Goal: Task Accomplishment & Management: Manage account settings

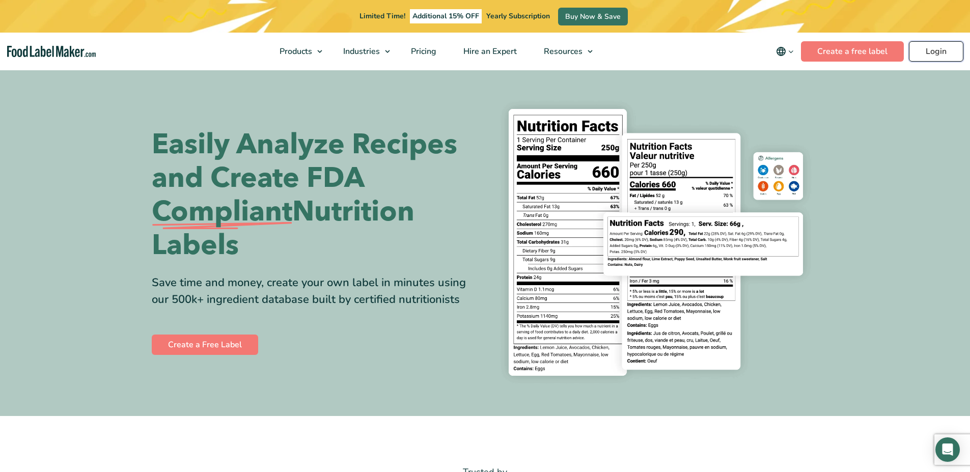
click at [935, 49] on link "Login" at bounding box center [936, 51] width 54 height 20
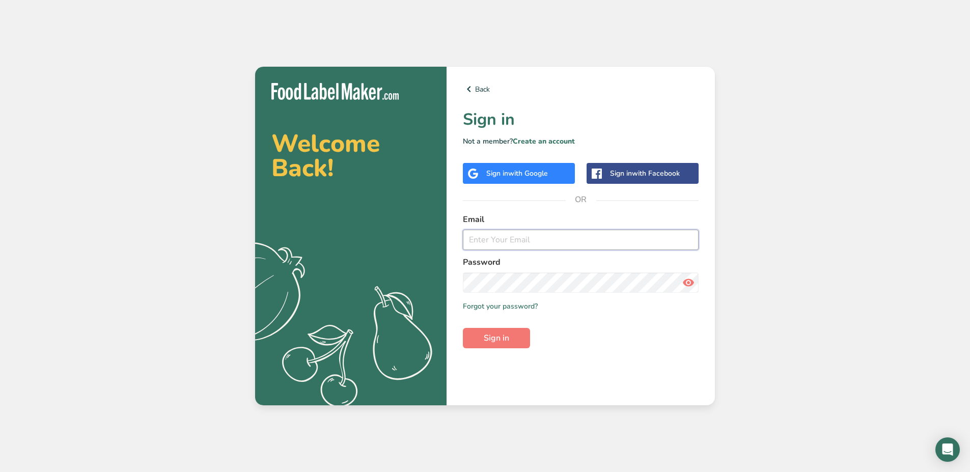
click at [471, 239] on input "email" at bounding box center [581, 240] width 236 height 20
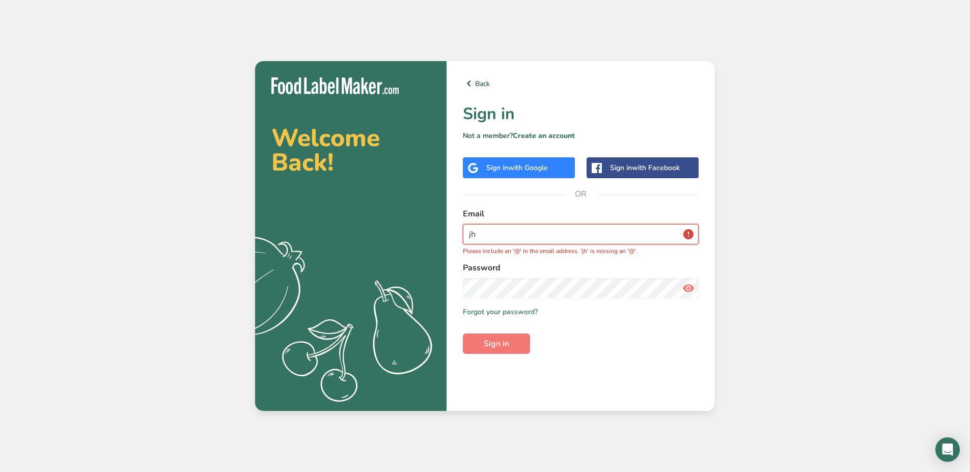
click at [543, 237] on input "jh" at bounding box center [581, 234] width 236 height 20
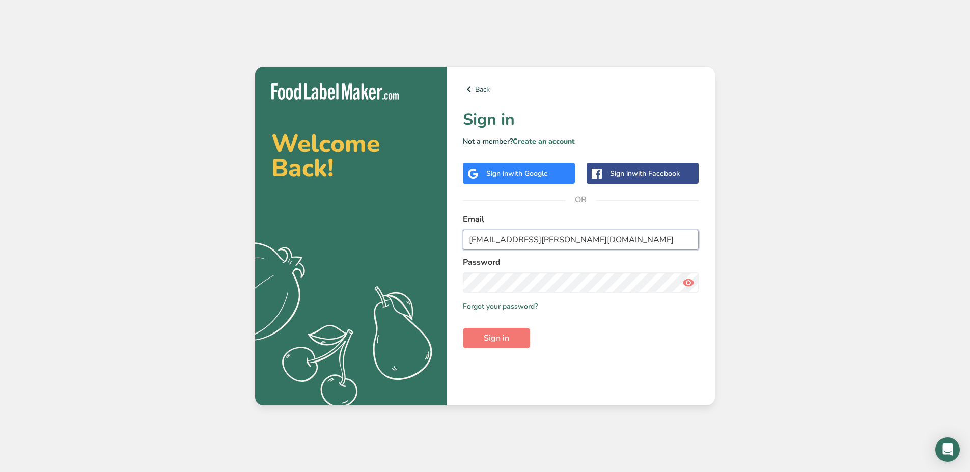
type input "jhael.carrillo@stonybrookmedicine.edu"
click at [463, 328] on button "Sign in" at bounding box center [496, 338] width 67 height 20
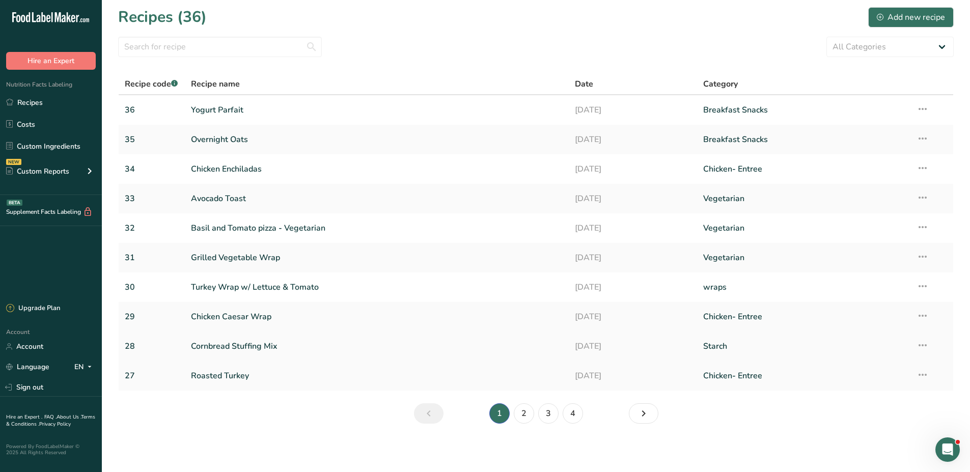
scroll to position [3, 0]
click at [576, 415] on link "4" at bounding box center [573, 413] width 20 height 20
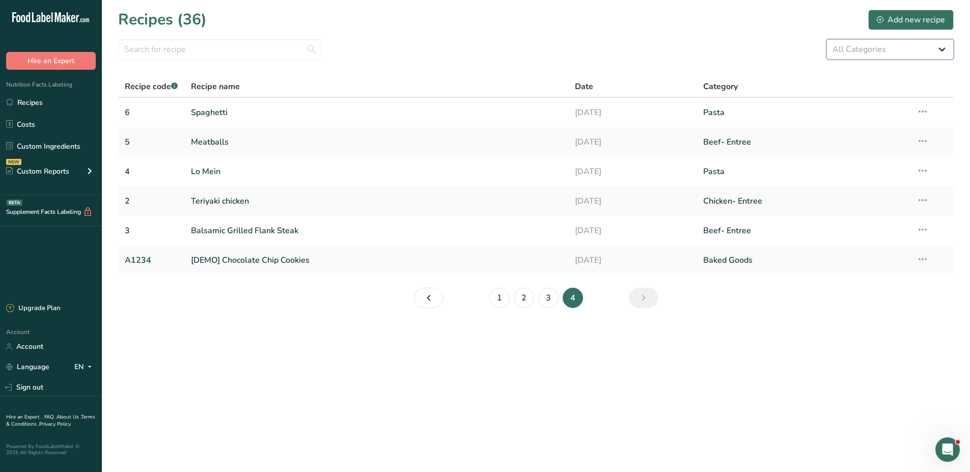
click at [922, 50] on select "All Categories Baked Goods Beef Entree Beef- Entree Beverages Breakfast Snacks …" at bounding box center [889, 49] width 127 height 20
click at [314, 397] on main "Recipes (36) Add new recipe All Categories Baked Goods Beef Entree Beef- Entree…" at bounding box center [485, 236] width 970 height 472
click at [133, 194] on link "2" at bounding box center [152, 200] width 54 height 21
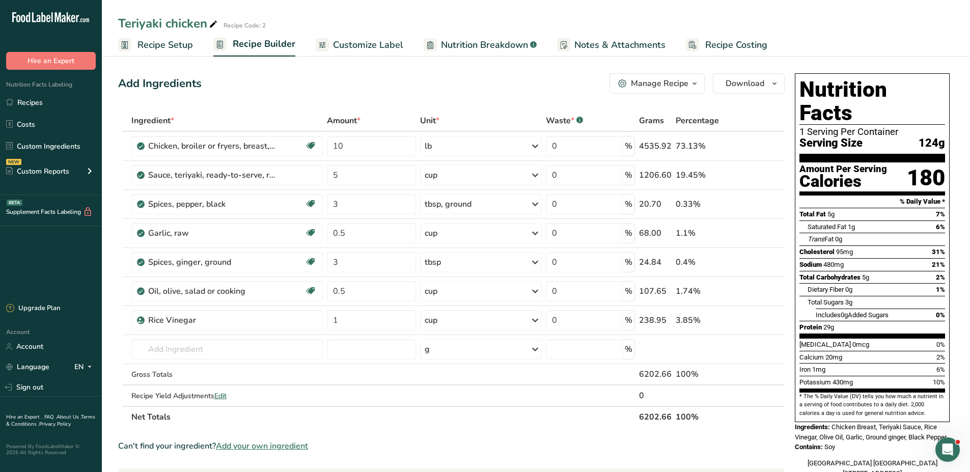
click at [164, 45] on span "Recipe Setup" at bounding box center [164, 45] width 55 height 14
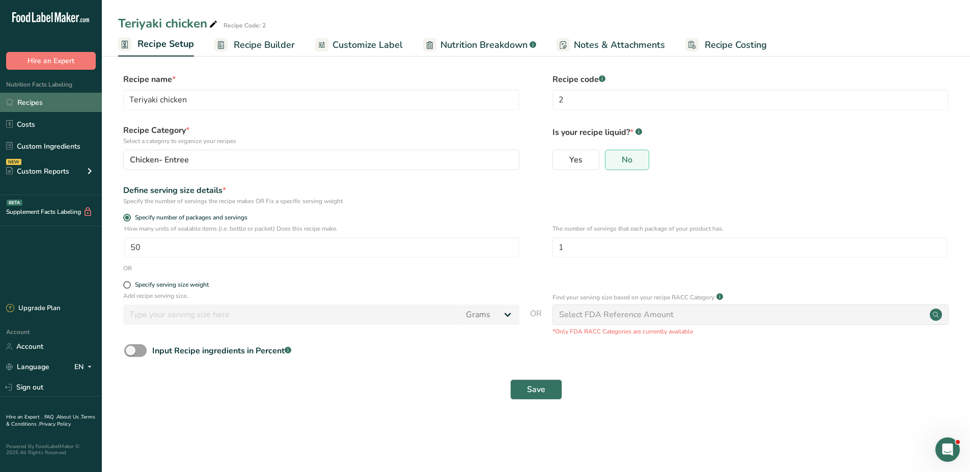
click at [44, 101] on link "Recipes" at bounding box center [51, 102] width 102 height 19
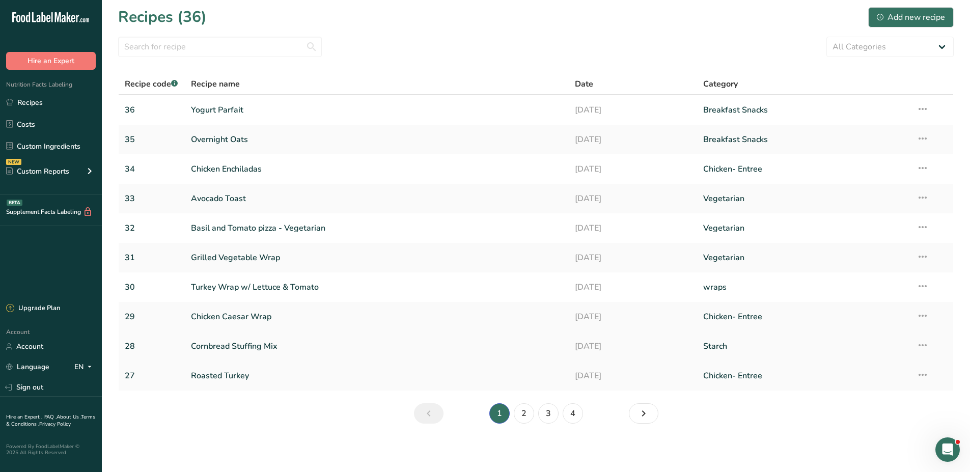
scroll to position [3, 0]
click at [570, 416] on link "4" at bounding box center [573, 413] width 20 height 20
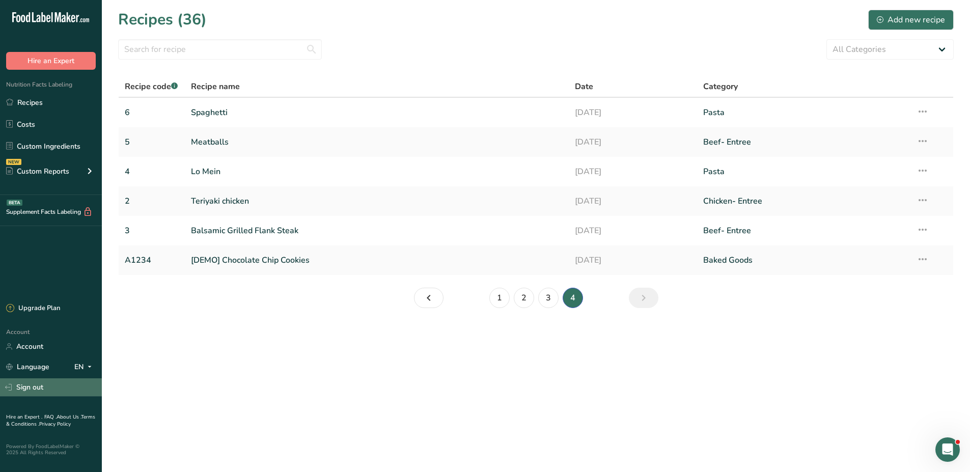
click at [31, 381] on link "Sign out" at bounding box center [51, 387] width 102 height 18
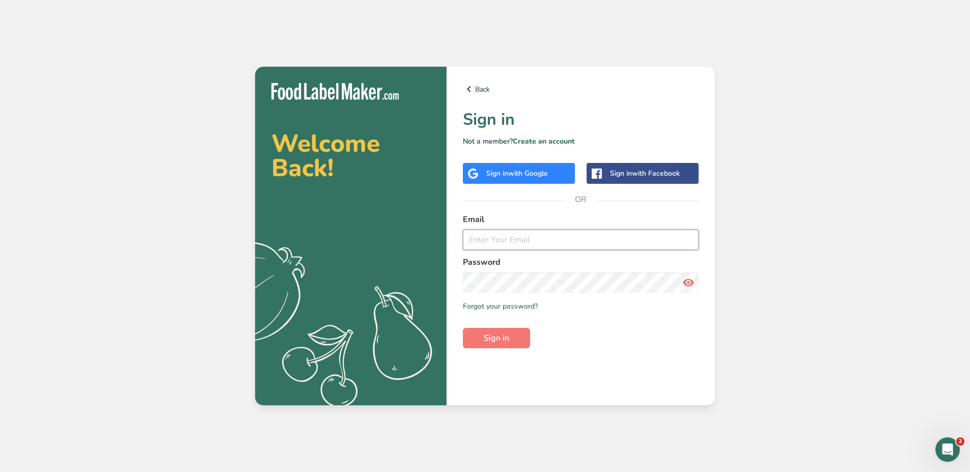
click at [501, 236] on input "email" at bounding box center [581, 240] width 236 height 20
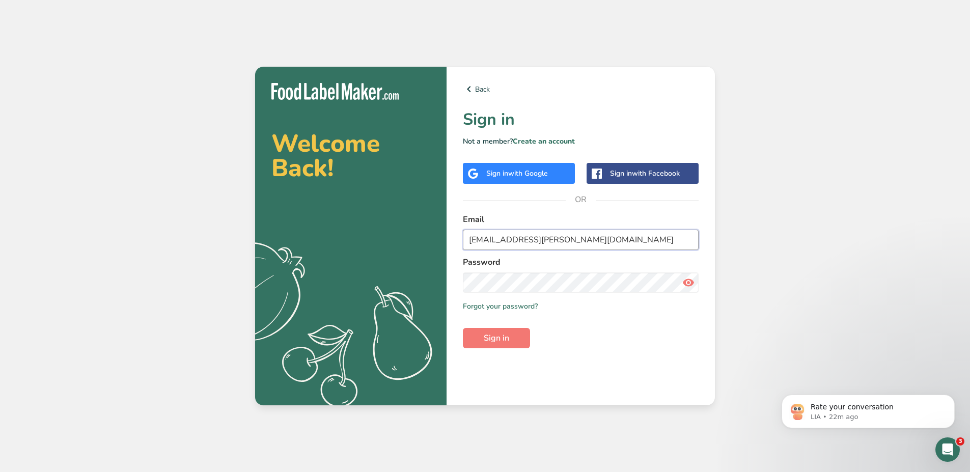
click at [584, 241] on input "[EMAIL_ADDRESS][PERSON_NAME][DOMAIN_NAME]" at bounding box center [581, 240] width 236 height 20
type input "[EMAIL_ADDRESS][PERSON_NAME][DOMAIN_NAME]"
click at [463, 328] on button "Sign in" at bounding box center [496, 338] width 67 height 20
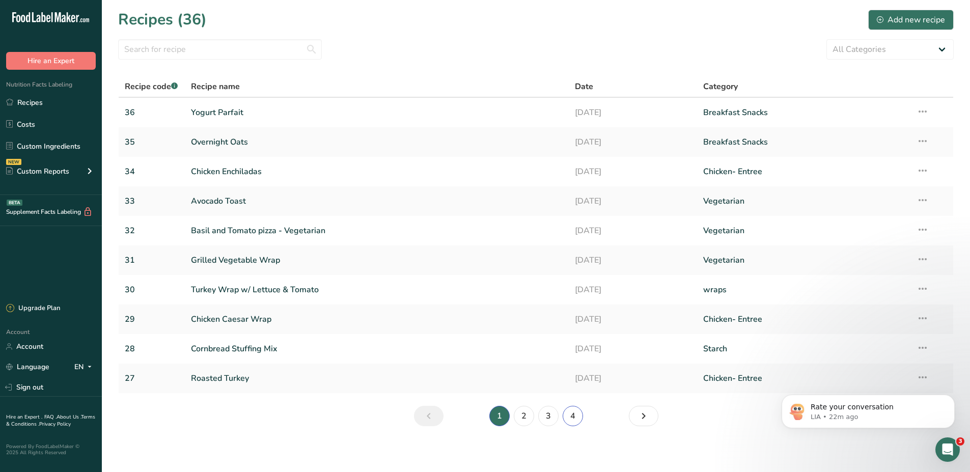
click at [575, 418] on link "4" at bounding box center [573, 416] width 20 height 20
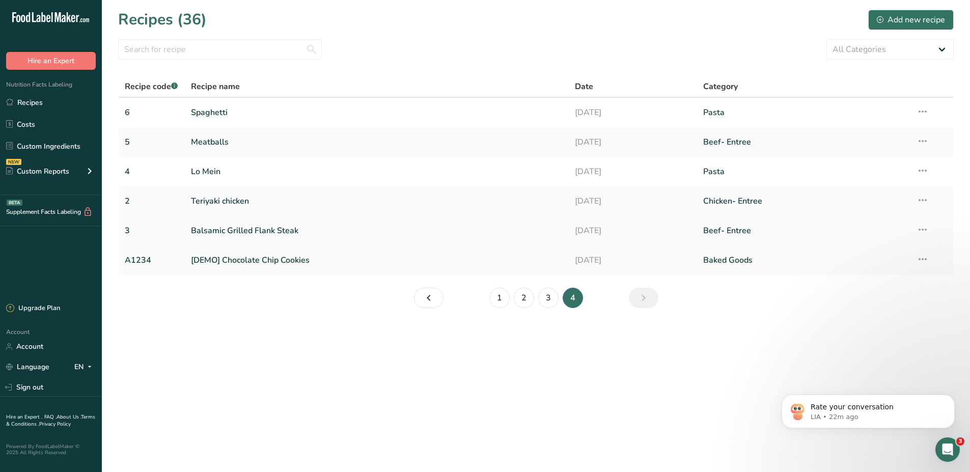
click at [201, 229] on link "Balsamic Grilled Flank Steak" at bounding box center [377, 230] width 372 height 21
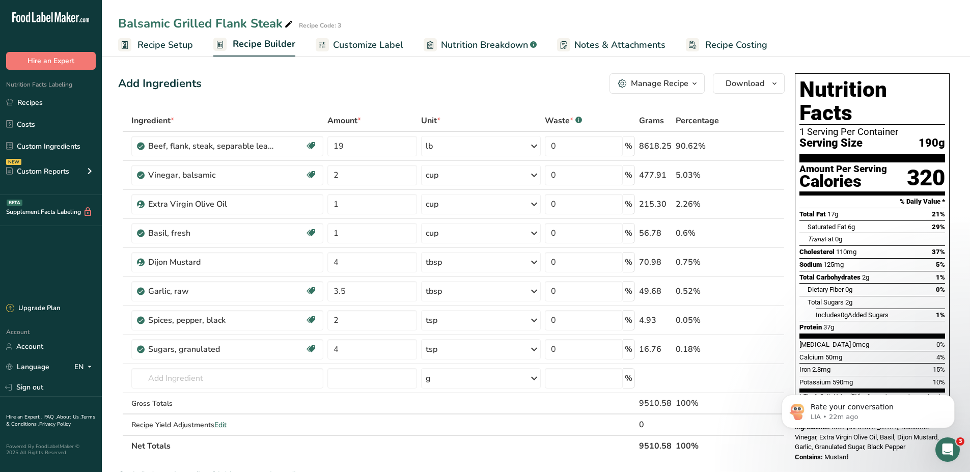
click at [152, 39] on span "Recipe Setup" at bounding box center [164, 45] width 55 height 14
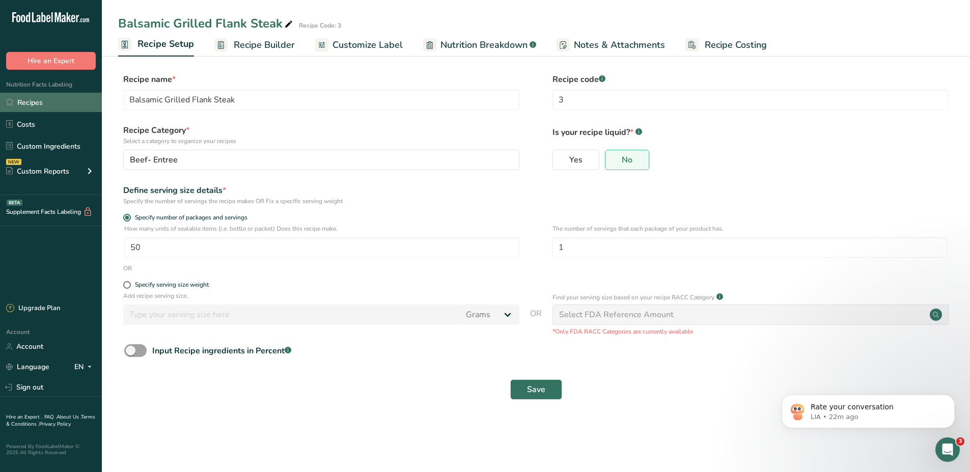
click at [64, 106] on link "Recipes" at bounding box center [51, 102] width 102 height 19
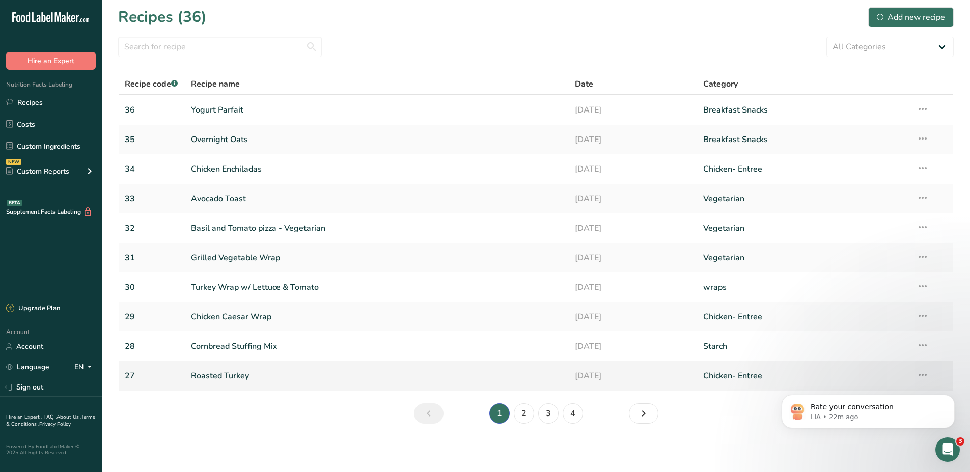
scroll to position [3, 0]
click at [572, 416] on link "4" at bounding box center [573, 413] width 20 height 20
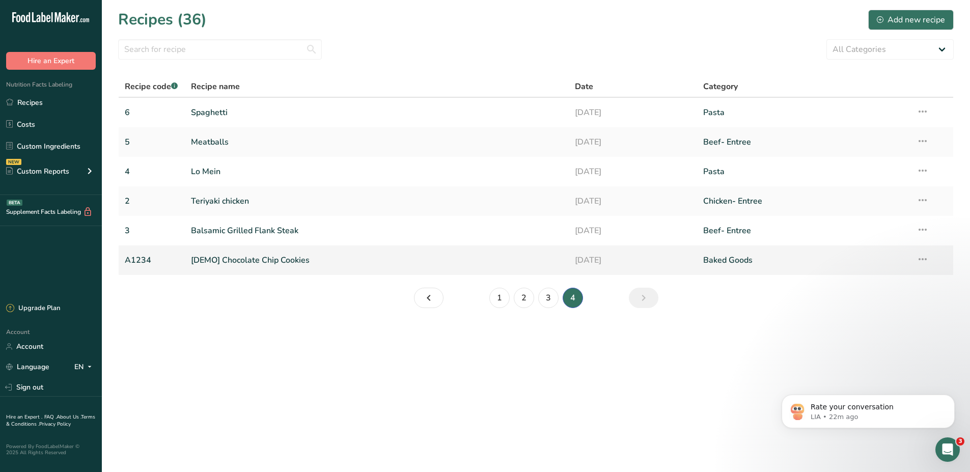
drag, startPoint x: 124, startPoint y: 257, endPoint x: 153, endPoint y: 262, distance: 29.5
click at [153, 262] on td "A1234" at bounding box center [152, 260] width 66 height 30
copy link "A1234"
click at [153, 202] on link "2" at bounding box center [152, 200] width 54 height 21
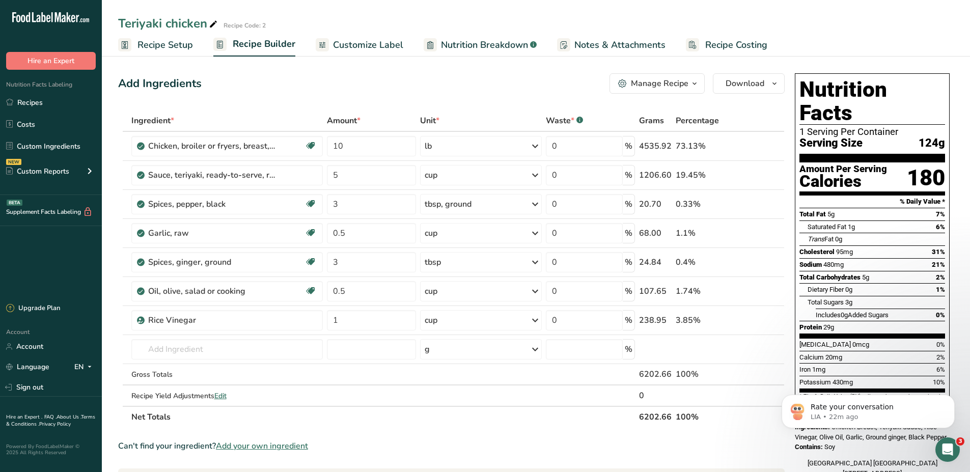
click at [163, 43] on span "Recipe Setup" at bounding box center [164, 45] width 55 height 14
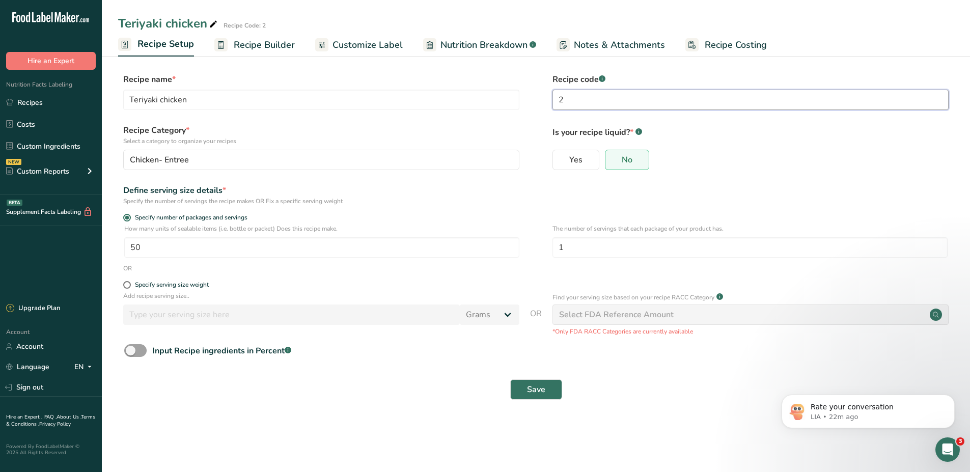
click at [654, 96] on input "2" at bounding box center [750, 100] width 396 height 20
paste input "A1234"
click at [566, 97] on input "A1234" at bounding box center [750, 100] width 396 height 20
type input "B1234"
click at [529, 387] on span "Save" at bounding box center [536, 389] width 18 height 12
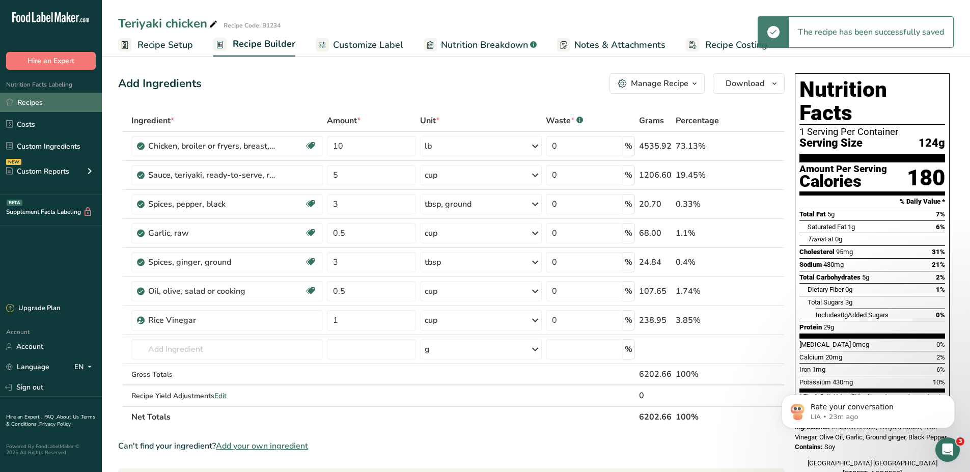
click at [33, 99] on link "Recipes" at bounding box center [51, 102] width 102 height 19
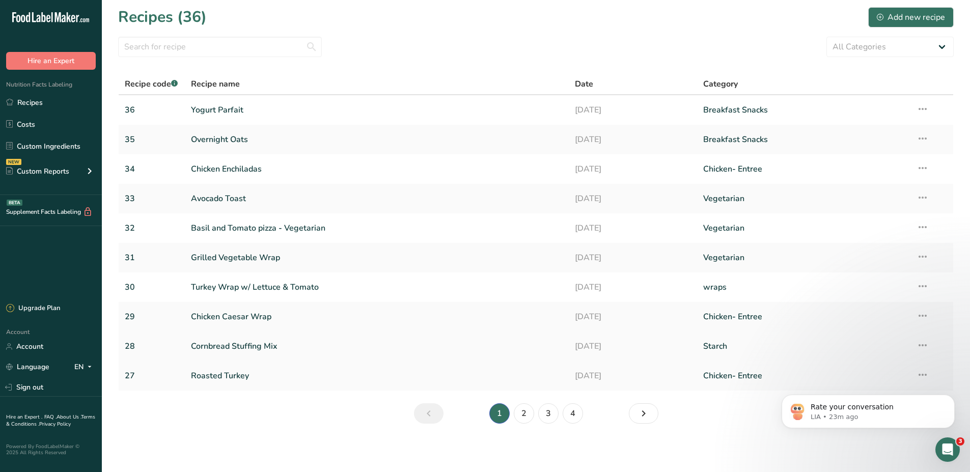
scroll to position [3, 0]
click at [574, 417] on link "4" at bounding box center [573, 413] width 20 height 20
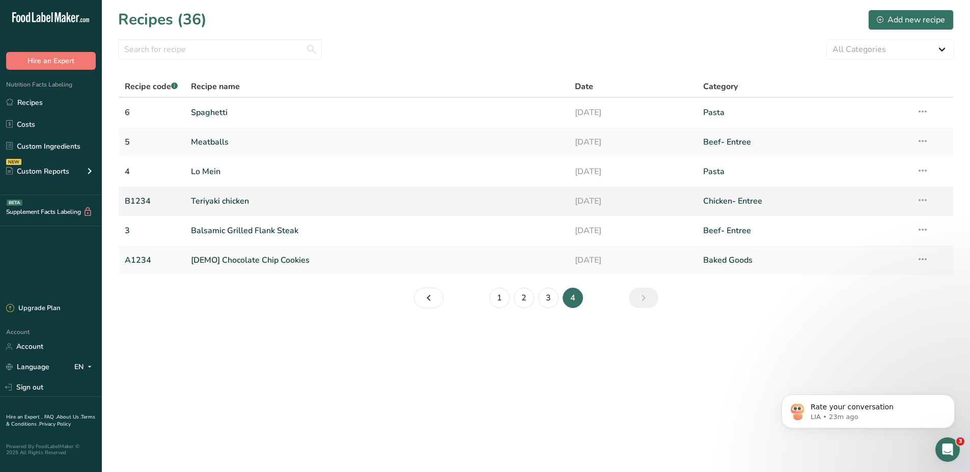
click at [923, 198] on icon at bounding box center [922, 200] width 12 height 18
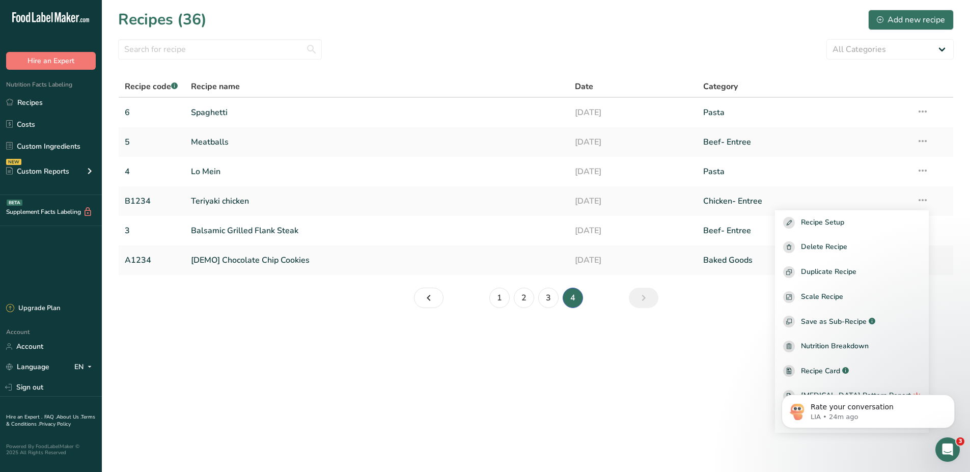
click at [764, 368] on main "Recipes (36) Add new recipe All Categories Baked Goods Beef Entree Beef- Entree…" at bounding box center [485, 236] width 970 height 472
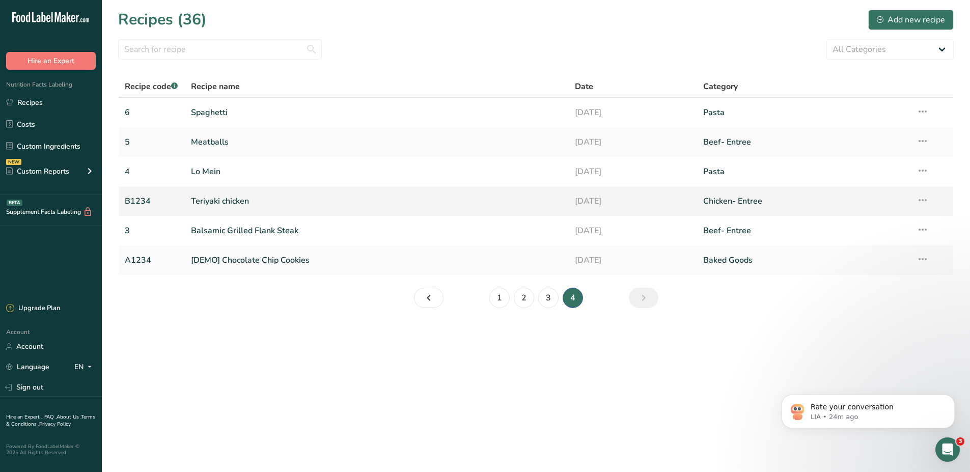
click at [154, 204] on link "B1234" at bounding box center [152, 200] width 54 height 21
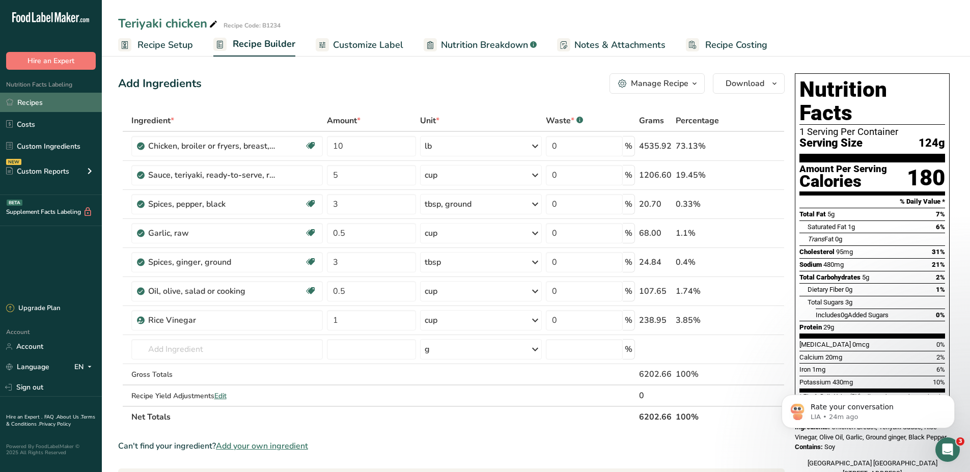
click at [17, 97] on link "Recipes" at bounding box center [51, 102] width 102 height 19
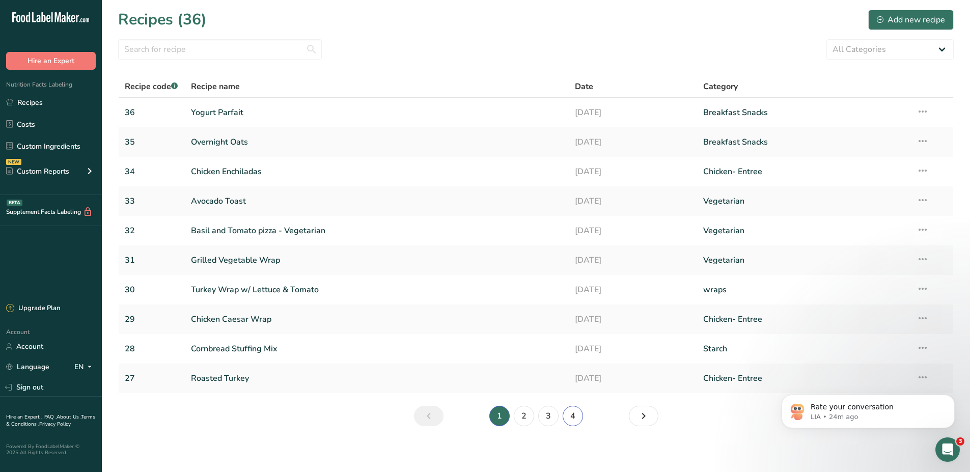
click at [574, 414] on link "4" at bounding box center [573, 416] width 20 height 20
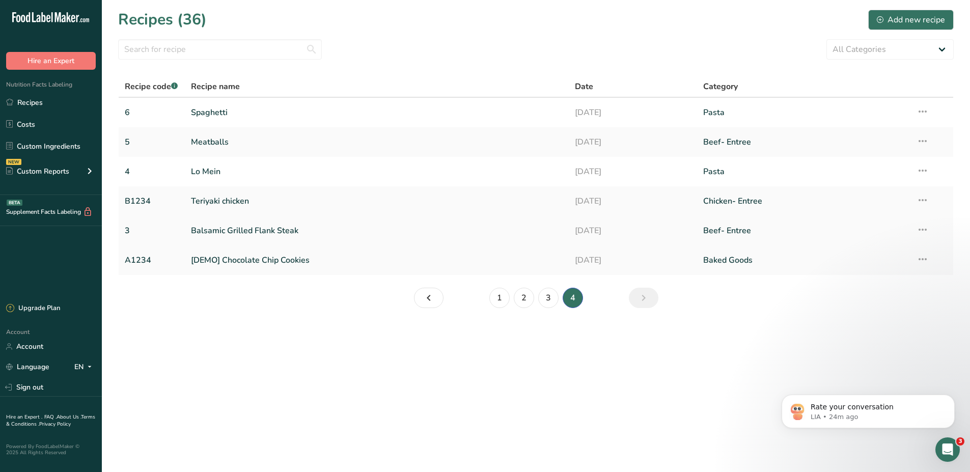
click at [128, 232] on link "3" at bounding box center [152, 230] width 54 height 21
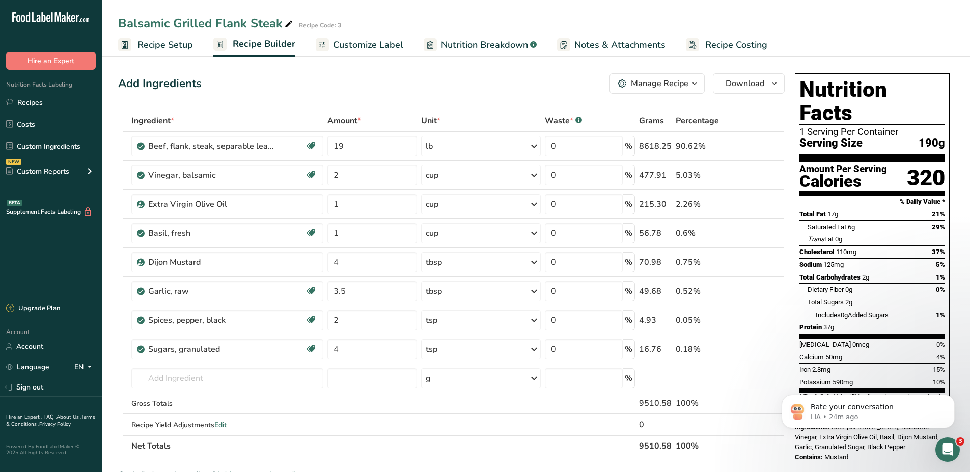
click at [162, 48] on span "Recipe Setup" at bounding box center [164, 45] width 55 height 14
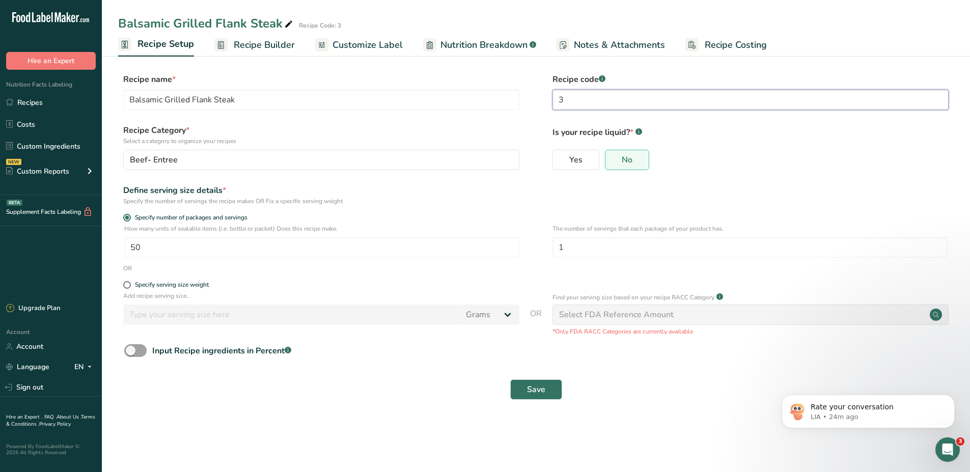
click at [577, 103] on input "3" at bounding box center [750, 100] width 396 height 20
type input "2"
click at [539, 393] on span "Save" at bounding box center [536, 389] width 18 height 12
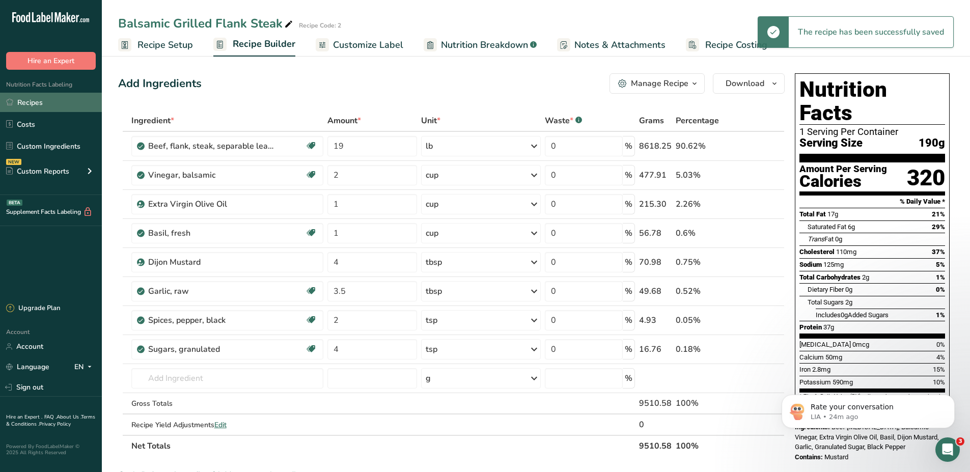
click at [34, 102] on link "Recipes" at bounding box center [51, 102] width 102 height 19
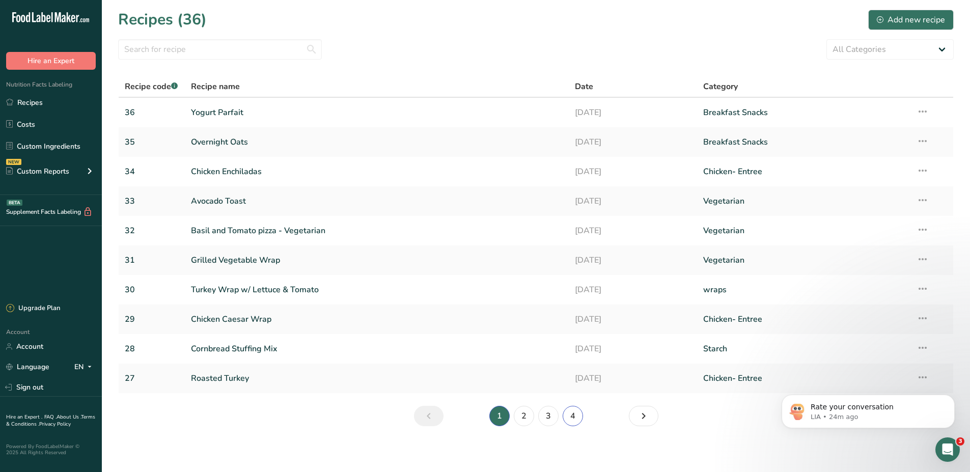
click at [571, 415] on link "4" at bounding box center [573, 416] width 20 height 20
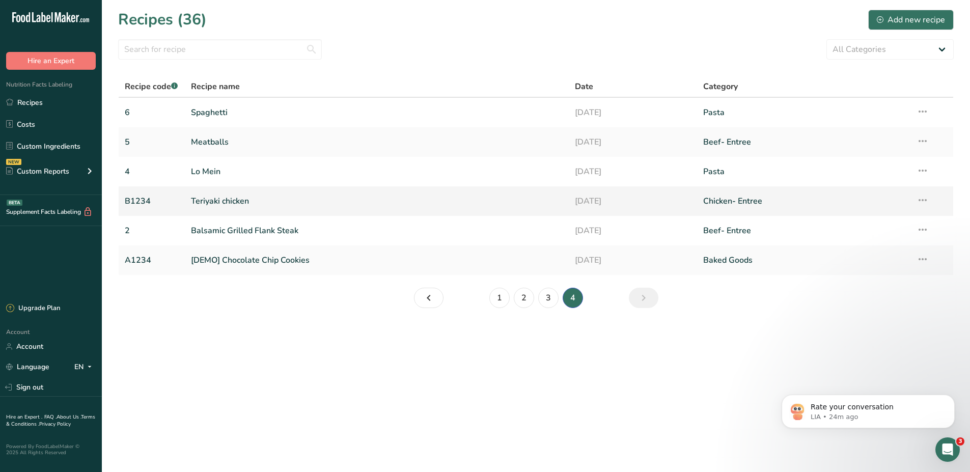
click at [143, 197] on link "B1234" at bounding box center [152, 200] width 54 height 21
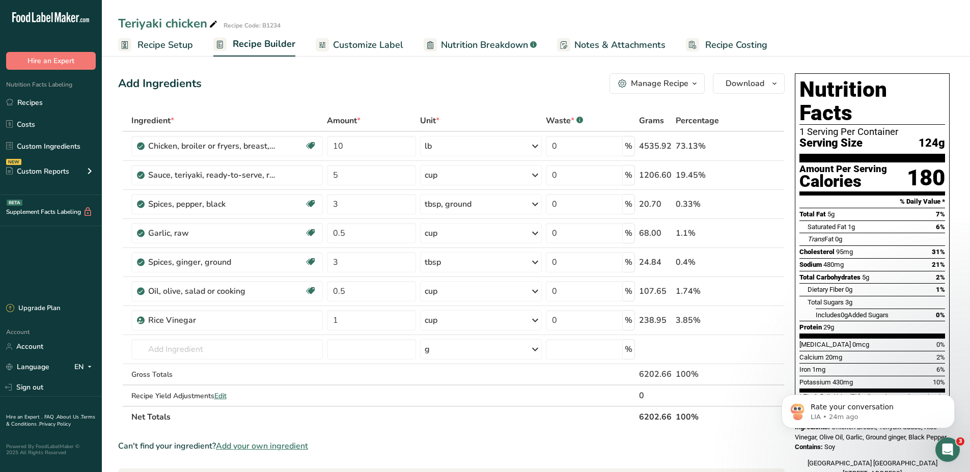
click at [160, 49] on span "Recipe Setup" at bounding box center [164, 45] width 55 height 14
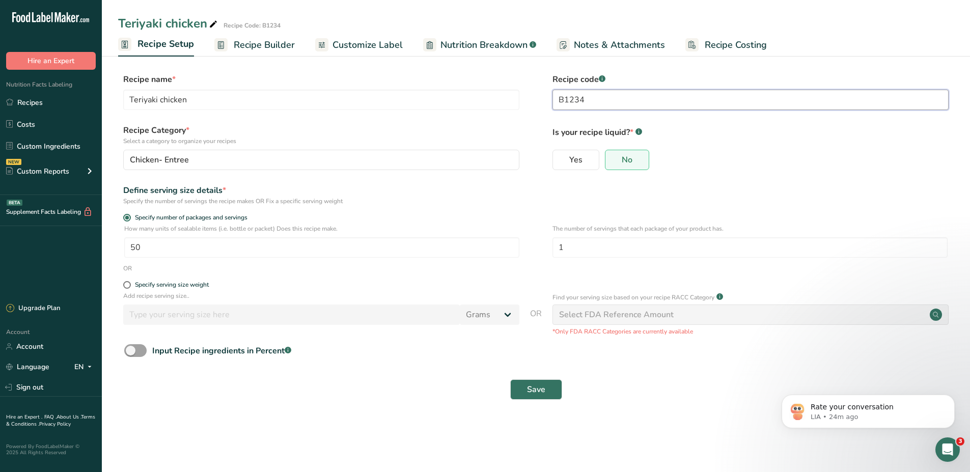
drag, startPoint x: 589, startPoint y: 99, endPoint x: 541, endPoint y: 105, distance: 48.7
click at [541, 105] on div "Recipe name * Teriyaki chicken Recipe code .a-a{fill:#347362;}.b-a{fill:#fff;} …" at bounding box center [535, 94] width 835 height 43
type input "3"
click at [544, 389] on span "Save" at bounding box center [536, 389] width 18 height 12
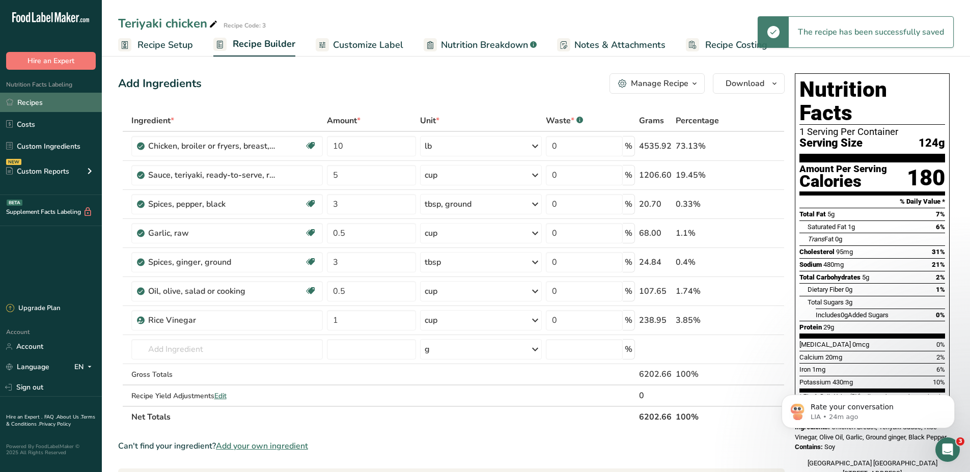
click at [69, 102] on link "Recipes" at bounding box center [51, 102] width 102 height 19
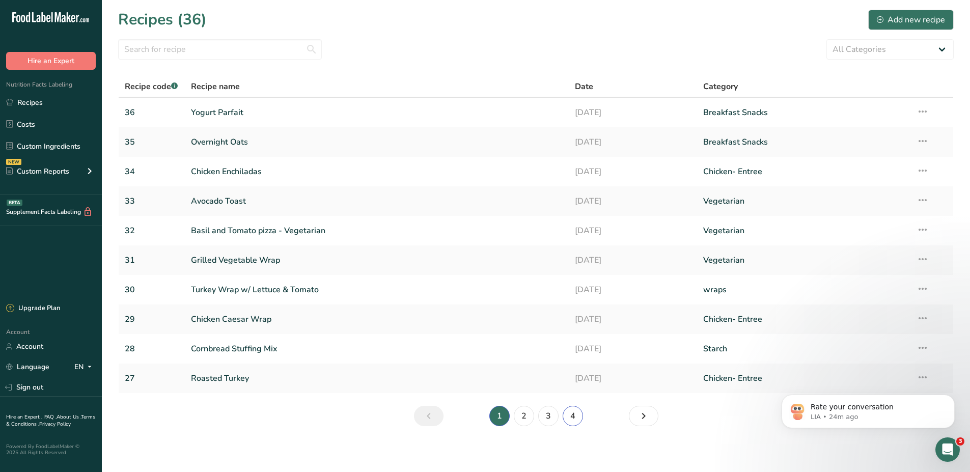
click at [568, 412] on link "4" at bounding box center [573, 416] width 20 height 20
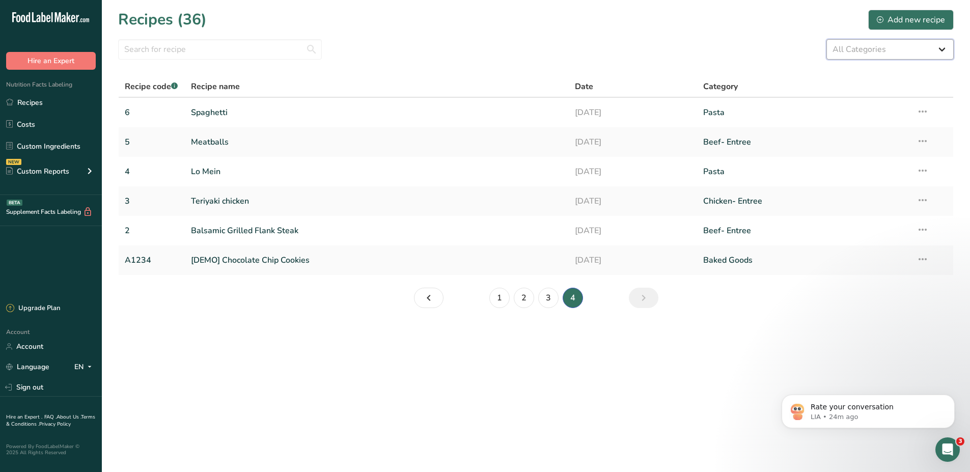
click at [907, 54] on select "All Categories Baked Goods Beef Entree Beef- Entree [GEOGRAPHIC_DATA] Breakfast…" at bounding box center [889, 49] width 127 height 20
select select "8"
click at [826, 39] on select "All Categories Baked Goods Beef Entree Beef- Entree [GEOGRAPHIC_DATA] Breakfast…" at bounding box center [889, 49] width 127 height 20
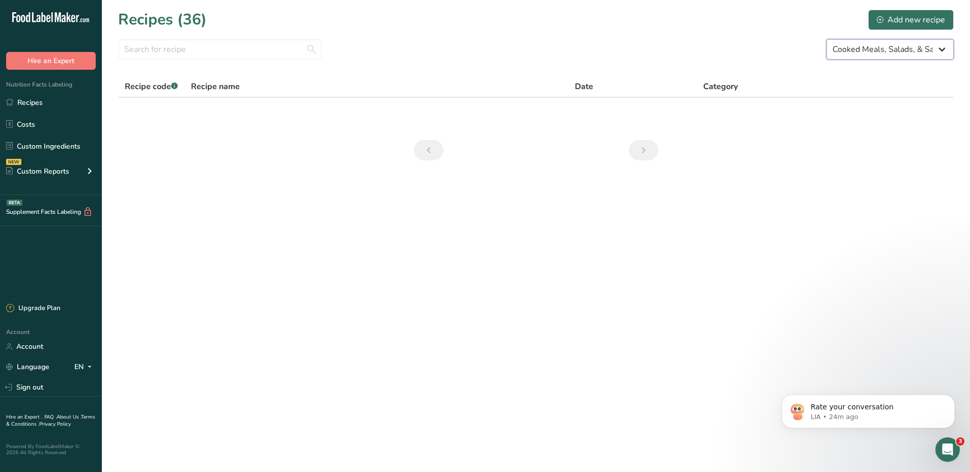
click at [911, 51] on select "All Categories Baked Goods Beef Entree Beef- Entree [GEOGRAPHIC_DATA] Breakfast…" at bounding box center [889, 49] width 127 height 20
select select
click at [826, 39] on select "All Categories Baked Goods Beef Entree Beef- Entree [GEOGRAPHIC_DATA] Breakfast…" at bounding box center [889, 49] width 127 height 20
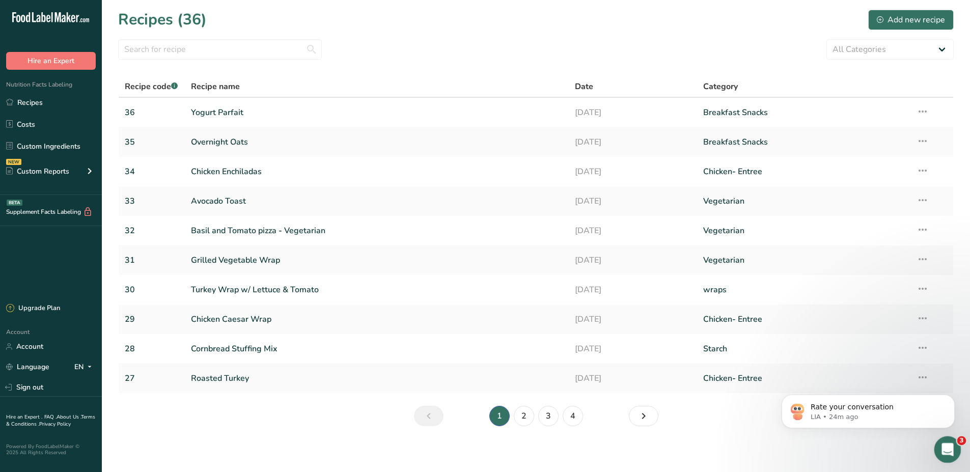
click at [944, 445] on icon "Open Intercom Messenger" at bounding box center [946, 448] width 17 height 17
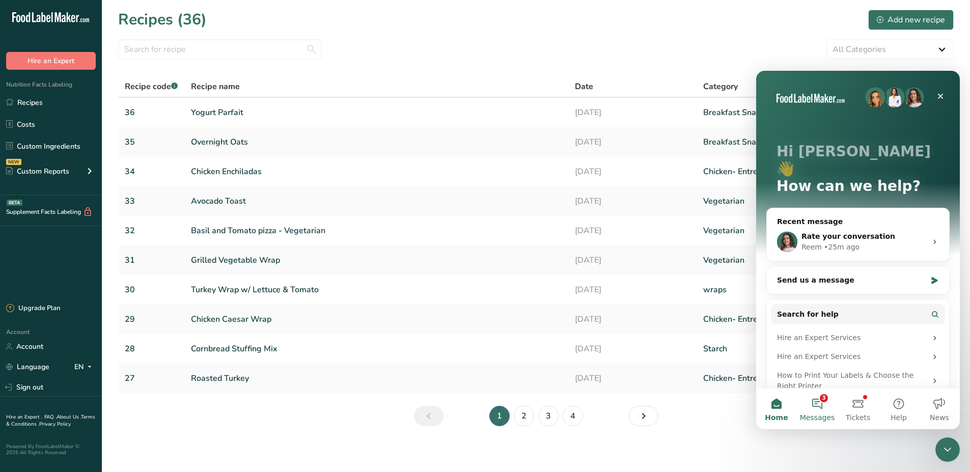
click at [824, 408] on button "3 Messages" at bounding box center [817, 408] width 41 height 41
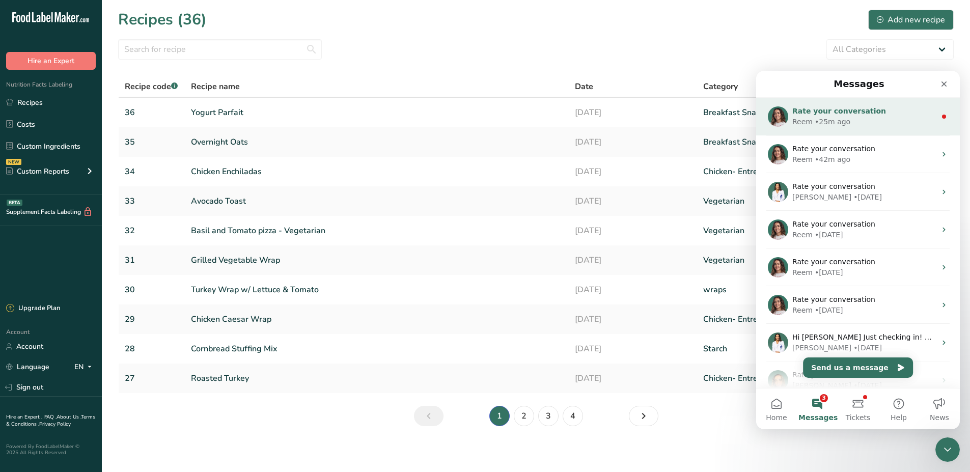
click at [827, 122] on div "• 25m ago" at bounding box center [833, 122] width 36 height 11
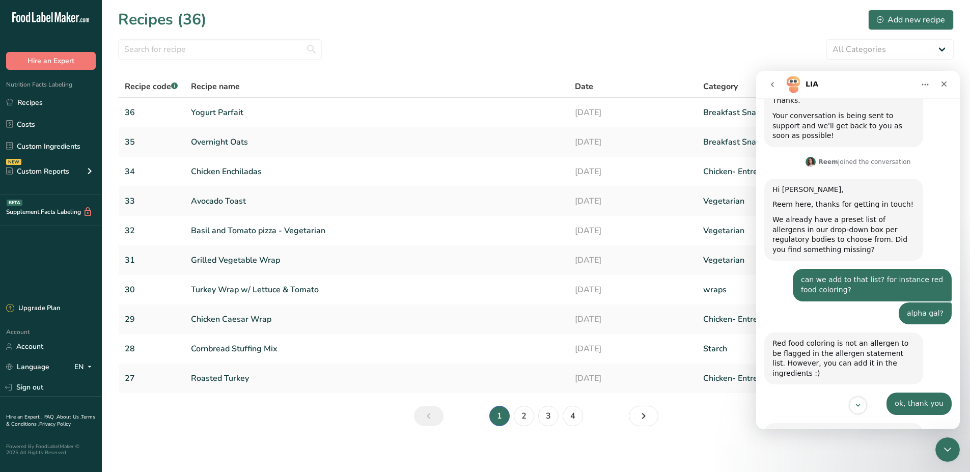
scroll to position [226, 0]
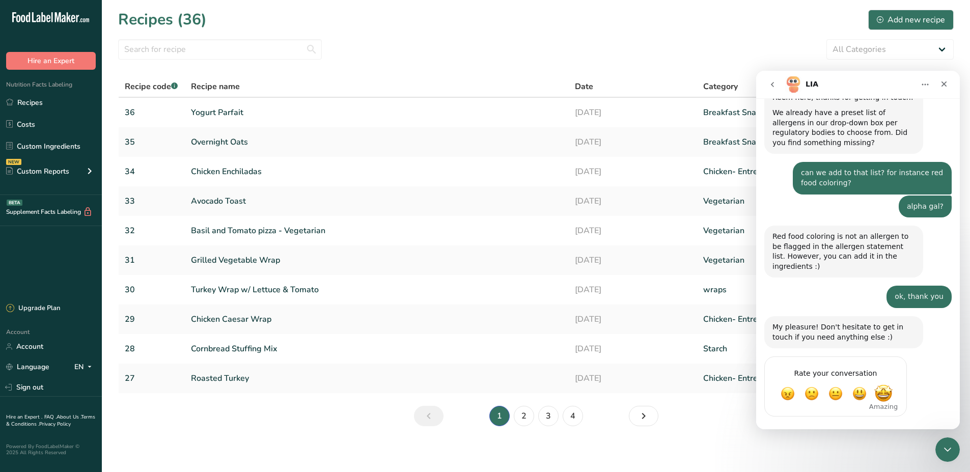
click at [886, 385] on span "Amazing" at bounding box center [883, 393] width 18 height 18
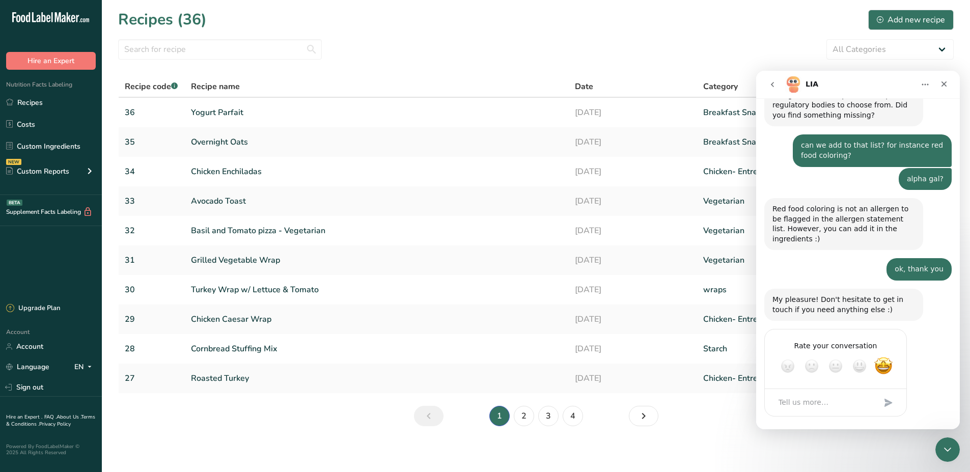
click at [886, 393] on div "Submit" at bounding box center [888, 403] width 20 height 20
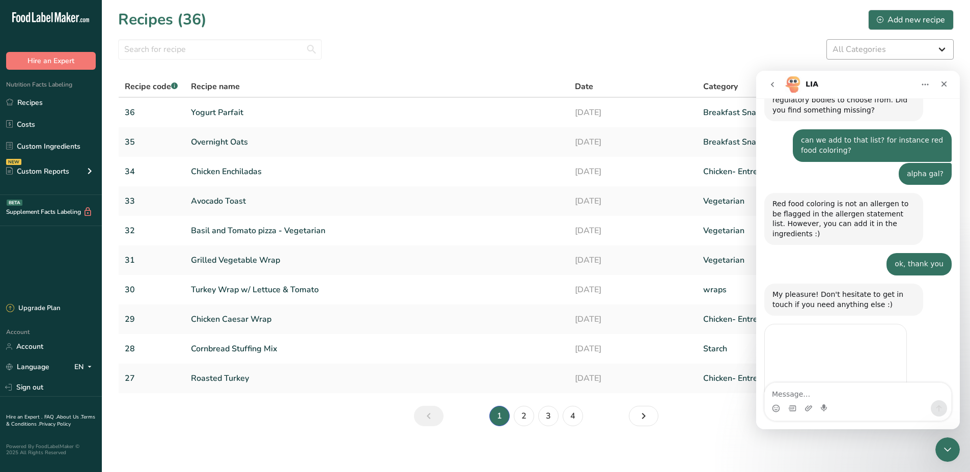
scroll to position [290, 0]
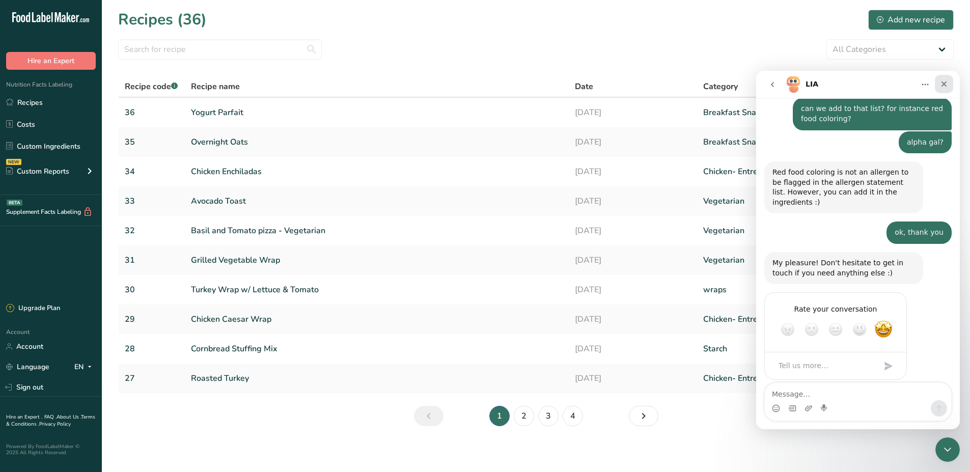
click at [942, 82] on icon "Close" at bounding box center [944, 84] width 6 height 6
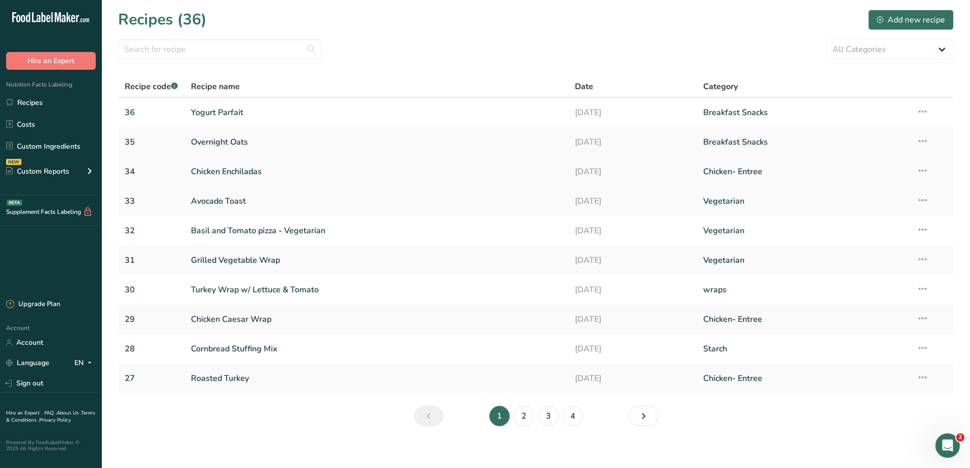
click at [231, 170] on link "Chicken Enchiladas" at bounding box center [377, 171] width 372 height 21
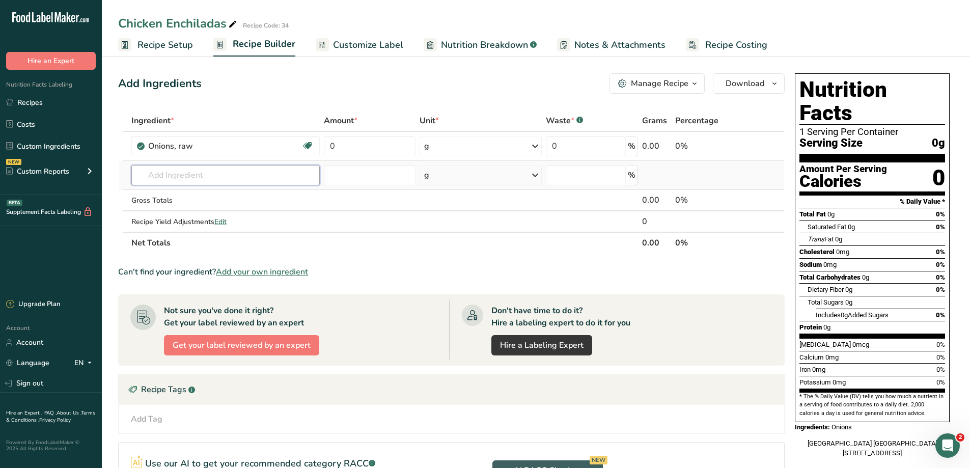
click at [210, 176] on input "text" at bounding box center [225, 175] width 188 height 20
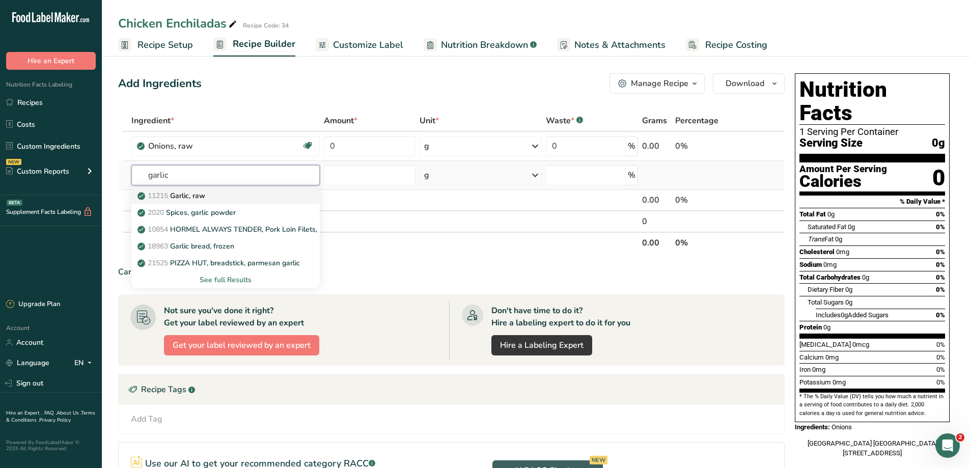
type input "garlic"
click at [249, 191] on div "11215 Garlic, raw" at bounding box center [217, 195] width 156 height 11
type input "Garlic, raw"
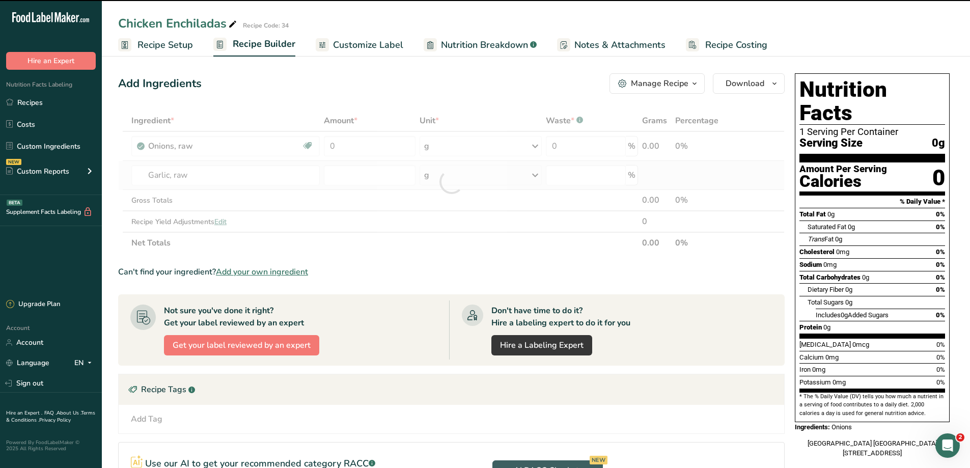
type input "0"
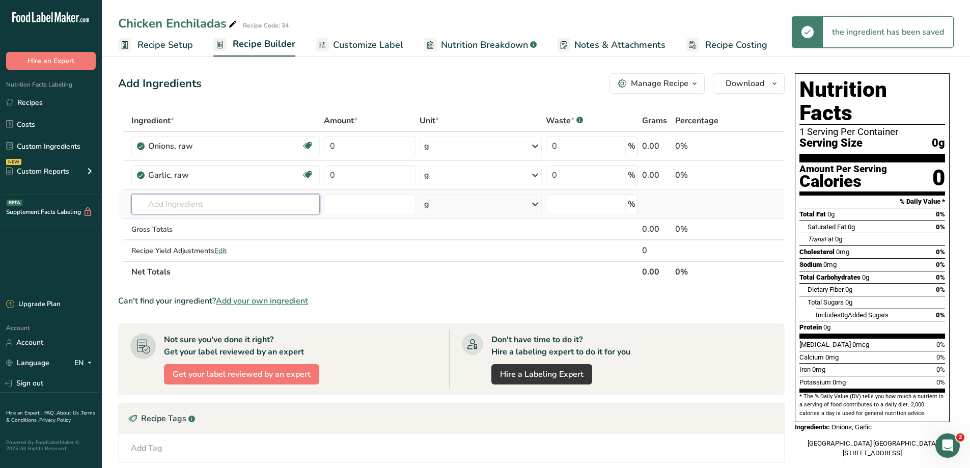
click at [191, 207] on input "text" at bounding box center [225, 204] width 188 height 20
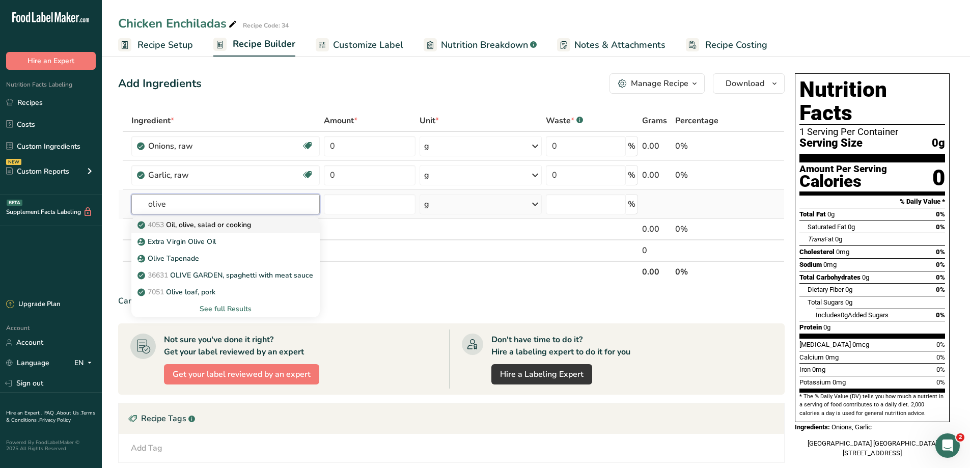
type input "olive"
click at [225, 220] on p "4053 Oil, olive, salad or cooking" at bounding box center [194, 224] width 111 height 11
type input "Oil, olive, salad or cooking"
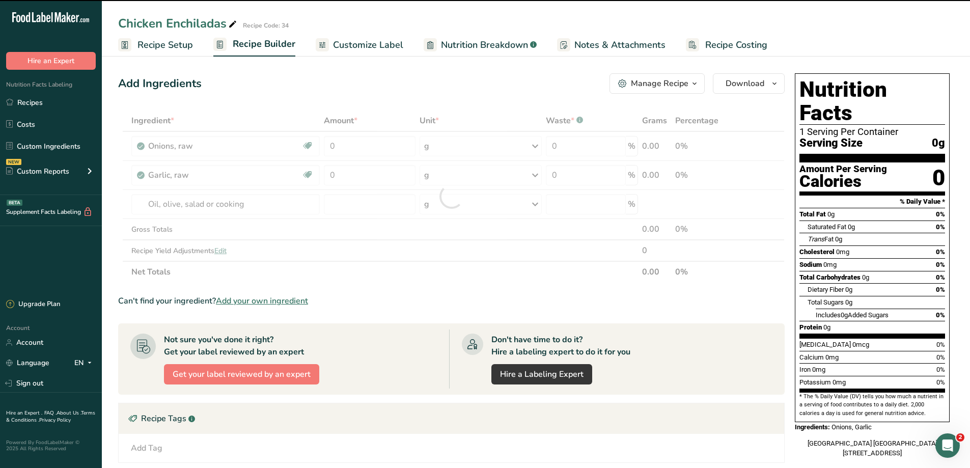
type input "0"
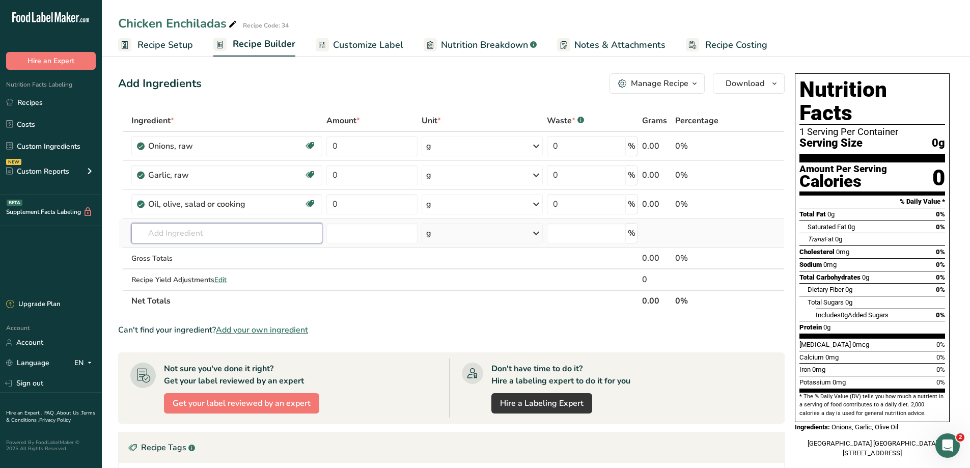
click at [214, 235] on input "text" at bounding box center [226, 233] width 191 height 20
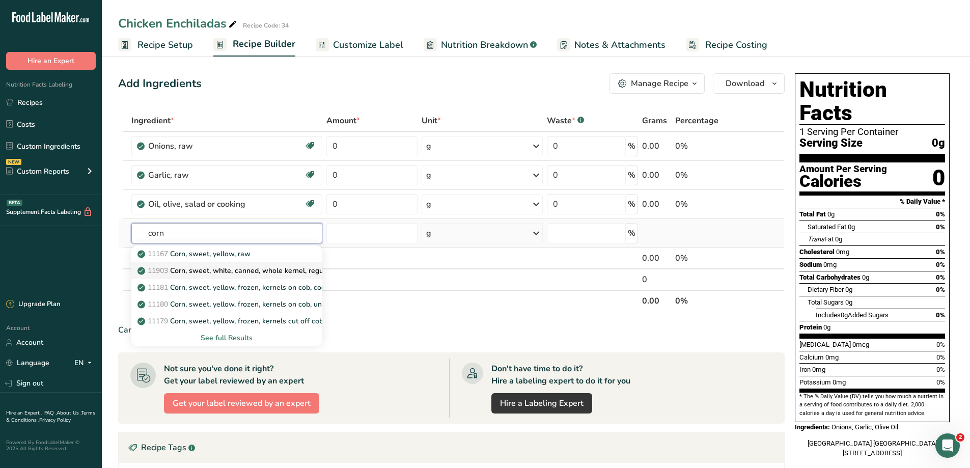
type input "corn"
click at [266, 268] on p "11903 Corn, sweet, white, canned, whole kernel, regular pack, solids and liquids" at bounding box center [273, 270] width 269 height 11
type input "Corn, sweet, white, canned, whole kernel, regular pack, solids and liquids"
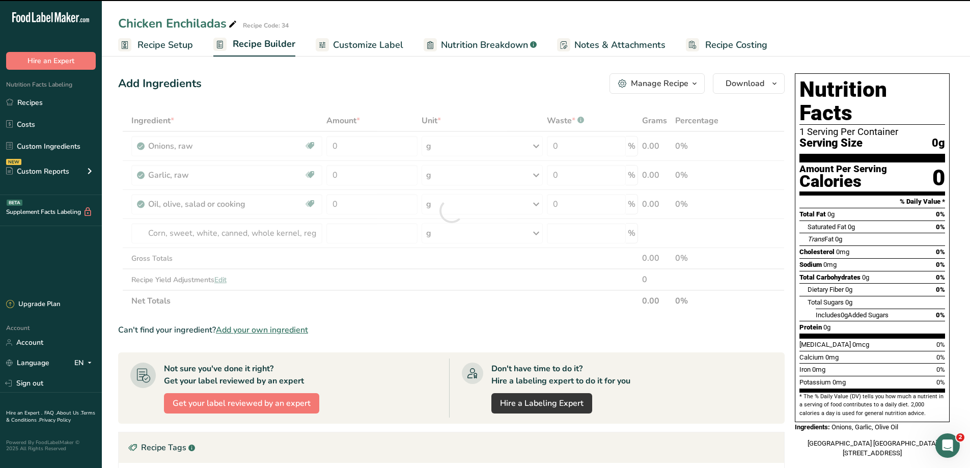
type input "0"
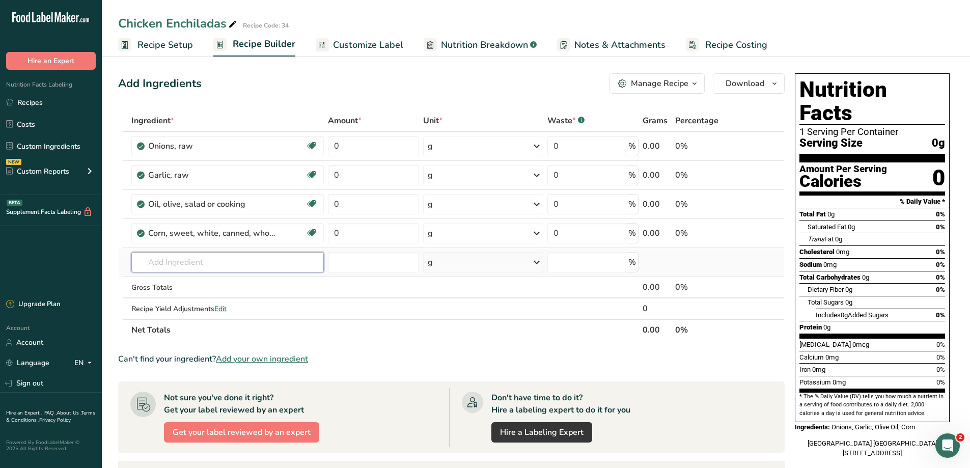
click at [164, 260] on input "text" at bounding box center [227, 262] width 193 height 20
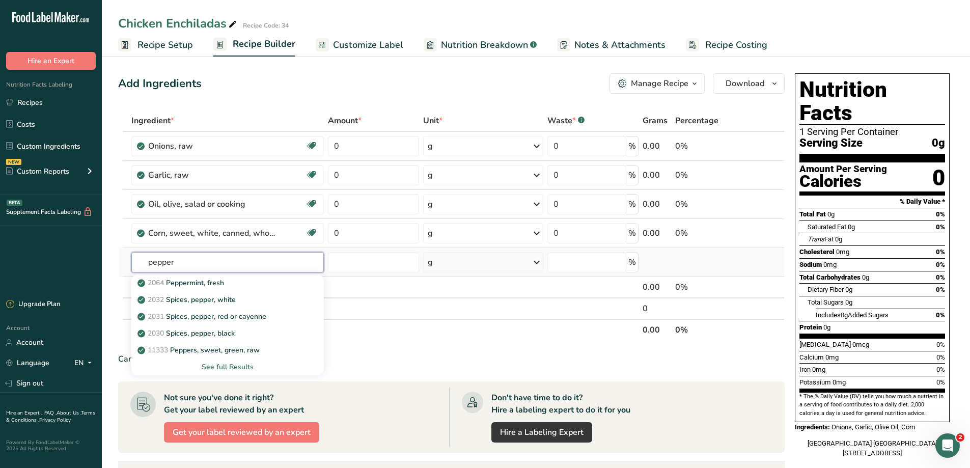
type input "pepper"
click at [236, 363] on div "See full Results" at bounding box center [227, 366] width 177 height 11
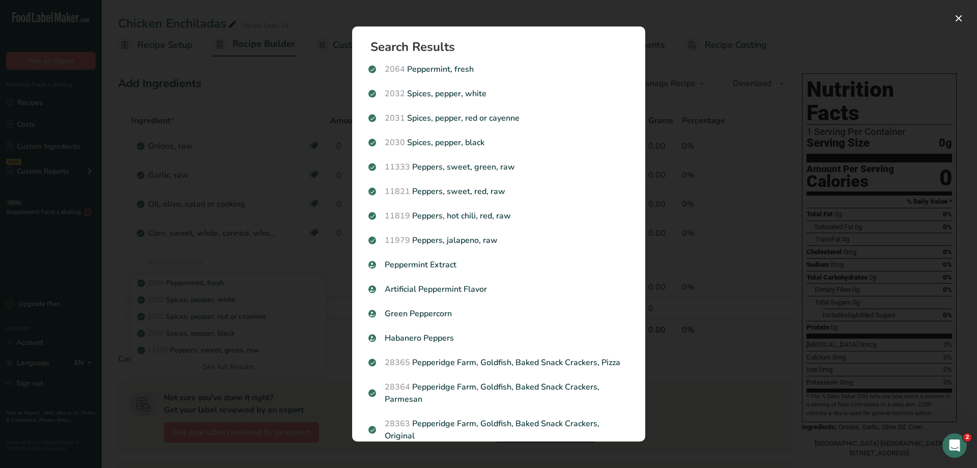
click at [461, 194] on p "11821 Peppers, sweet, red, raw" at bounding box center [499, 191] width 261 height 12
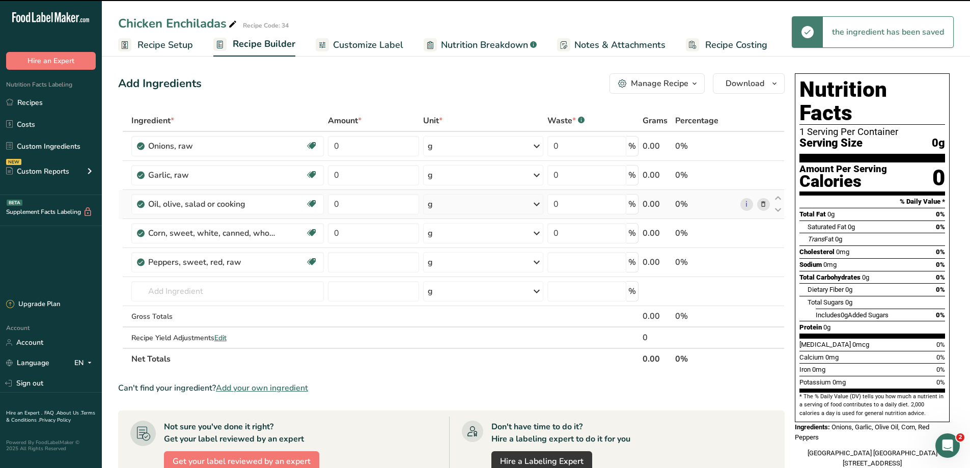
type input "0"
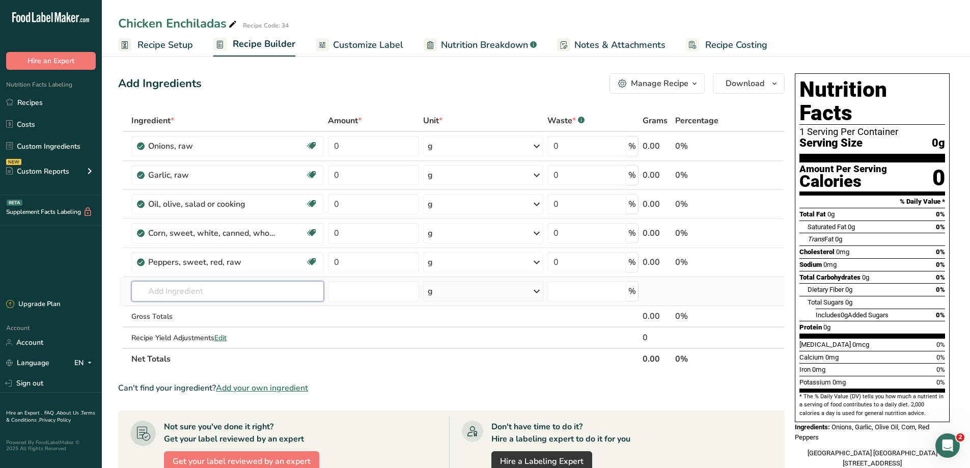
click at [257, 286] on input "text" at bounding box center [227, 291] width 193 height 20
type input "cumin"
click at [214, 315] on p "2014 Spices, cumin seed" at bounding box center [183, 311] width 89 height 11
type input "Spices, cumin seed"
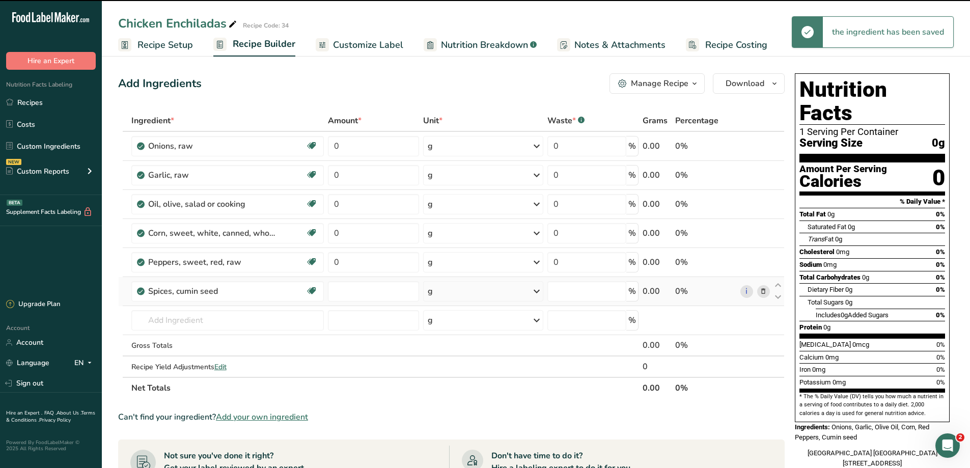
type input "0"
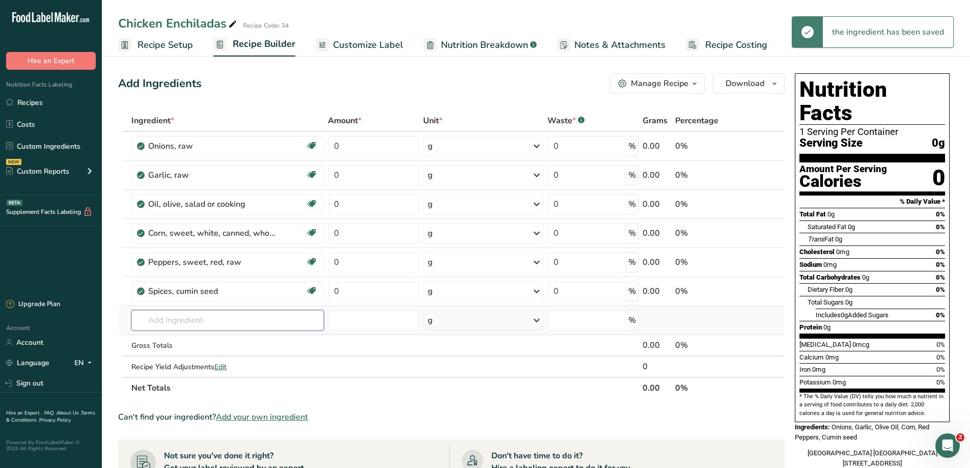
click at [209, 318] on input "text" at bounding box center [227, 320] width 193 height 20
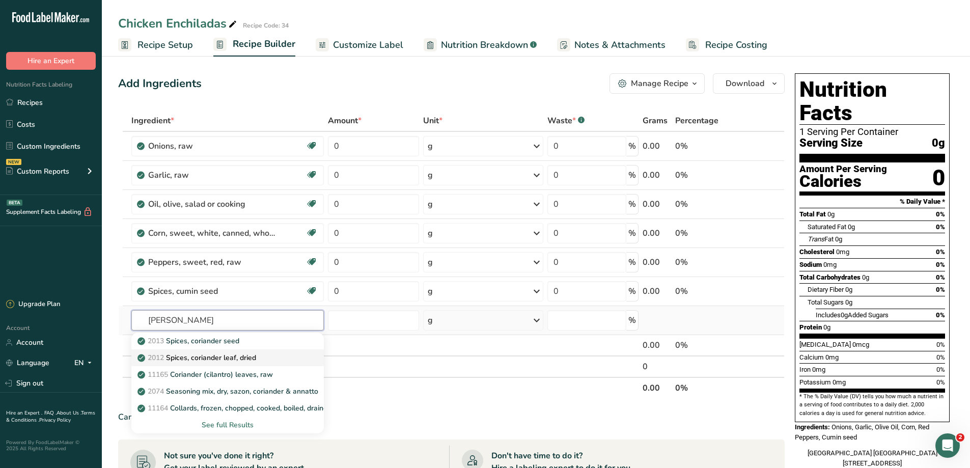
type input "[PERSON_NAME]"
click at [255, 353] on p "2012 Spices, coriander leaf, dried" at bounding box center [197, 357] width 117 height 11
type input "Spices, coriander leaf, dried"
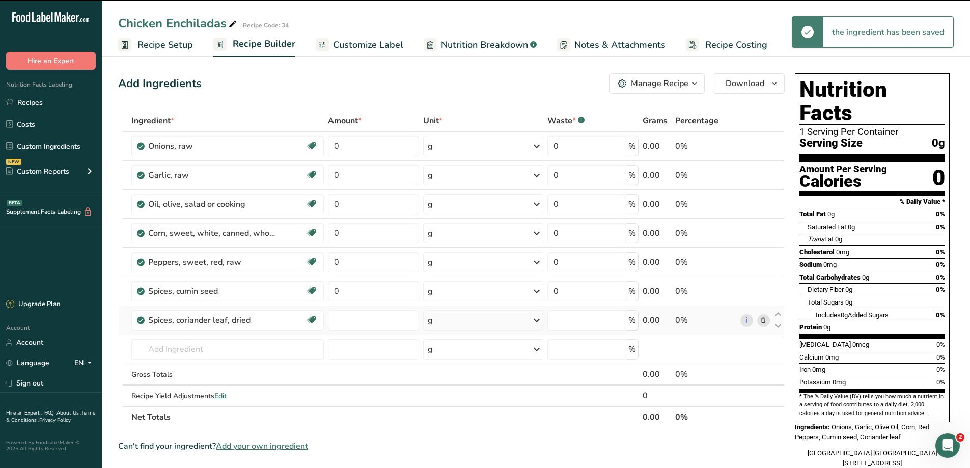
type input "0"
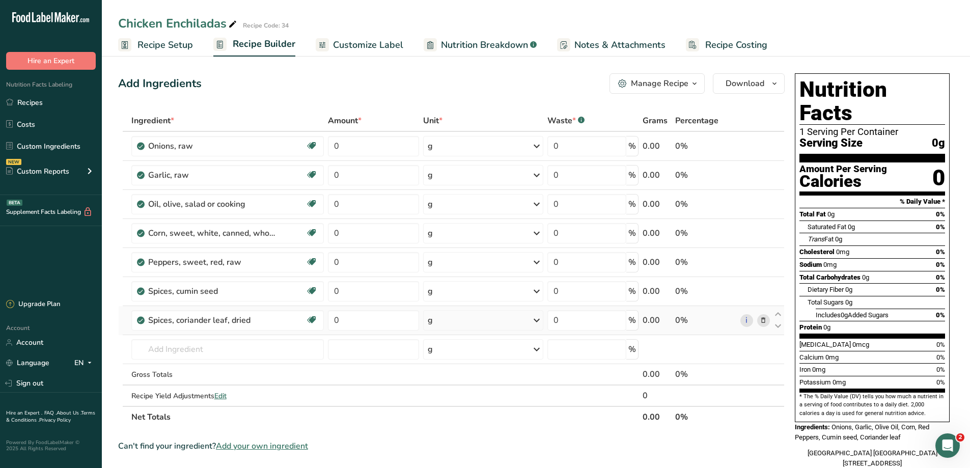
click at [763, 320] on icon at bounding box center [763, 320] width 7 height 11
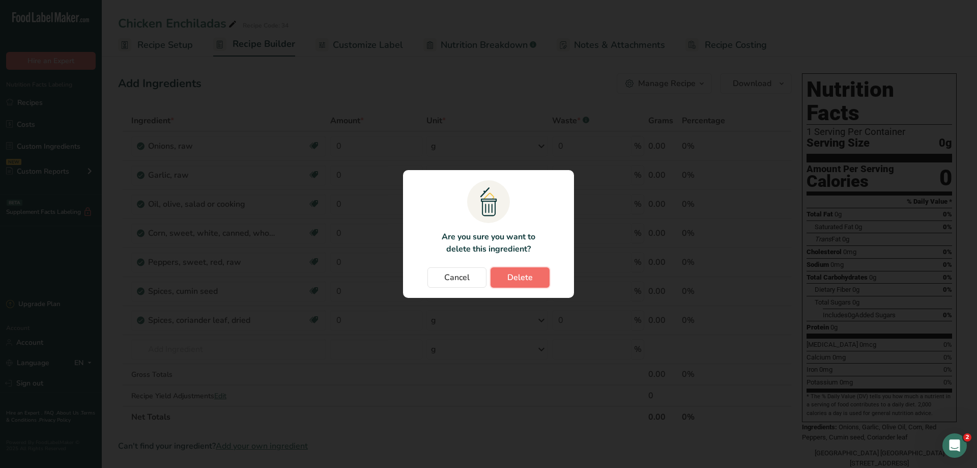
click at [536, 280] on button "Delete" at bounding box center [520, 277] width 59 height 20
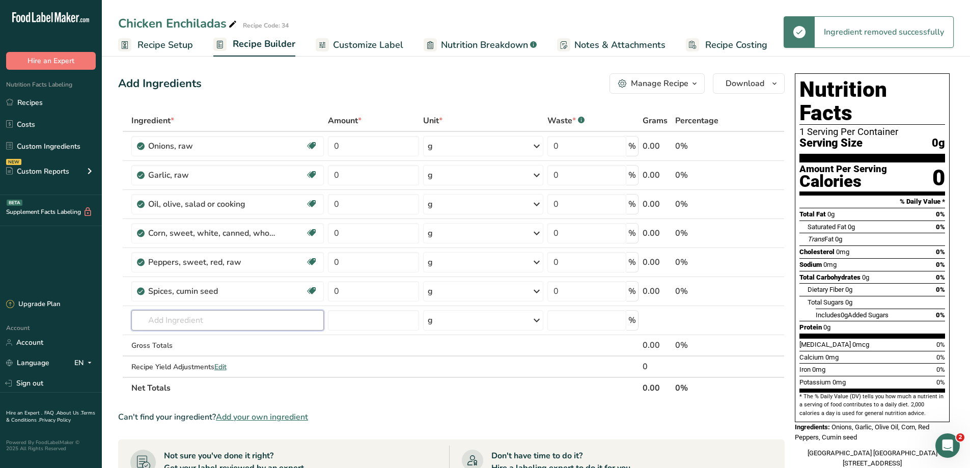
click at [230, 322] on input "text" at bounding box center [227, 320] width 193 height 20
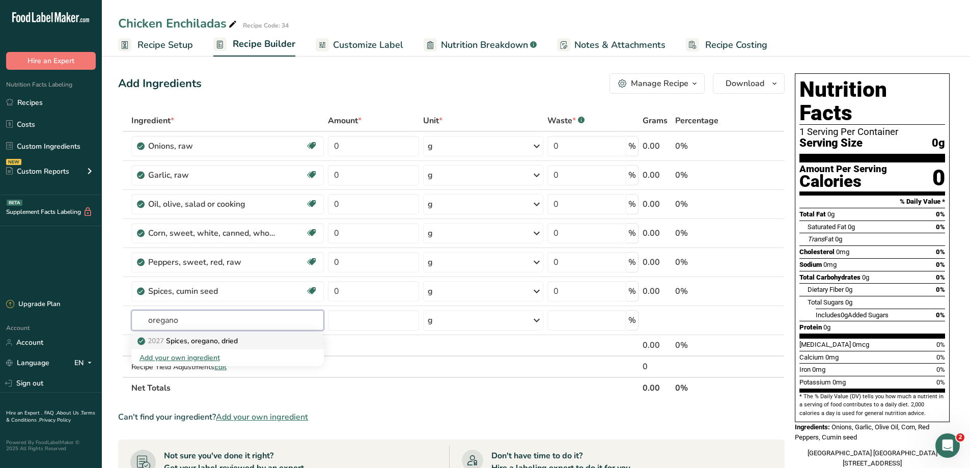
type input "oregano"
click at [233, 339] on p "2027 Spices, oregano, dried" at bounding box center [188, 340] width 98 height 11
type input "Spices, oregano, dried"
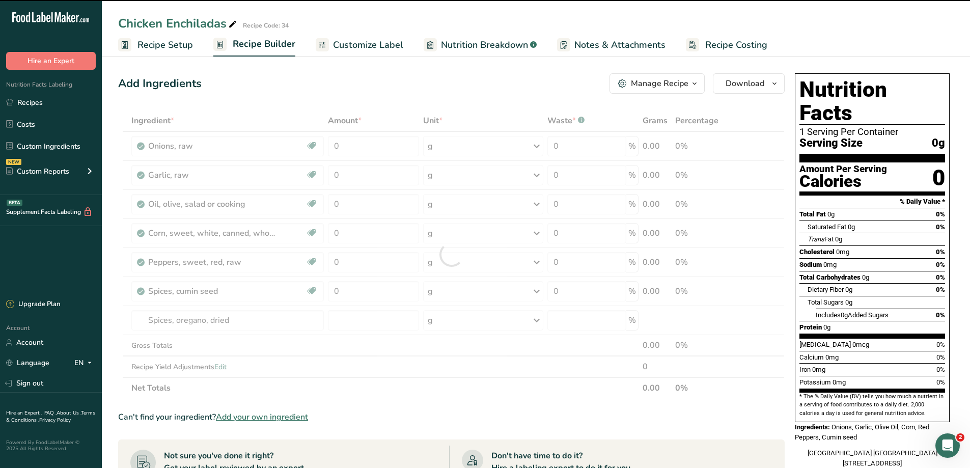
type input "0"
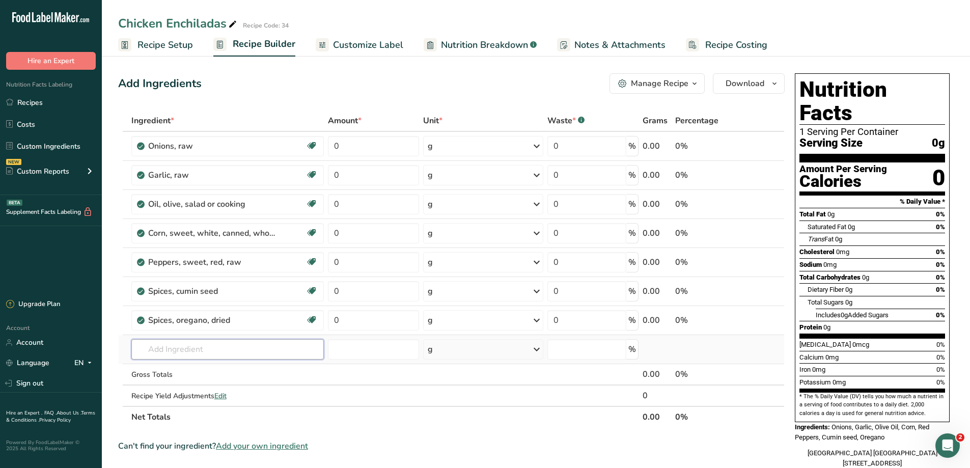
click at [283, 351] on input "text" at bounding box center [227, 349] width 193 height 20
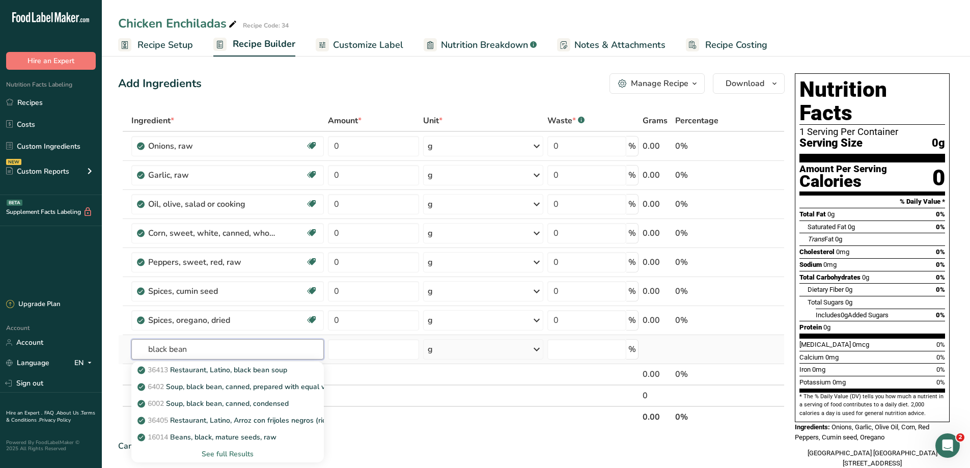
type input "black bean"
click at [241, 451] on div "See full Results" at bounding box center [227, 454] width 177 height 11
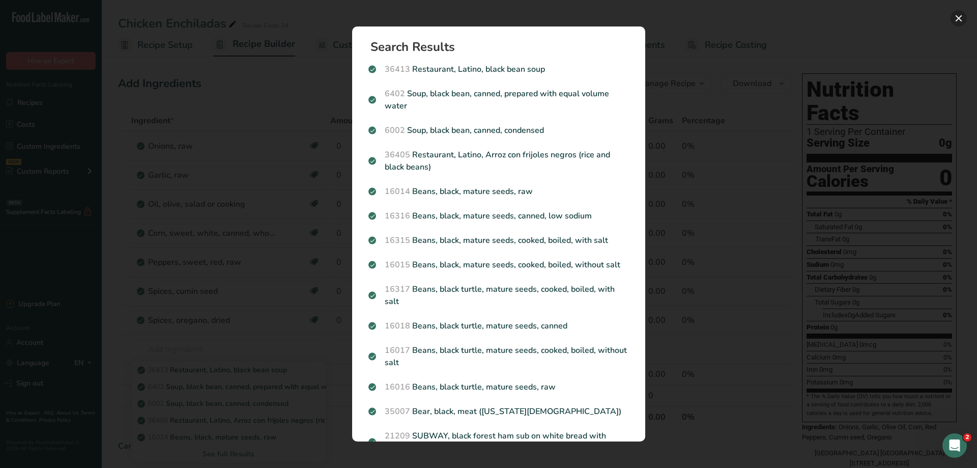
click at [960, 17] on button "Search results modal" at bounding box center [959, 18] width 16 height 16
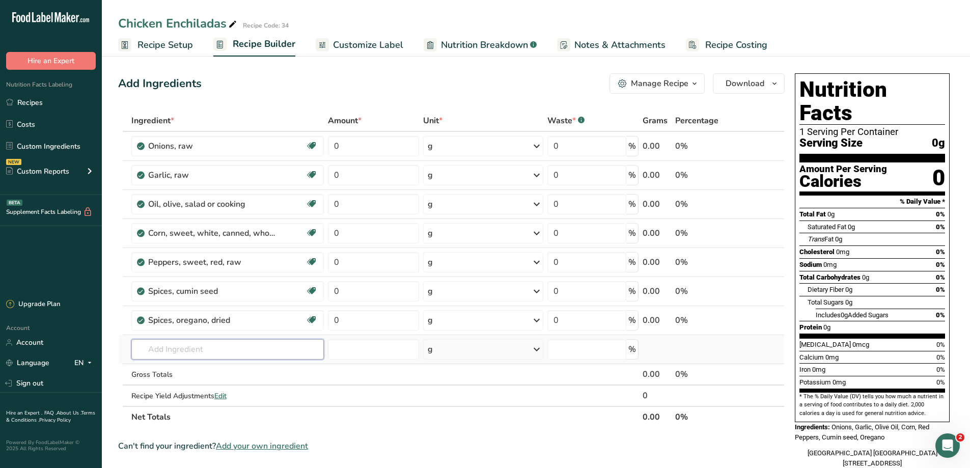
click at [166, 346] on input "text" at bounding box center [227, 349] width 193 height 20
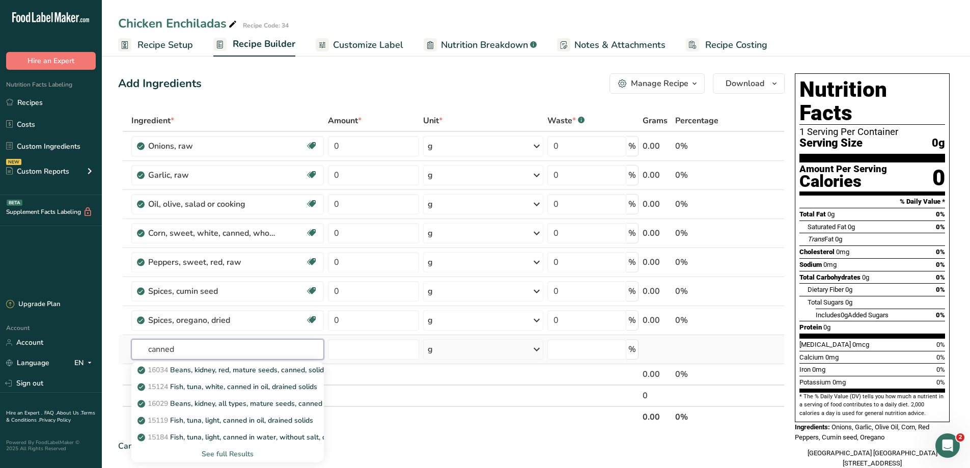
type input "canned"
click at [235, 452] on div "See full Results" at bounding box center [227, 454] width 177 height 11
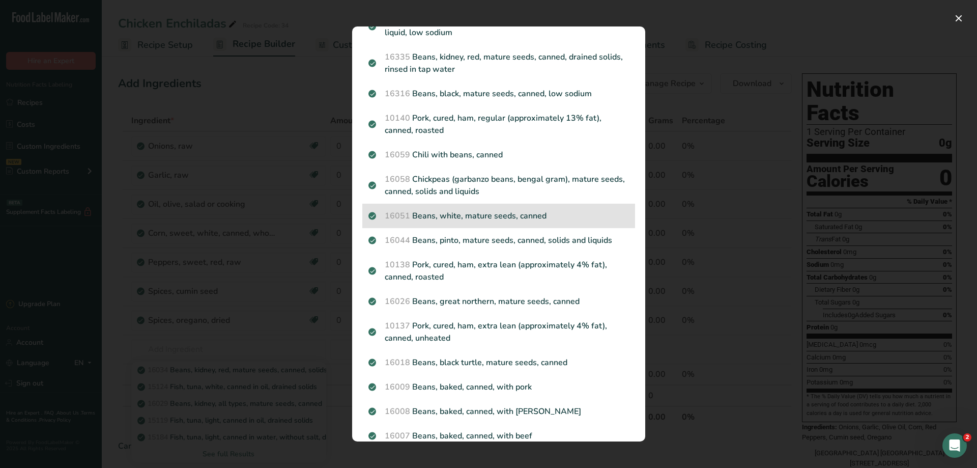
scroll to position [1018, 0]
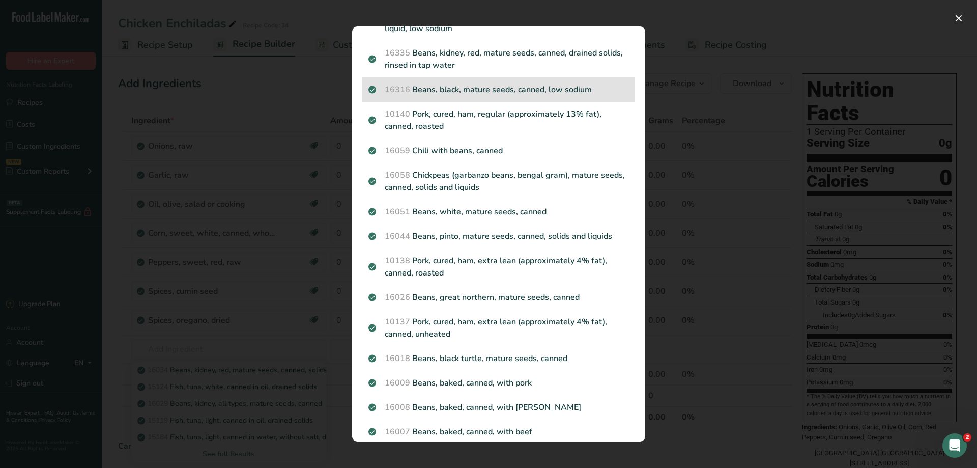
click at [537, 96] on p "16316 Beans, black, mature seeds, canned, low sodium" at bounding box center [499, 89] width 261 height 12
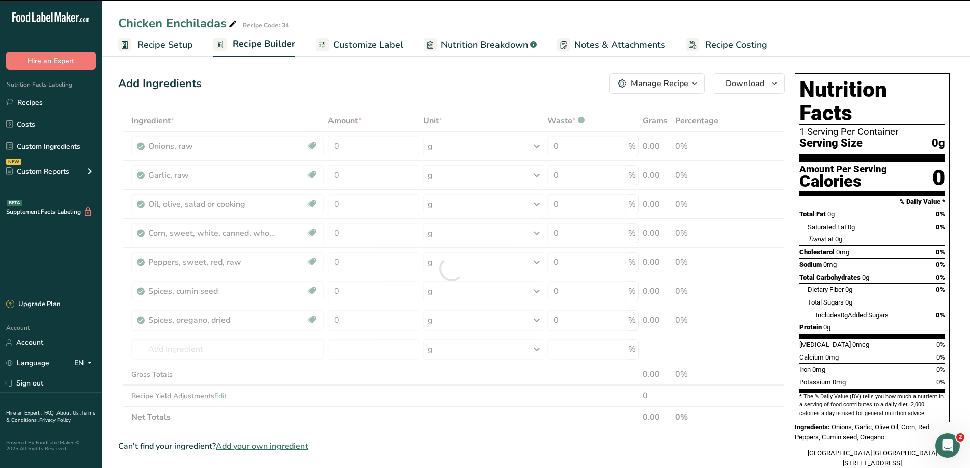
type input "0"
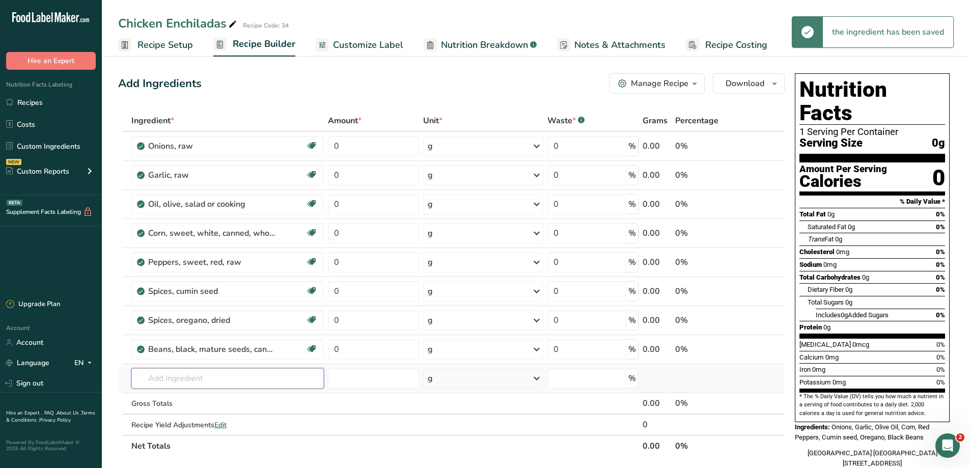
click at [216, 383] on input "text" at bounding box center [227, 378] width 193 height 20
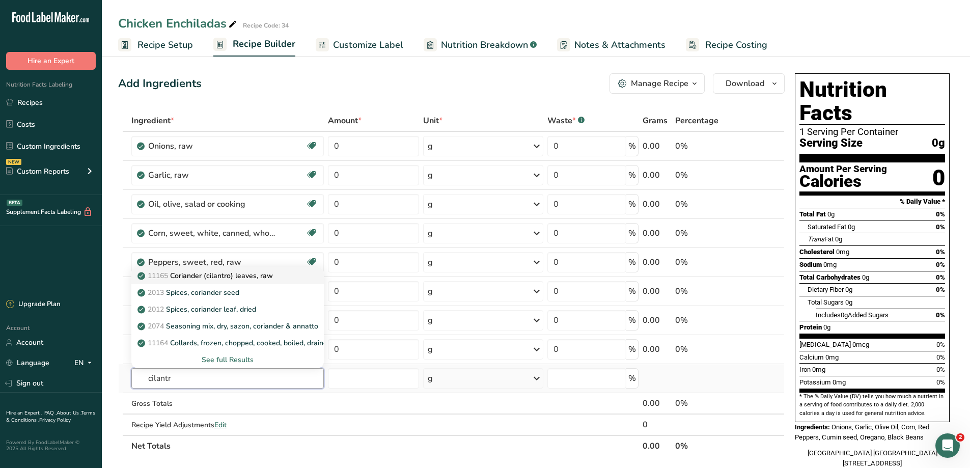
type input "cilantr"
click at [257, 274] on p "11165 Coriander (cilantro) leaves, raw" at bounding box center [205, 275] width 133 height 11
type input "Coriander (cilantro) leaves, raw"
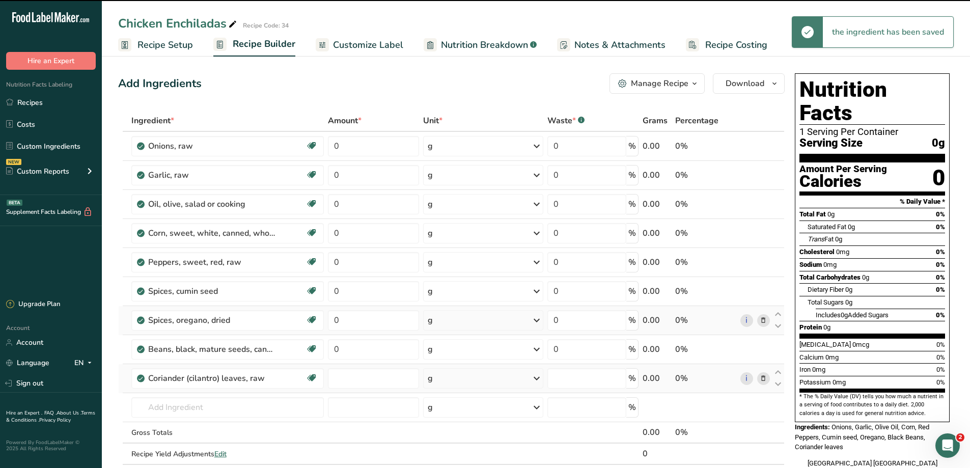
type input "0"
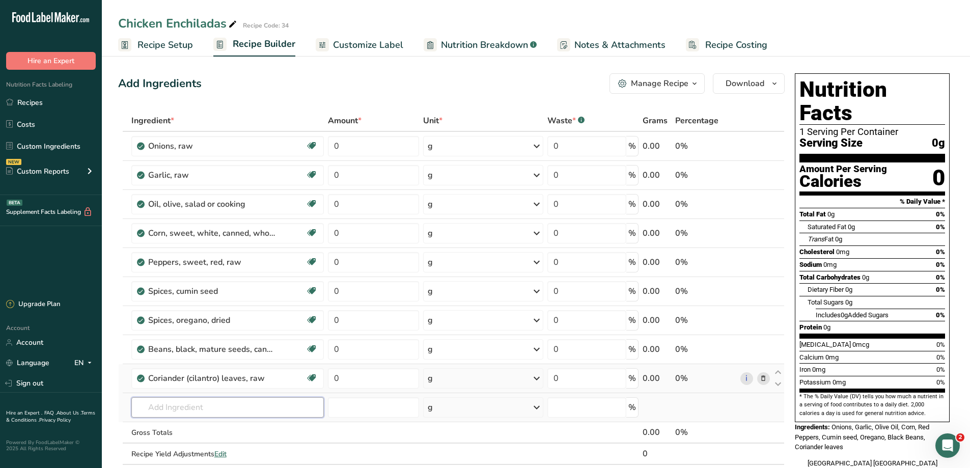
click at [222, 414] on input "text" at bounding box center [227, 407] width 193 height 20
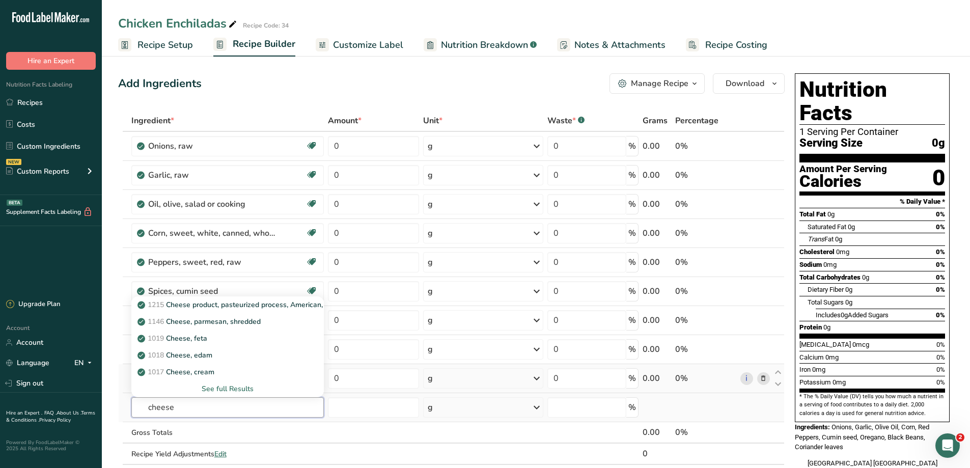
type input "cheese"
click at [243, 388] on div "See full Results" at bounding box center [227, 388] width 177 height 11
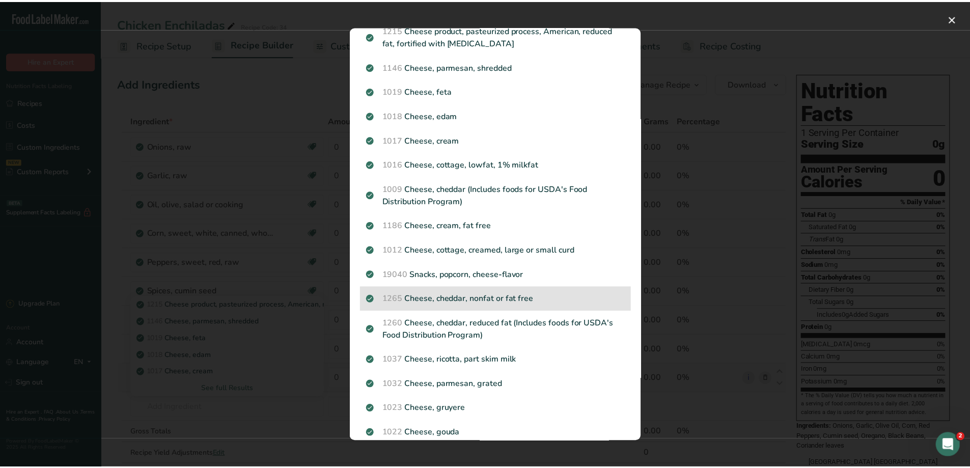
scroll to position [0, 0]
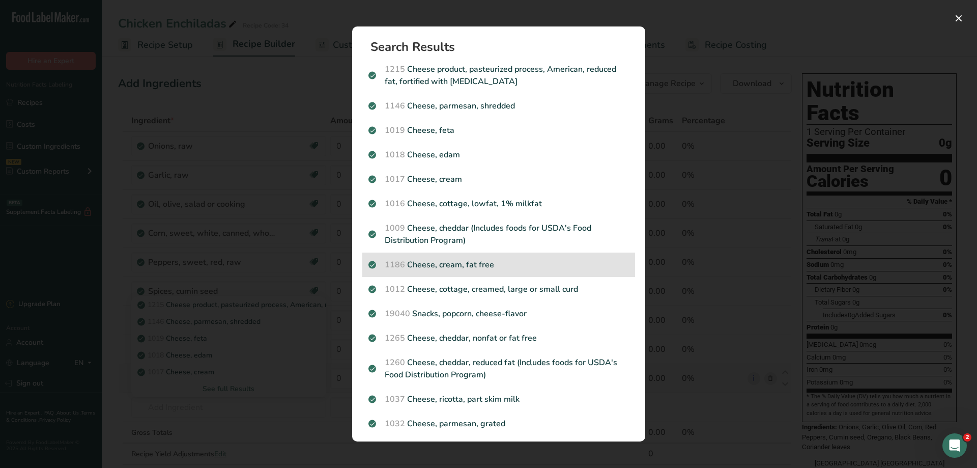
drag, startPoint x: 630, startPoint y: 253, endPoint x: 609, endPoint y: 262, distance: 22.6
click at [629, 254] on section "Search Results 1215 Cheese product, pasteurized process, American, reduced fat,…" at bounding box center [498, 233] width 293 height 415
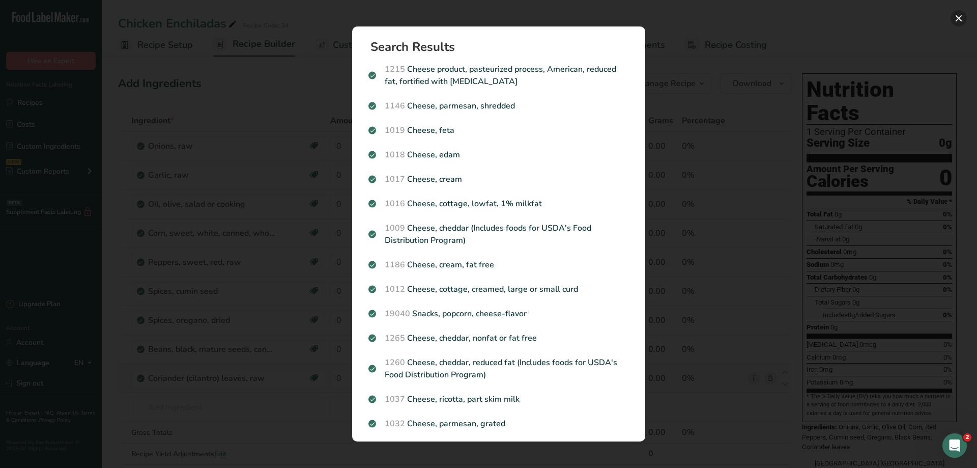
click at [958, 17] on button "Search results modal" at bounding box center [959, 18] width 16 height 16
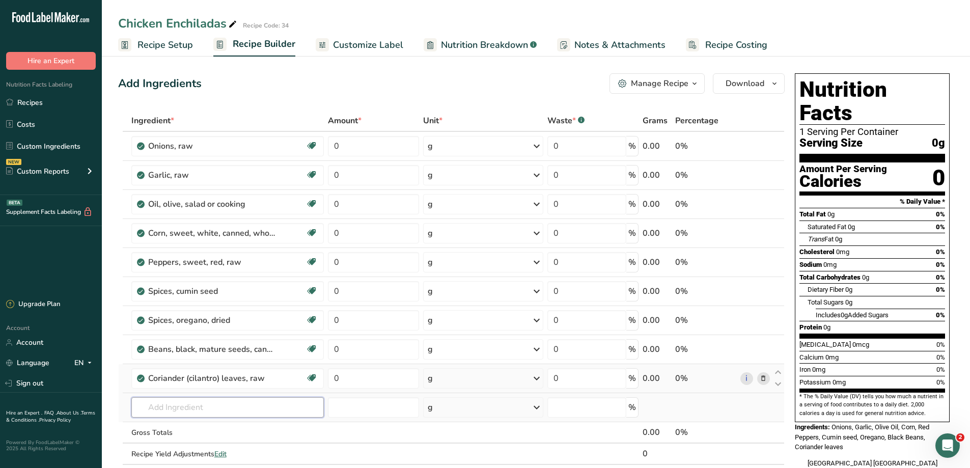
click at [238, 412] on input "text" at bounding box center [227, 407] width 193 height 20
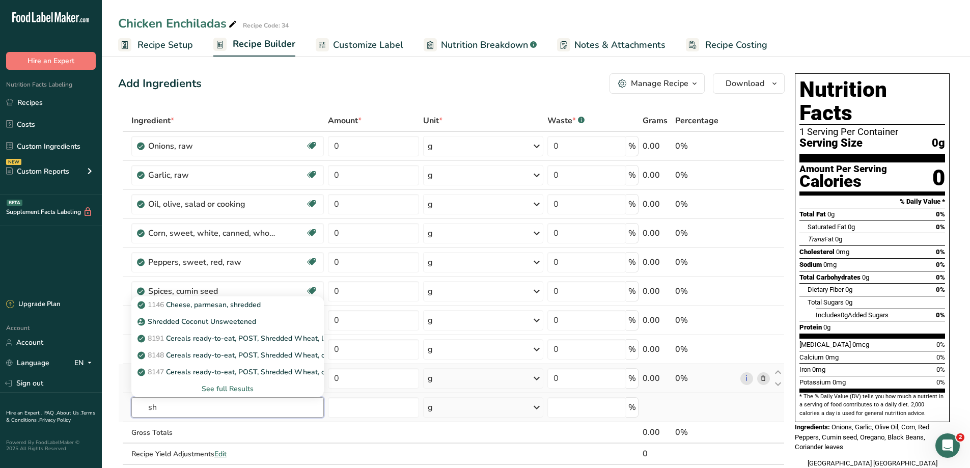
type input "s"
type input "c"
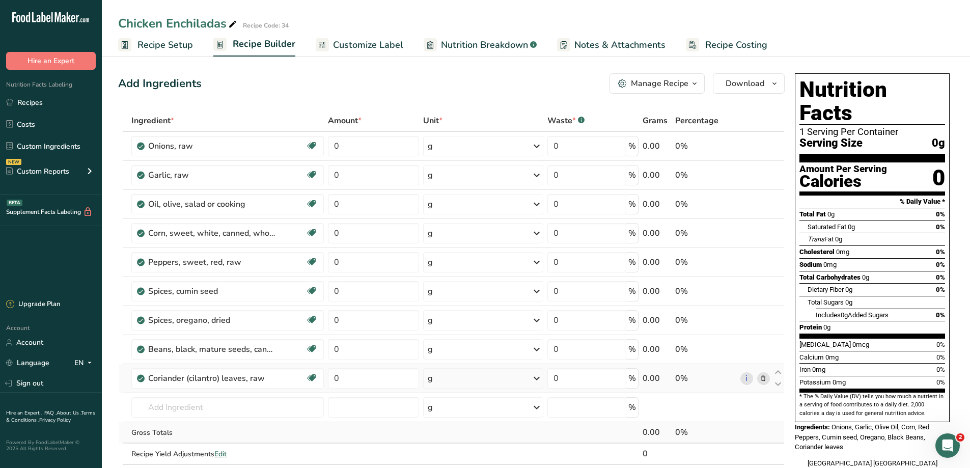
click at [262, 433] on div "Gross Totals" at bounding box center [227, 432] width 193 height 11
click at [52, 150] on link "Custom Ingredients" at bounding box center [51, 145] width 102 height 19
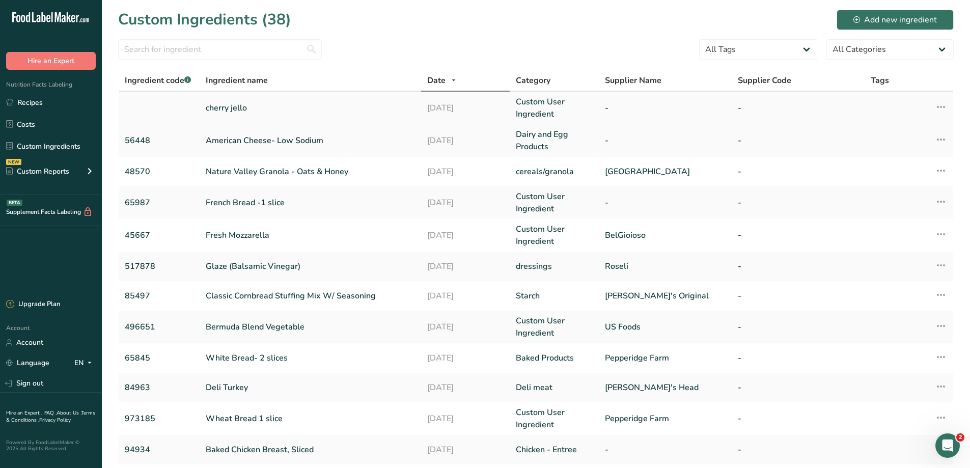
click at [939, 108] on icon at bounding box center [941, 107] width 12 height 18
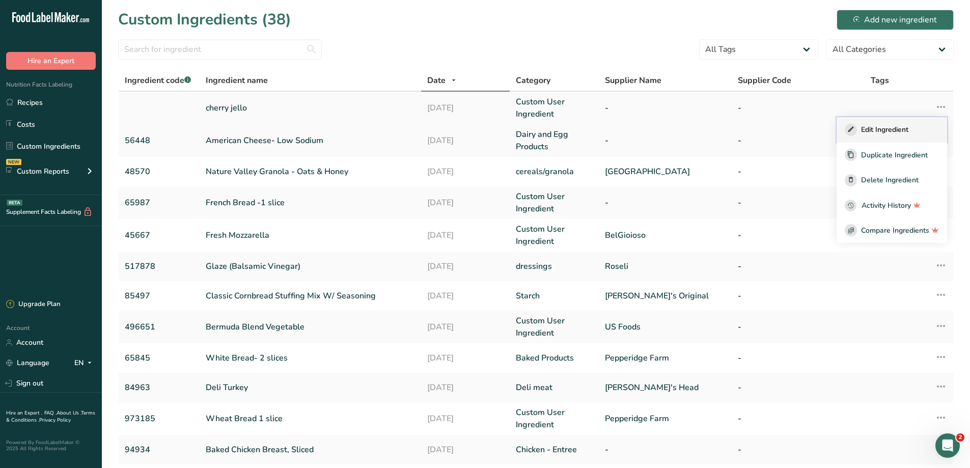
click at [870, 127] on span "Edit Ingredient" at bounding box center [884, 129] width 47 height 11
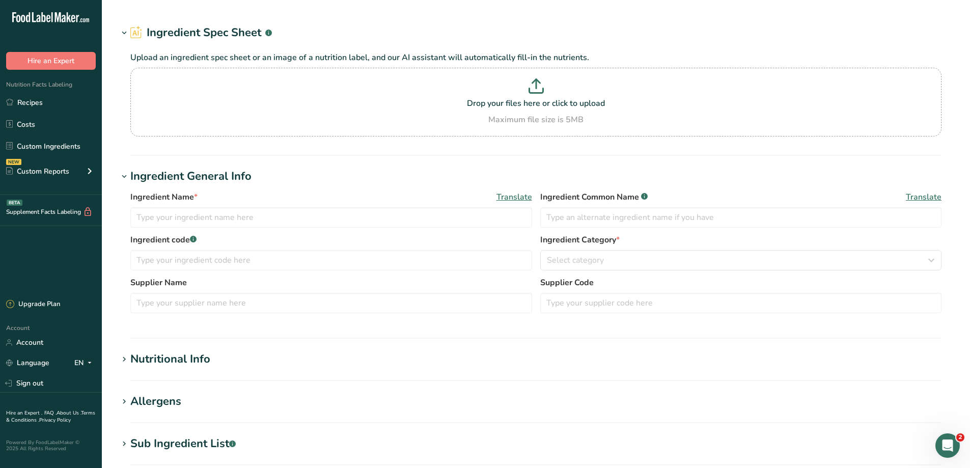
type input "cherry jello"
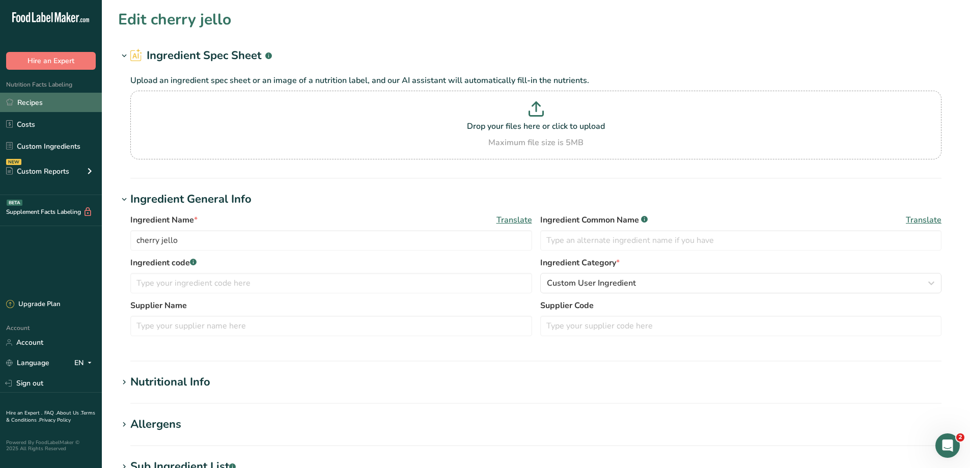
click at [33, 104] on link "Recipes" at bounding box center [51, 102] width 102 height 19
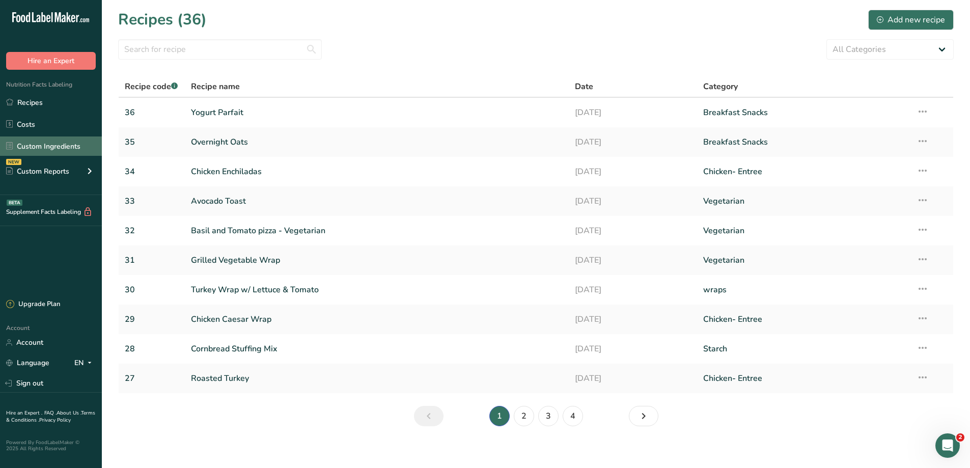
click at [65, 142] on link "Custom Ingredients" at bounding box center [51, 145] width 102 height 19
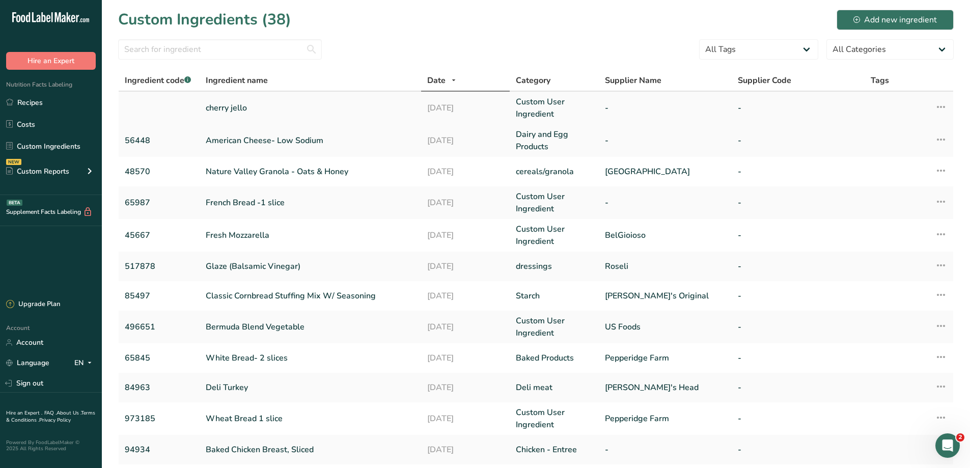
click at [945, 105] on icon at bounding box center [941, 107] width 12 height 18
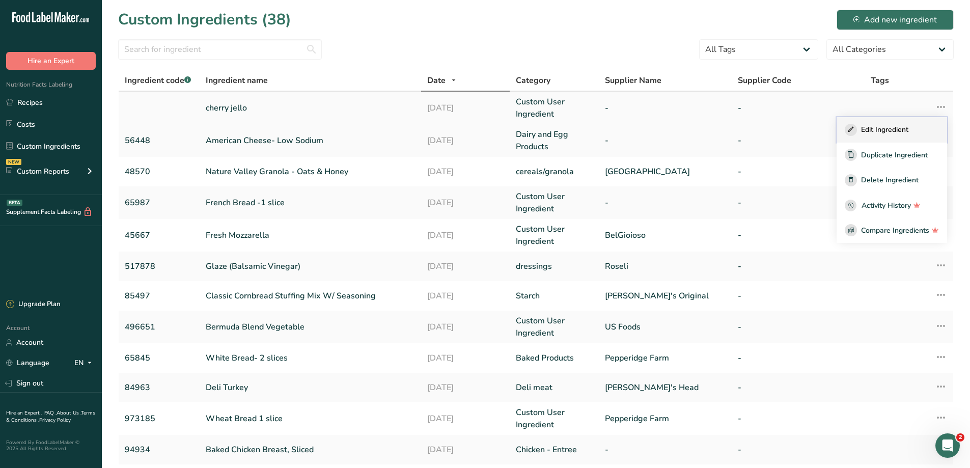
click at [865, 127] on span "Edit Ingredient" at bounding box center [884, 129] width 47 height 11
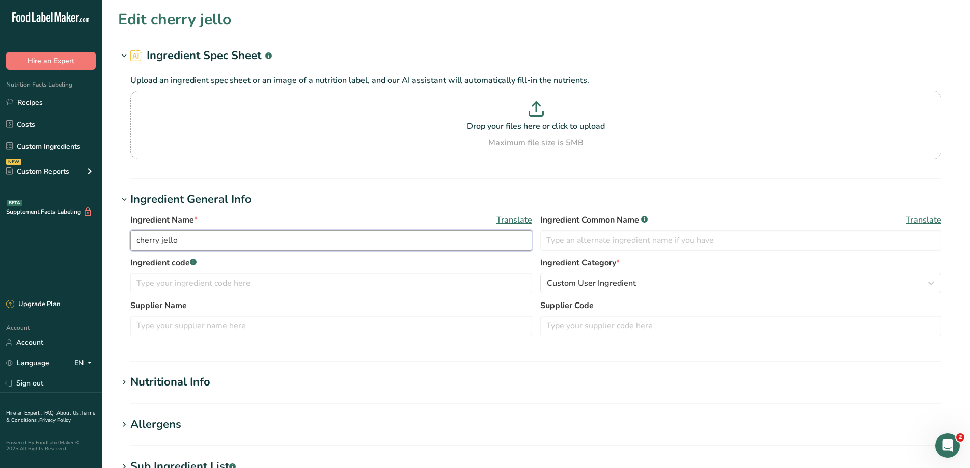
click at [247, 242] on input "cherry jello" at bounding box center [331, 240] width 402 height 20
type input "c"
click at [177, 236] on input "Shredded cheddar Cheese" at bounding box center [331, 240] width 402 height 20
type input "Shredded Cheddar Cheese"
click at [256, 286] on input "text" at bounding box center [331, 283] width 402 height 20
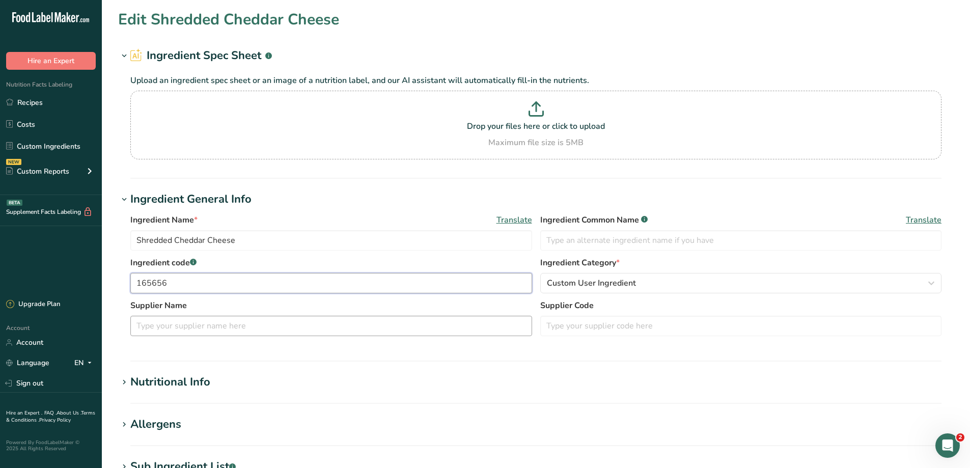
type input "165656"
click at [250, 324] on input "text" at bounding box center [331, 326] width 402 height 20
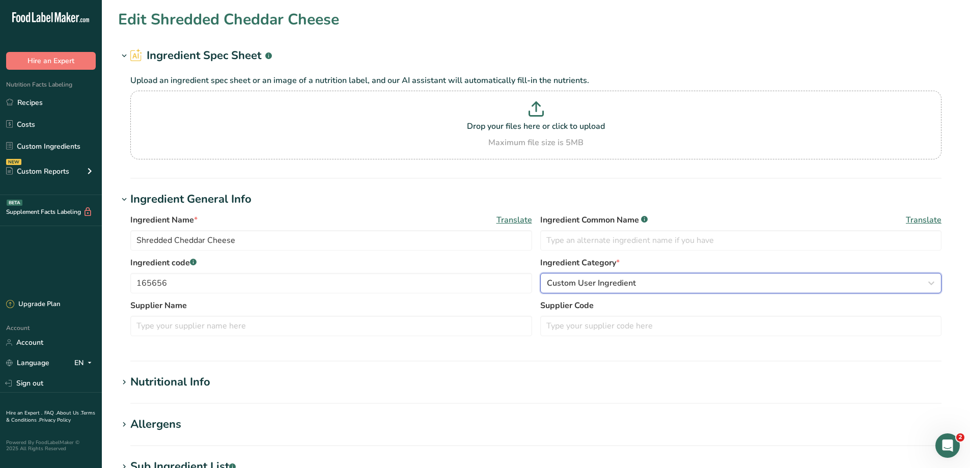
click at [608, 284] on span "Custom User Ingredient" at bounding box center [591, 283] width 89 height 12
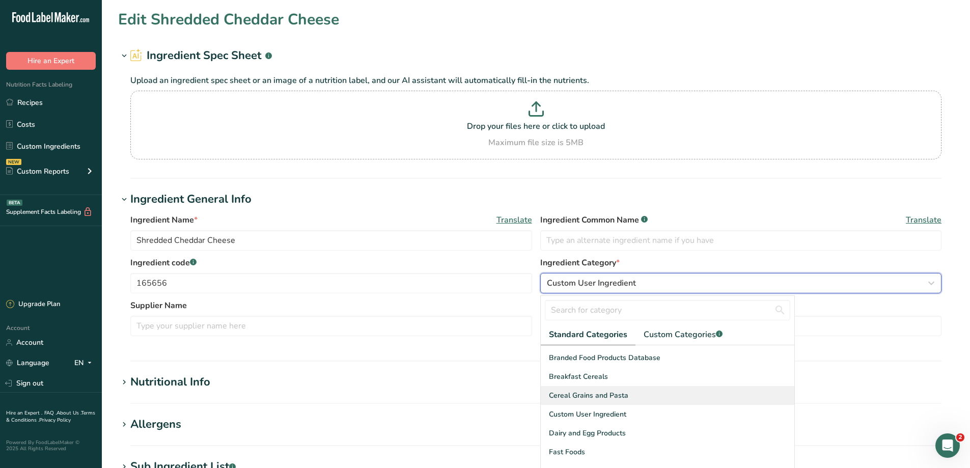
scroll to position [102, 0]
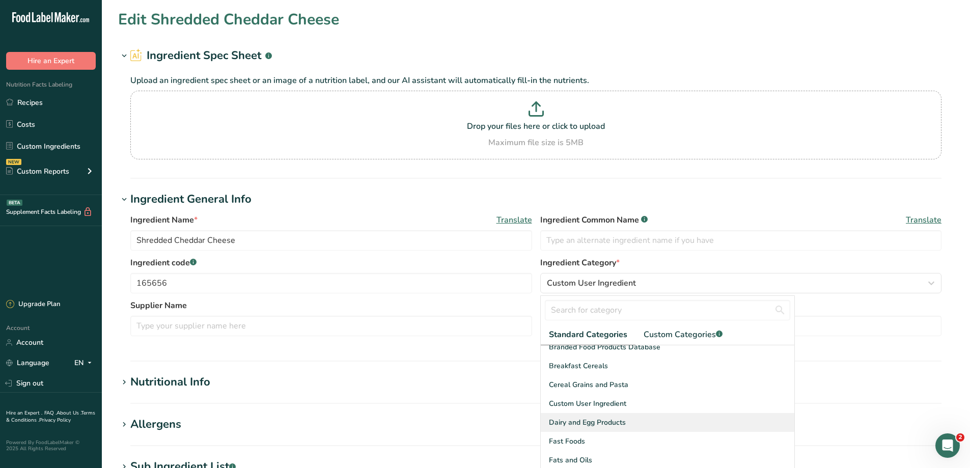
click at [621, 425] on span "Dairy and Egg Products" at bounding box center [587, 422] width 77 height 11
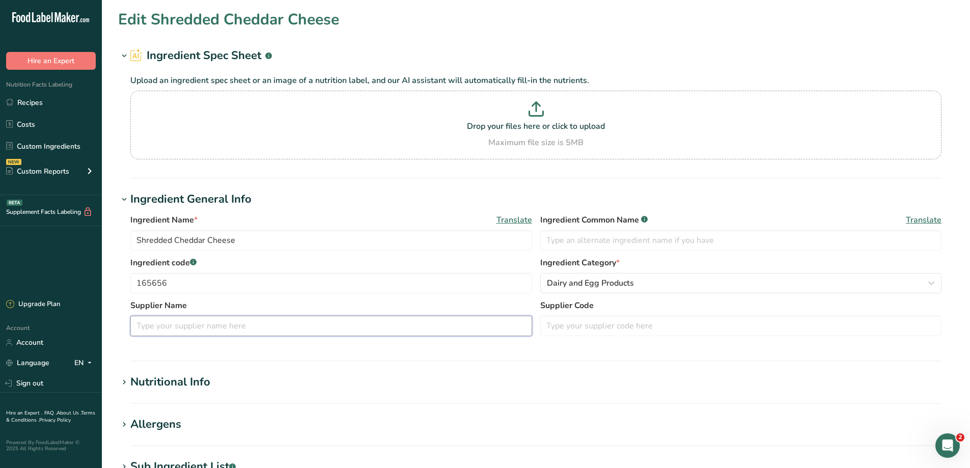
click at [274, 330] on input "text" at bounding box center [331, 326] width 402 height 20
click at [176, 393] on section "Nutritional Info Serving Size .a-a{fill:#347362;}.b-a{fill:#fff;} Add ingredien…" at bounding box center [535, 389] width 835 height 30
click at [175, 383] on div "Nutritional Info" at bounding box center [170, 382] width 80 height 17
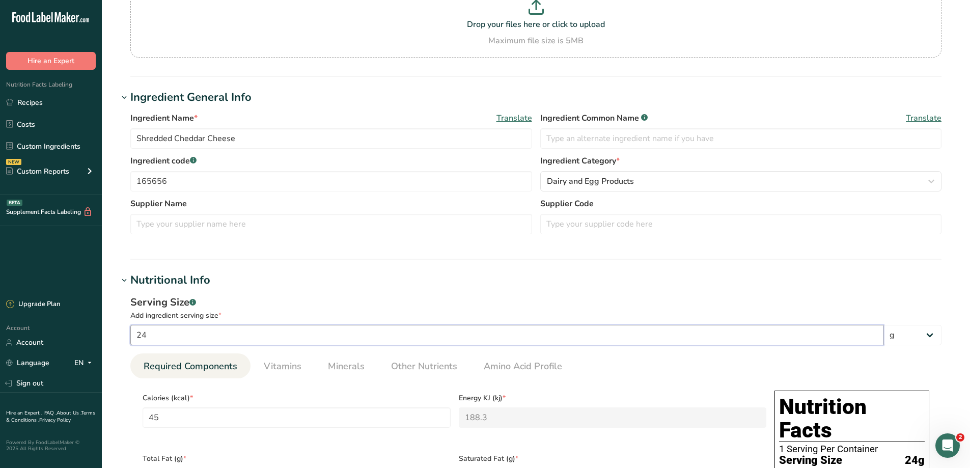
click at [247, 337] on input "24" at bounding box center [506, 335] width 753 height 20
type input "2"
type input "3.75"
type KJ "15.6917"
type input "28"
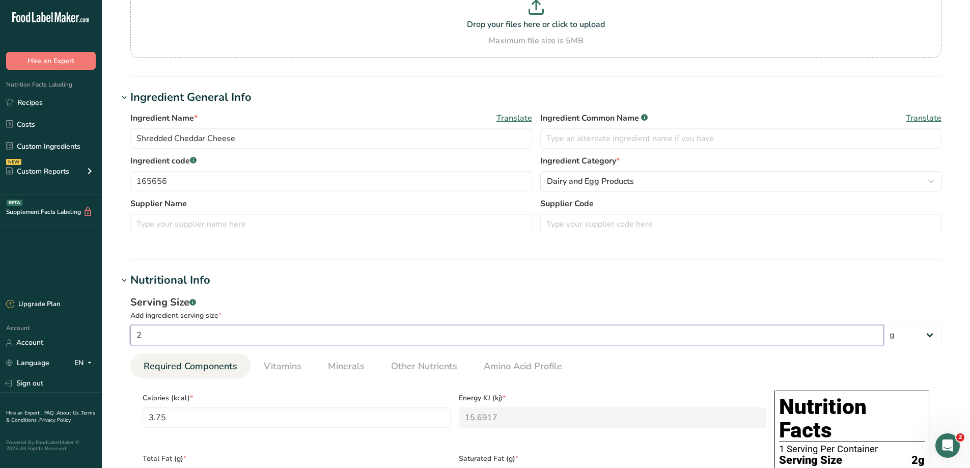
type input "52.5"
type KJ "219.6833"
type input "28"
click at [265, 435] on div "Calories (kcal) * 52.5" at bounding box center [296, 416] width 316 height 61
click at [271, 419] on input "52.5" at bounding box center [297, 417] width 308 height 20
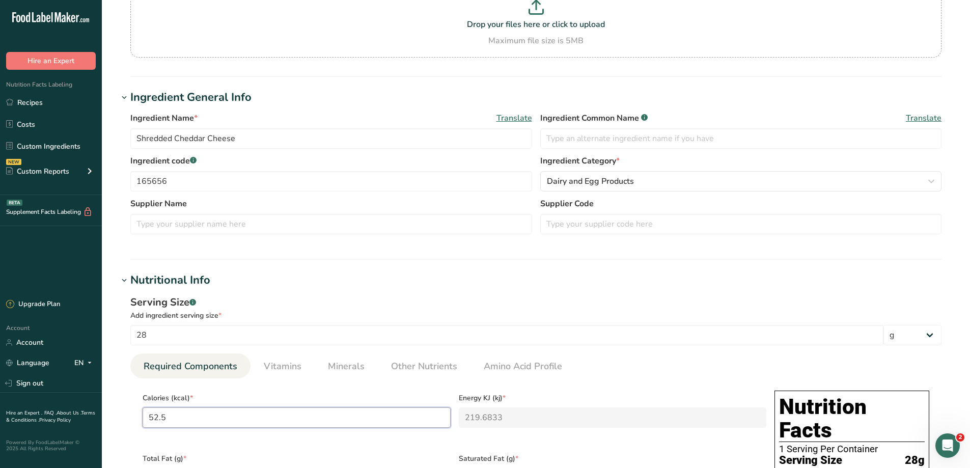
type input "52"
type KJ "217.6"
type input "5"
type KJ "20.9"
type input "0"
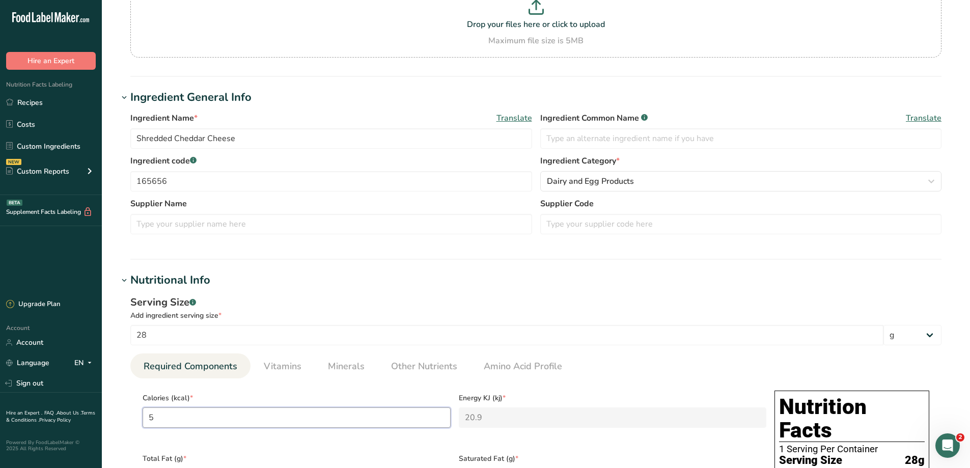
type KJ "0"
type input "1"
type KJ "4.2"
type input "11"
type KJ "46"
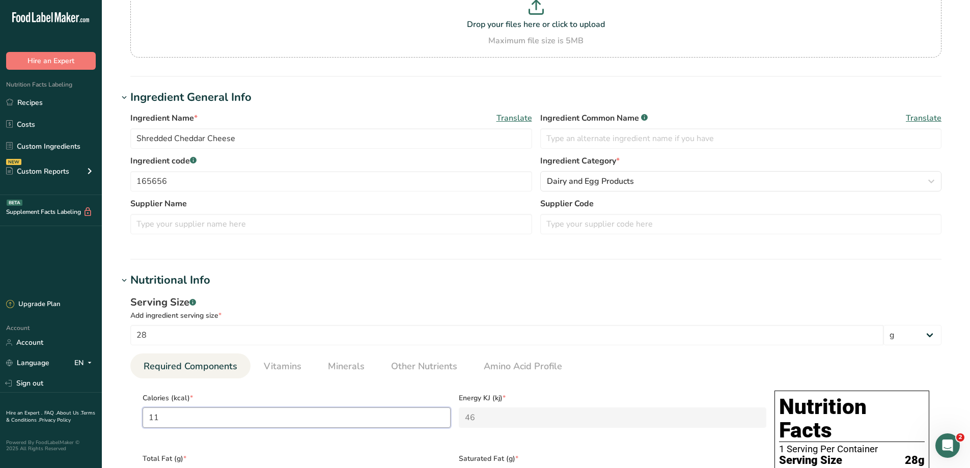
type input "110"
type KJ "460.2"
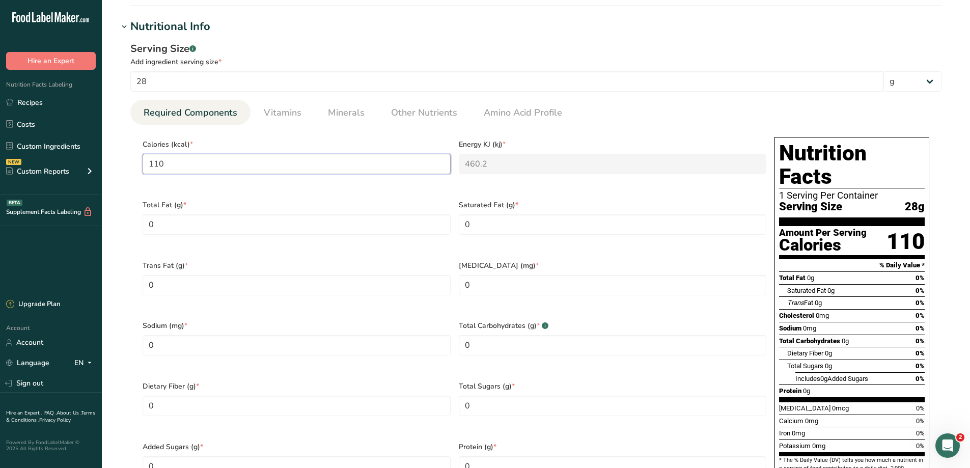
scroll to position [356, 0]
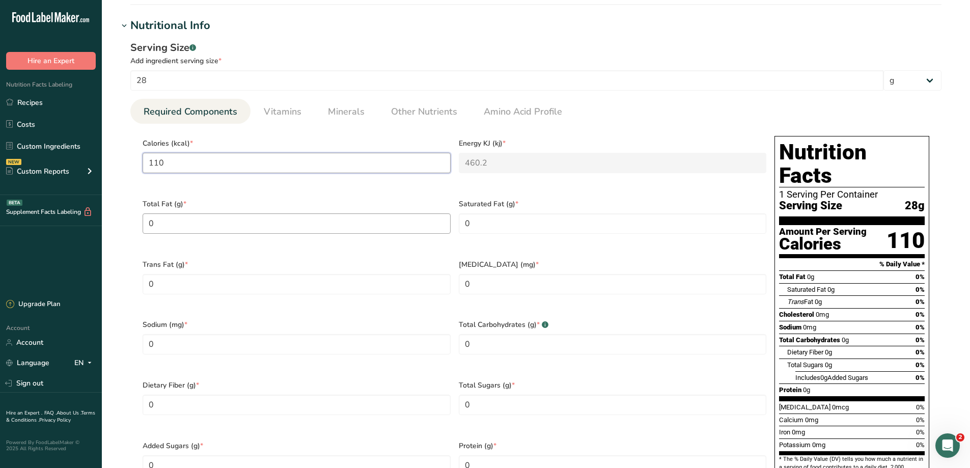
type input "110"
click at [301, 219] on Fat "0" at bounding box center [297, 223] width 308 height 20
type Fat "9"
click at [503, 223] on Fat "0" at bounding box center [613, 223] width 308 height 20
type Fat "5"
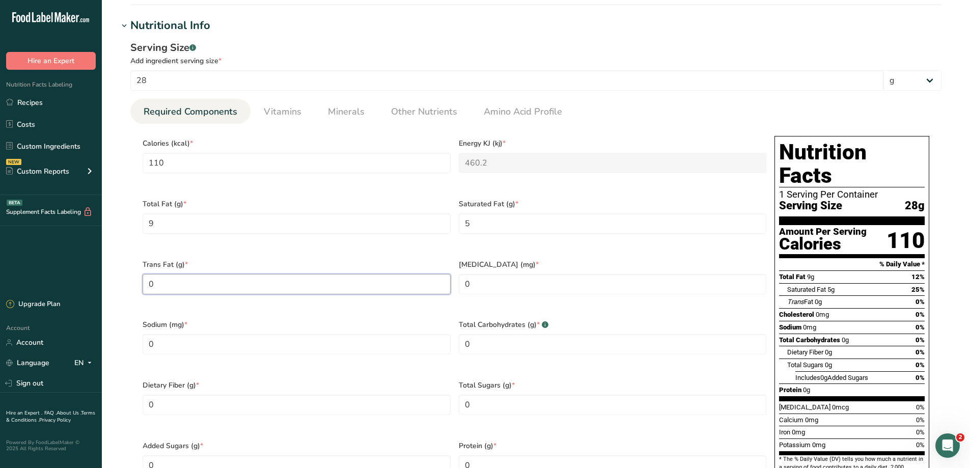
click at [270, 277] on Fat "0" at bounding box center [297, 284] width 308 height 20
drag, startPoint x: 575, startPoint y: 275, endPoint x: 567, endPoint y: 277, distance: 8.4
click at [567, 277] on input "0" at bounding box center [613, 284] width 308 height 20
type input "25"
click at [290, 335] on input "0" at bounding box center [297, 344] width 308 height 20
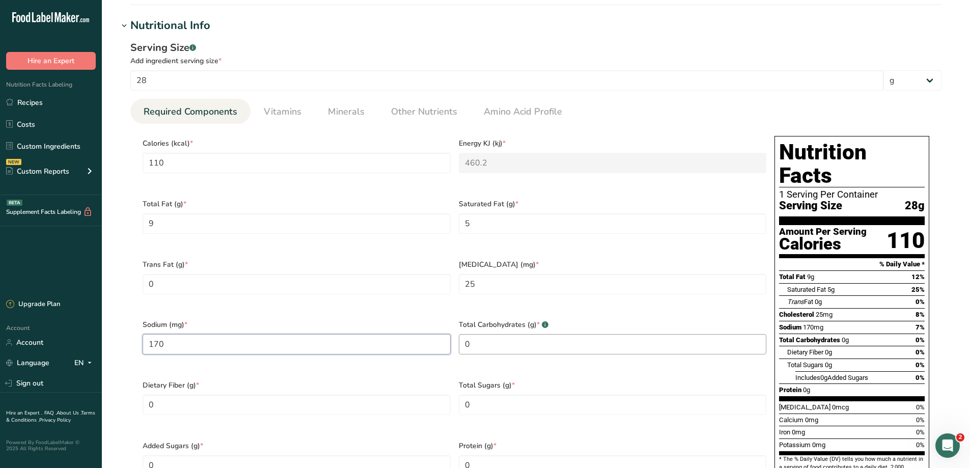
type input "170"
click at [535, 334] on Carbohydrates "0" at bounding box center [613, 344] width 308 height 20
type Carbohydrates "1"
click at [286, 395] on Fiber "0" at bounding box center [297, 405] width 308 height 20
type Fiber "00"
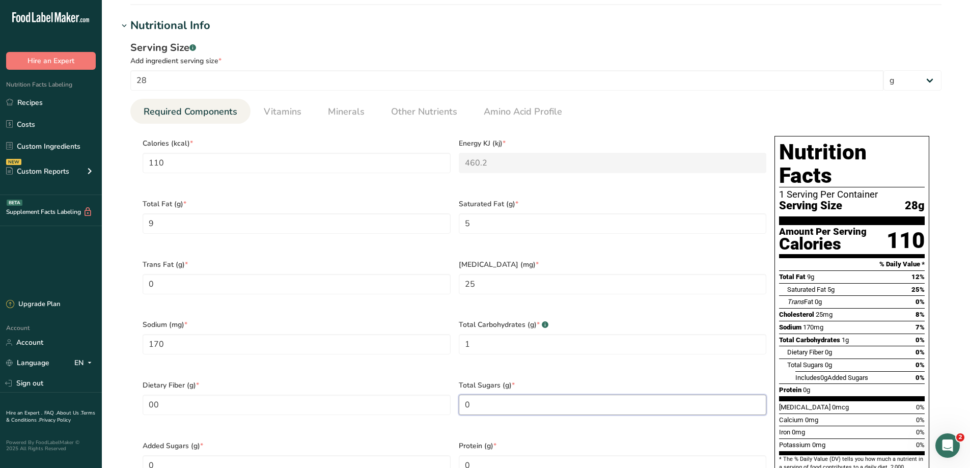
click at [533, 395] on Sugars "0" at bounding box center [613, 405] width 308 height 20
type Sugars "0"
click at [283, 395] on Fiber "00" at bounding box center [297, 405] width 308 height 20
type Fiber "0"
click at [286, 455] on Sugars "0" at bounding box center [297, 465] width 308 height 20
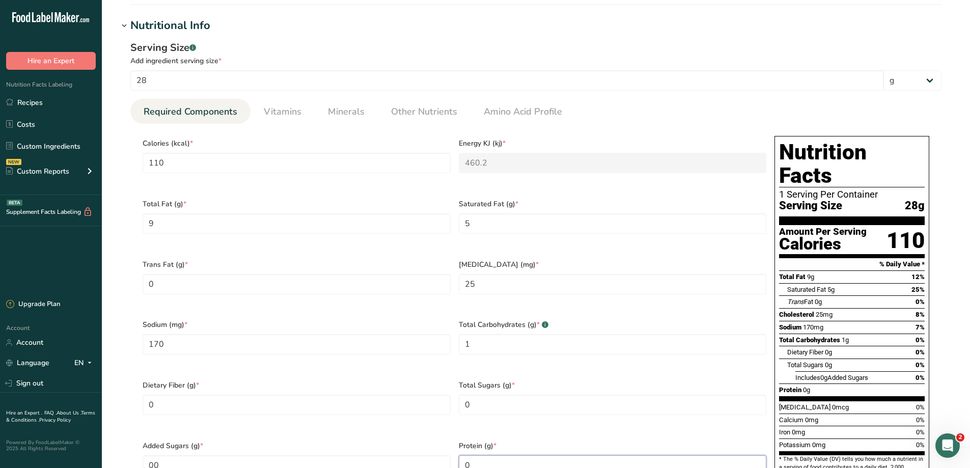
click at [531, 455] on input "0" at bounding box center [613, 465] width 308 height 20
click at [256, 455] on Sugars "00" at bounding box center [297, 465] width 308 height 20
type Sugars "0"
click at [515, 455] on input "0" at bounding box center [613, 465] width 308 height 20
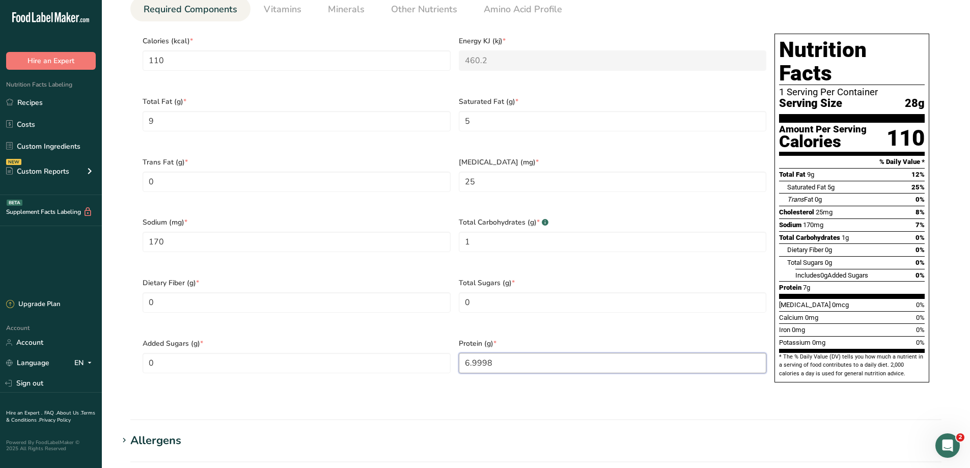
scroll to position [560, 0]
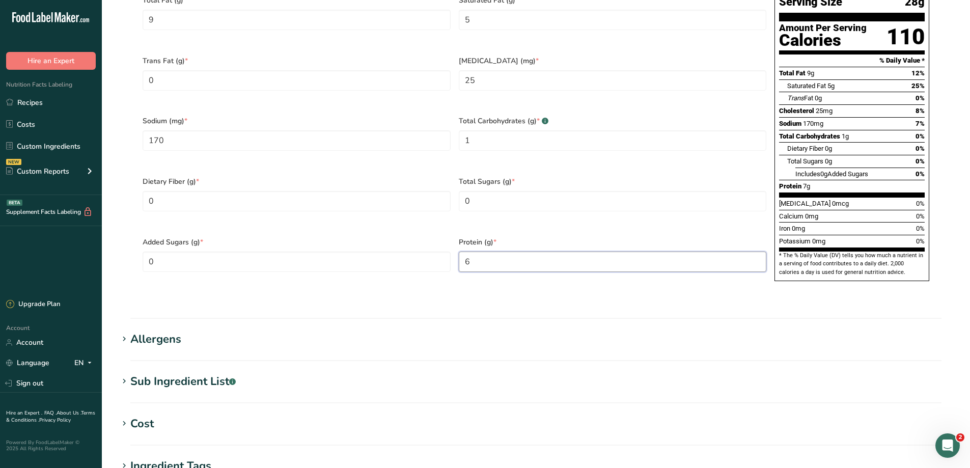
type input "0"
type input "7"
click at [153, 331] on div "Allergens" at bounding box center [155, 339] width 51 height 17
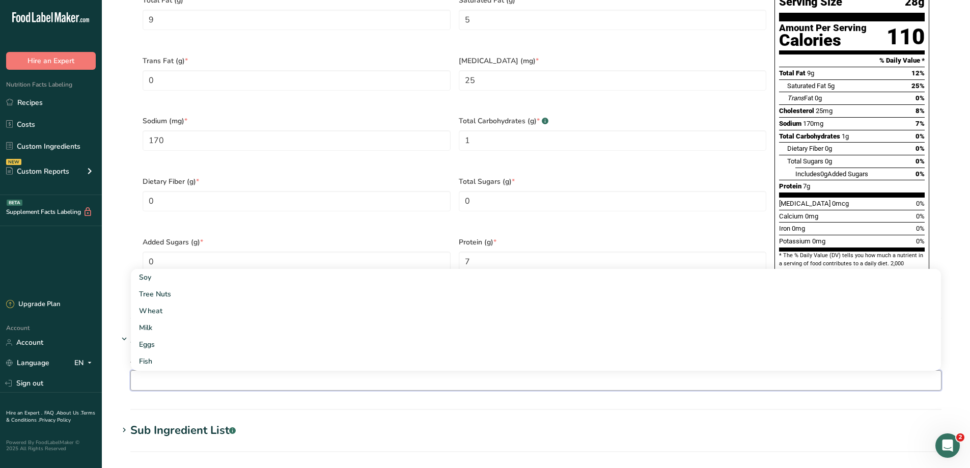
click at [187, 372] on input "text" at bounding box center [536, 380] width 810 height 16
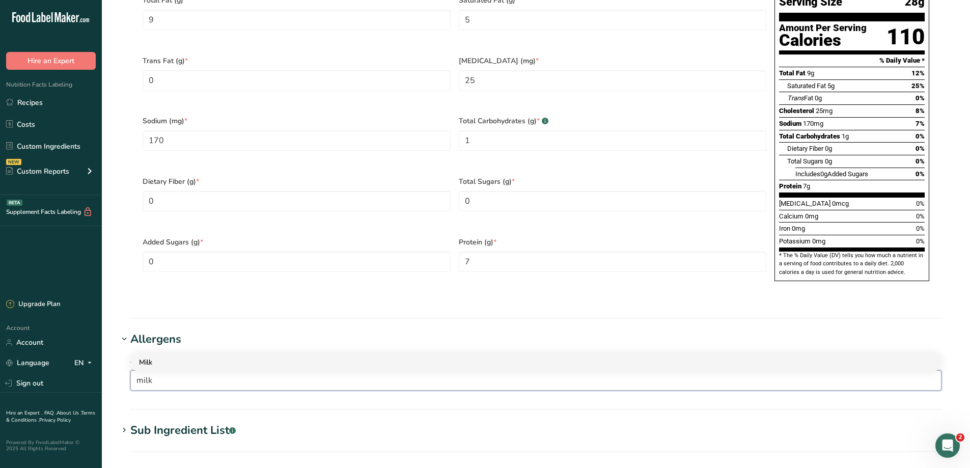
type input "milk"
click at [188, 357] on div "Milk" at bounding box center [527, 362] width 777 height 11
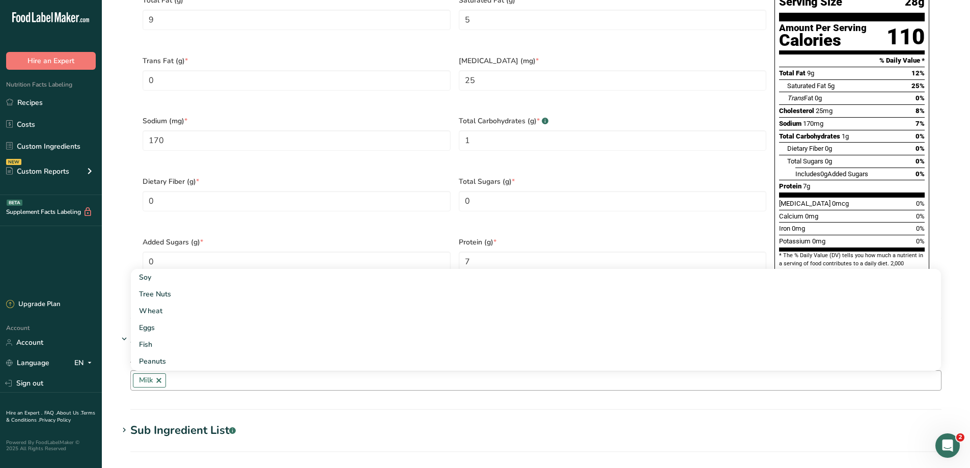
click at [954, 244] on section "Edit Shredded Cheddar Cheese Ingredient Spec Sheet .a-a{fill:#347362;}.b-a{fill…" at bounding box center [536, 76] width 868 height 1272
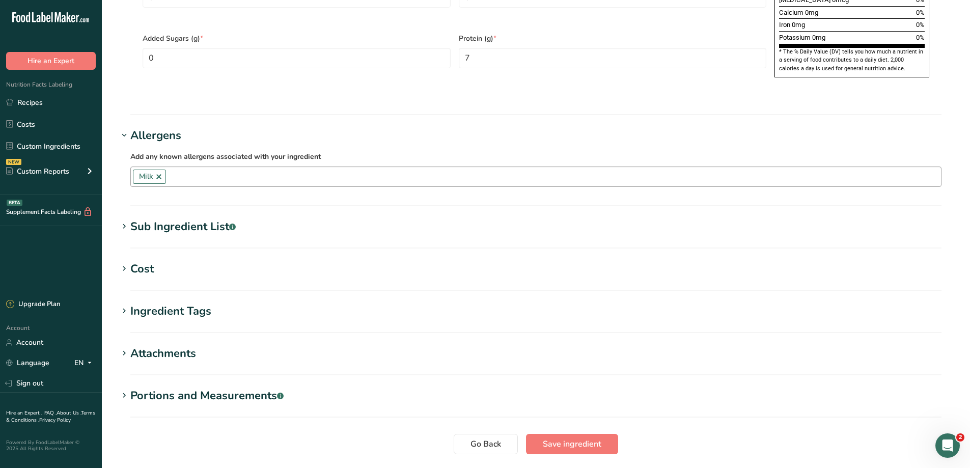
scroll to position [813, 0]
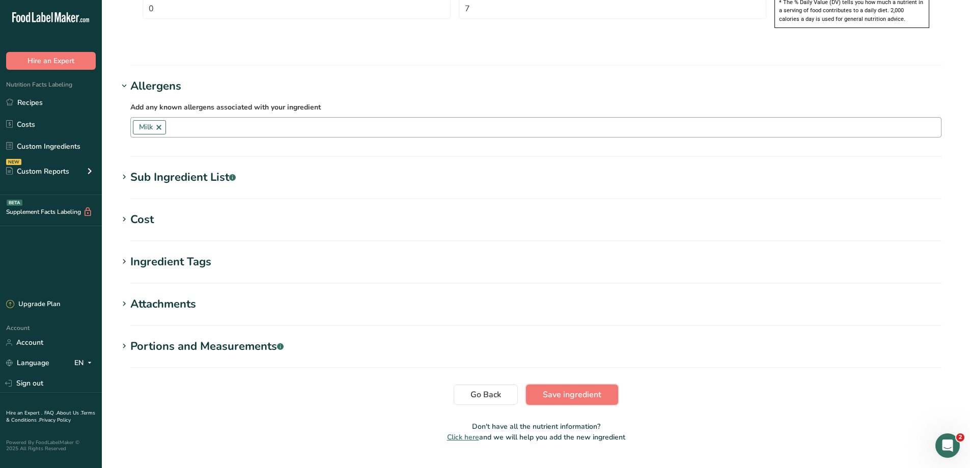
click at [583, 388] on span "Save ingredient" at bounding box center [572, 394] width 59 height 12
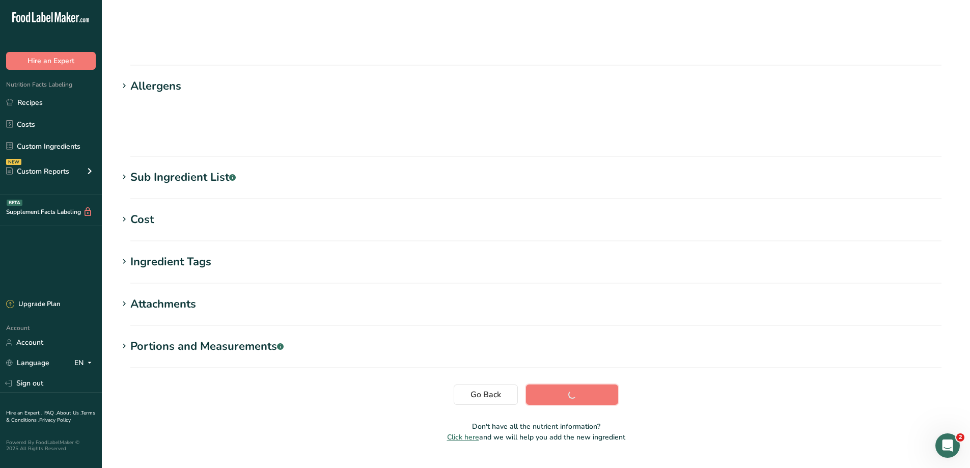
scroll to position [71, 0]
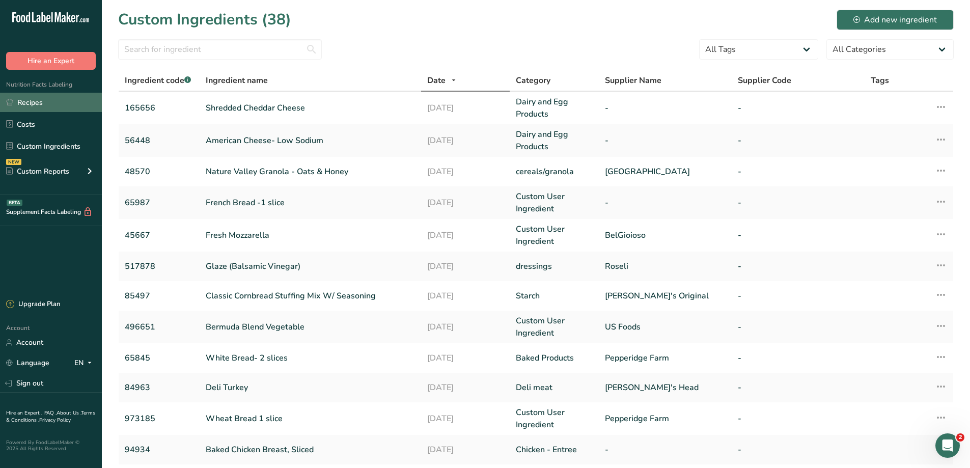
click at [41, 105] on link "Recipes" at bounding box center [51, 102] width 102 height 19
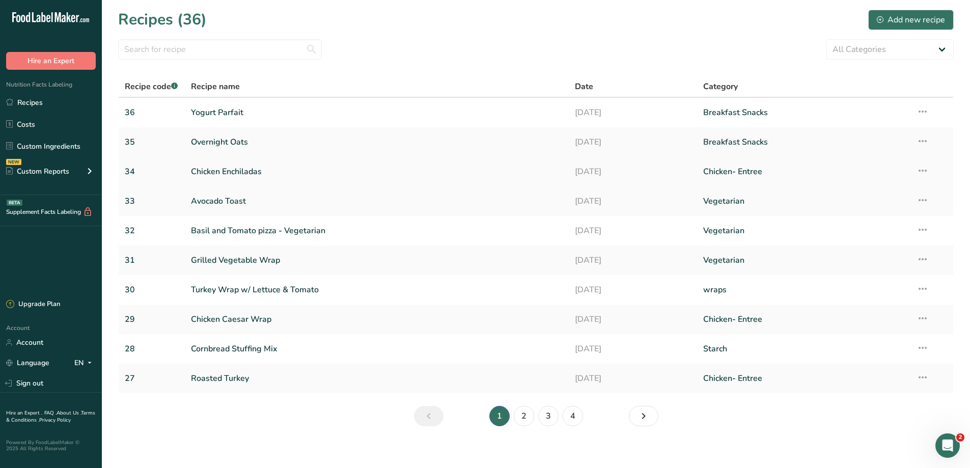
click at [217, 171] on link "Chicken Enchiladas" at bounding box center [377, 171] width 372 height 21
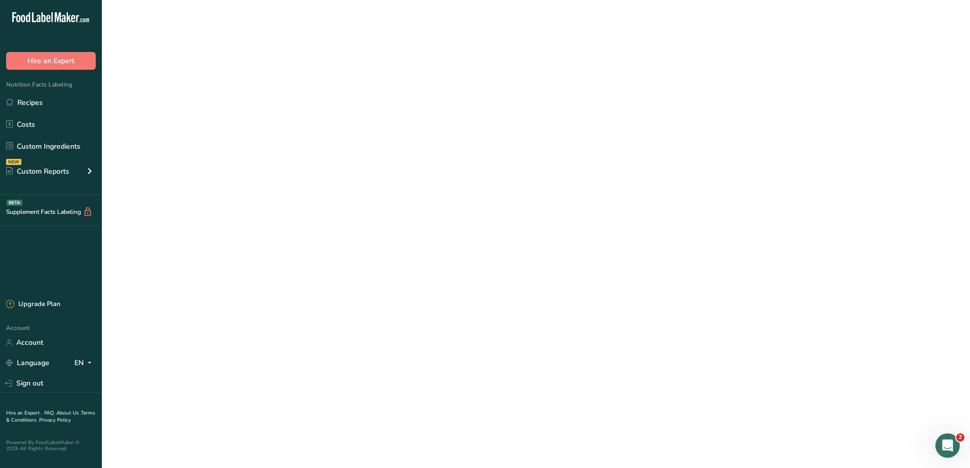
click at [217, 170] on link "Chicken Enchiladas" at bounding box center [377, 171] width 372 height 21
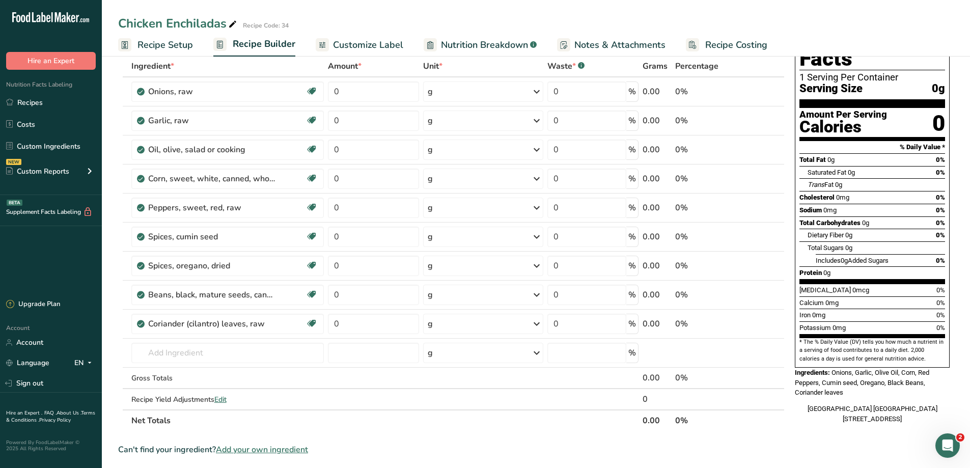
scroll to position [153, 0]
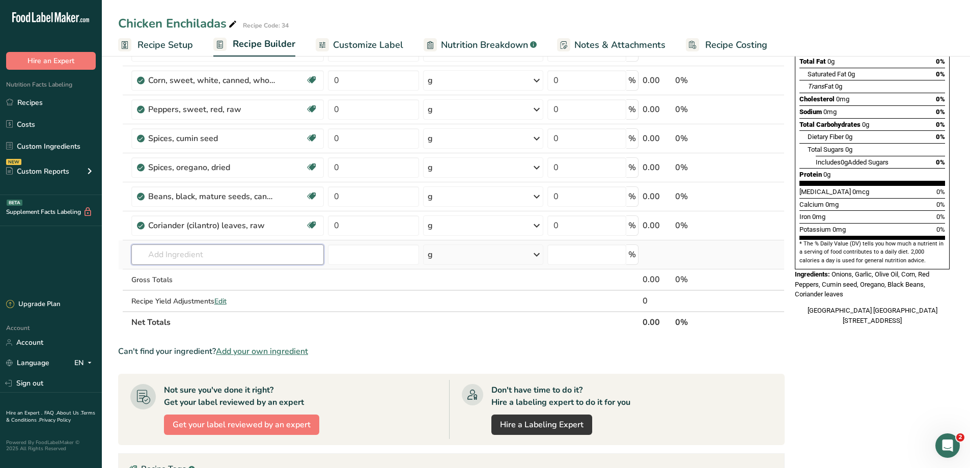
click at [198, 255] on input "text" at bounding box center [227, 254] width 193 height 20
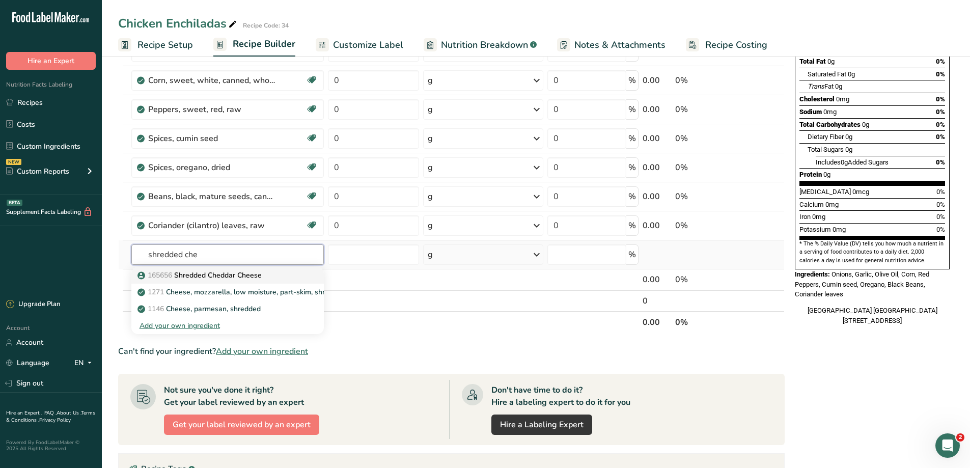
type input "shredded che"
click at [246, 279] on p "165656 Shredded Cheddar Cheese" at bounding box center [200, 275] width 122 height 11
type input "Shredded Cheddar Cheese"
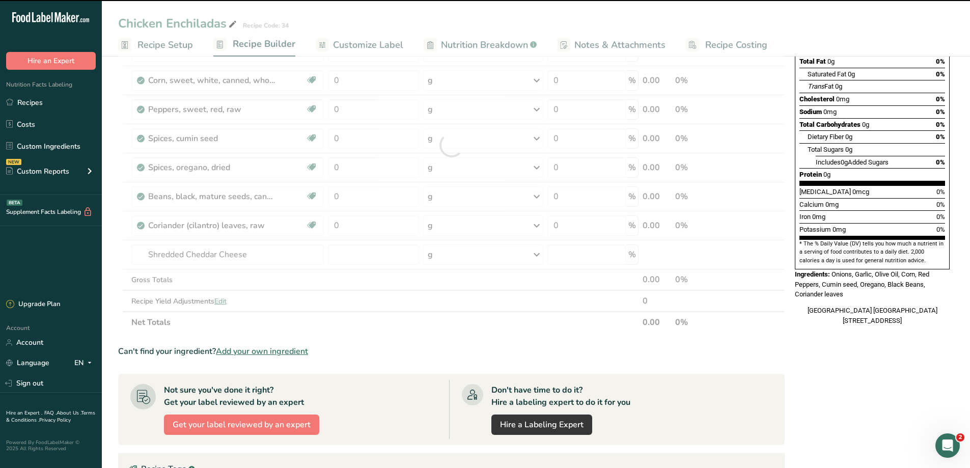
type input "0"
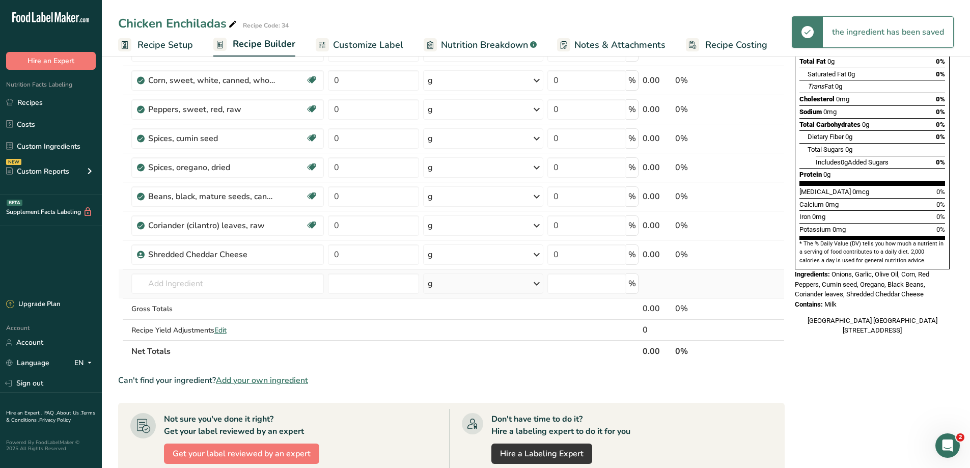
click at [281, 295] on td "165656 Shredded Cheddar Cheese 1271 Cheese, mozzarella, low moisture, part-skim…" at bounding box center [227, 283] width 197 height 29
click at [280, 291] on input "text" at bounding box center [227, 283] width 193 height 20
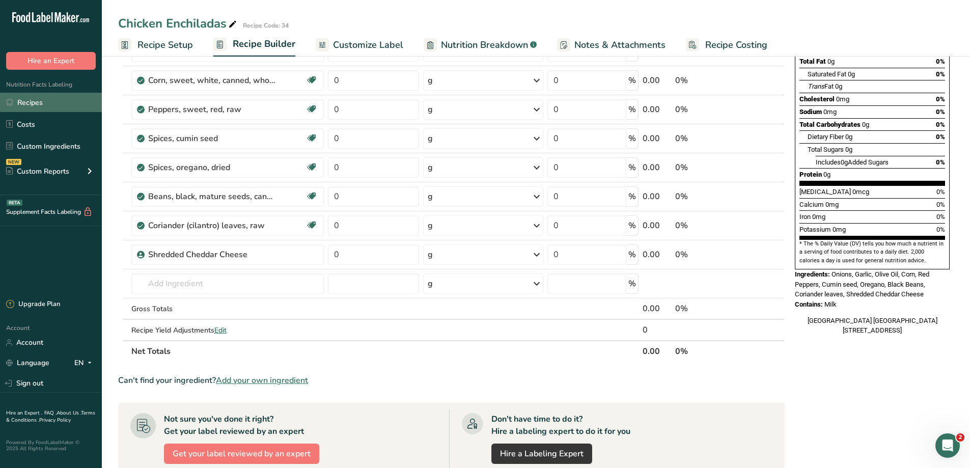
click at [53, 99] on link "Recipes" at bounding box center [51, 102] width 102 height 19
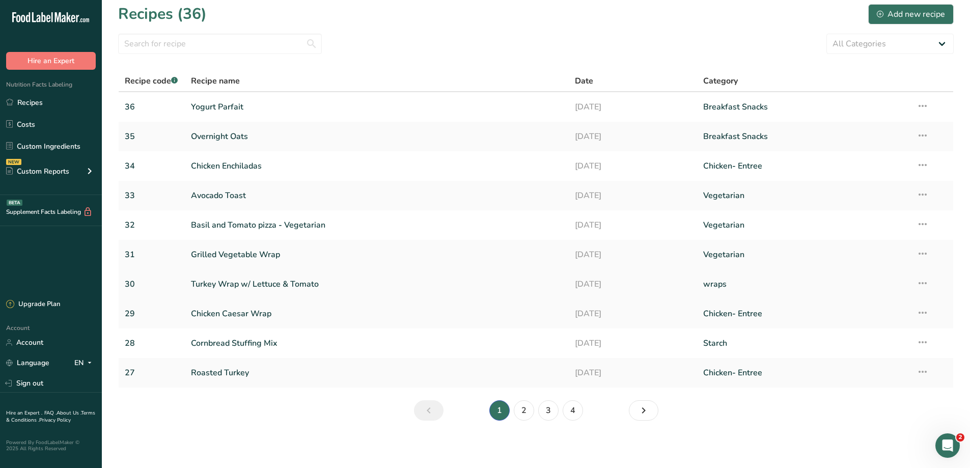
scroll to position [7, 0]
click at [258, 245] on link "Grilled Vegetable Wrap" at bounding box center [377, 252] width 372 height 21
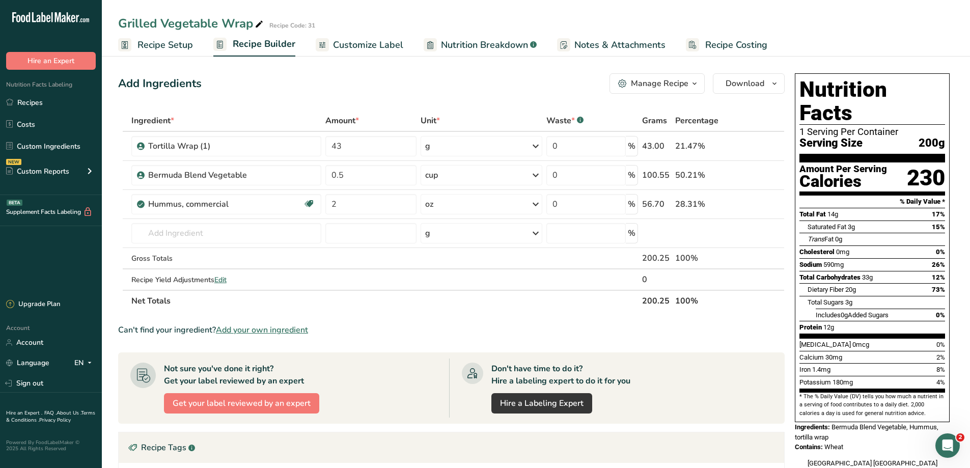
click at [159, 46] on span "Recipe Setup" at bounding box center [164, 45] width 55 height 14
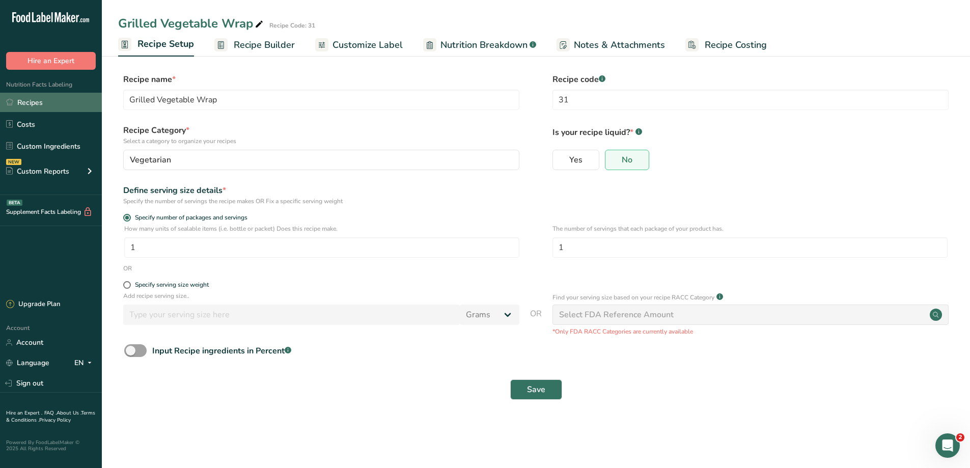
click at [46, 106] on link "Recipes" at bounding box center [51, 102] width 102 height 19
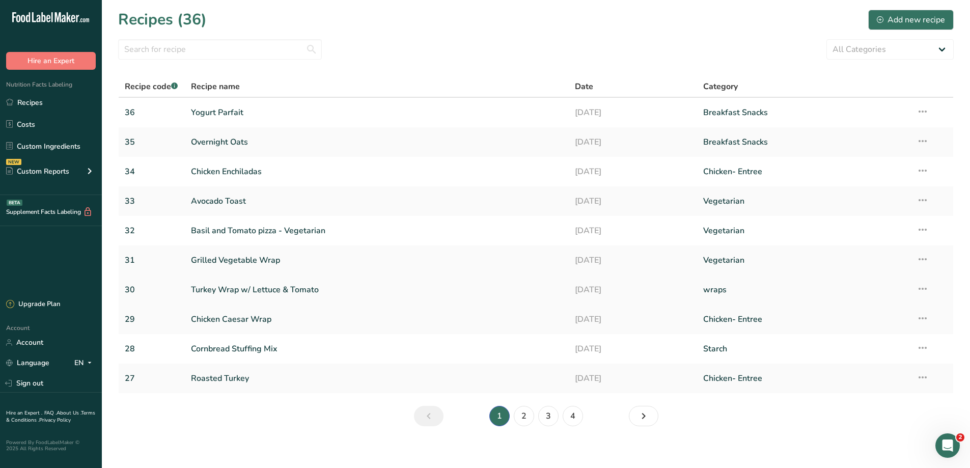
click at [230, 284] on link "Turkey Wrap w/ Lettuce & Tomato" at bounding box center [377, 289] width 372 height 21
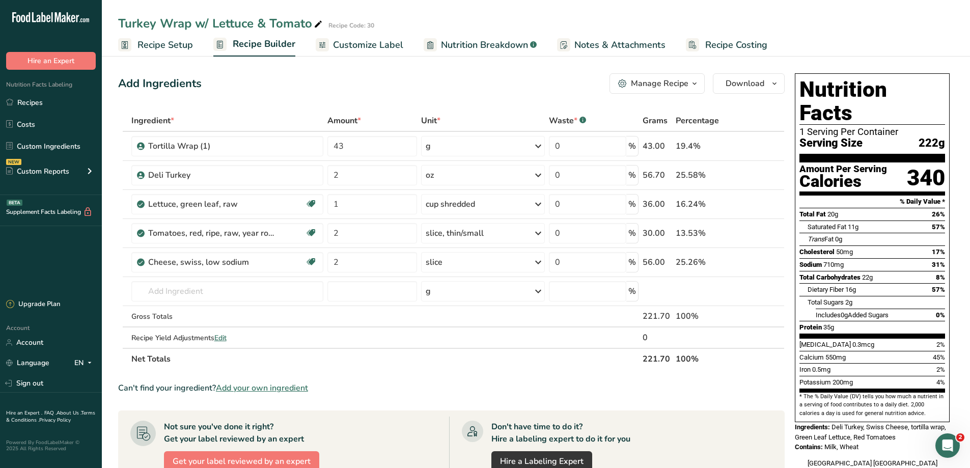
click at [178, 46] on span "Recipe Setup" at bounding box center [164, 45] width 55 height 14
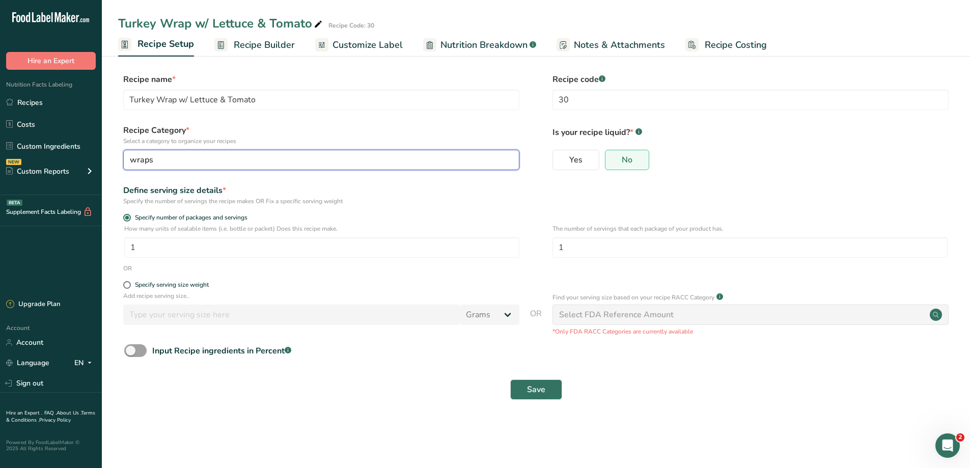
click at [181, 162] on div "wraps" at bounding box center [318, 160] width 377 height 12
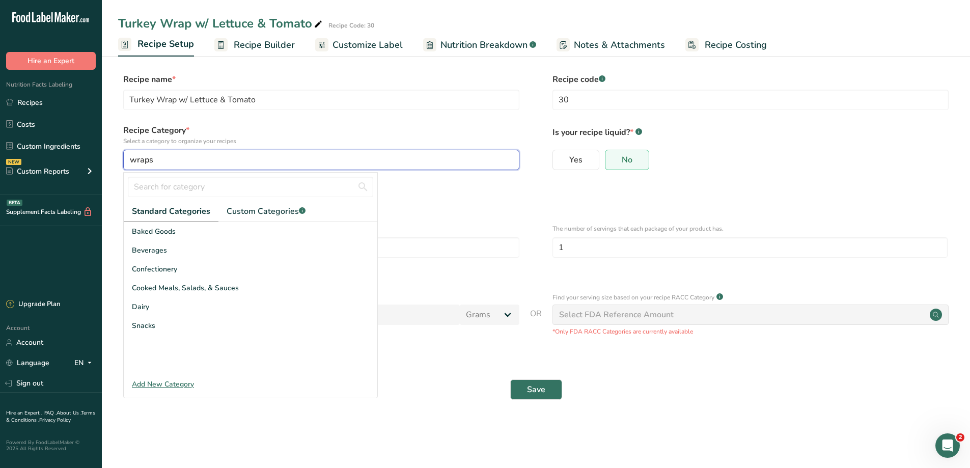
click at [203, 154] on div "wraps" at bounding box center [318, 160] width 377 height 12
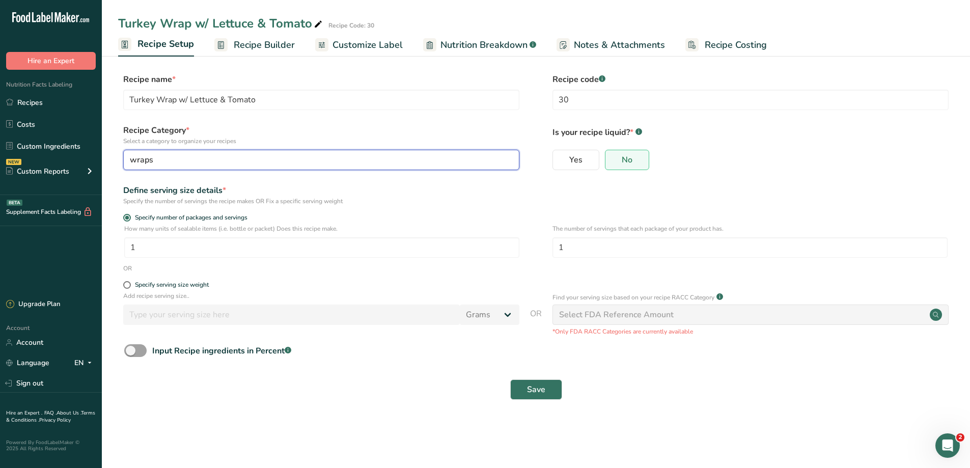
click at [164, 161] on div "wraps" at bounding box center [318, 160] width 377 height 12
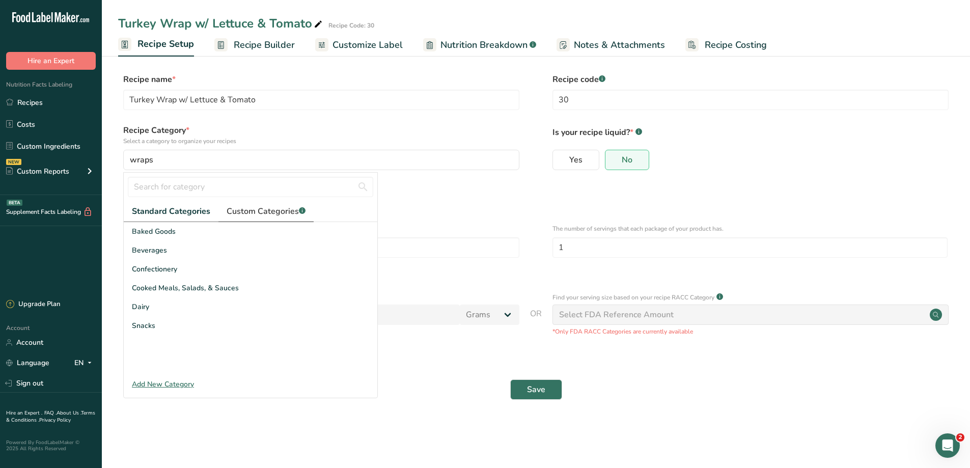
click at [279, 208] on span "Custom Categories .a-a{fill:#347362;}.b-a{fill:#fff;}" at bounding box center [266, 211] width 79 height 12
click at [165, 384] on div "Add New Category" at bounding box center [251, 384] width 254 height 11
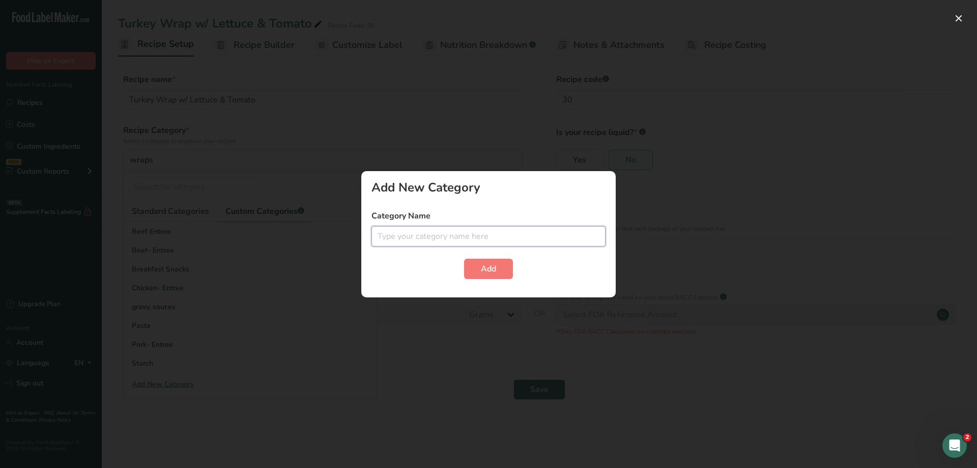
click at [408, 241] on input "text" at bounding box center [489, 236] width 234 height 20
type input "Cold - Entrée"
click at [483, 263] on span "Add" at bounding box center [488, 269] width 15 height 12
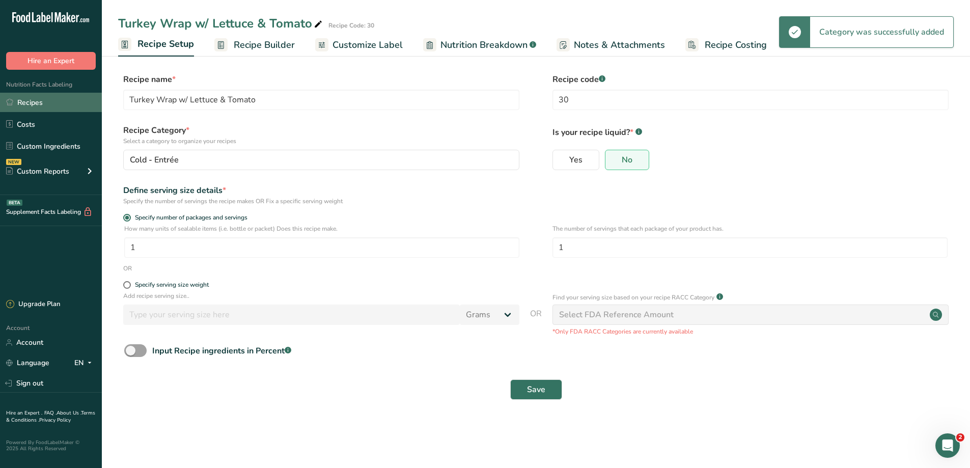
click at [22, 98] on link "Recipes" at bounding box center [51, 102] width 102 height 19
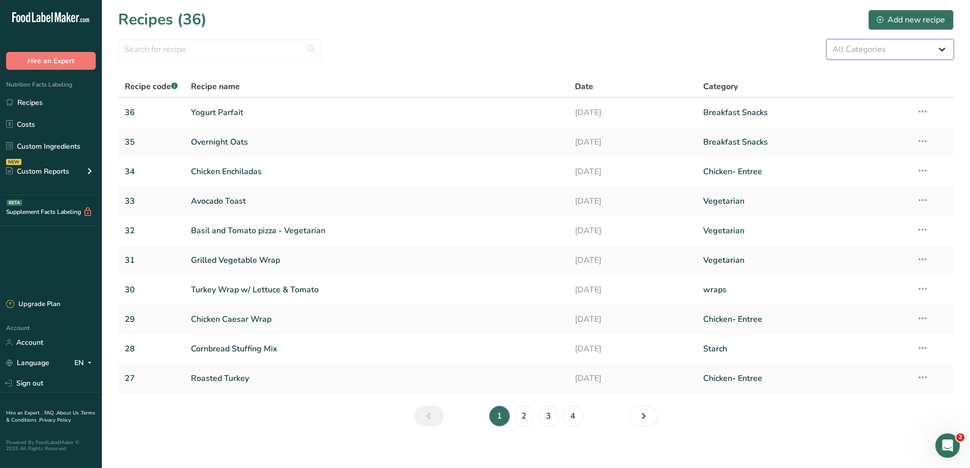
click at [917, 43] on select "All Categories Baked Goods Beef Entree Beef- Entree [GEOGRAPHIC_DATA] Breakfast…" at bounding box center [889, 49] width 127 height 20
select select "2556"
click at [826, 39] on select "All Categories Baked Goods Beef Entree Beef- Entree [GEOGRAPHIC_DATA] Breakfast…" at bounding box center [889, 49] width 127 height 20
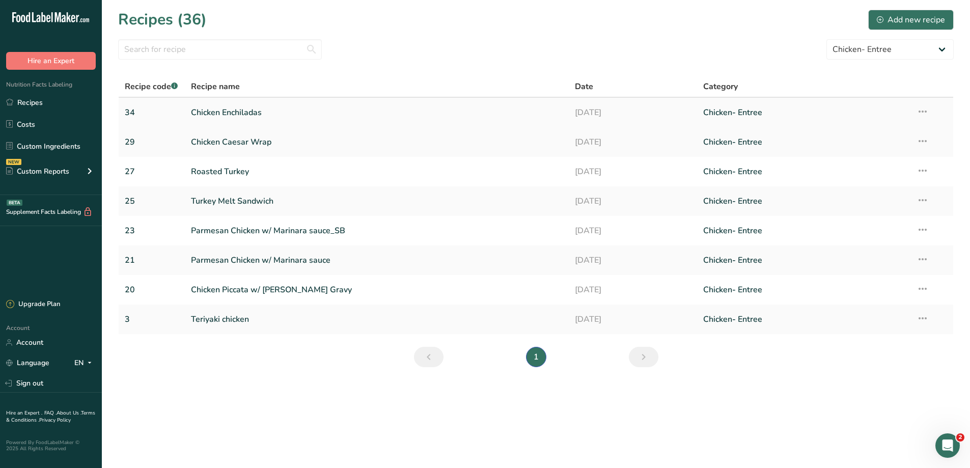
click at [232, 113] on link "Chicken Enchiladas" at bounding box center [377, 112] width 372 height 21
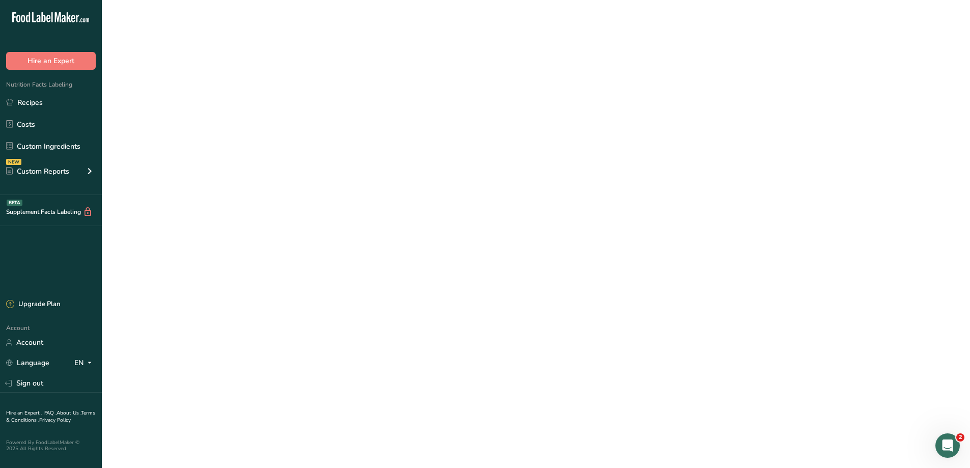
click at [232, 111] on link "Chicken Enchiladas" at bounding box center [377, 112] width 372 height 21
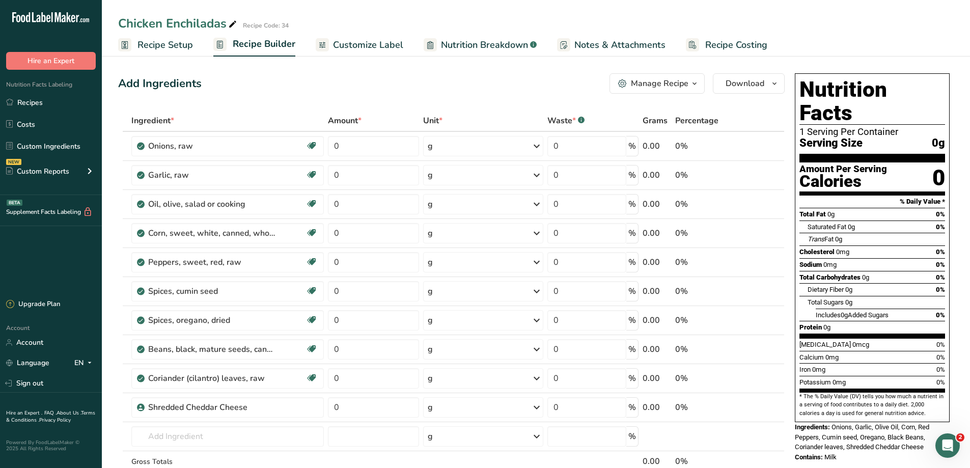
click at [150, 39] on span "Recipe Setup" at bounding box center [164, 45] width 55 height 14
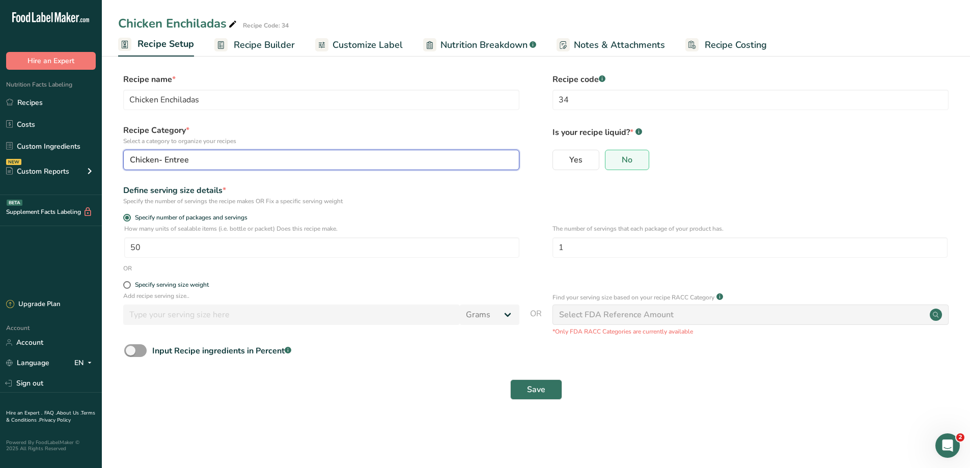
click at [158, 159] on span "Chicken- Entree" at bounding box center [159, 160] width 59 height 12
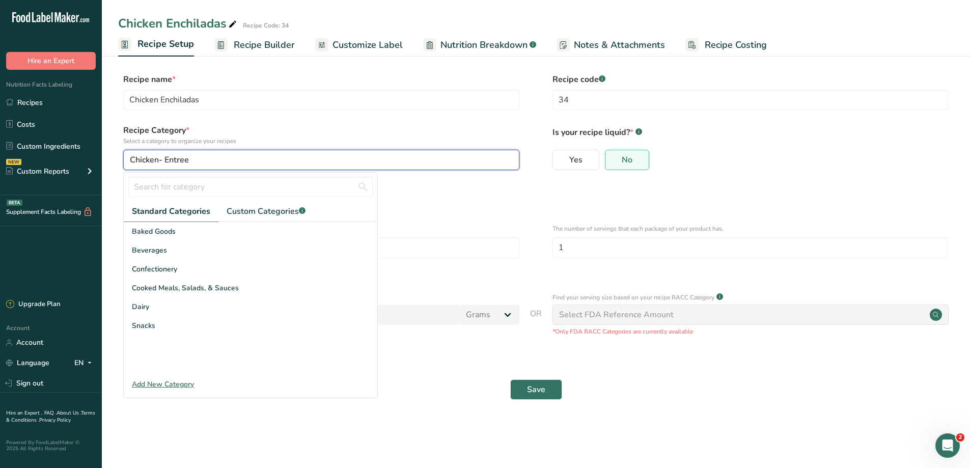
click at [154, 153] on button "Chicken- Entree" at bounding box center [321, 160] width 396 height 20
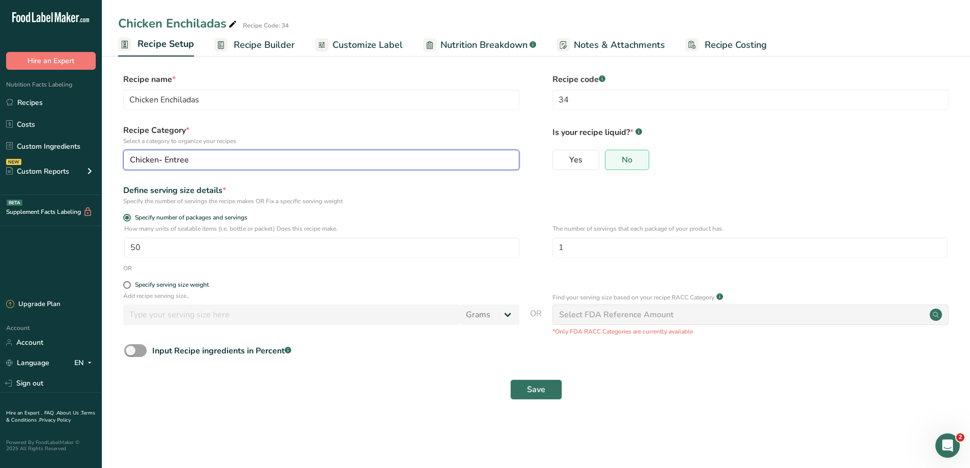
click at [191, 157] on div "Chicken- Entree" at bounding box center [318, 160] width 377 height 12
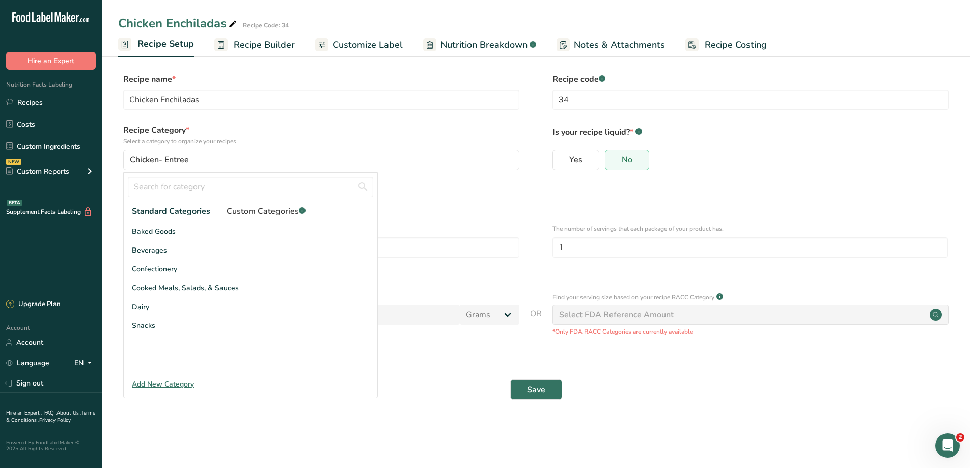
click at [240, 211] on span "Custom Categories .a-a{fill:#347362;}.b-a{fill:#fff;}" at bounding box center [266, 211] width 79 height 12
click at [444, 199] on div "Specify the number of servings the recipe makes OR Fix a specific serving weight" at bounding box center [321, 201] width 396 height 9
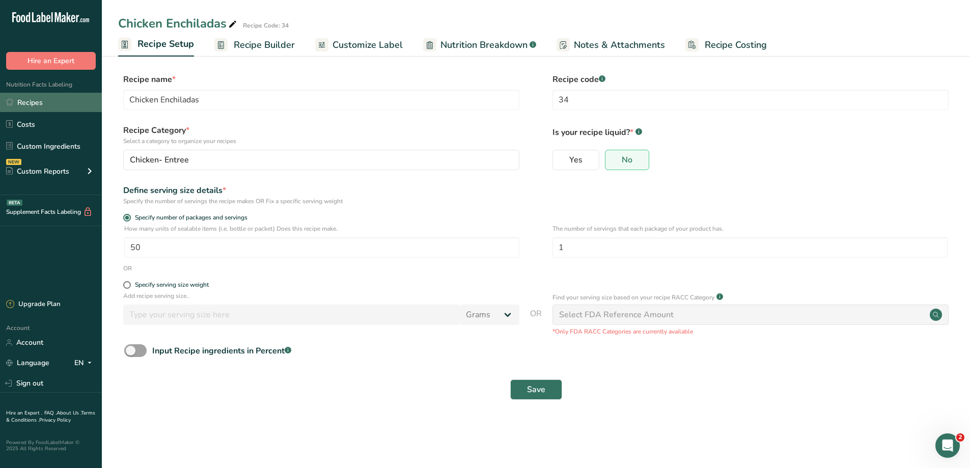
click at [54, 107] on link "Recipes" at bounding box center [51, 102] width 102 height 19
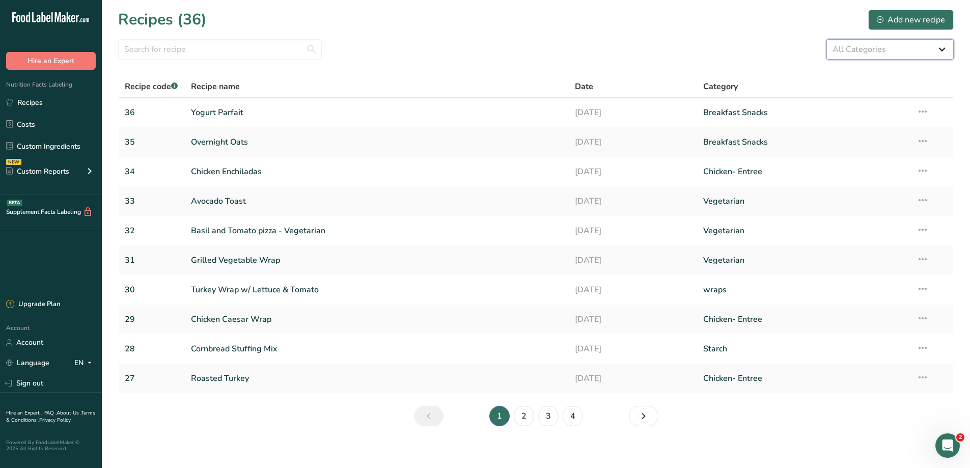
click at [859, 53] on select "All Categories Baked Goods Beef Entree Beef- Entree [GEOGRAPHIC_DATA] Breakfast…" at bounding box center [889, 49] width 127 height 20
select select "2556"
click at [826, 39] on select "All Categories Baked Goods Beef Entree Beef- Entree [GEOGRAPHIC_DATA] Breakfast…" at bounding box center [889, 49] width 127 height 20
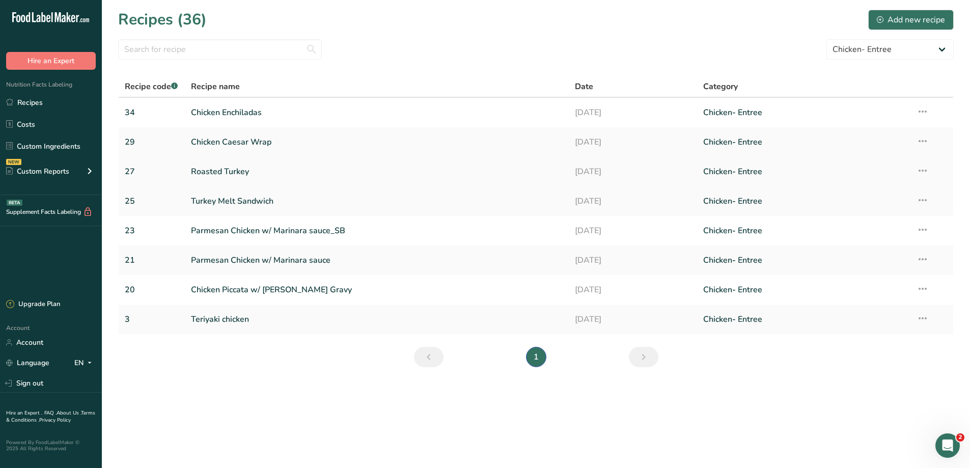
click at [219, 168] on link "Roasted Turkey" at bounding box center [377, 171] width 372 height 21
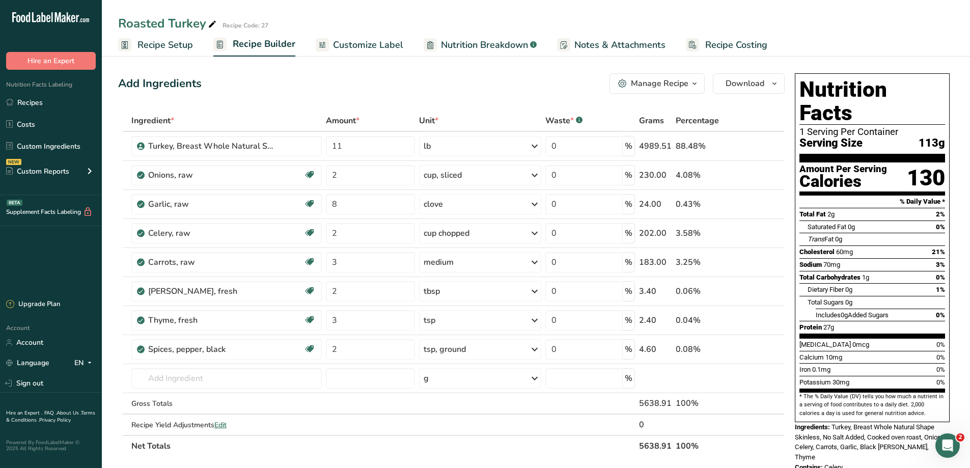
click at [183, 48] on span "Recipe Setup" at bounding box center [164, 45] width 55 height 14
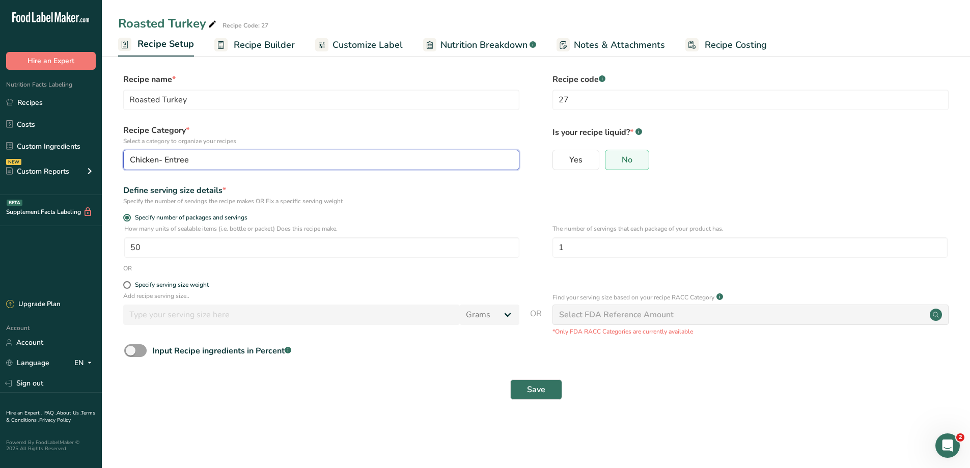
click at [193, 158] on div "Chicken- Entree" at bounding box center [318, 160] width 377 height 12
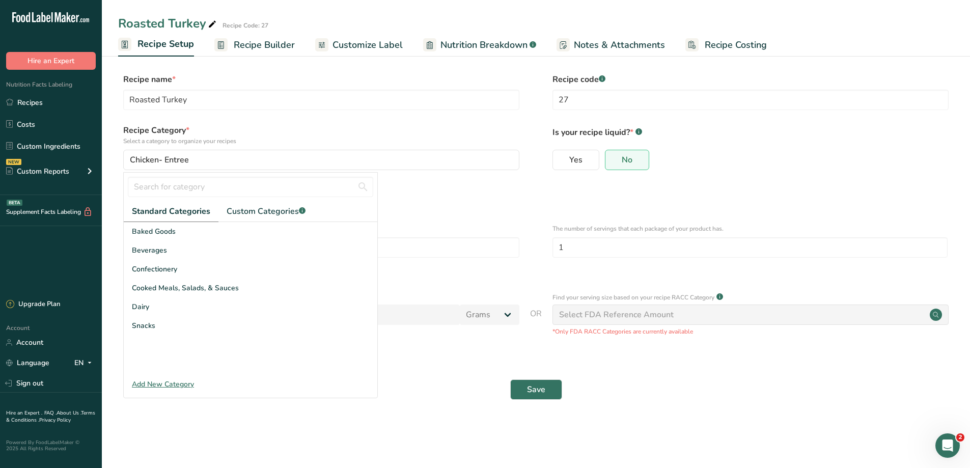
click at [171, 384] on div "Add New Category" at bounding box center [251, 384] width 254 height 11
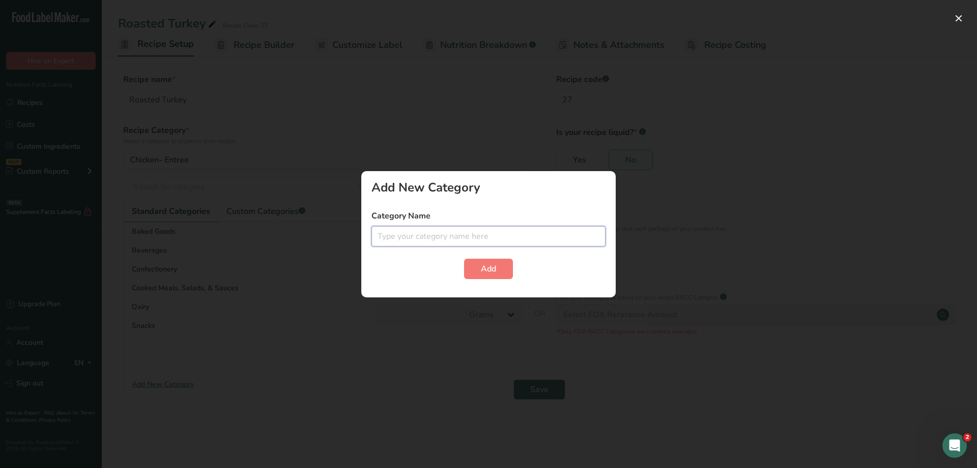
click at [384, 240] on input "text" at bounding box center [489, 236] width 234 height 20
click at [416, 237] on input "Turkey - Entree" at bounding box center [489, 236] width 234 height 20
click at [405, 238] on input "Turkey - Entrée" at bounding box center [489, 236] width 234 height 20
type input "Turkey- Entrée"
click at [479, 267] on button "Add" at bounding box center [488, 269] width 49 height 20
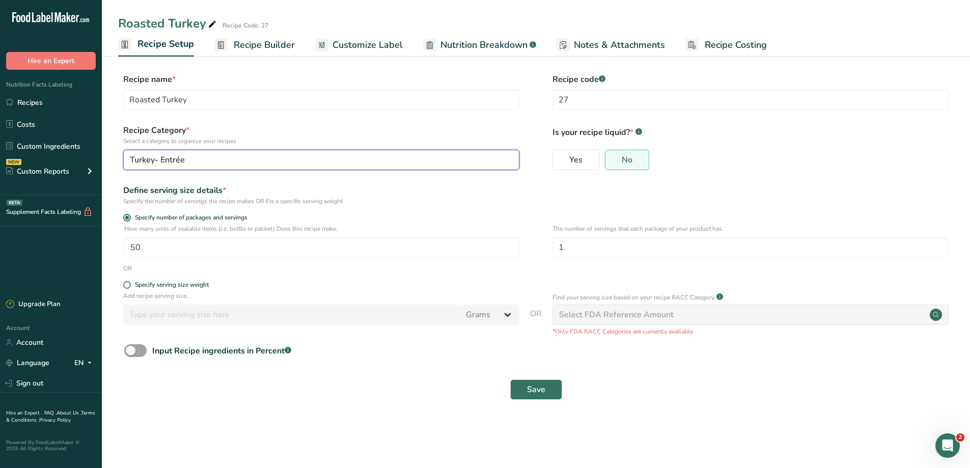
drag, startPoint x: 191, startPoint y: 162, endPoint x: 136, endPoint y: 161, distance: 54.5
click at [136, 161] on div "Turkey- Entrée" at bounding box center [318, 160] width 377 height 12
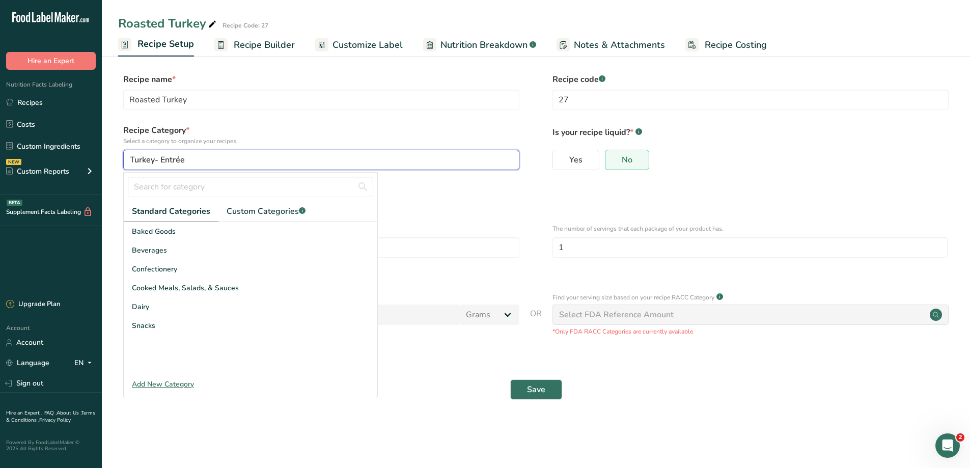
click at [133, 161] on span "Turkey- Entrée" at bounding box center [157, 160] width 55 height 12
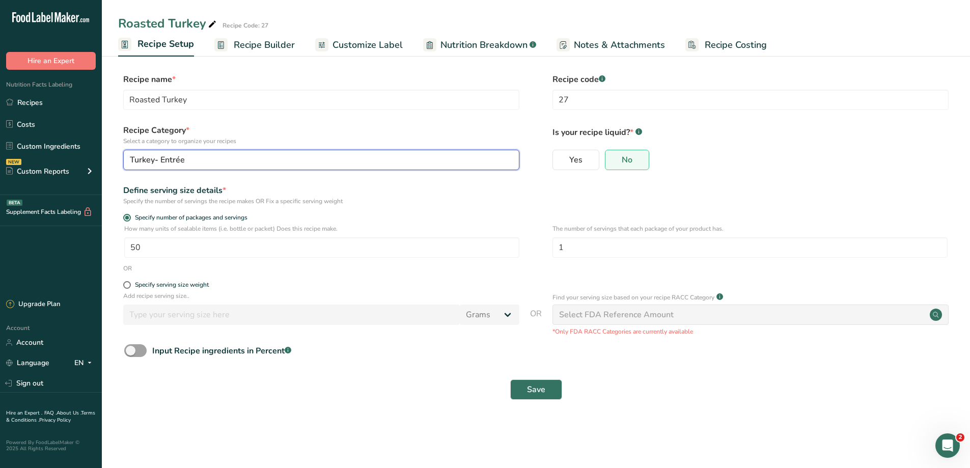
drag, startPoint x: 131, startPoint y: 160, endPoint x: 193, endPoint y: 164, distance: 62.3
click at [193, 164] on div "Turkey- Entrée" at bounding box center [318, 160] width 377 height 12
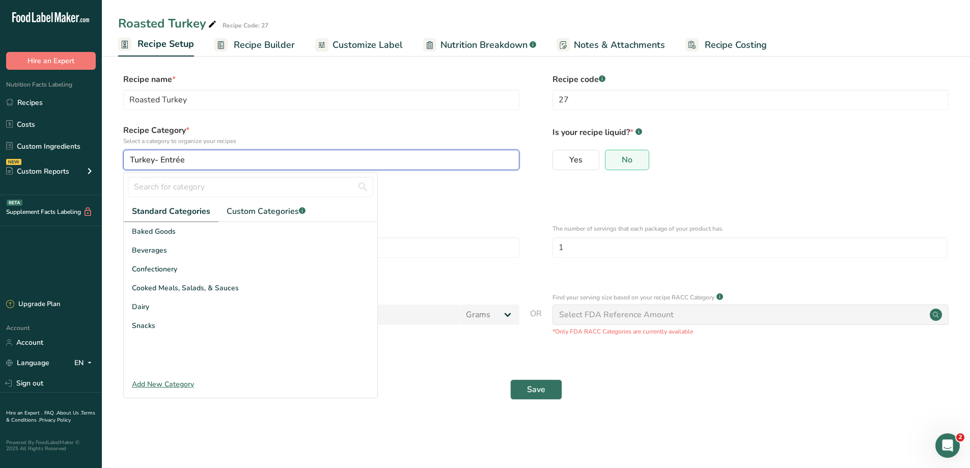
click at [199, 160] on div "Turkey- Entrée" at bounding box center [318, 160] width 377 height 12
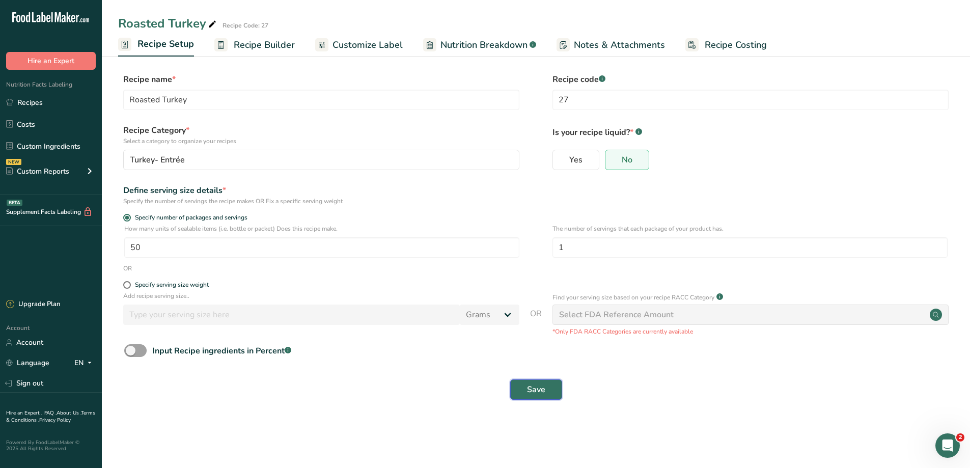
click at [549, 394] on button "Save" at bounding box center [536, 389] width 52 height 20
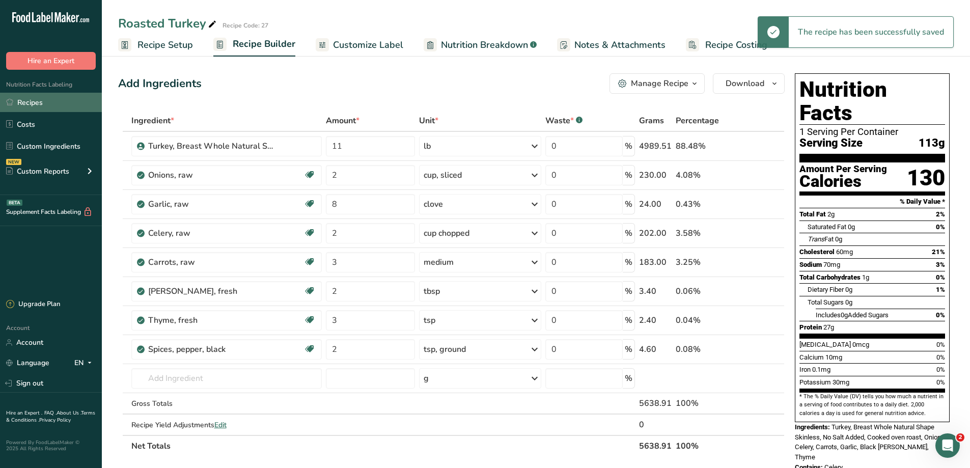
click at [21, 98] on link "Recipes" at bounding box center [51, 102] width 102 height 19
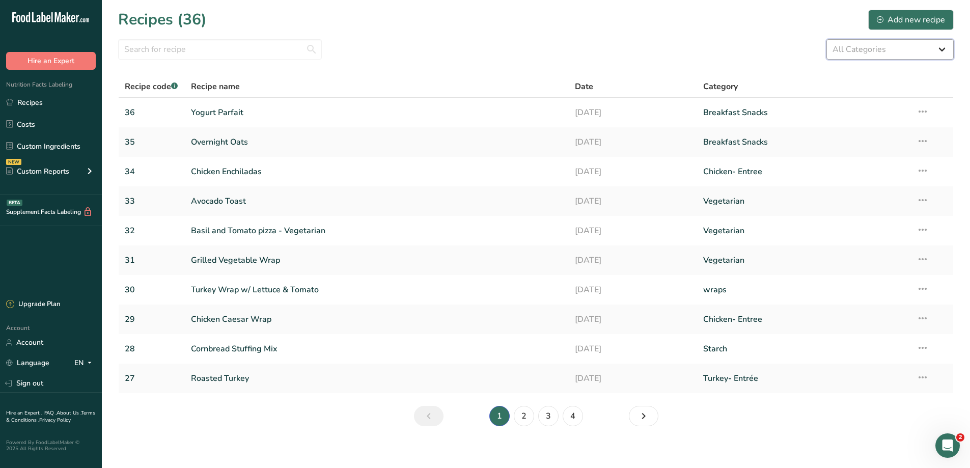
click at [849, 54] on select "All Categories Baked Goods Beef Entree Beef- Entree [GEOGRAPHIC_DATA] Breakfast…" at bounding box center [889, 49] width 127 height 20
select select "2556"
click at [826, 39] on select "All Categories Baked Goods Beef Entree Beef- Entree [GEOGRAPHIC_DATA] Breakfast…" at bounding box center [889, 49] width 127 height 20
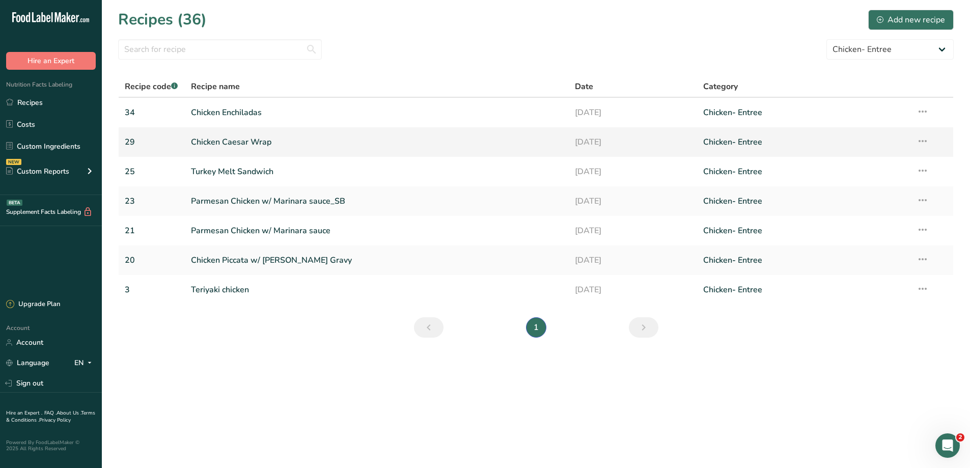
click at [262, 140] on link "Chicken Caesar Wrap" at bounding box center [377, 141] width 372 height 21
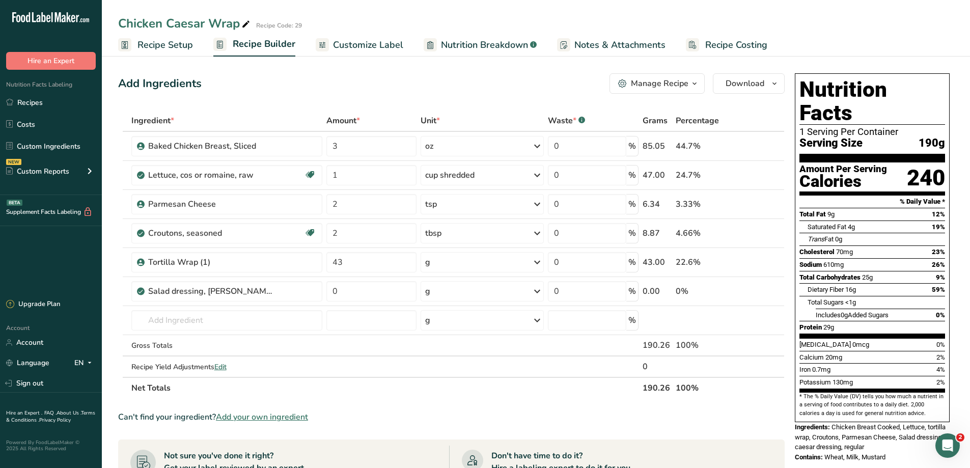
click at [135, 45] on link "Recipe Setup" at bounding box center [155, 45] width 75 height 23
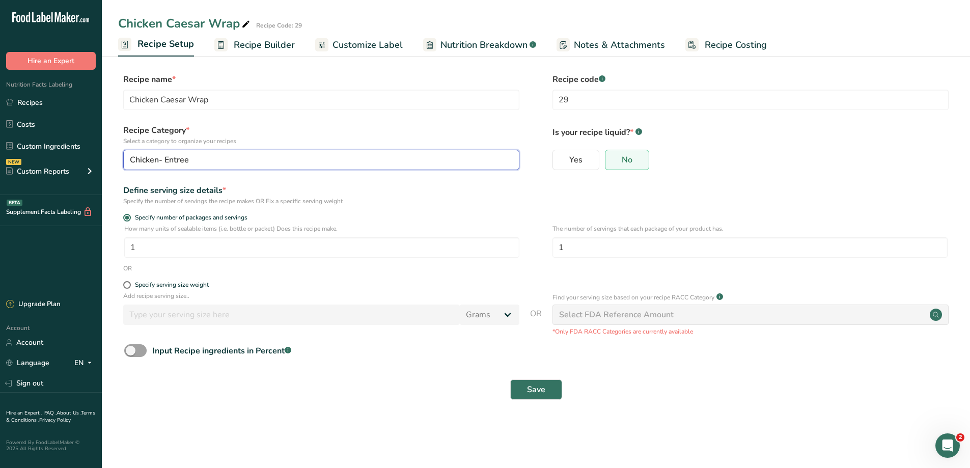
click at [182, 152] on button "Chicken- Entree" at bounding box center [321, 160] width 396 height 20
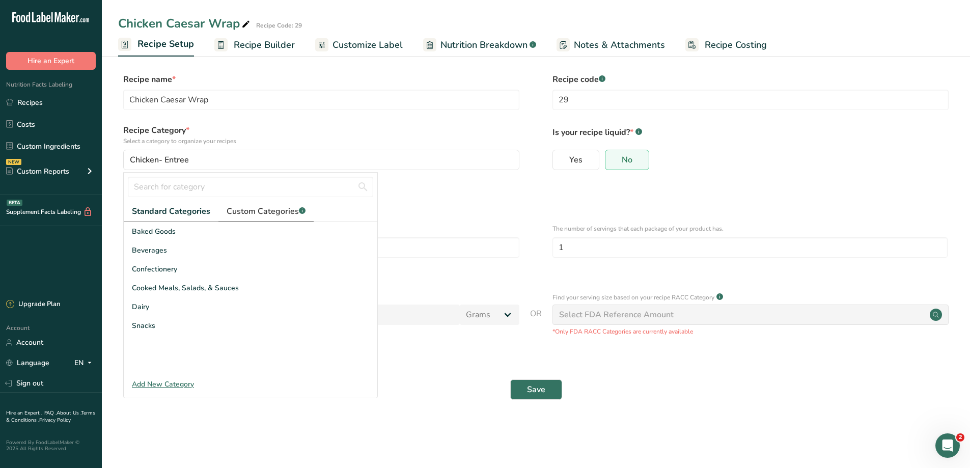
click at [275, 214] on span "Custom Categories .a-a{fill:#347362;}.b-a{fill:#fff;}" at bounding box center [266, 211] width 79 height 12
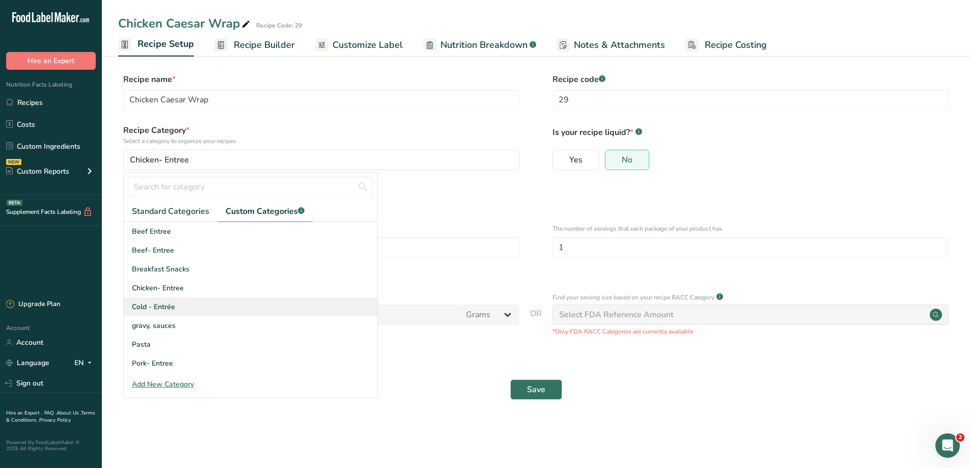
click at [191, 303] on div "Cold - Entrée" at bounding box center [251, 306] width 254 height 19
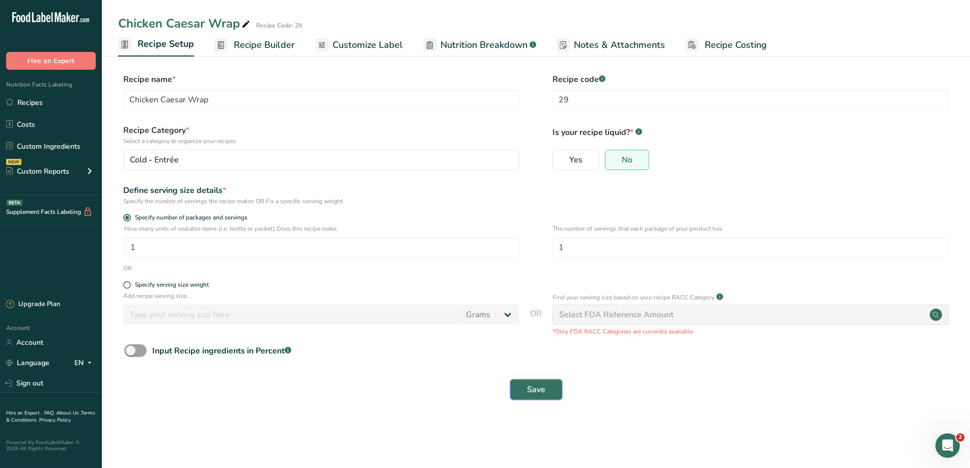
click at [536, 388] on span "Save" at bounding box center [536, 389] width 18 height 12
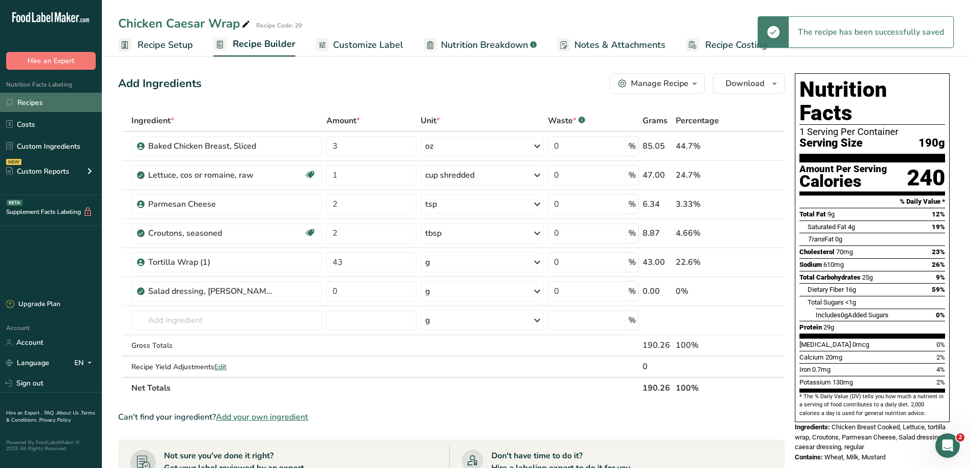
click at [31, 97] on link "Recipes" at bounding box center [51, 102] width 102 height 19
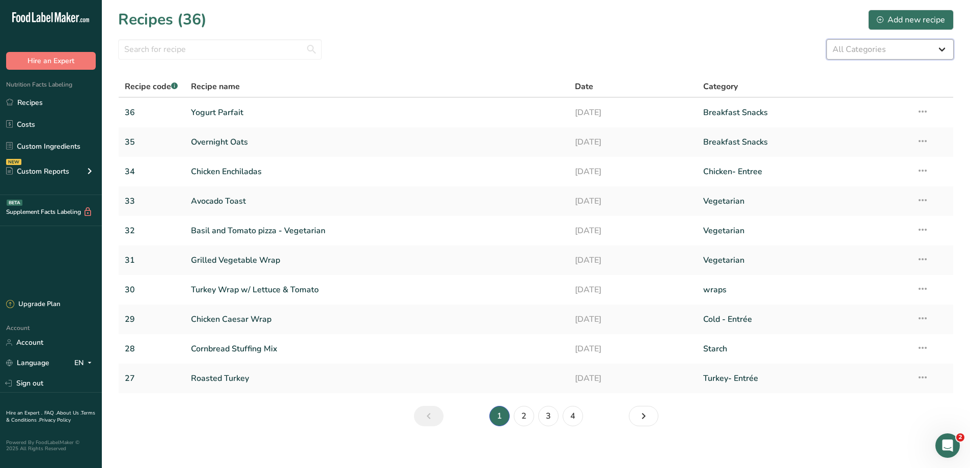
click at [867, 52] on select "All Categories Baked Goods Beef Entree Beef- Entree [GEOGRAPHIC_DATA] Breakfast…" at bounding box center [889, 49] width 127 height 20
click at [826, 39] on select "All Categories Baked Goods Beef Entree Beef- Entree [GEOGRAPHIC_DATA] Breakfast…" at bounding box center [889, 49] width 127 height 20
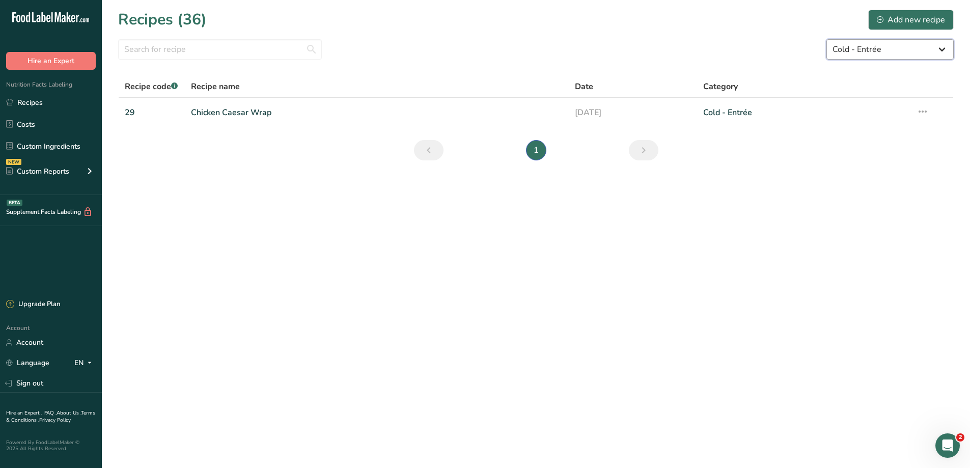
click at [870, 52] on select "All Categories Baked Goods Beef Entree Beef- Entree [GEOGRAPHIC_DATA] Breakfast…" at bounding box center [889, 49] width 127 height 20
click at [37, 96] on link "Recipes" at bounding box center [51, 102] width 102 height 19
click at [38, 102] on link "Recipes" at bounding box center [51, 102] width 102 height 19
click at [866, 41] on select "All Categories Baked Goods Beef Entree Beef- Entree [GEOGRAPHIC_DATA] Breakfast…" at bounding box center [889, 49] width 127 height 20
select select "2556"
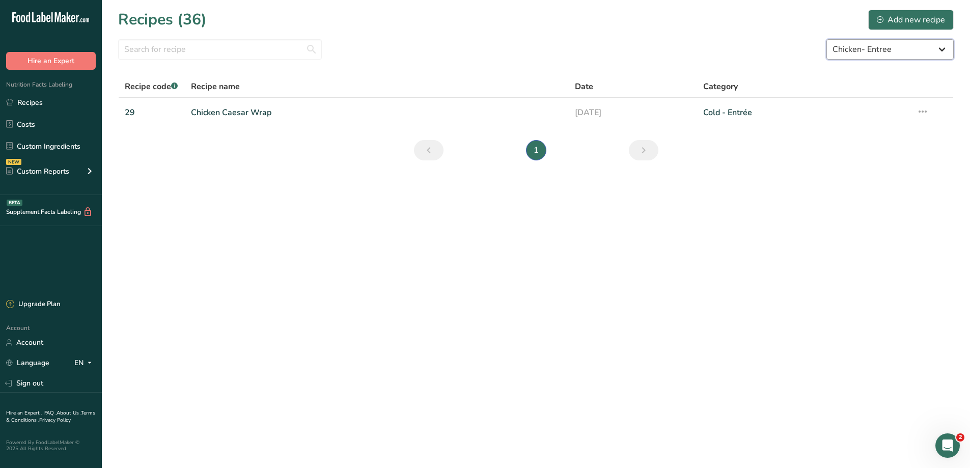
click at [826, 39] on select "All Categories Baked Goods Beef Entree Beef- Entree [GEOGRAPHIC_DATA] Breakfast…" at bounding box center [889, 49] width 127 height 20
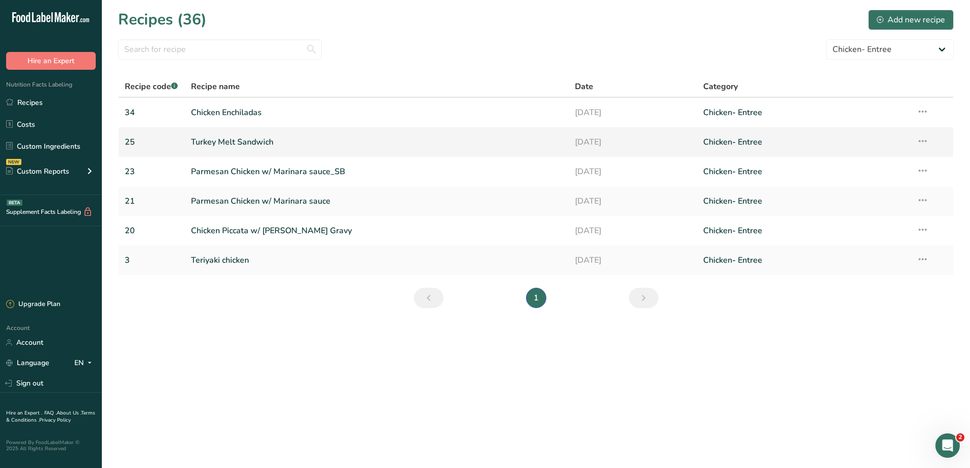
click at [239, 139] on link "Turkey Melt Sandwich" at bounding box center [377, 141] width 372 height 21
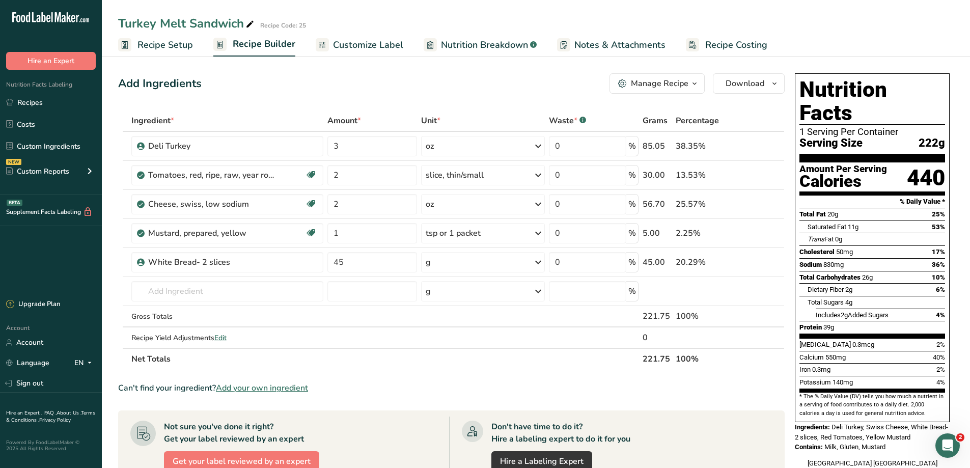
click at [153, 45] on span "Recipe Setup" at bounding box center [164, 45] width 55 height 14
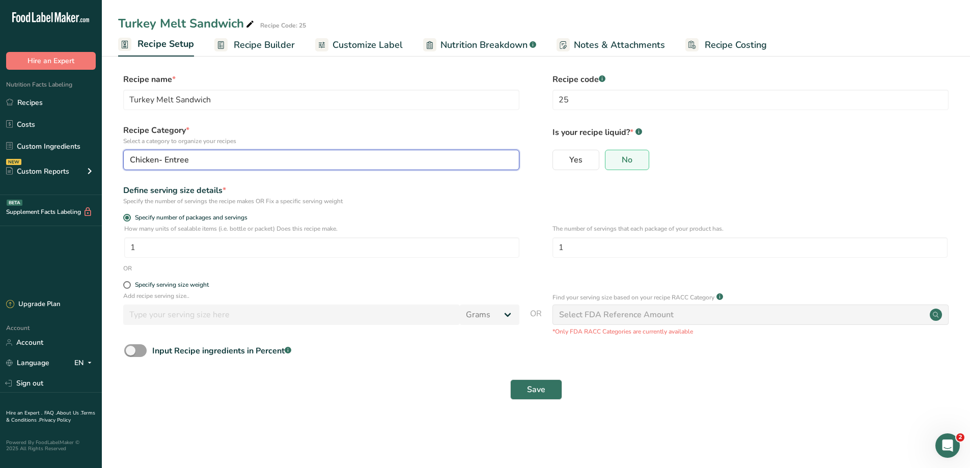
click at [195, 157] on div "Chicken- Entree" at bounding box center [318, 160] width 377 height 12
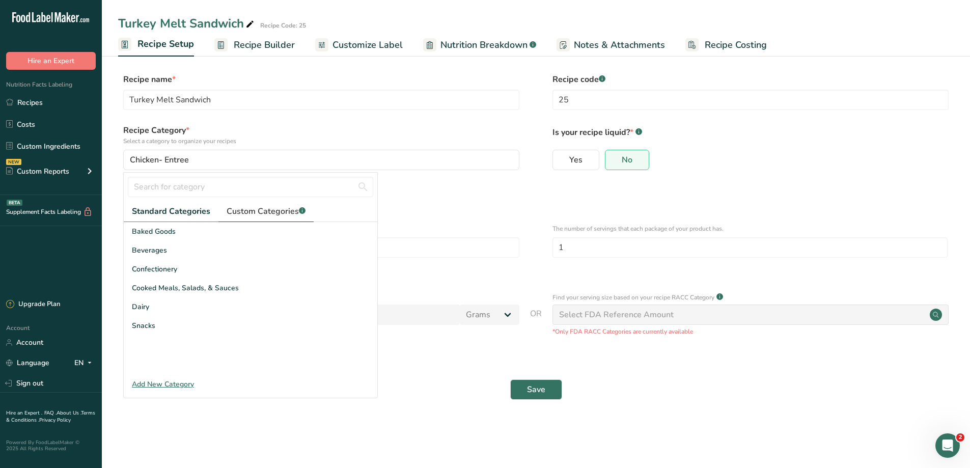
click at [266, 209] on span "Custom Categories .a-a{fill:#347362;}.b-a{fill:#fff;}" at bounding box center [266, 211] width 79 height 12
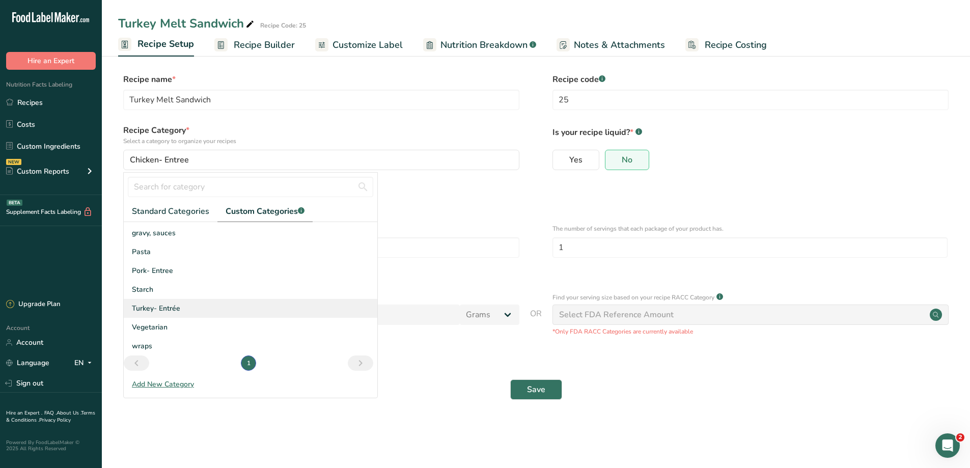
click at [187, 309] on div "Turkey- Entrée" at bounding box center [251, 308] width 254 height 19
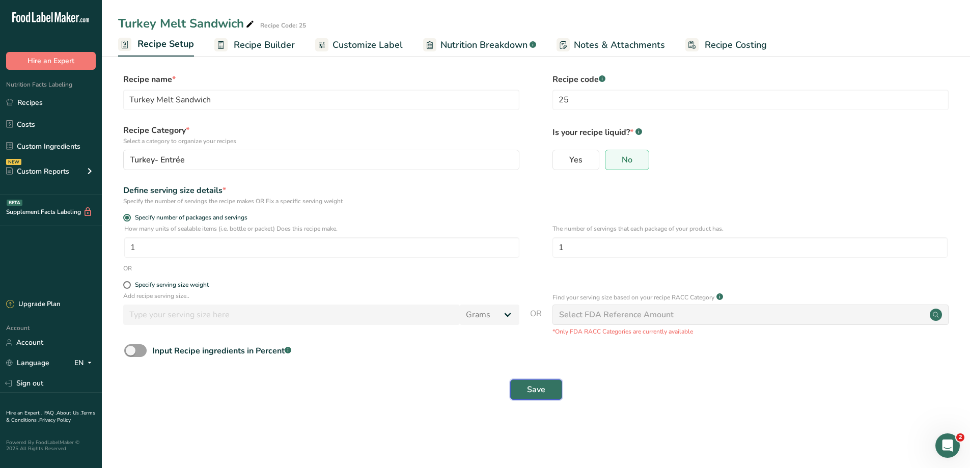
click at [554, 390] on button "Save" at bounding box center [536, 389] width 52 height 20
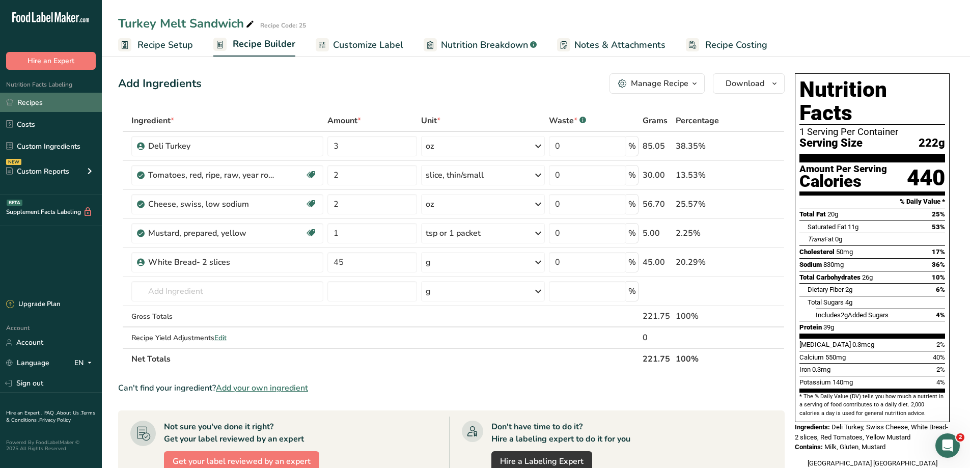
click at [18, 103] on link "Recipes" at bounding box center [51, 102] width 102 height 19
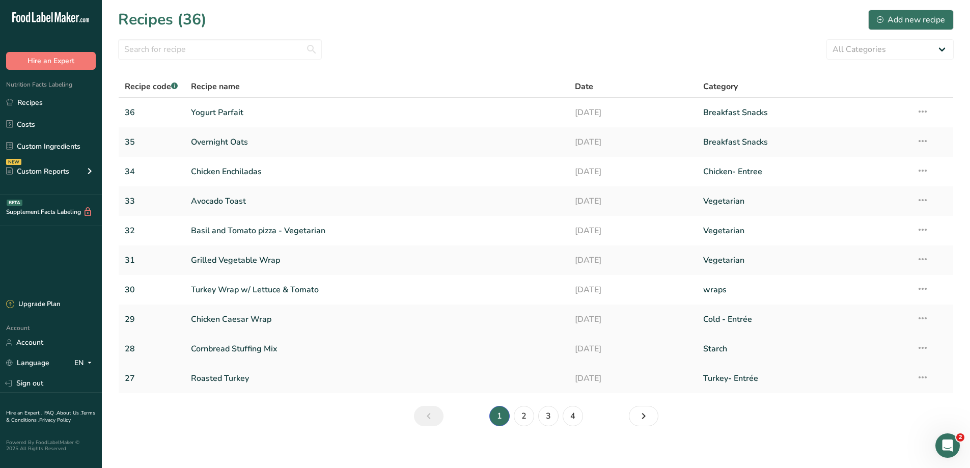
scroll to position [7, 0]
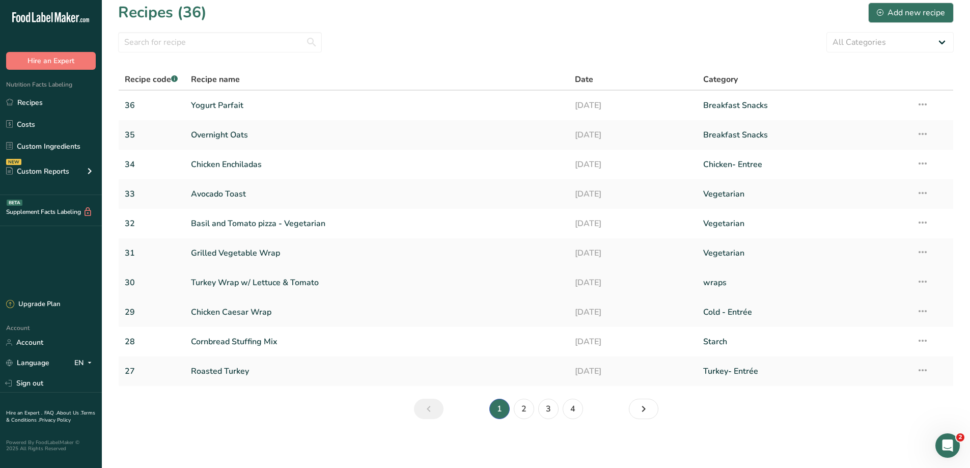
click at [263, 281] on link "Turkey Wrap w/ Lettuce & Tomato" at bounding box center [377, 282] width 372 height 21
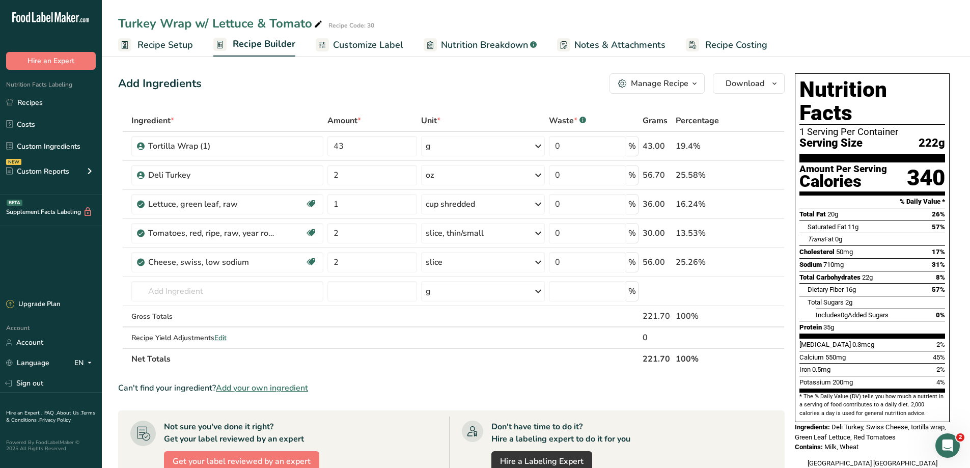
click at [179, 42] on span "Recipe Setup" at bounding box center [164, 45] width 55 height 14
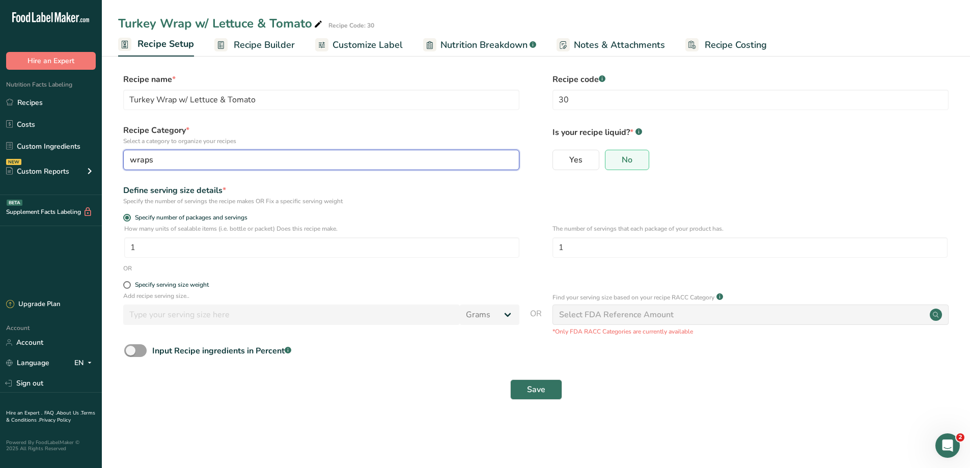
click at [160, 161] on div "wraps" at bounding box center [318, 160] width 377 height 12
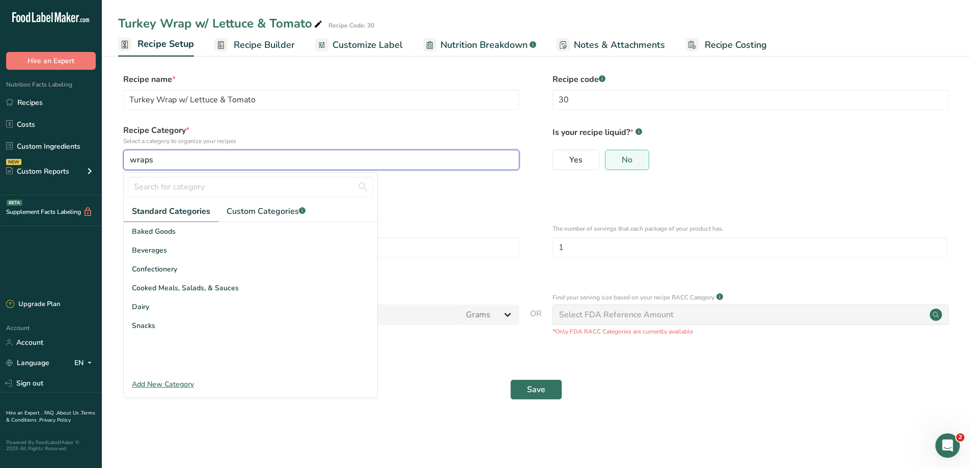
click at [158, 157] on div "wraps" at bounding box center [318, 160] width 377 height 12
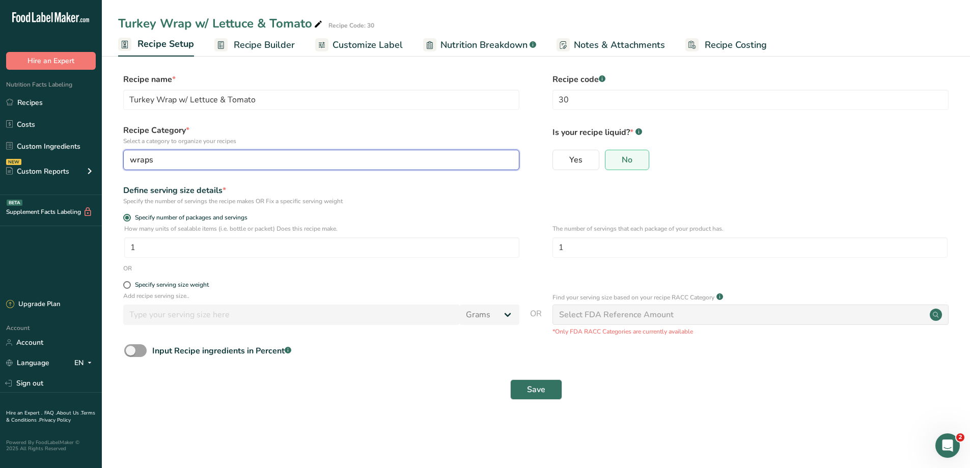
click at [169, 162] on div "wraps" at bounding box center [318, 160] width 377 height 12
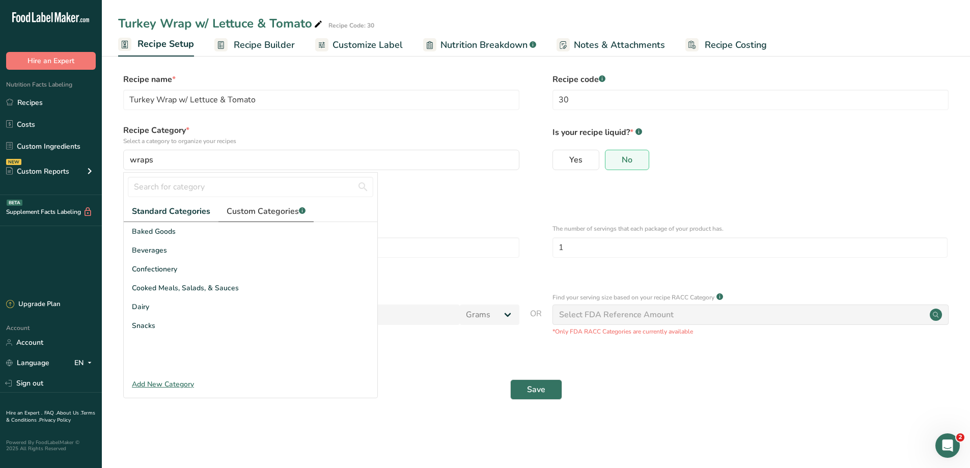
click at [284, 216] on span "Custom Categories .a-a{fill:#347362;}.b-a{fill:#fff;}" at bounding box center [266, 211] width 79 height 12
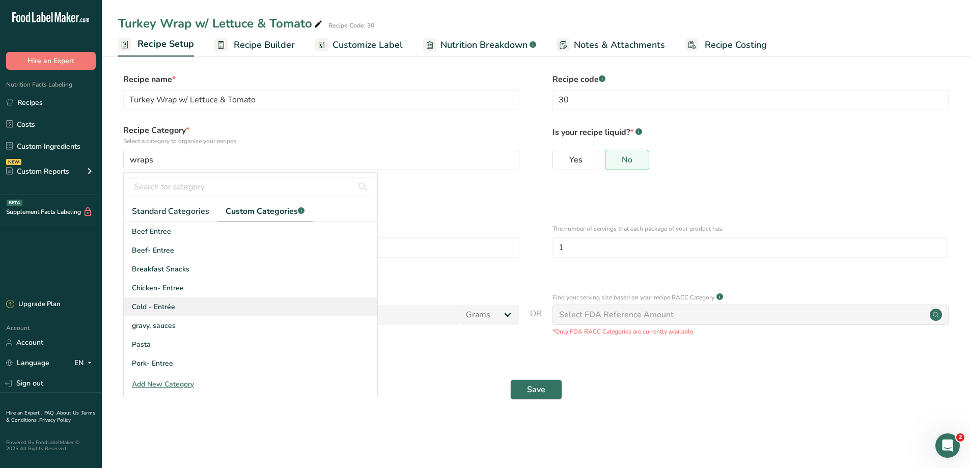
click at [185, 308] on div "Cold - Entrée" at bounding box center [251, 306] width 254 height 19
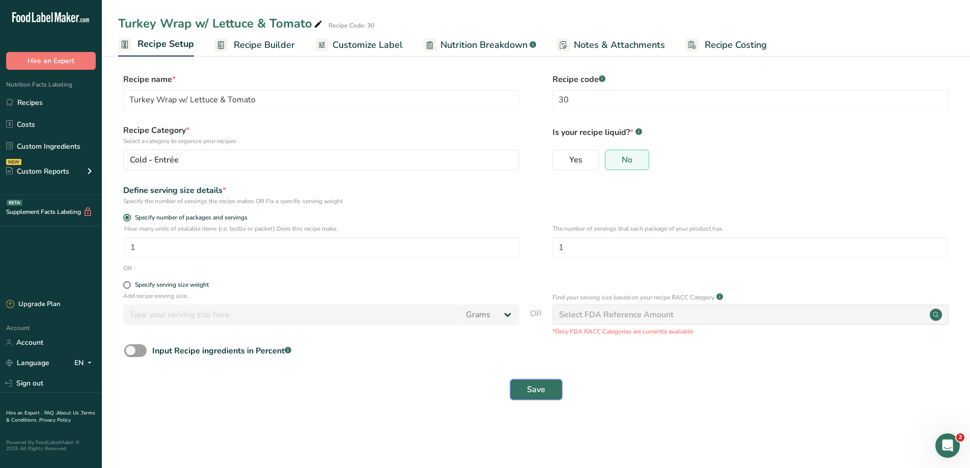
click at [530, 384] on span "Save" at bounding box center [536, 389] width 18 height 12
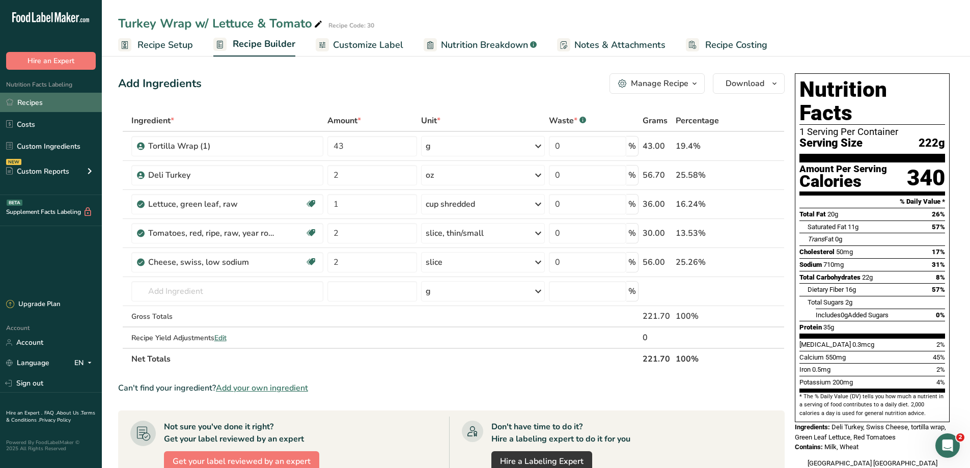
click at [43, 96] on link "Recipes" at bounding box center [51, 102] width 102 height 19
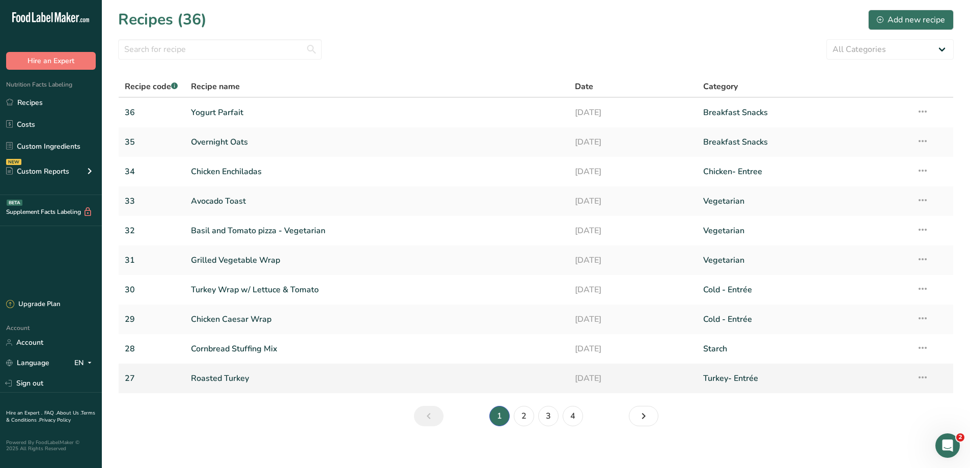
click at [223, 385] on link "Roasted Turkey" at bounding box center [377, 378] width 372 height 21
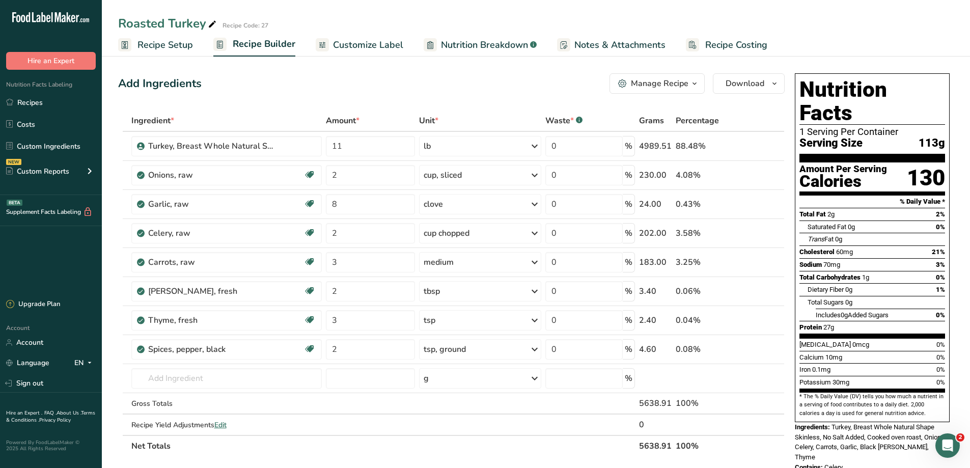
click at [175, 43] on span "Recipe Setup" at bounding box center [164, 45] width 55 height 14
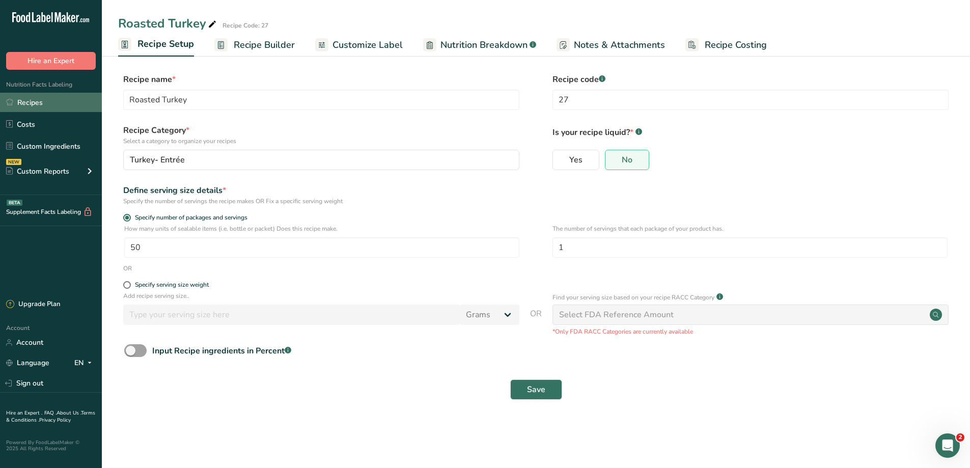
click at [73, 107] on link "Recipes" at bounding box center [51, 102] width 102 height 19
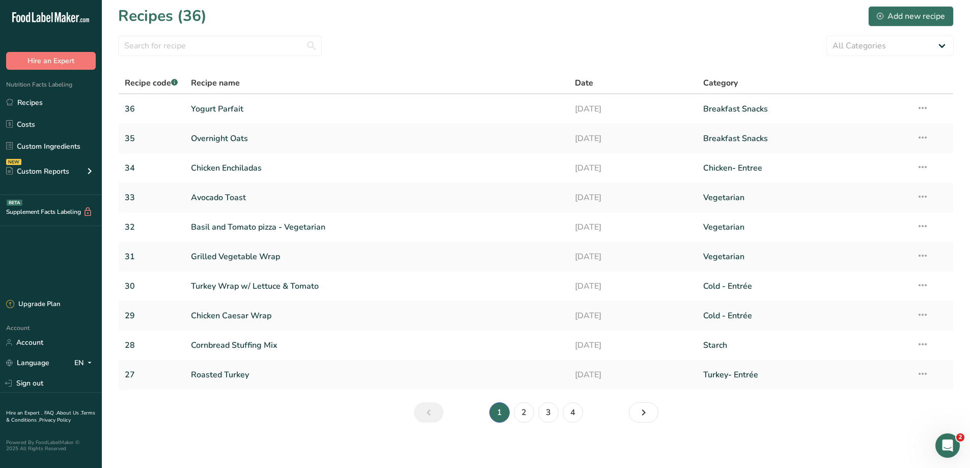
scroll to position [7, 0]
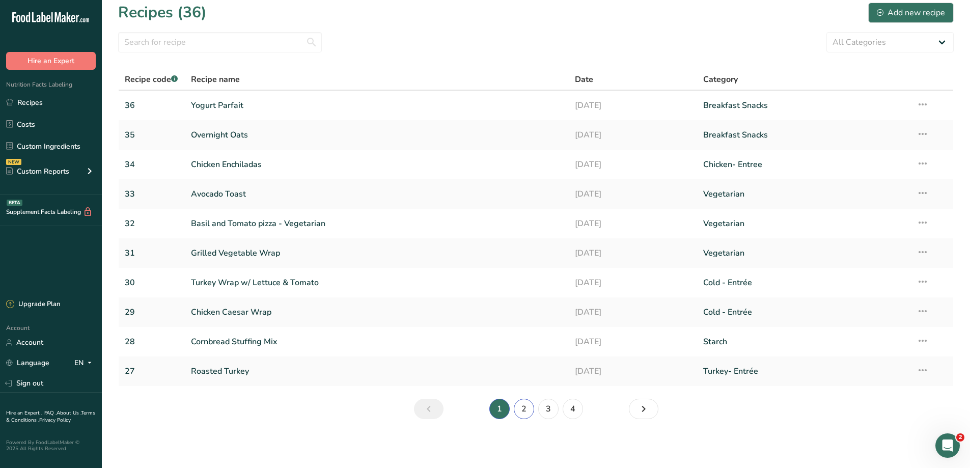
click at [517, 403] on link "2" at bounding box center [524, 409] width 20 height 20
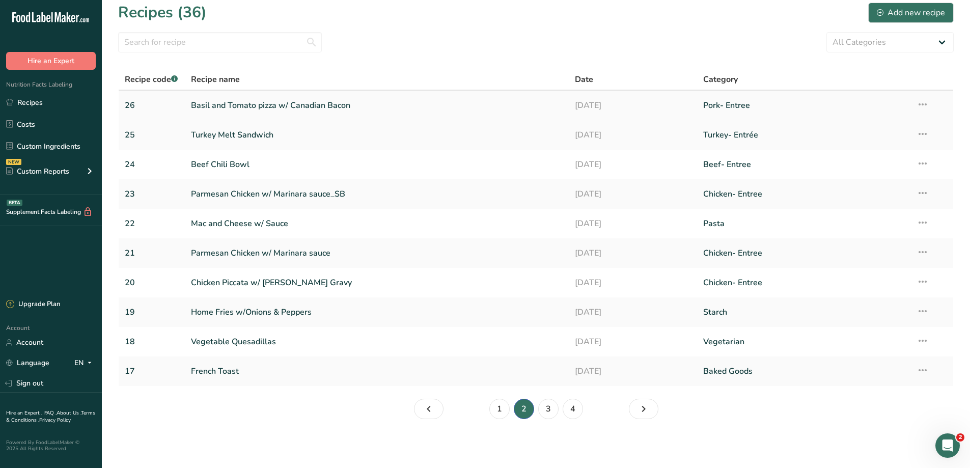
click at [246, 97] on link "Basil and Tomato pizza w/ Canadian Bacon" at bounding box center [377, 105] width 372 height 21
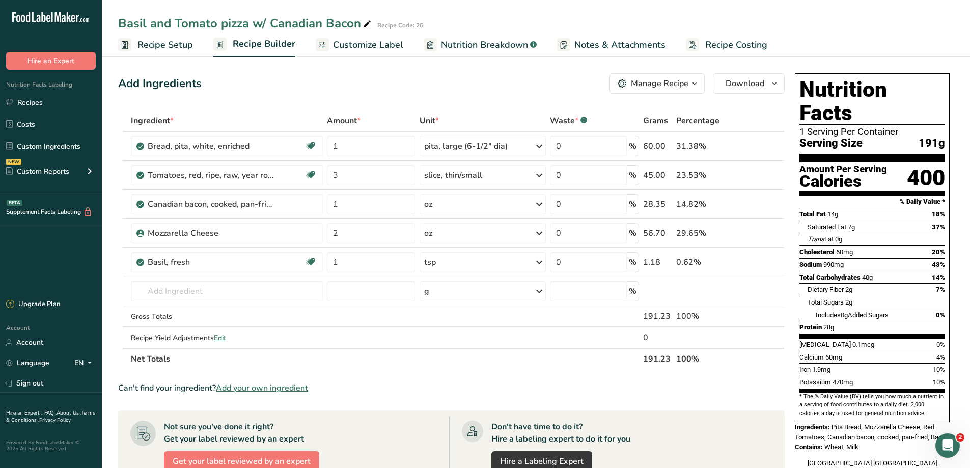
click at [177, 45] on span "Recipe Setup" at bounding box center [164, 45] width 55 height 14
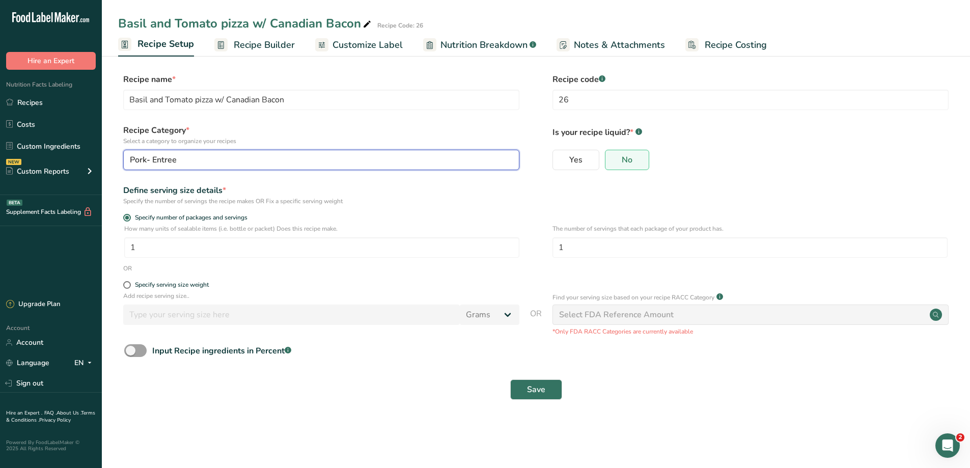
click at [179, 160] on div "Pork- Entree" at bounding box center [318, 160] width 377 height 12
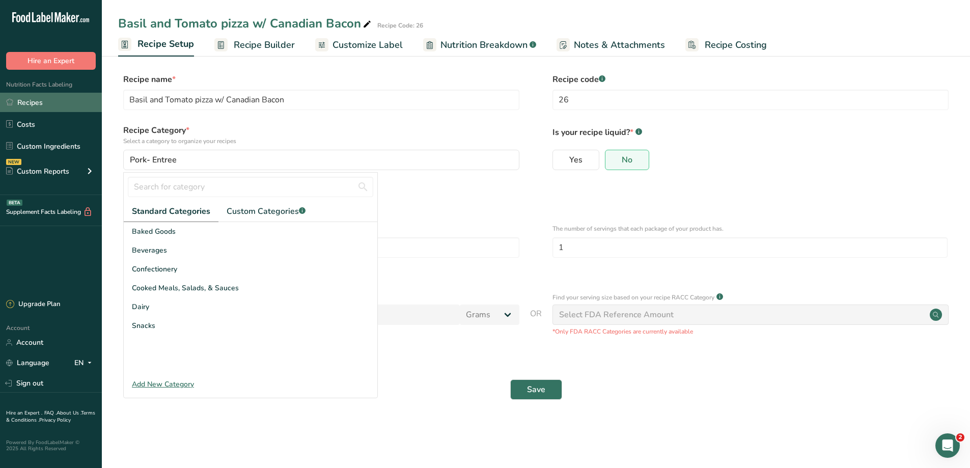
click at [53, 102] on link "Recipes" at bounding box center [51, 102] width 102 height 19
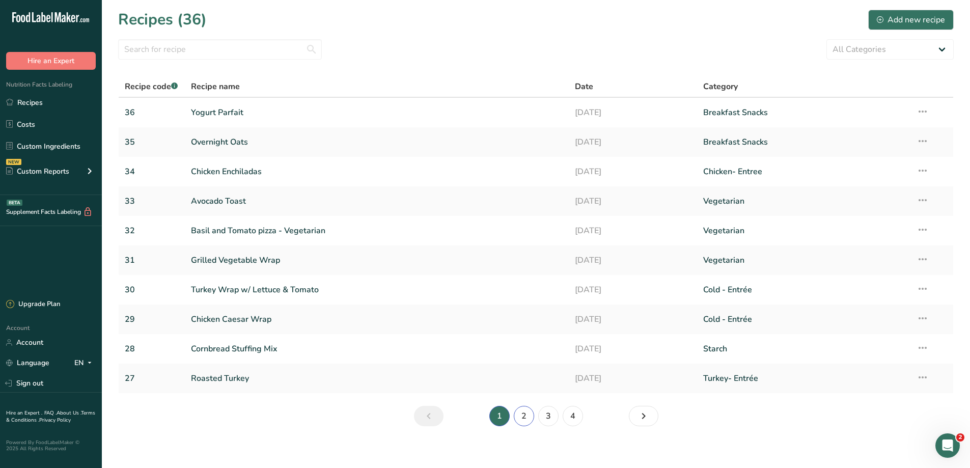
click at [524, 414] on link "2" at bounding box center [524, 416] width 20 height 20
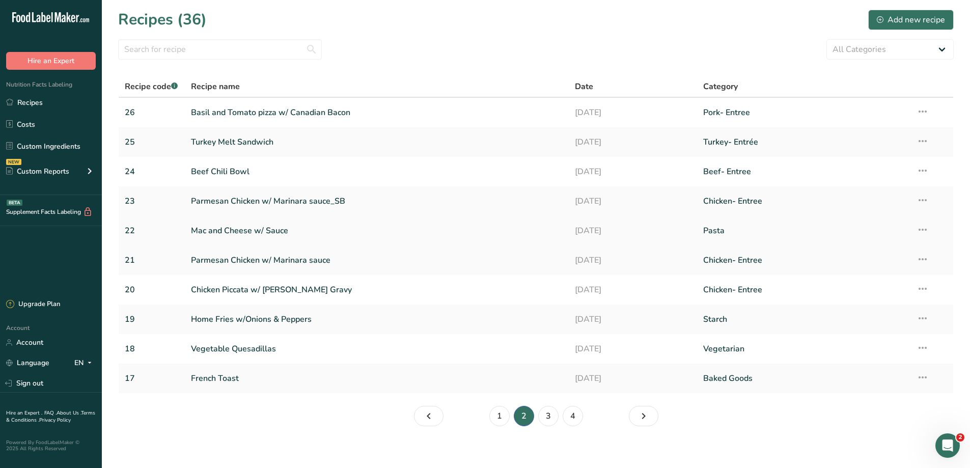
click at [234, 233] on link "Mac and Cheese w/ Sauce" at bounding box center [377, 230] width 372 height 21
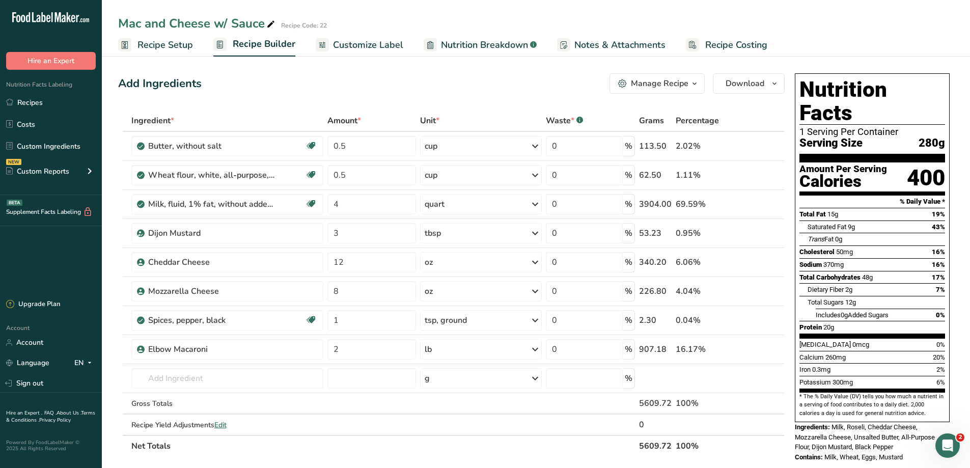
click at [155, 47] on span "Recipe Setup" at bounding box center [164, 45] width 55 height 14
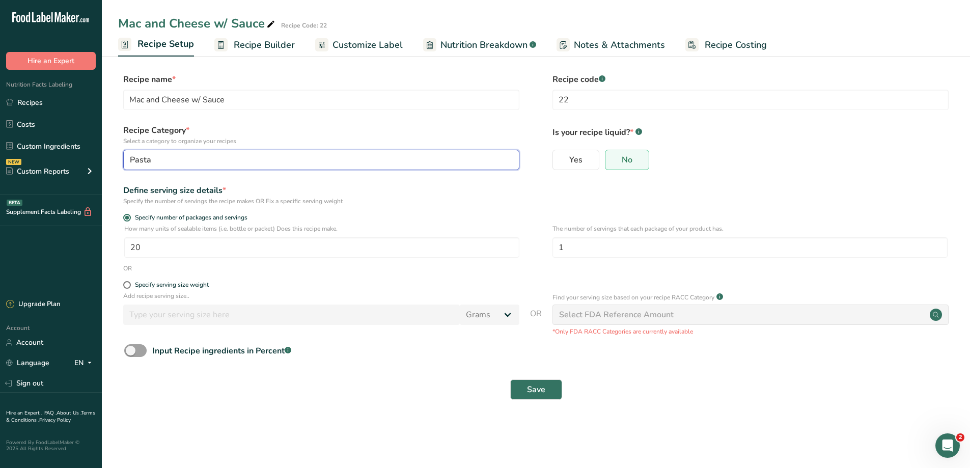
click at [164, 158] on div "Pasta" at bounding box center [318, 160] width 377 height 12
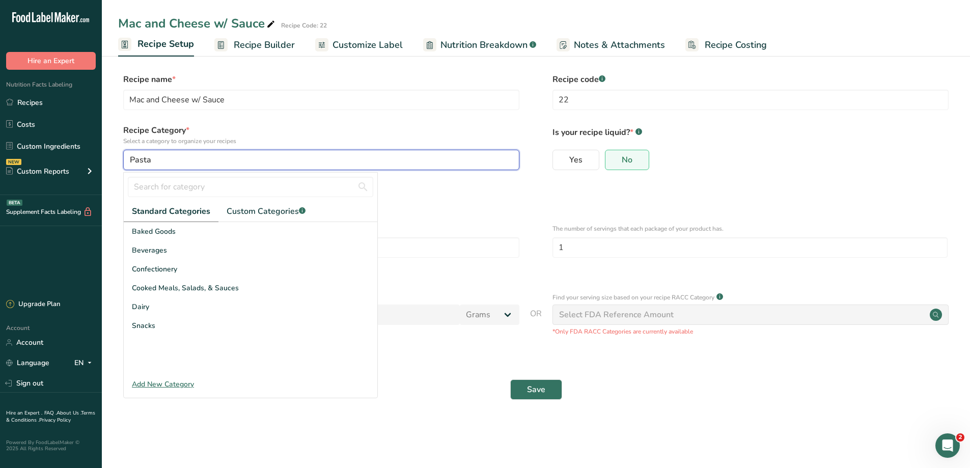
click at [164, 158] on div "Pasta" at bounding box center [318, 160] width 377 height 12
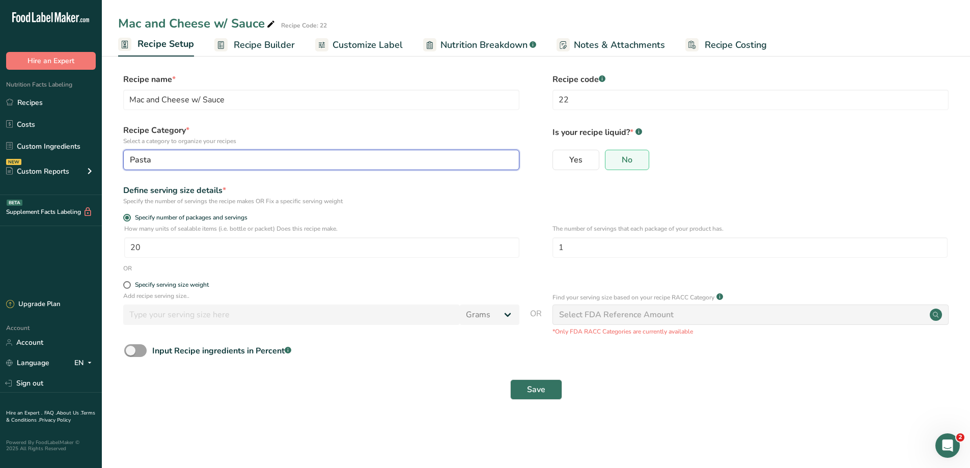
click at [164, 158] on div "Pasta" at bounding box center [318, 160] width 377 height 12
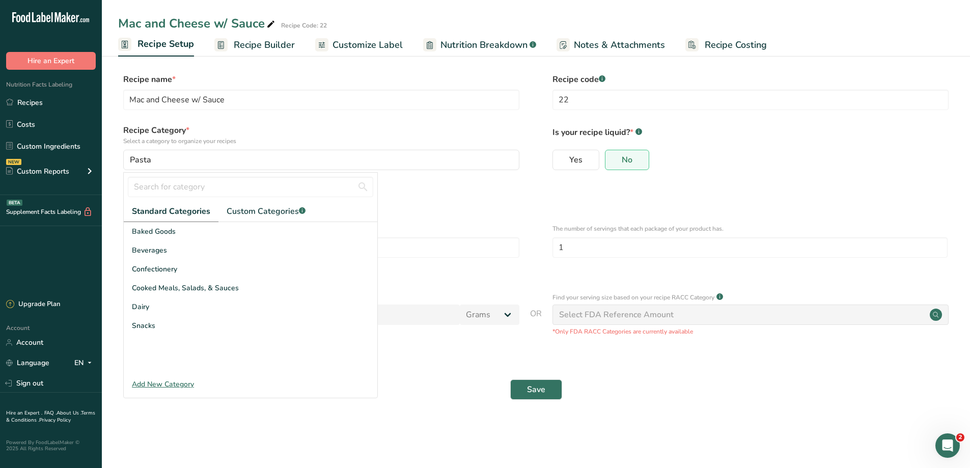
click at [178, 384] on div "Add New Category" at bounding box center [251, 384] width 254 height 11
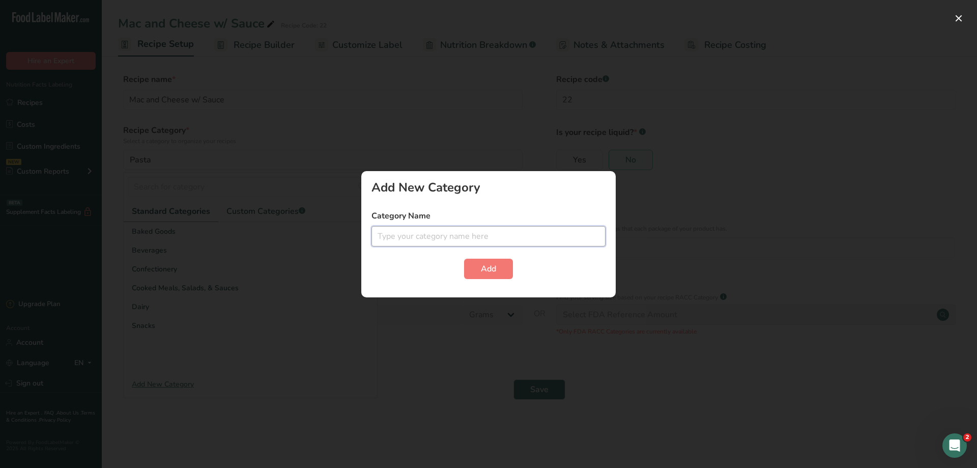
click at [378, 233] on input "text" at bounding box center [489, 236] width 234 height 20
type input "vegetarian - Entrée"
click at [485, 274] on span "Add" at bounding box center [488, 269] width 15 height 12
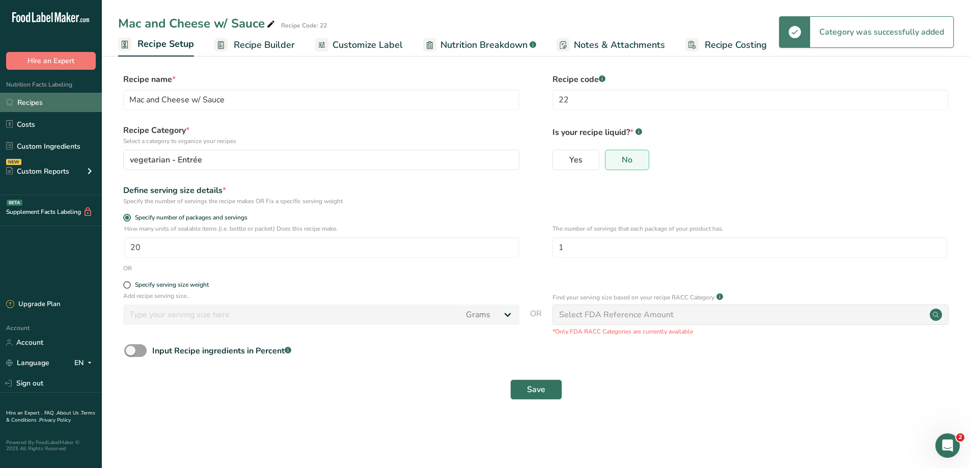
click at [38, 105] on link "Recipes" at bounding box center [51, 102] width 102 height 19
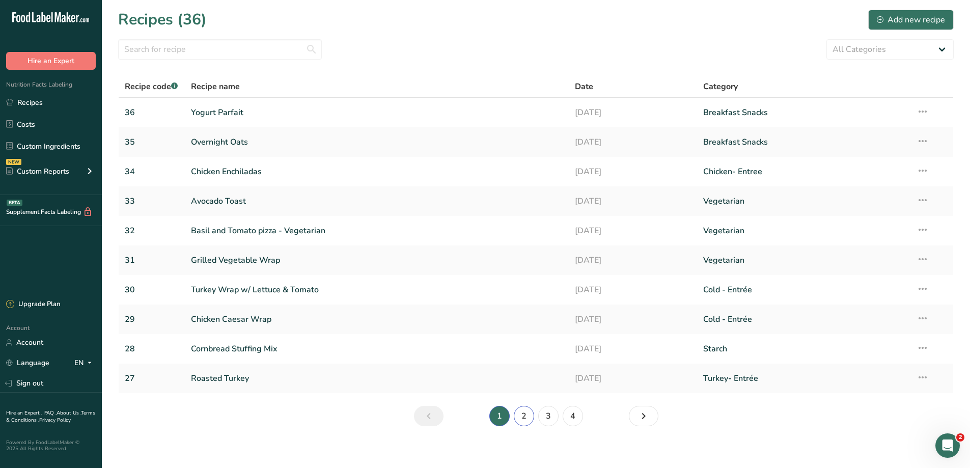
click at [523, 411] on link "2" at bounding box center [524, 416] width 20 height 20
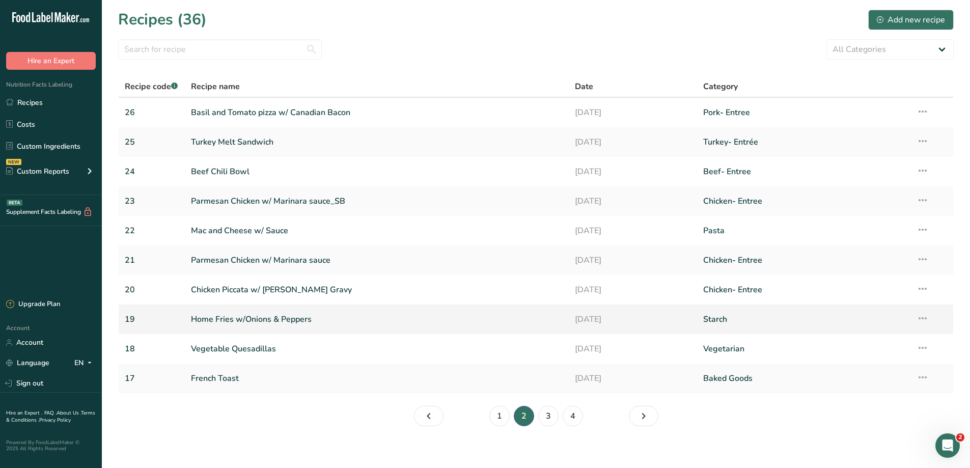
click at [230, 320] on link "Home Fries w/Onions & Peppers" at bounding box center [377, 319] width 372 height 21
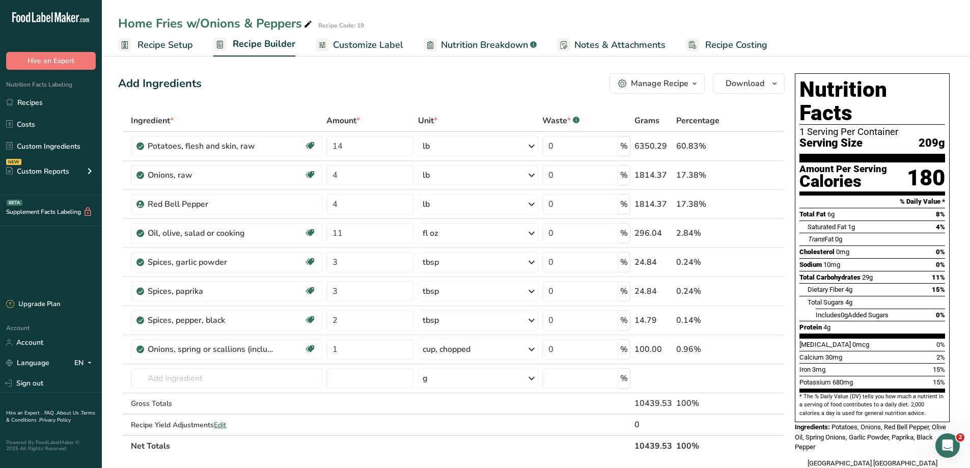
click at [174, 46] on span "Recipe Setup" at bounding box center [164, 45] width 55 height 14
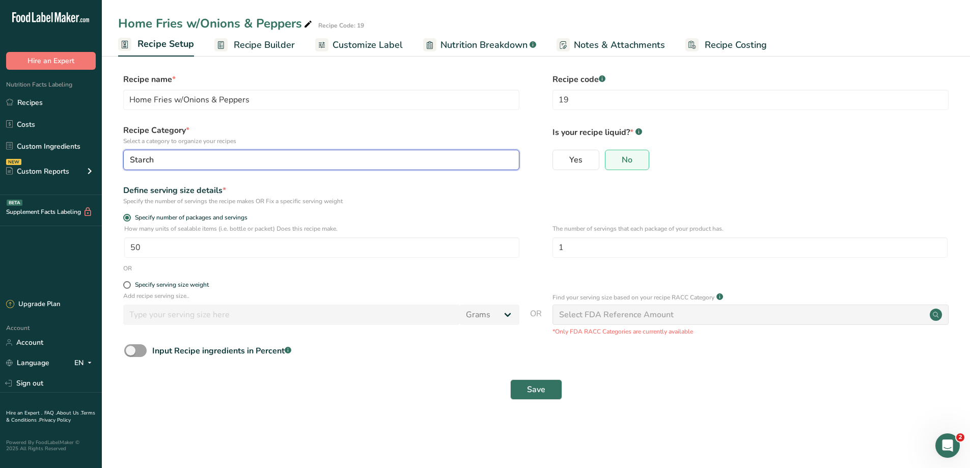
click at [160, 156] on div "Starch" at bounding box center [318, 160] width 377 height 12
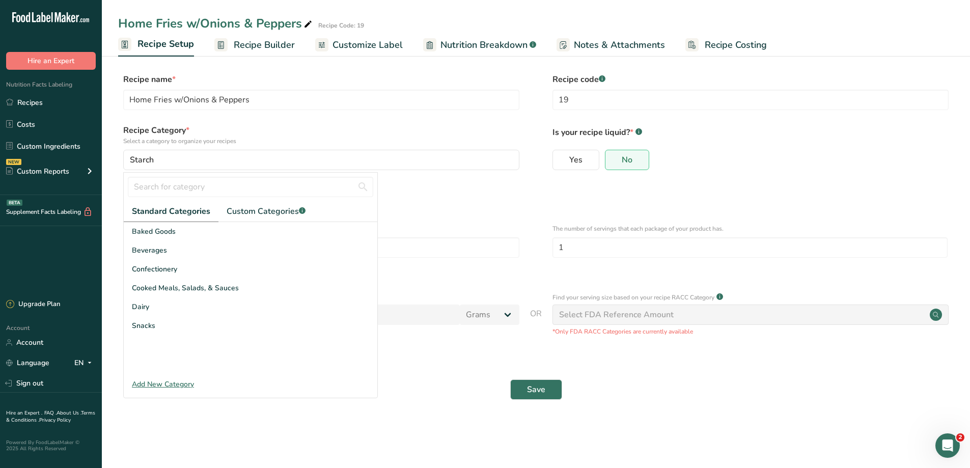
click at [180, 384] on div "Add New Category" at bounding box center [251, 384] width 254 height 11
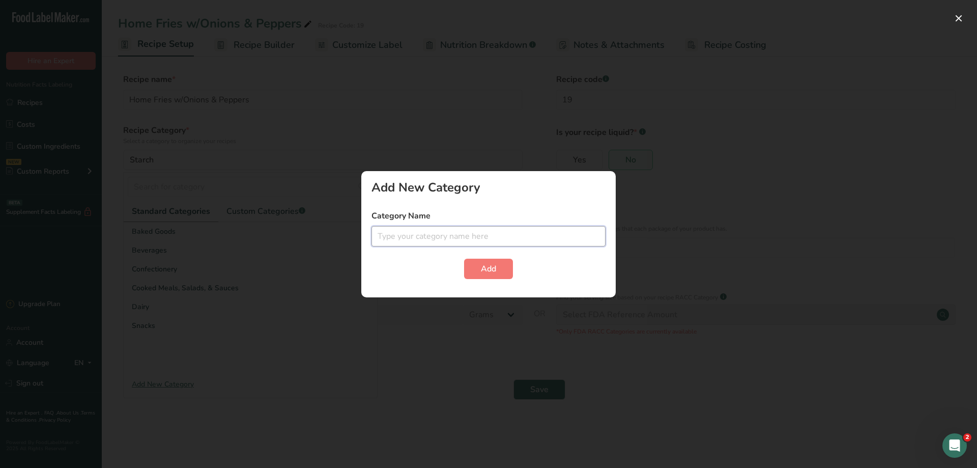
click at [385, 234] on input "text" at bounding box center [489, 236] width 234 height 20
click at [432, 234] on input "Breakfast- Entree" at bounding box center [489, 236] width 234 height 20
type input "Breakfast- Entrée"
click at [484, 275] on button "Add" at bounding box center [488, 269] width 49 height 20
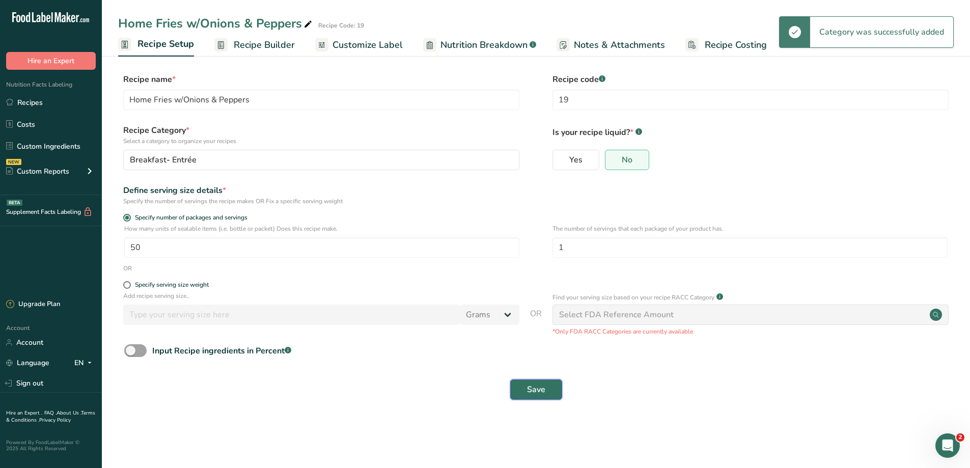
click at [541, 381] on button "Save" at bounding box center [536, 389] width 52 height 20
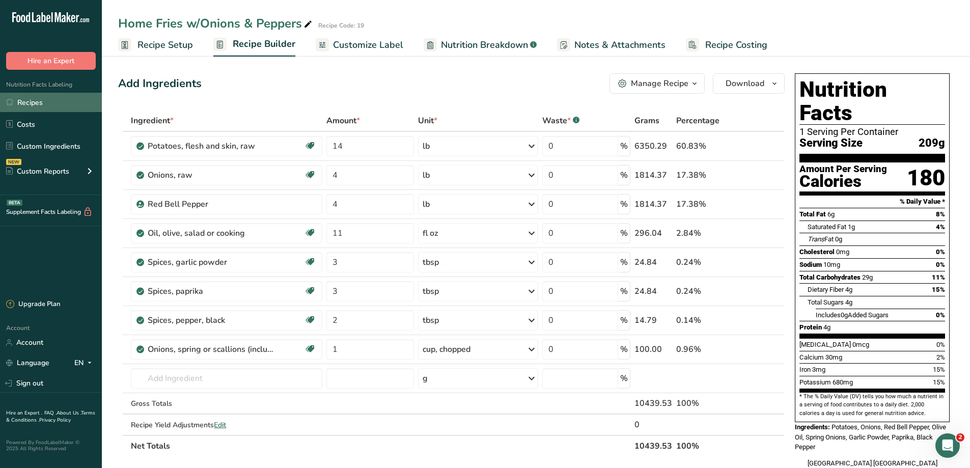
click at [29, 97] on link "Recipes" at bounding box center [51, 102] width 102 height 19
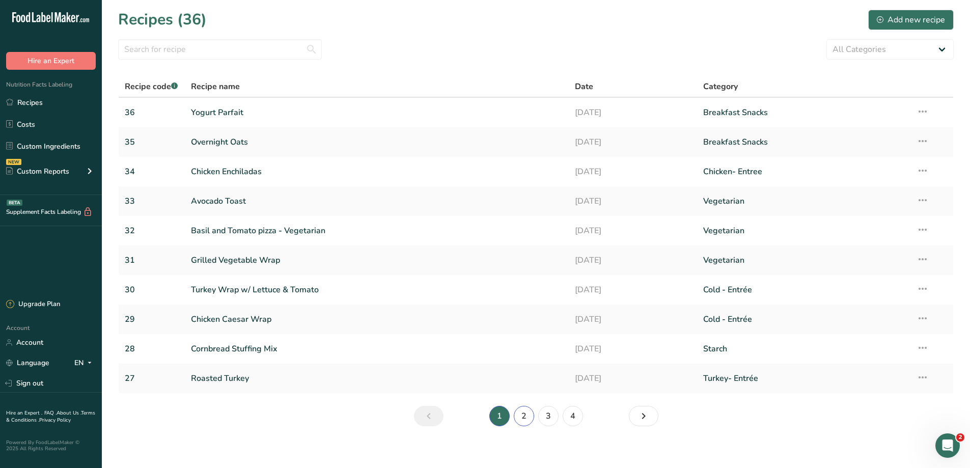
click at [526, 414] on link "2" at bounding box center [524, 416] width 20 height 20
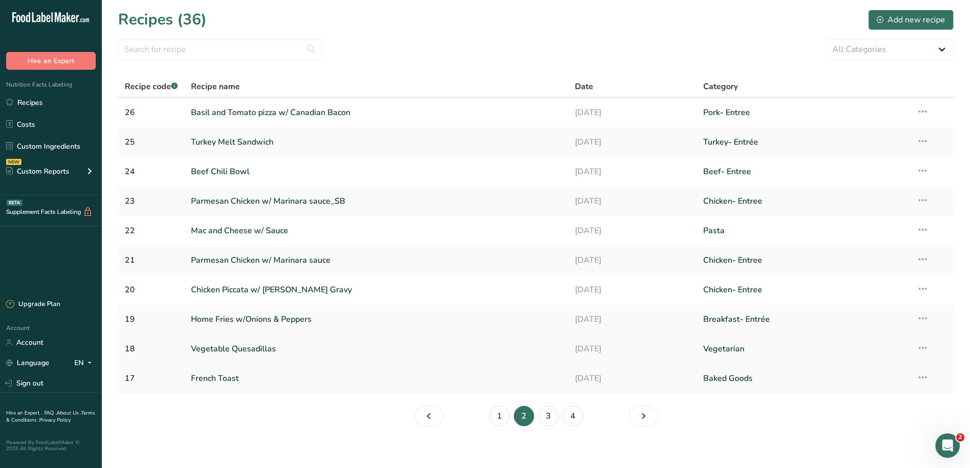
click at [227, 345] on link "Vegetable Quesadillas" at bounding box center [377, 348] width 372 height 21
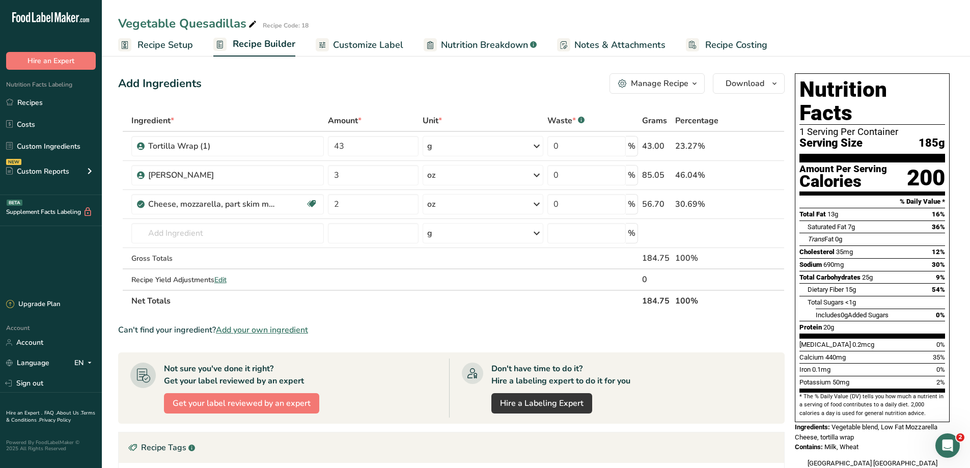
click at [178, 39] on span "Recipe Setup" at bounding box center [164, 45] width 55 height 14
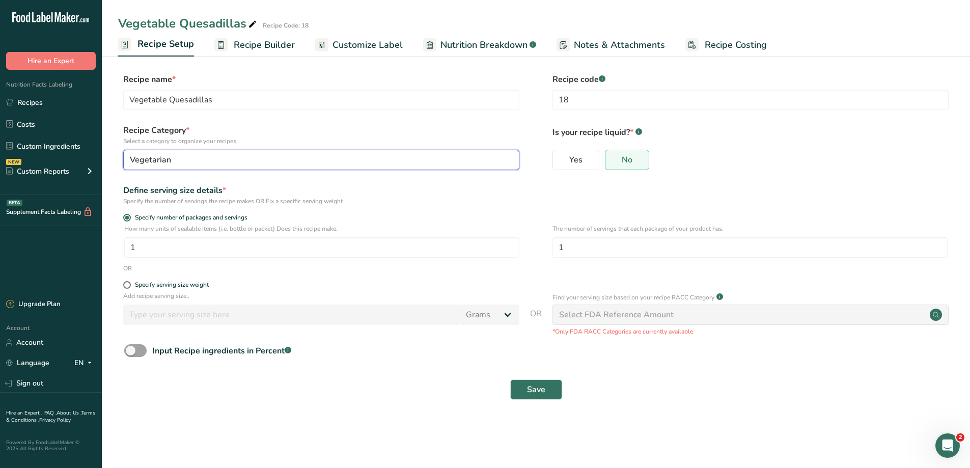
click at [182, 159] on div "Vegetarian" at bounding box center [318, 160] width 377 height 12
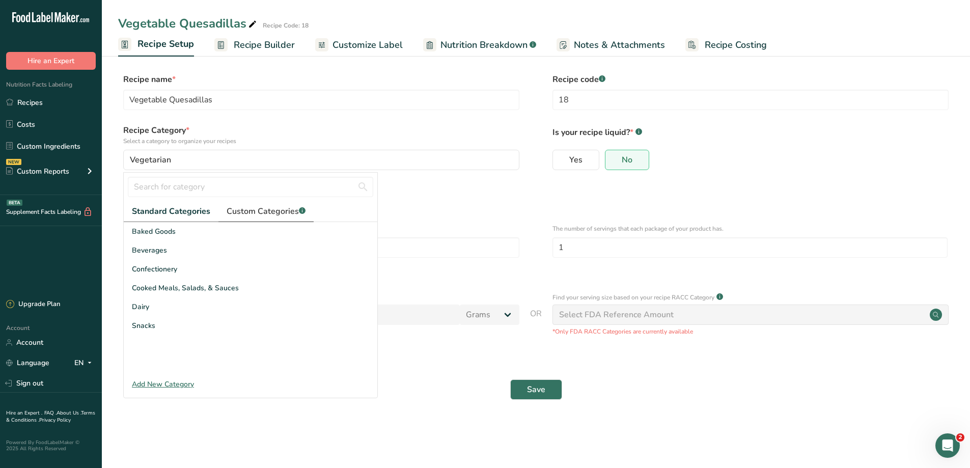
click at [281, 215] on span "Custom Categories .a-a{fill:#347362;}.b-a{fill:#fff;}" at bounding box center [266, 211] width 79 height 12
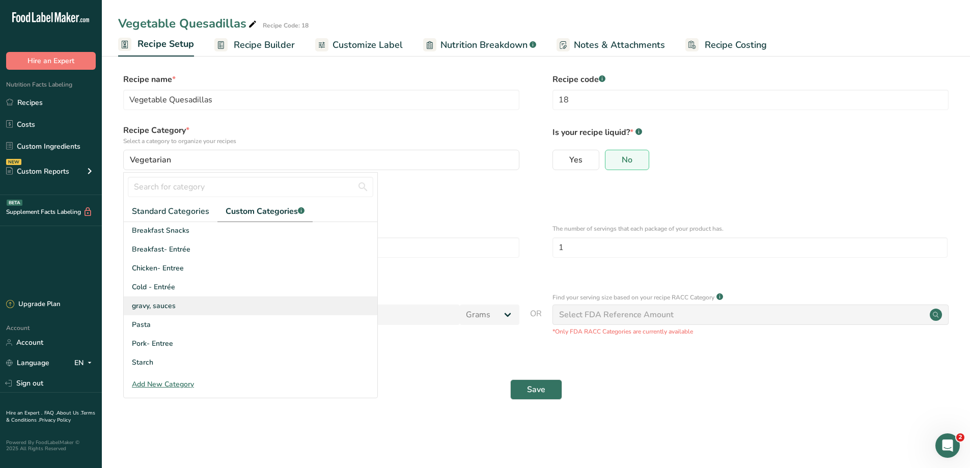
scroll to position [102, 0]
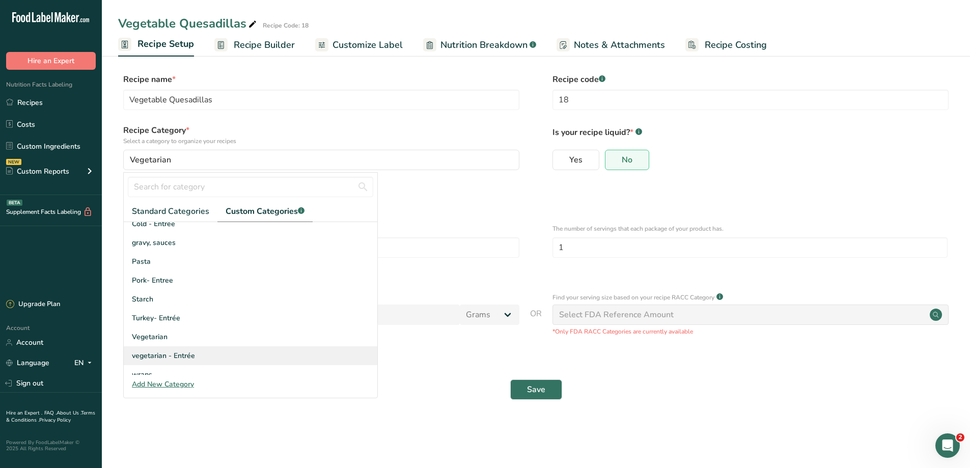
click at [184, 352] on span "vegetarian - Entrée" at bounding box center [163, 355] width 63 height 11
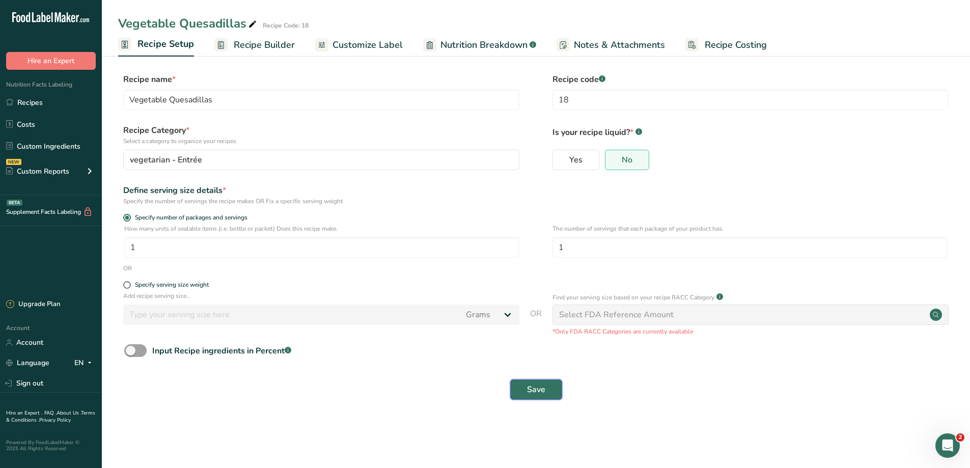
click at [521, 385] on button "Save" at bounding box center [536, 389] width 52 height 20
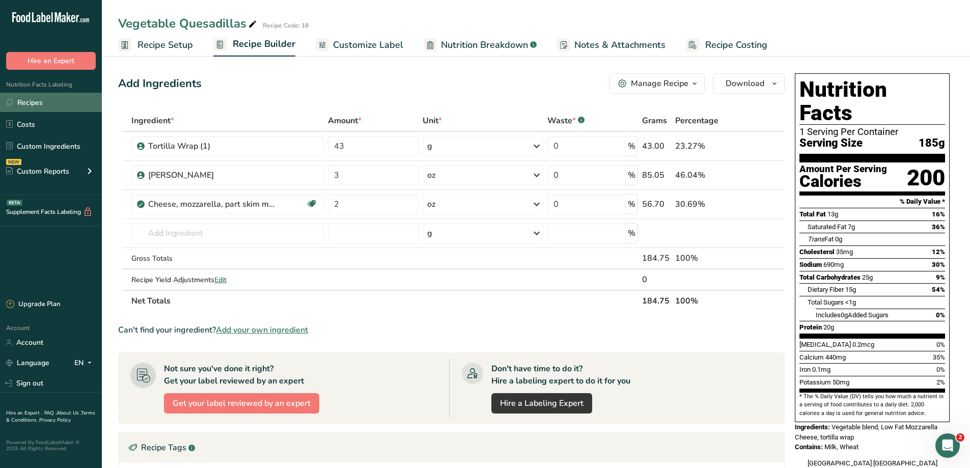
click at [36, 102] on link "Recipes" at bounding box center [51, 102] width 102 height 19
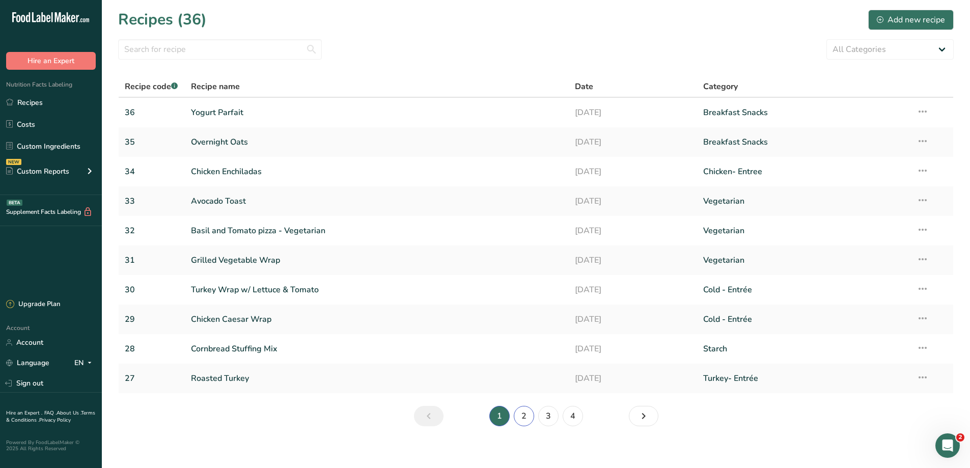
click at [523, 411] on link "2" at bounding box center [524, 416] width 20 height 20
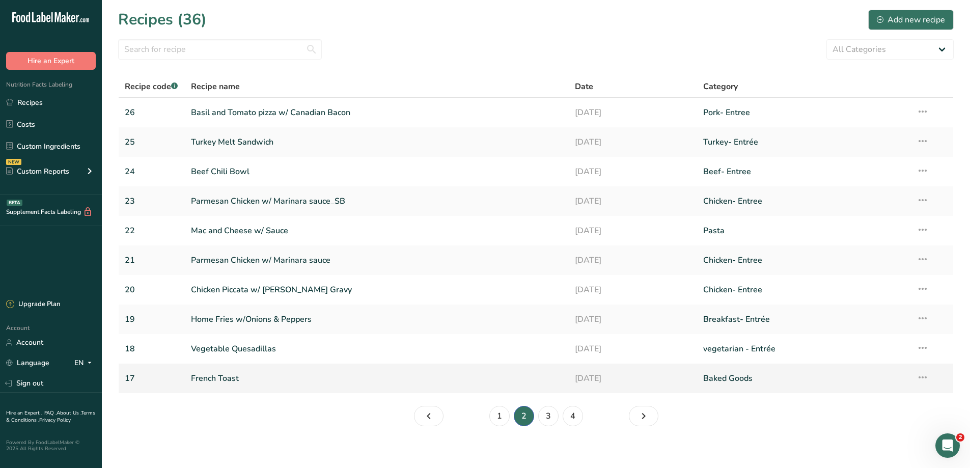
click at [216, 379] on link "French Toast" at bounding box center [377, 378] width 372 height 21
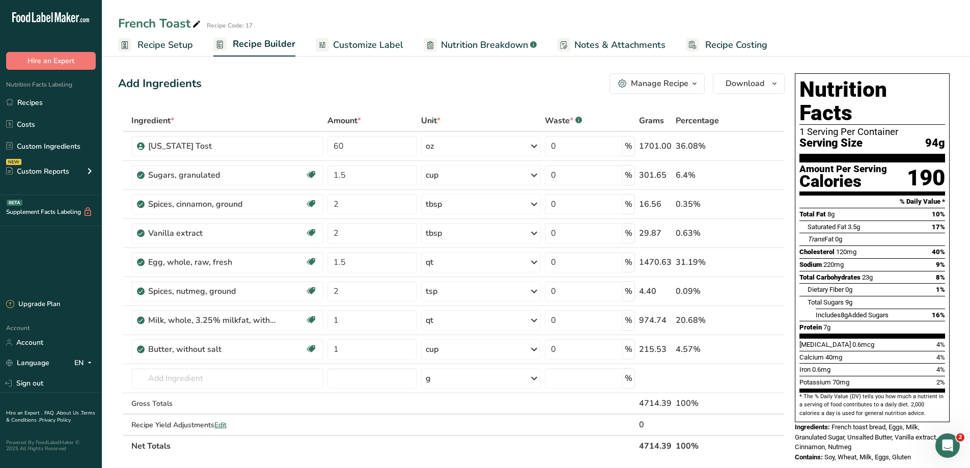
click at [155, 45] on span "Recipe Setup" at bounding box center [164, 45] width 55 height 14
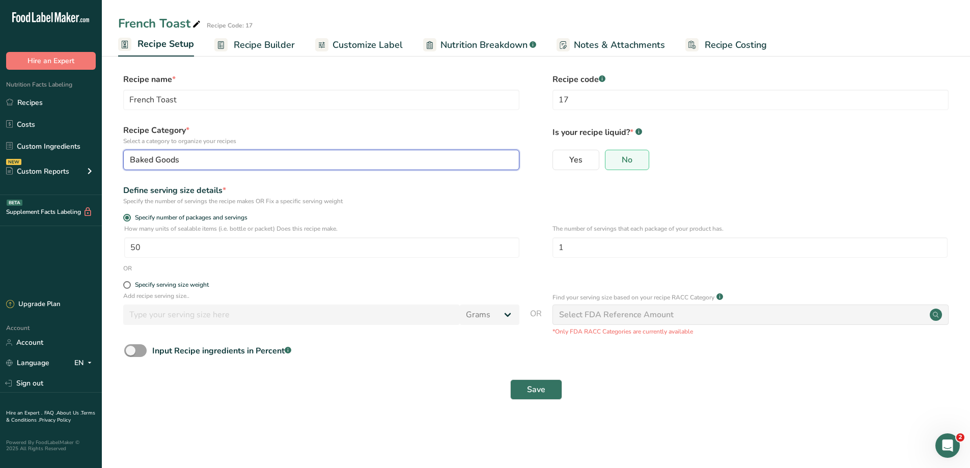
click at [189, 163] on div "Baked Goods" at bounding box center [318, 160] width 377 height 12
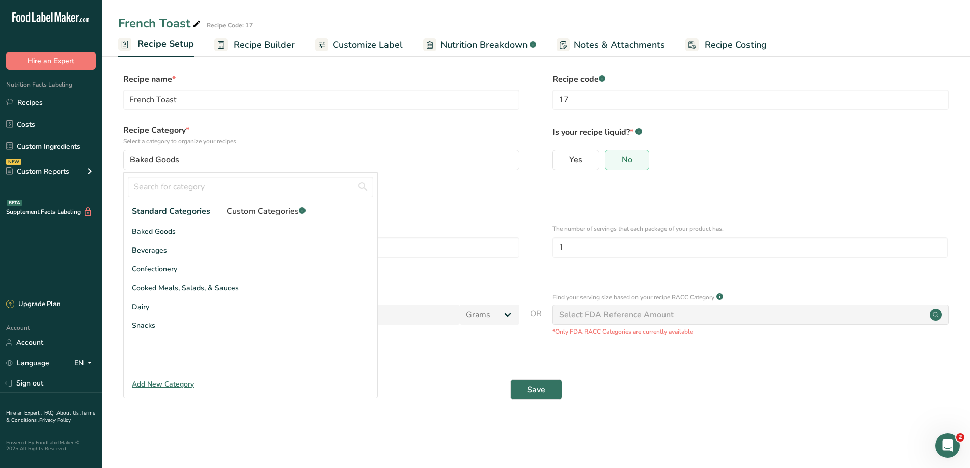
click at [259, 210] on span "Custom Categories .a-a{fill:#347362;}.b-a{fill:#fff;}" at bounding box center [266, 211] width 79 height 12
drag, startPoint x: 151, startPoint y: 289, endPoint x: 154, endPoint y: 384, distance: 95.8
click at [154, 384] on div "Add New Category" at bounding box center [251, 384] width 254 height 11
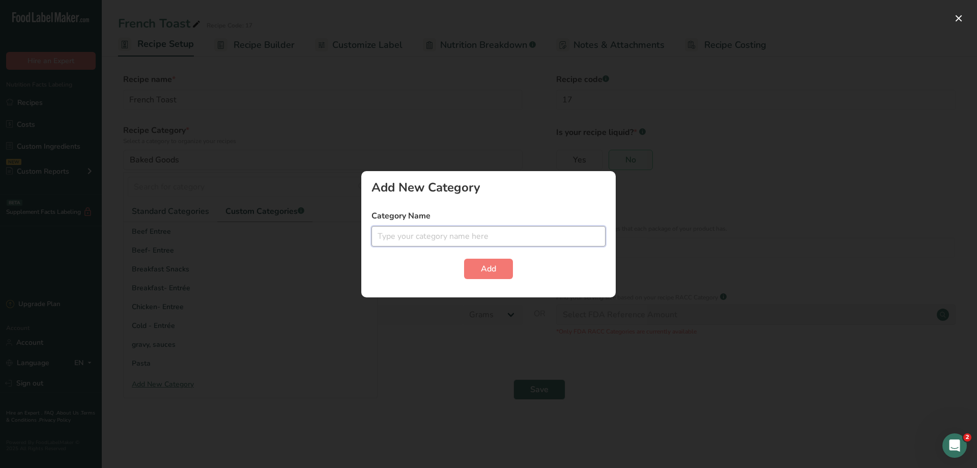
click at [397, 237] on input "text" at bounding box center [489, 236] width 234 height 20
click at [434, 240] on input "Breakfast- Entree" at bounding box center [489, 236] width 234 height 20
click at [431, 238] on input "Breakfast- Entree" at bounding box center [489, 236] width 234 height 20
type input "Breakfast- Entrée"
click at [478, 265] on button "Add" at bounding box center [488, 269] width 49 height 20
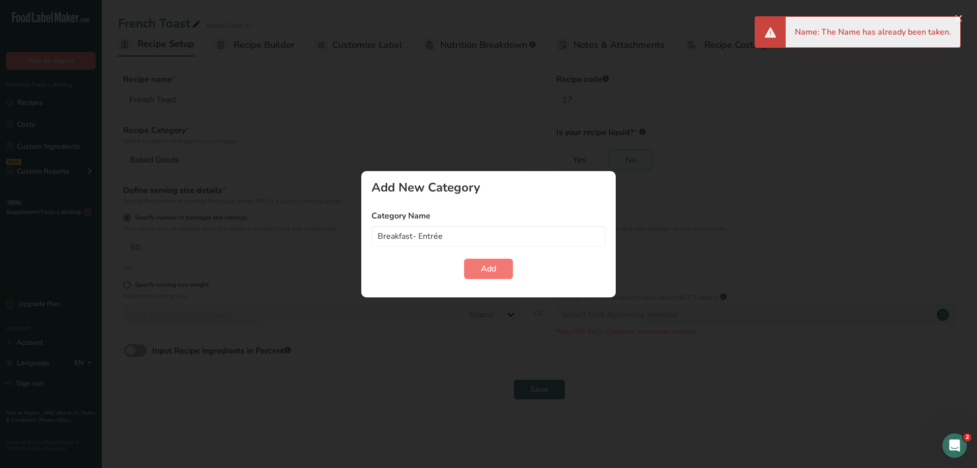
click at [671, 228] on div at bounding box center [488, 234] width 977 height 468
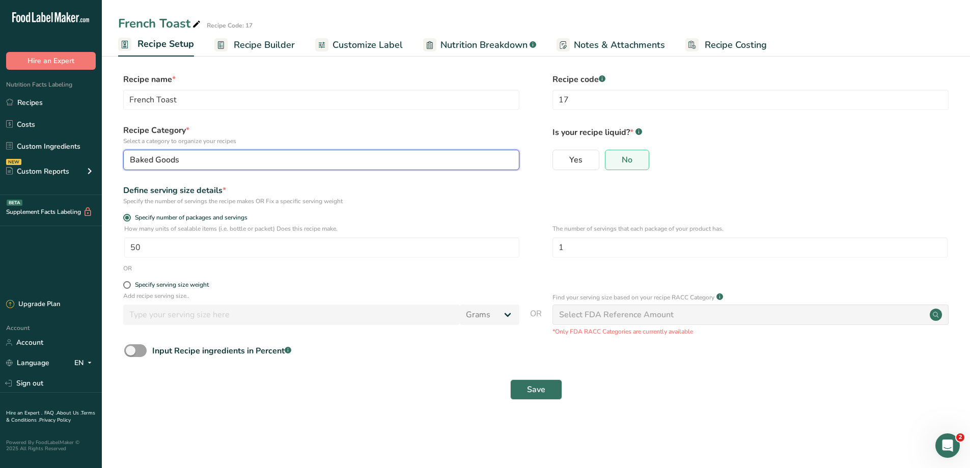
click at [256, 155] on div "Baked Goods" at bounding box center [318, 160] width 377 height 12
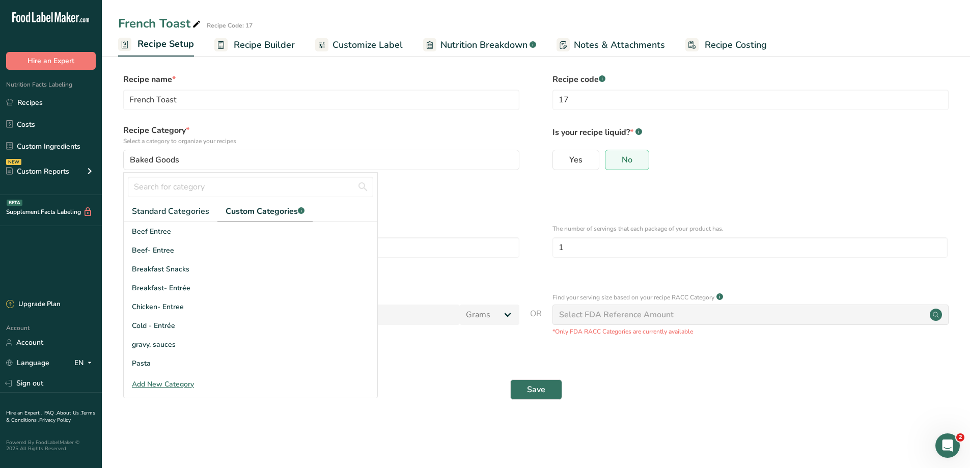
click at [251, 210] on span "Custom Categories .a-a{fill:#347362;}.b-a{fill:#fff;}" at bounding box center [265, 211] width 79 height 12
click at [162, 289] on span "Breakfast- Entrée" at bounding box center [161, 288] width 59 height 11
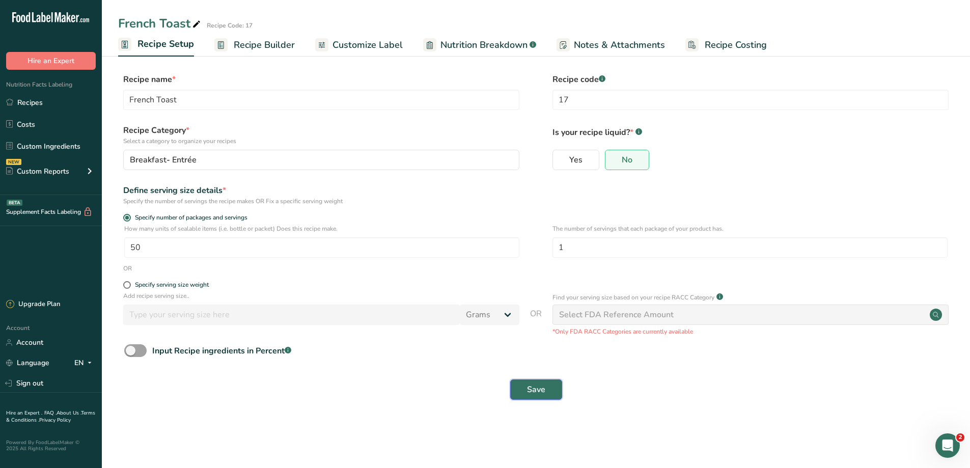
click at [536, 391] on span "Save" at bounding box center [536, 389] width 18 height 12
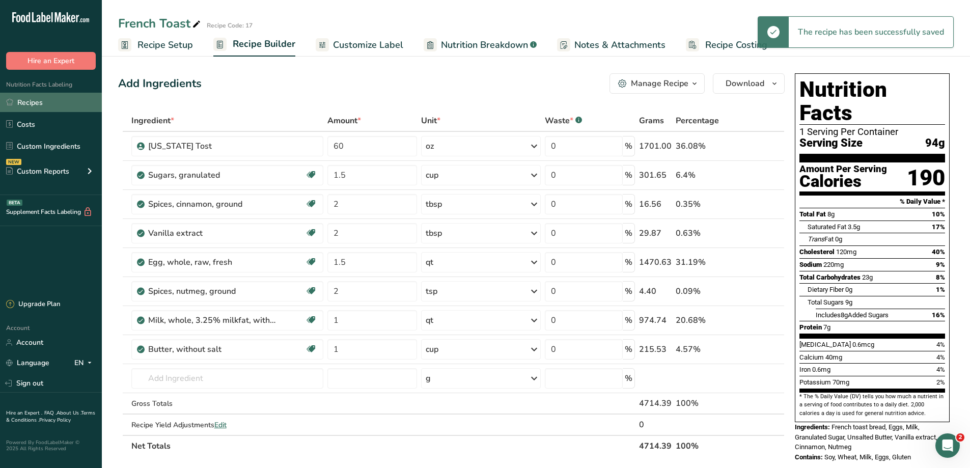
click at [43, 107] on link "Recipes" at bounding box center [51, 102] width 102 height 19
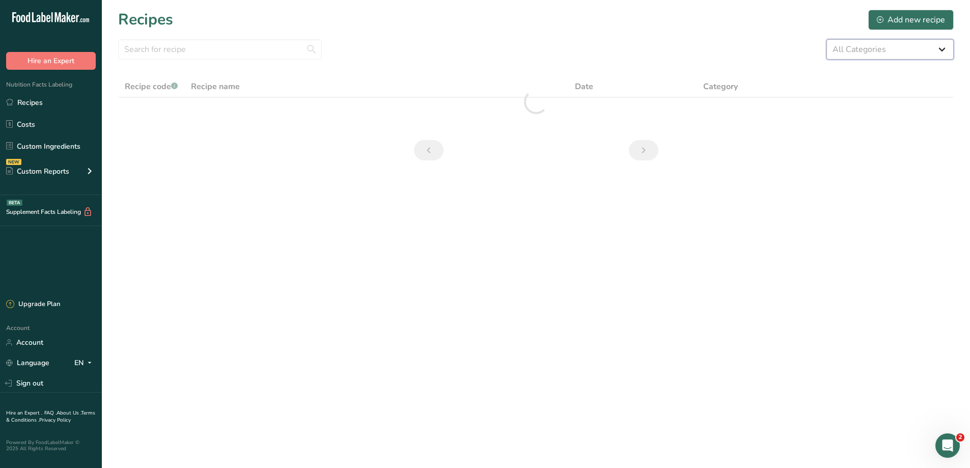
click at [921, 52] on select "All Categories Baked Goods Beef Entree Beef- Entree [GEOGRAPHIC_DATA] Breakfast…" at bounding box center [889, 49] width 127 height 20
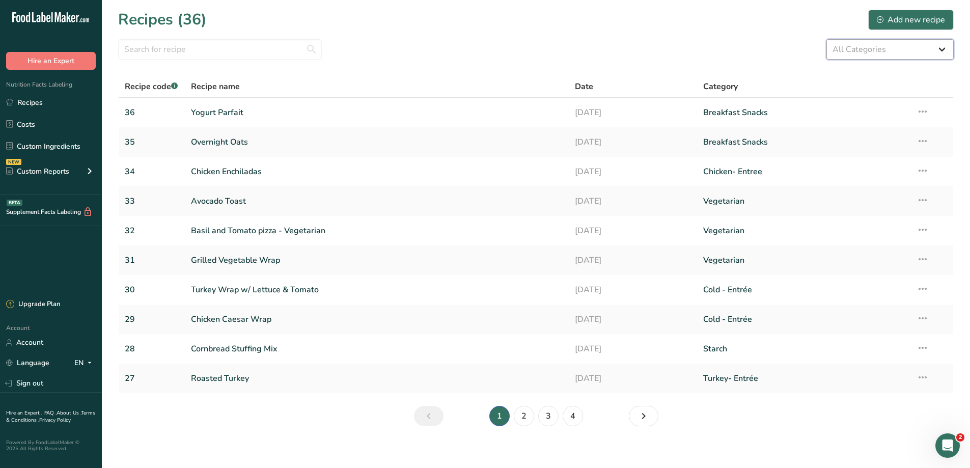
select select "2554"
click at [826, 39] on select "All Categories Baked Goods Beef Entree Beef- Entree [GEOGRAPHIC_DATA] Breakfast…" at bounding box center [889, 49] width 127 height 20
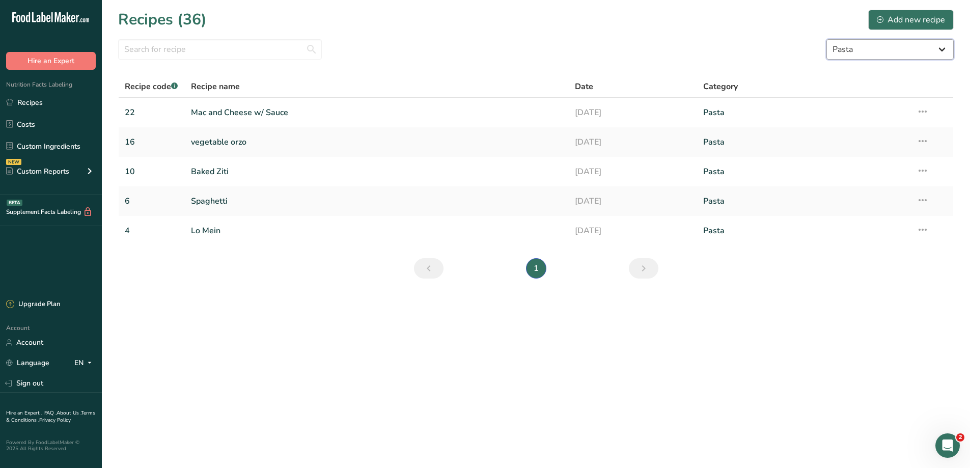
click at [870, 54] on select "All Categories Baked Goods Beef Entree Beef- Entree [GEOGRAPHIC_DATA] Breakfast…" at bounding box center [889, 49] width 127 height 20
click at [826, 39] on select "All Categories Baked Goods Beef Entree Beef- Entree [GEOGRAPHIC_DATA] Breakfast…" at bounding box center [889, 49] width 127 height 20
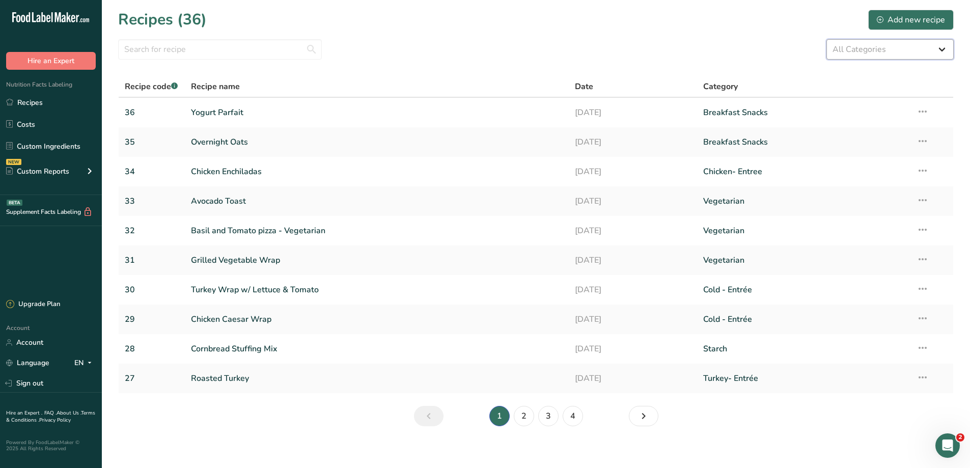
click at [872, 45] on select "All Categories Baked Goods Beef Entree Beef- Entree [GEOGRAPHIC_DATA] Breakfast…" at bounding box center [889, 49] width 127 height 20
select select "2578"
click at [826, 39] on select "All Categories Baked Goods Beef Entree Beef- Entree [GEOGRAPHIC_DATA] Breakfast…" at bounding box center [889, 49] width 127 height 20
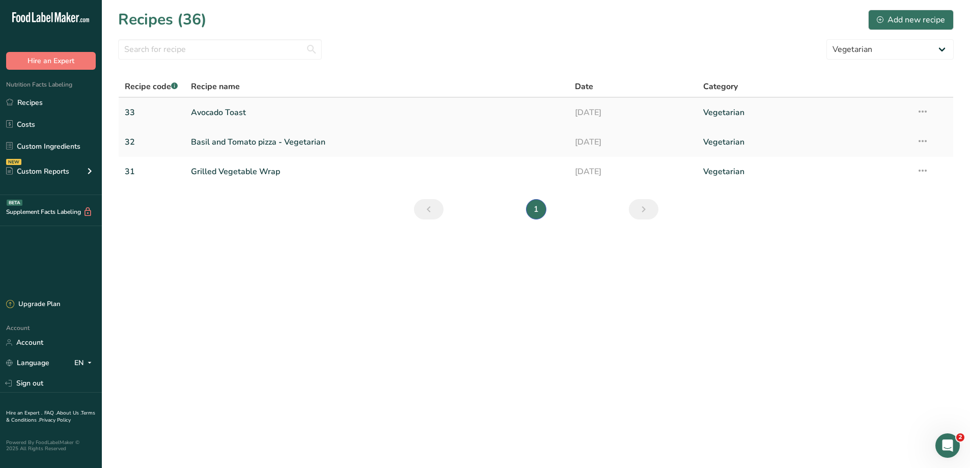
click at [925, 109] on icon at bounding box center [922, 111] width 12 height 18
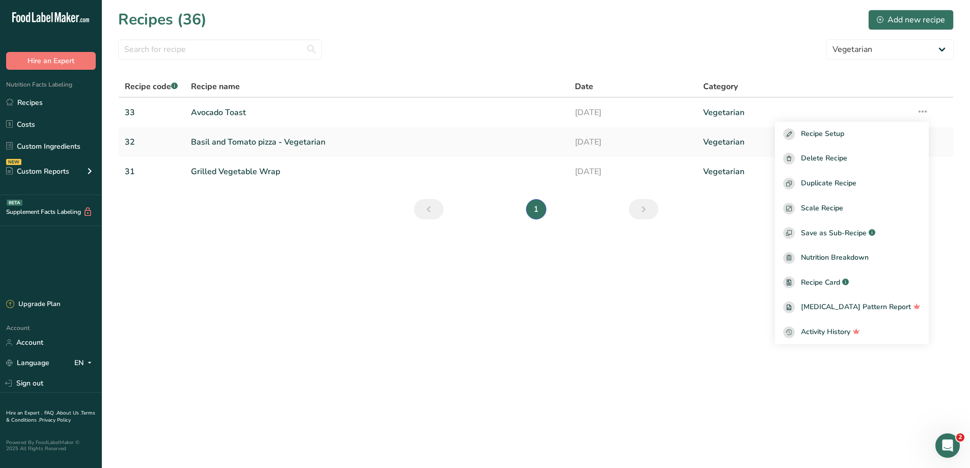
drag, startPoint x: 818, startPoint y: 403, endPoint x: 831, endPoint y: 401, distance: 13.4
click at [818, 403] on main "Recipes (36) Add new recipe All Categories Baked Goods Beef Entree Beef- Entree…" at bounding box center [485, 234] width 970 height 468
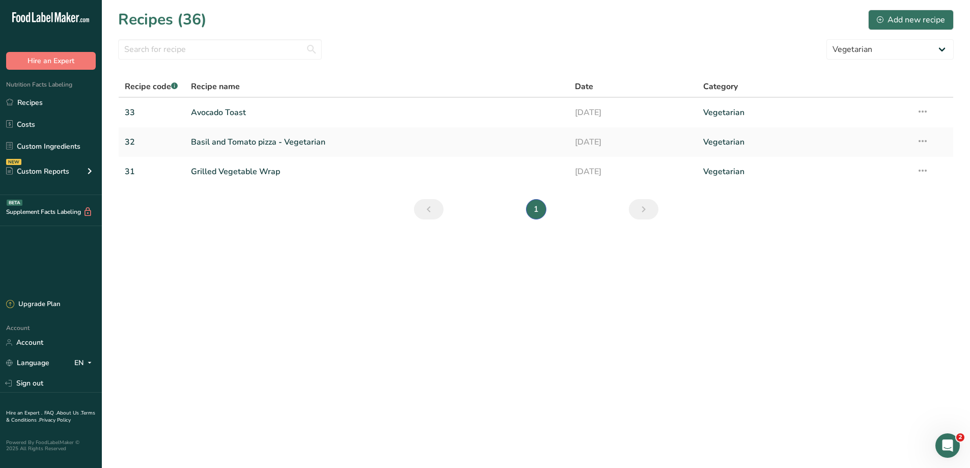
click at [648, 210] on icon "Next page" at bounding box center [643, 209] width 12 height 18
click at [31, 105] on link "Recipes" at bounding box center [51, 102] width 102 height 19
click at [41, 124] on link "Costs" at bounding box center [51, 124] width 102 height 19
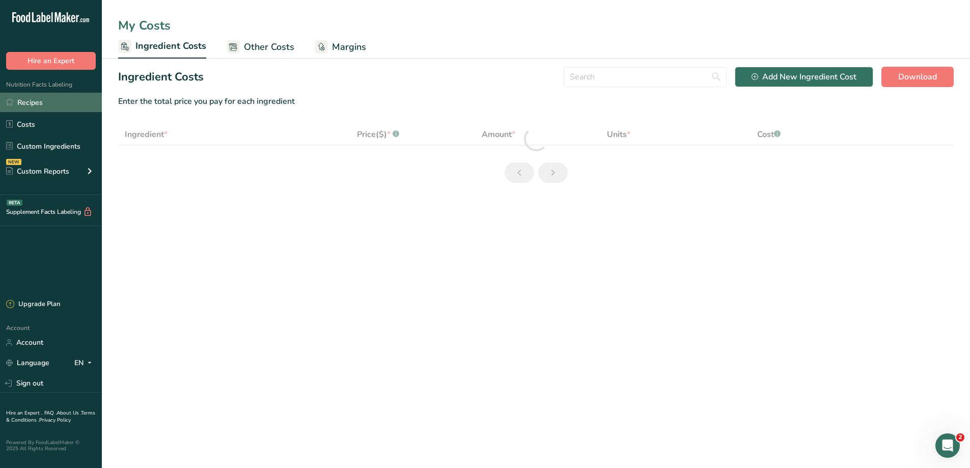
select select "1"
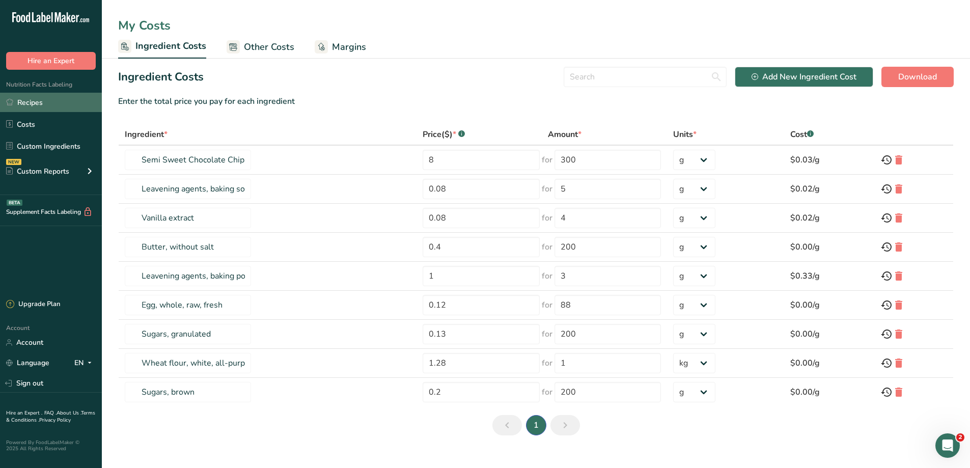
click at [40, 100] on link "Recipes" at bounding box center [51, 102] width 102 height 19
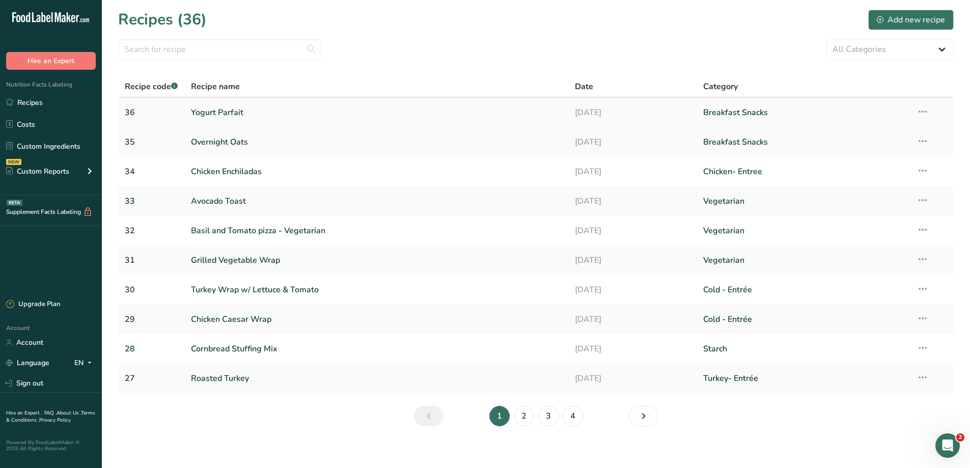
click at [239, 112] on link "Yogurt Parfait" at bounding box center [377, 112] width 372 height 21
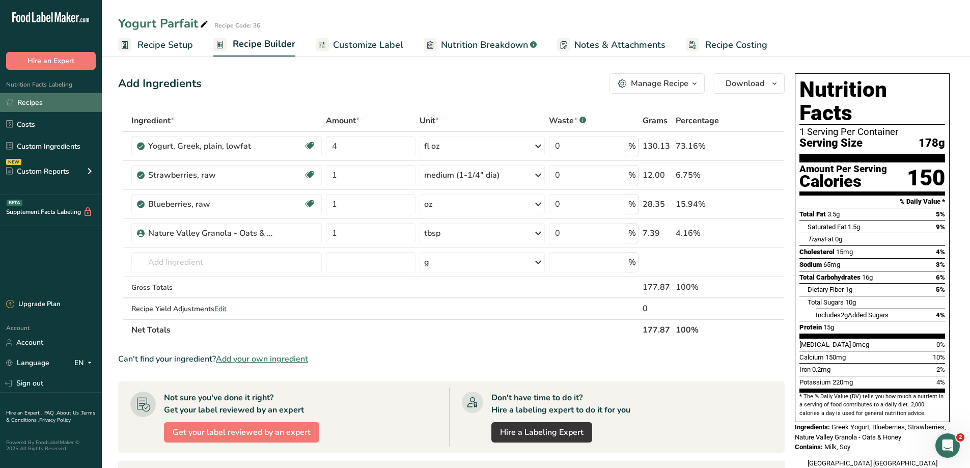
click at [44, 97] on link "Recipes" at bounding box center [51, 102] width 102 height 19
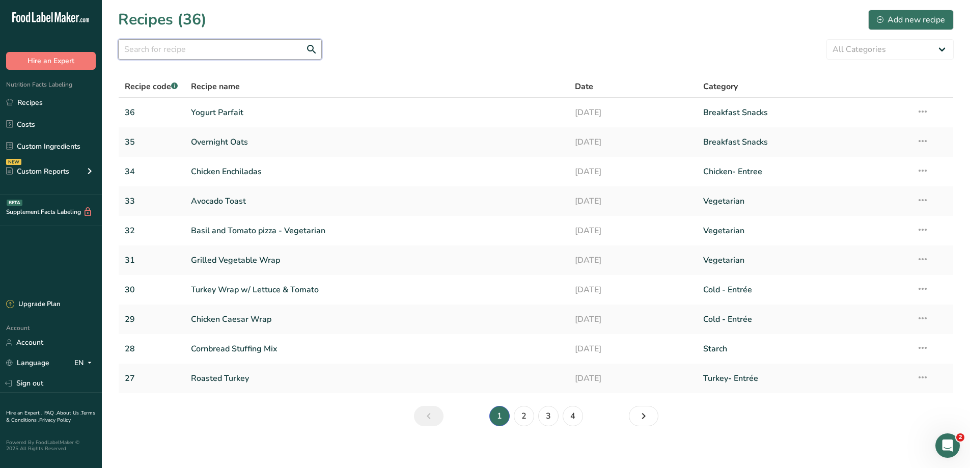
click at [204, 55] on input "text" at bounding box center [220, 49] width 204 height 20
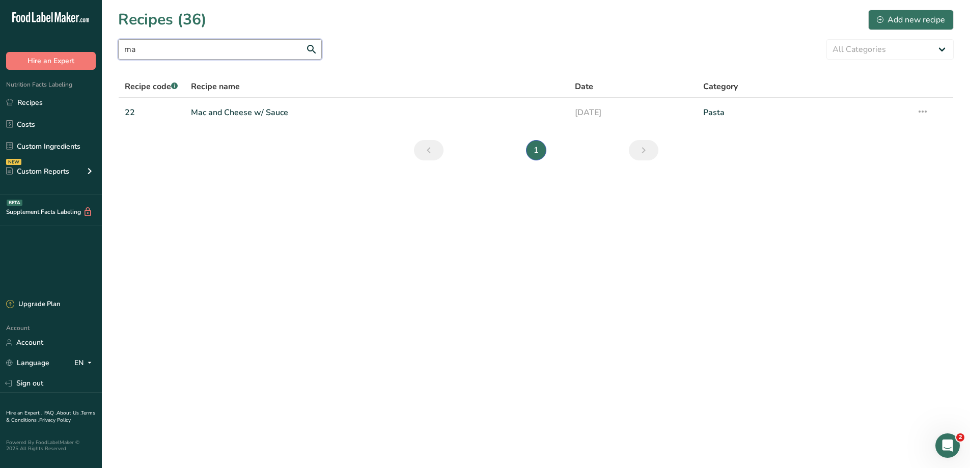
type input "m"
click at [52, 106] on link "Recipes" at bounding box center [51, 102] width 102 height 19
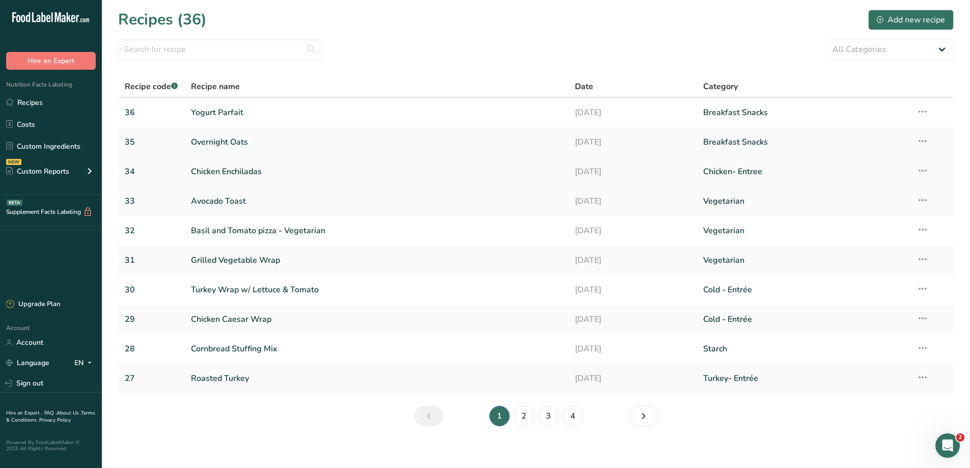
click at [223, 166] on link "Chicken Enchiladas" at bounding box center [377, 171] width 372 height 21
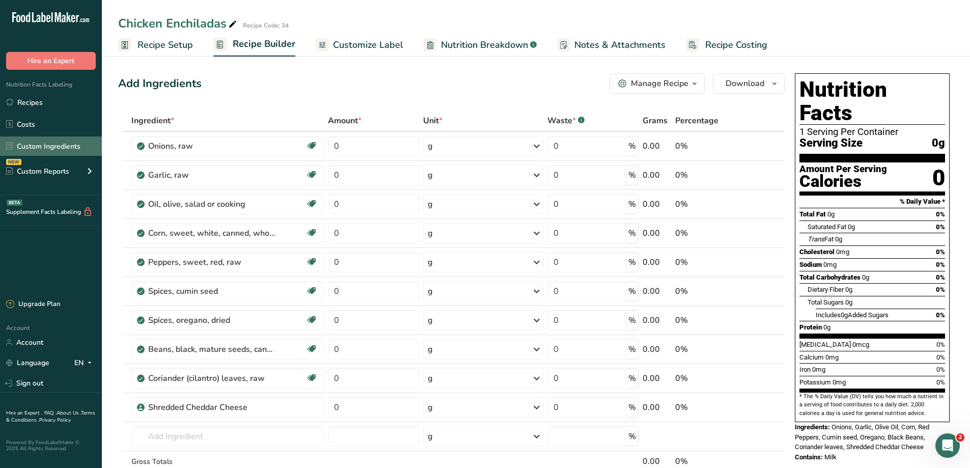
click at [51, 145] on link "Custom Ingredients" at bounding box center [51, 145] width 102 height 19
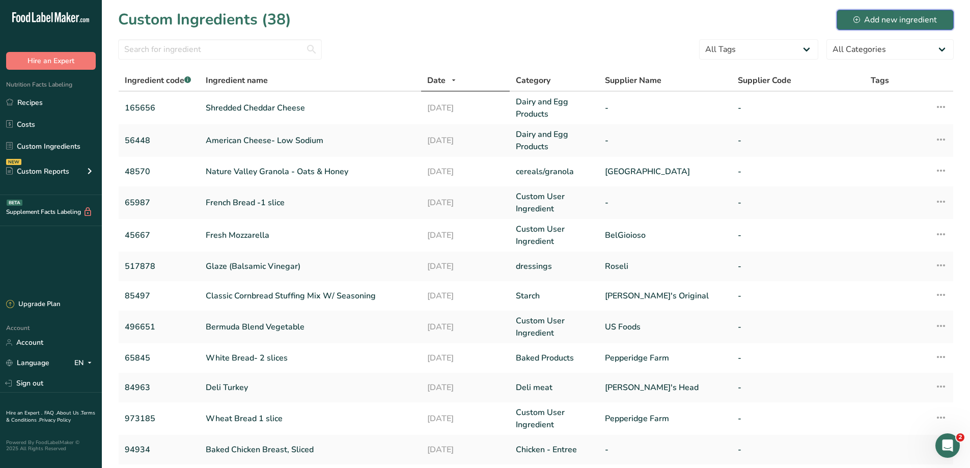
click at [858, 22] on icon at bounding box center [856, 19] width 7 height 7
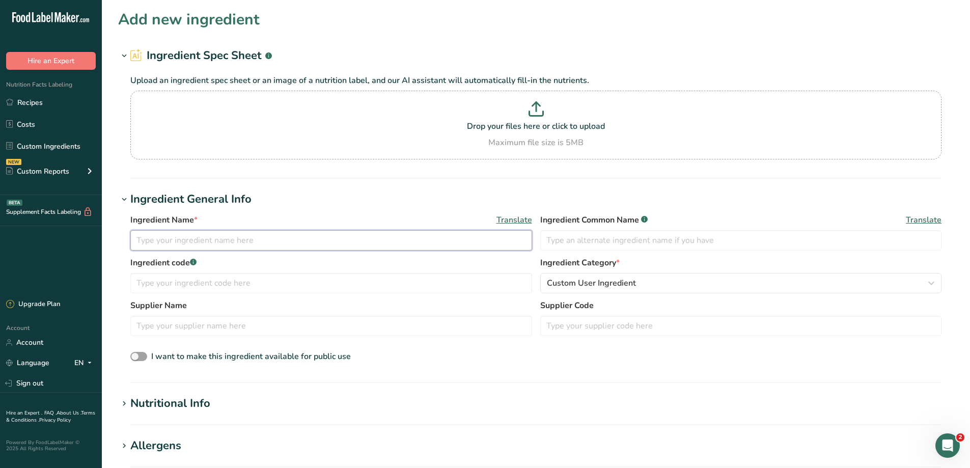
click at [195, 248] on input "text" at bounding box center [331, 240] width 402 height 20
click at [212, 241] on input "Whole Wheat tortilla- 1 tortilla" at bounding box center [331, 240] width 402 height 20
click at [215, 234] on input "Whole Wheat tortilla- 1 tortilla" at bounding box center [331, 240] width 402 height 20
type input "Whole Wheat tortilla 6" - 1 tortilla"
click at [284, 277] on input "text" at bounding box center [331, 283] width 402 height 20
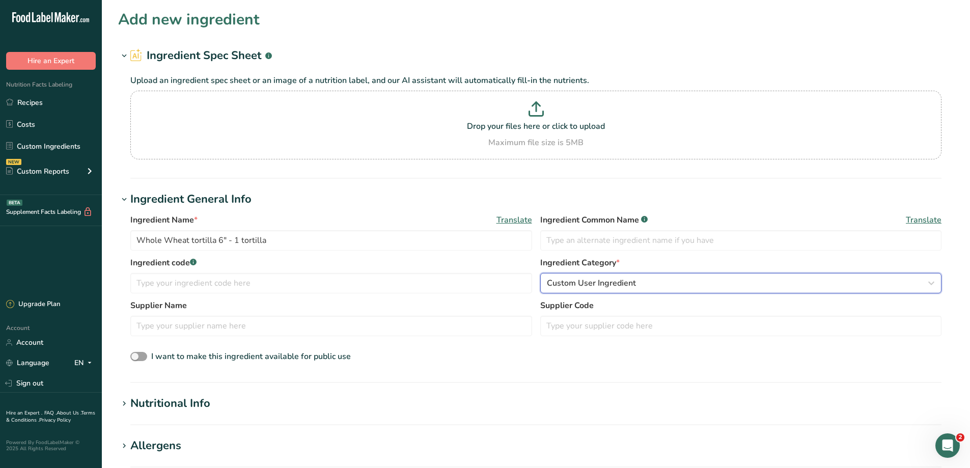
click at [554, 279] on span "Custom User Ingredient" at bounding box center [591, 283] width 89 height 12
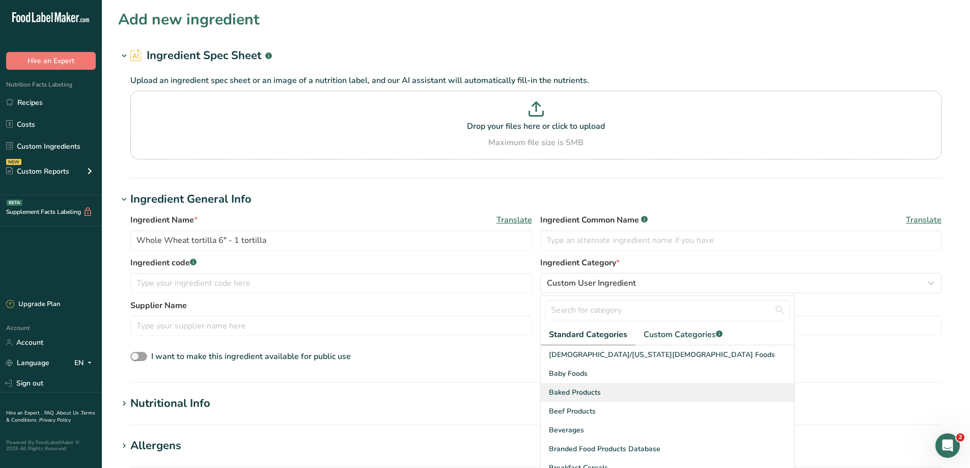
click at [590, 393] on span "Baked Products" at bounding box center [575, 392] width 52 height 11
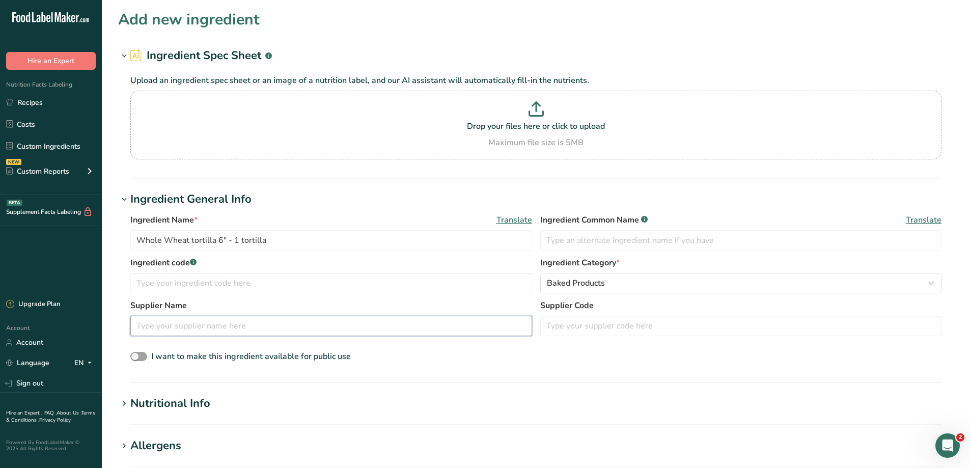
click at [246, 327] on input "text" at bounding box center [331, 326] width 402 height 20
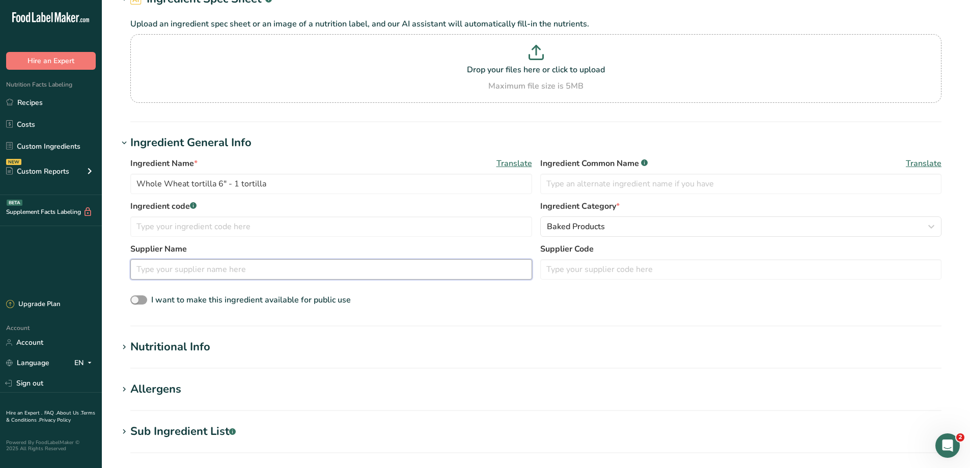
scroll to position [204, 0]
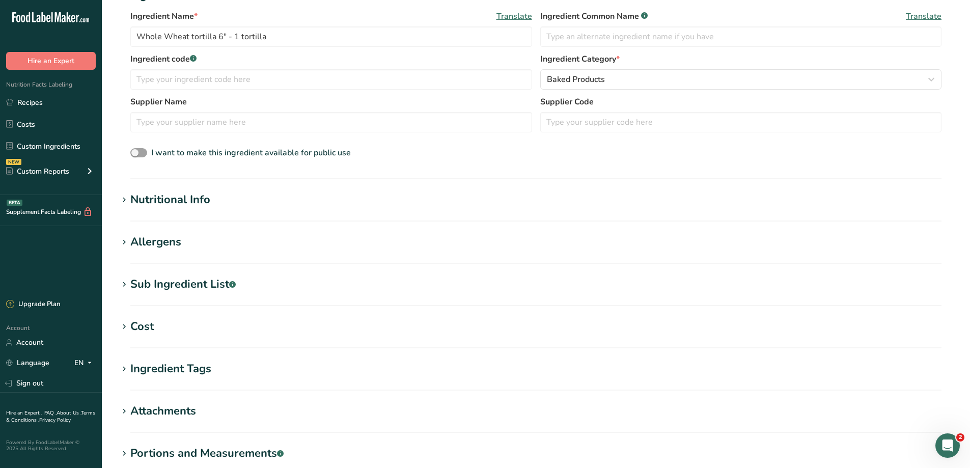
click at [137, 193] on div "Nutritional Info" at bounding box center [170, 199] width 80 height 17
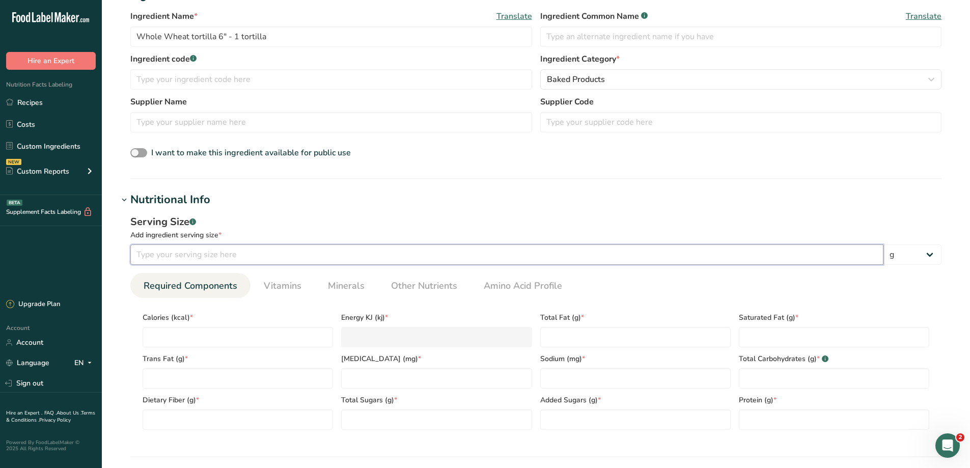
click at [282, 251] on input "number" at bounding box center [506, 254] width 753 height 20
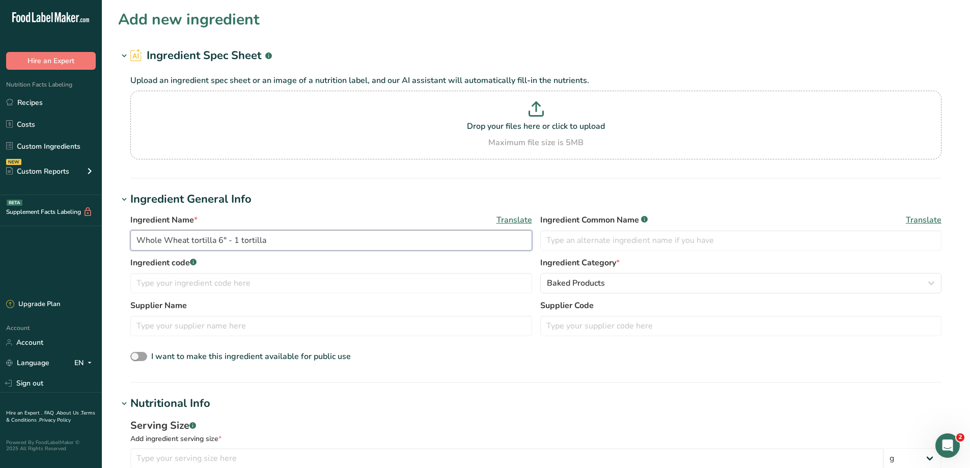
drag, startPoint x: 303, startPoint y: 239, endPoint x: 93, endPoint y: 254, distance: 210.2
click at [46, 149] on link "Custom Ingredients" at bounding box center [51, 145] width 102 height 19
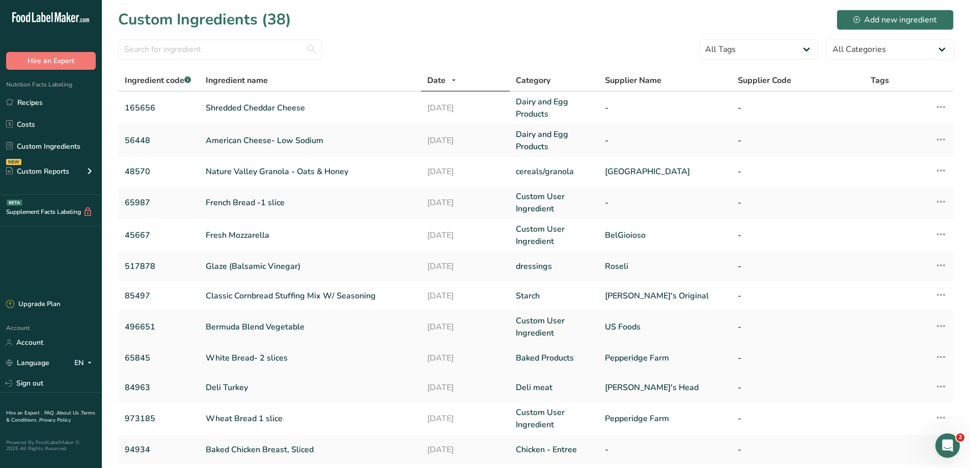
scroll to position [153, 0]
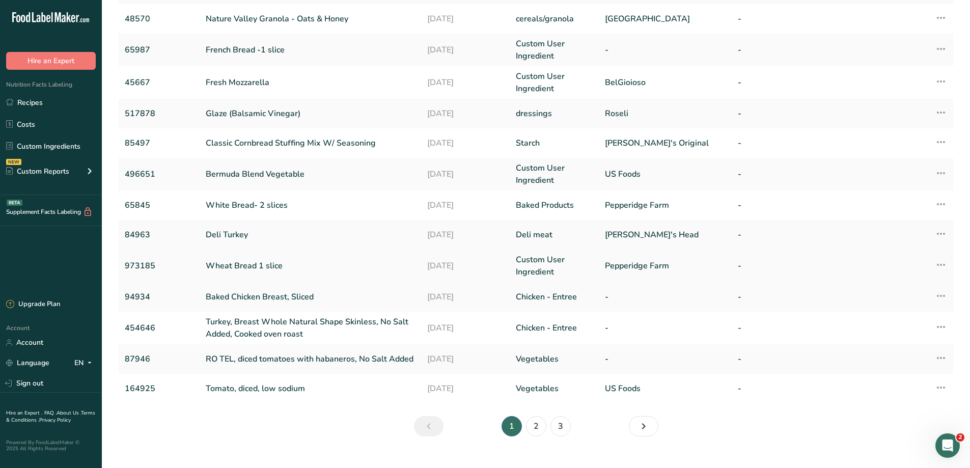
click at [244, 261] on link "Wheat Bread 1 slice" at bounding box center [310, 266] width 209 height 12
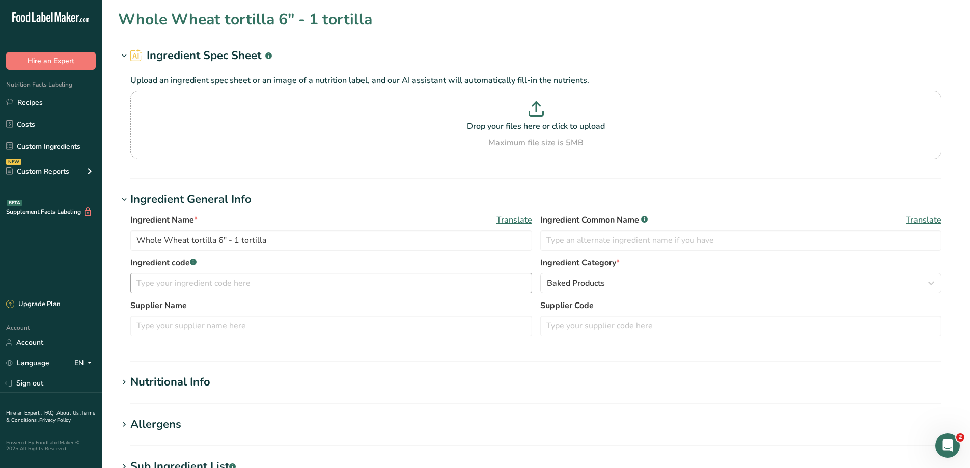
type input "Wheat Bread 1 slice"
type input "973185"
type input "Pepperidge Farm"
type input "43"
type input "120"
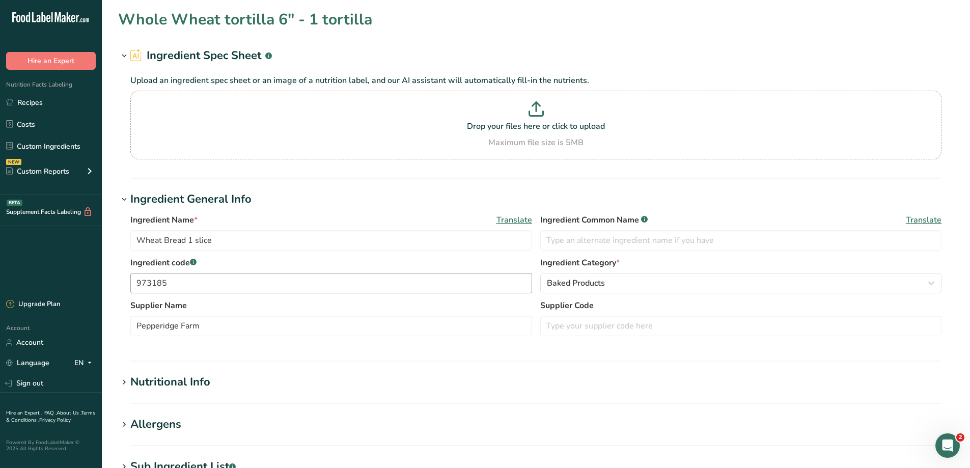
type KJ "502.1"
type Fat "1.5"
type Fat "0"
type input "0"
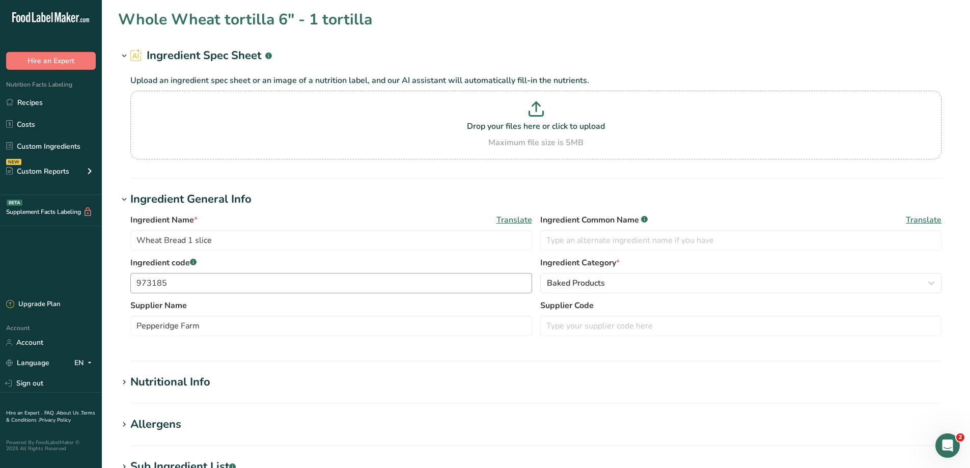
type input "135"
type Carbohydrates "21"
type Fiber "3"
type Sugars "4"
type Sugars "3"
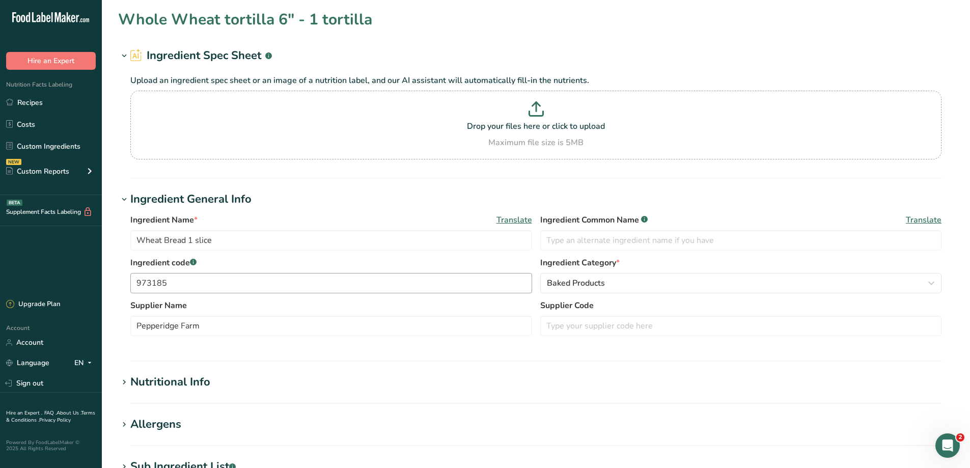
type input "5"
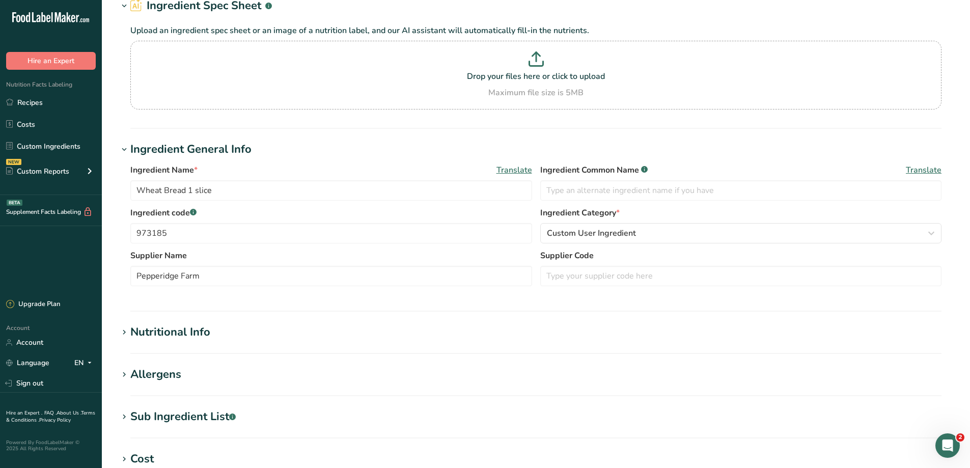
scroll to position [153, 0]
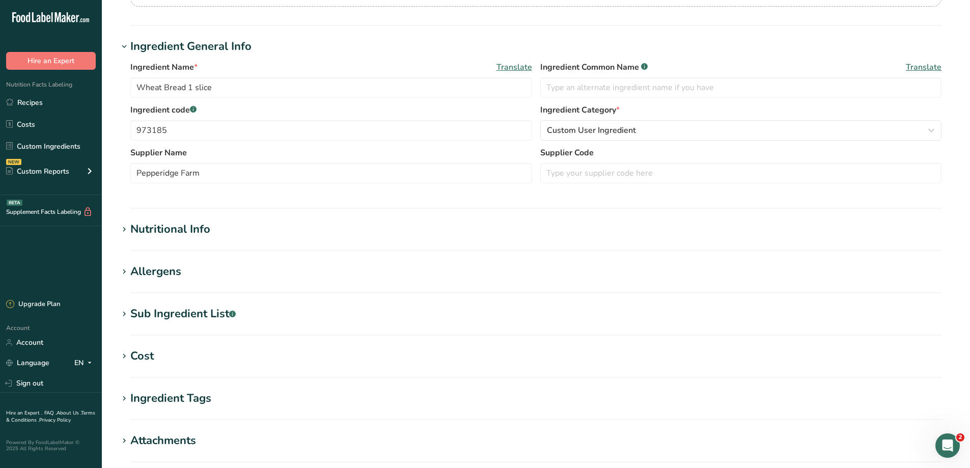
click at [181, 225] on div "Nutritional Info" at bounding box center [170, 229] width 80 height 17
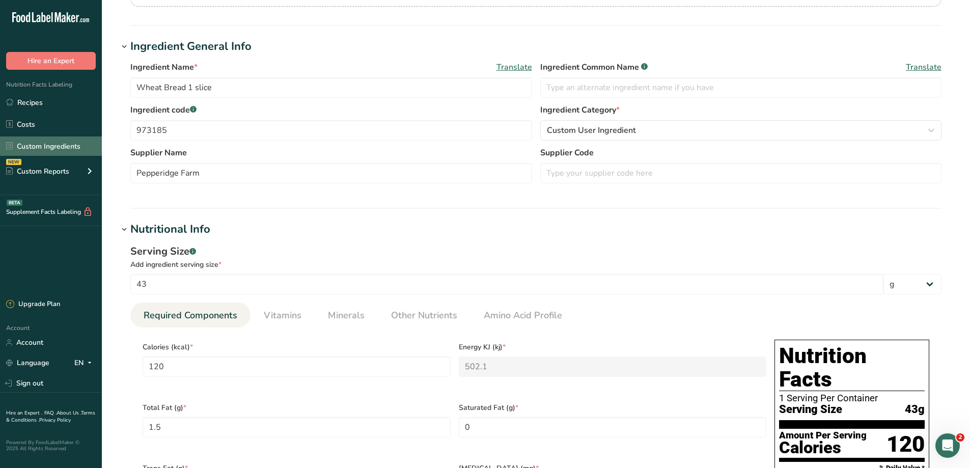
click at [76, 144] on link "Custom Ingredients" at bounding box center [51, 145] width 102 height 19
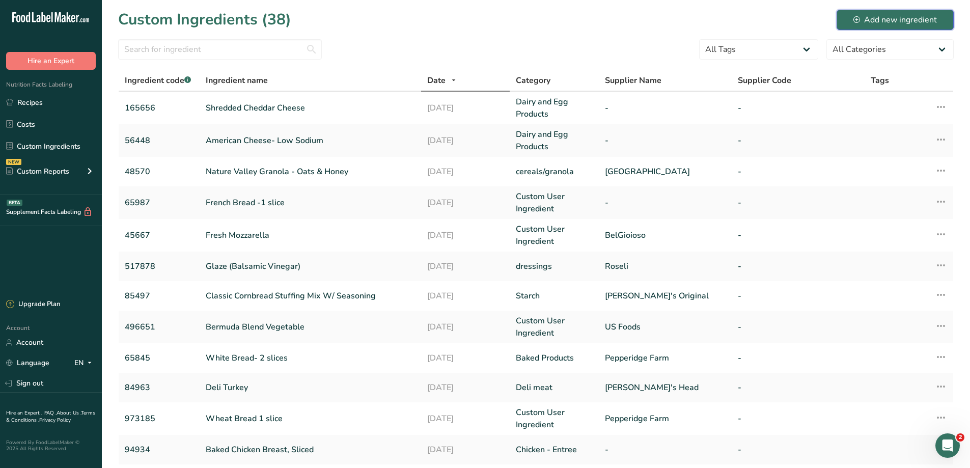
click at [910, 21] on div "Add new ingredient" at bounding box center [894, 20] width 83 height 12
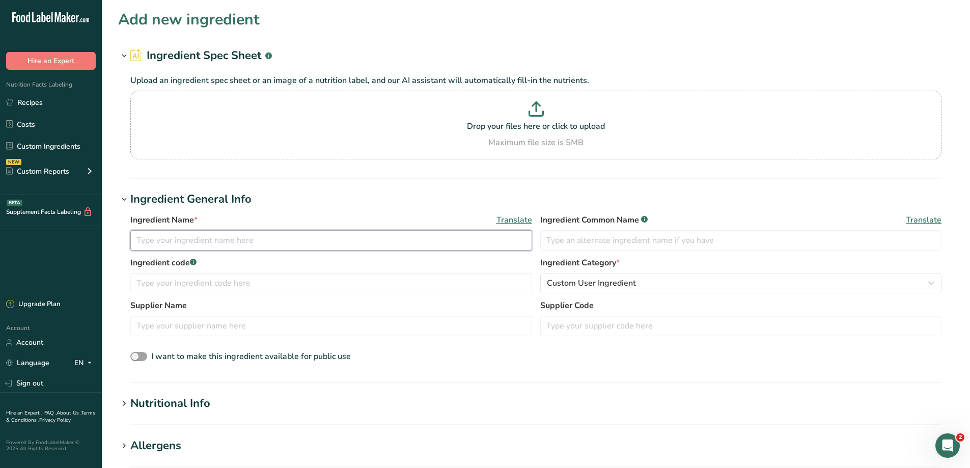
click at [197, 235] on input "text" at bounding box center [331, 240] width 402 height 20
paste input "Whole Wheat tortilla 6" - 1 tortilla"
type input "Whole Wheat tortilla 6" - 1 tortilla"
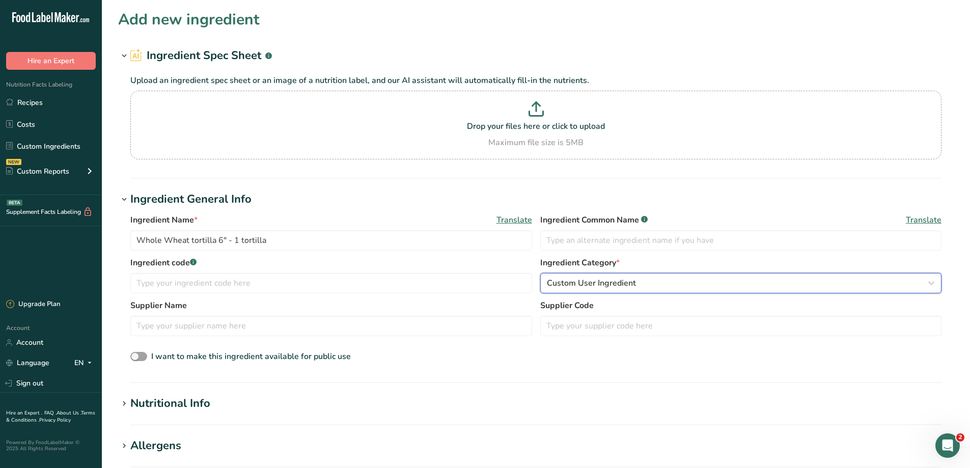
click at [577, 278] on span "Custom User Ingredient" at bounding box center [591, 283] width 89 height 12
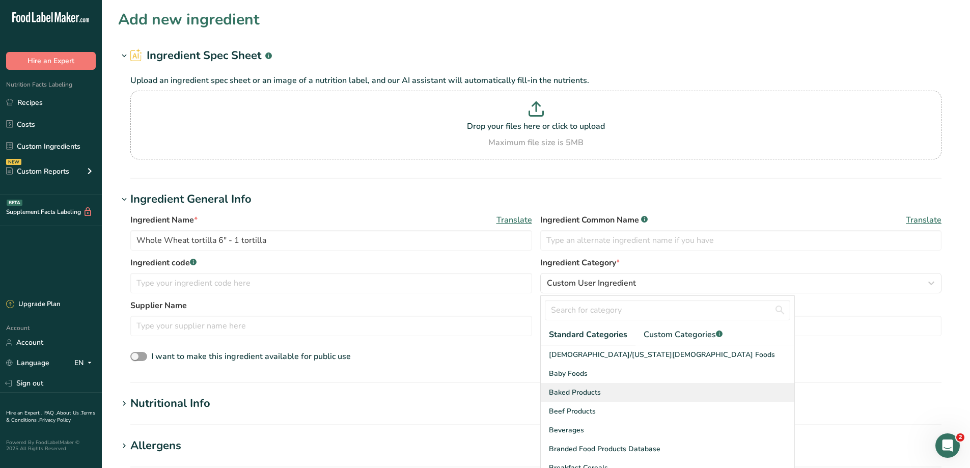
click at [616, 390] on div "Baked Products" at bounding box center [668, 392] width 254 height 19
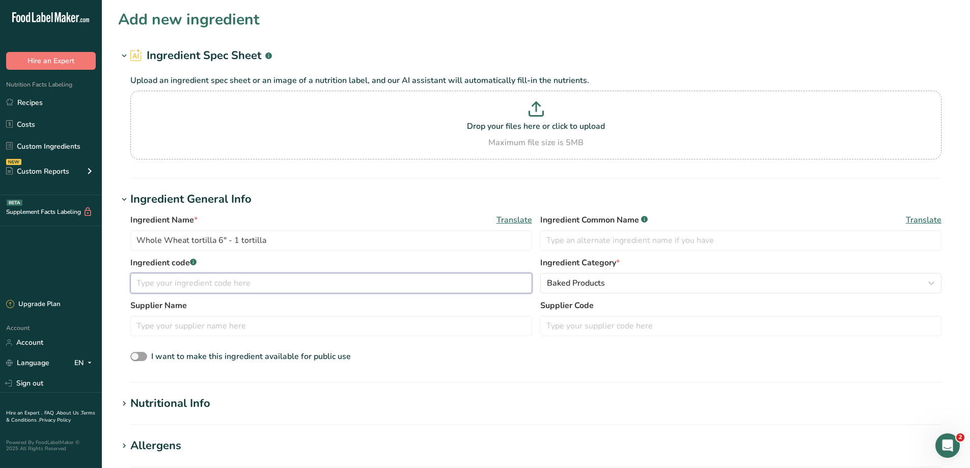
click at [173, 288] on input "text" at bounding box center [331, 283] width 402 height 20
type input "449265"
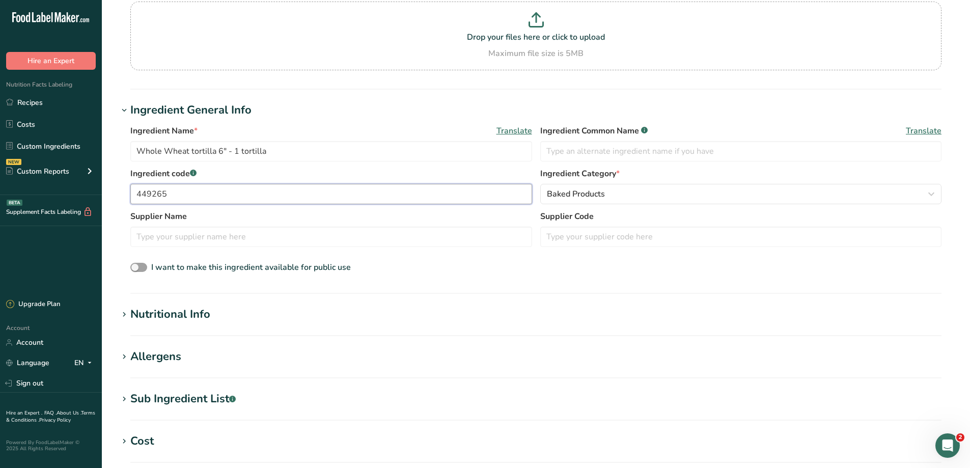
scroll to position [102, 0]
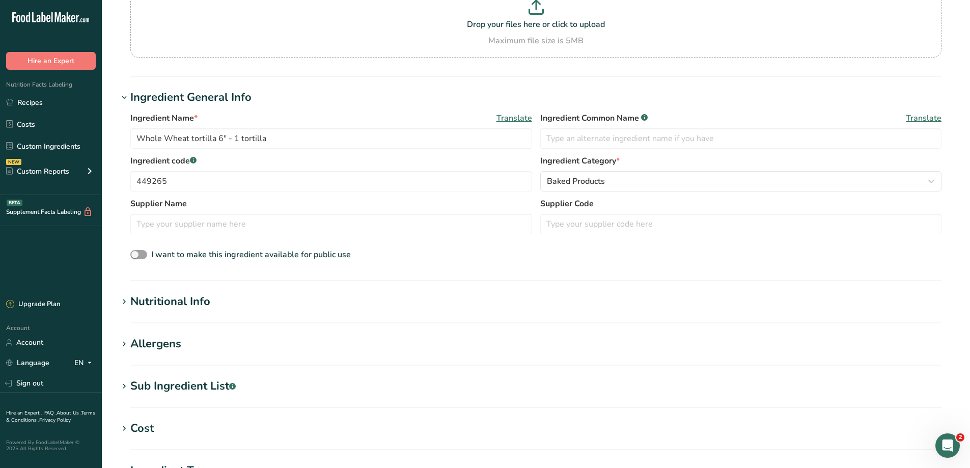
click at [201, 306] on div "Nutritional Info" at bounding box center [170, 301] width 80 height 17
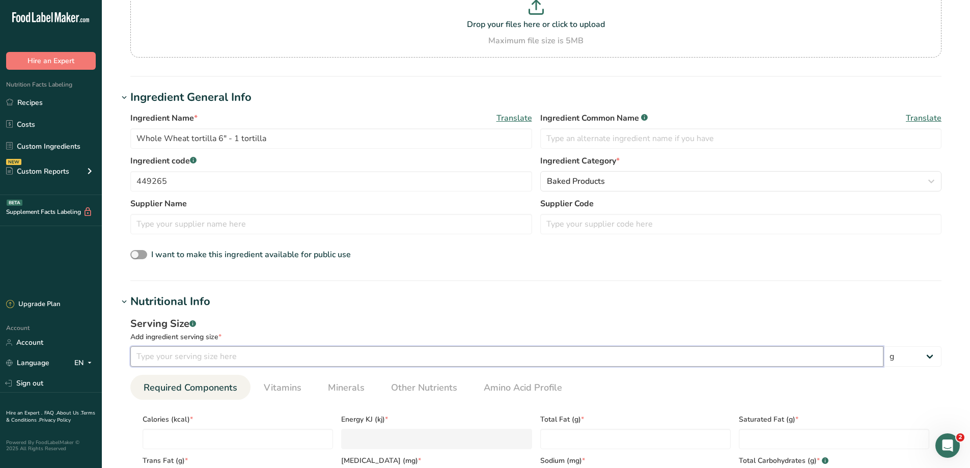
click at [226, 361] on input "number" at bounding box center [506, 356] width 753 height 20
type input "46"
click at [921, 355] on select "g kg mg mcg lb oz l mL fl oz tbsp tsp cup qt gallon" at bounding box center [912, 356] width 58 height 20
click at [883, 346] on select "g kg mg mcg lb oz l mL fl oz tbsp tsp cup qt gallon" at bounding box center [912, 356] width 58 height 20
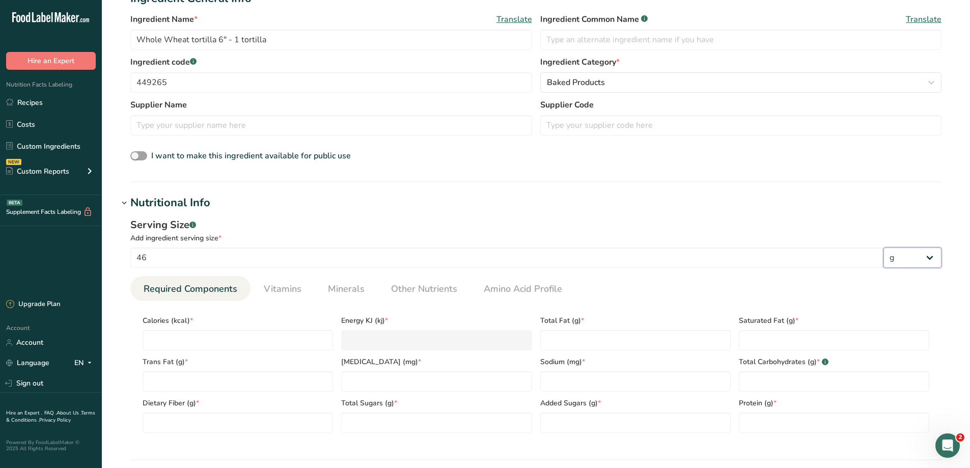
scroll to position [204, 0]
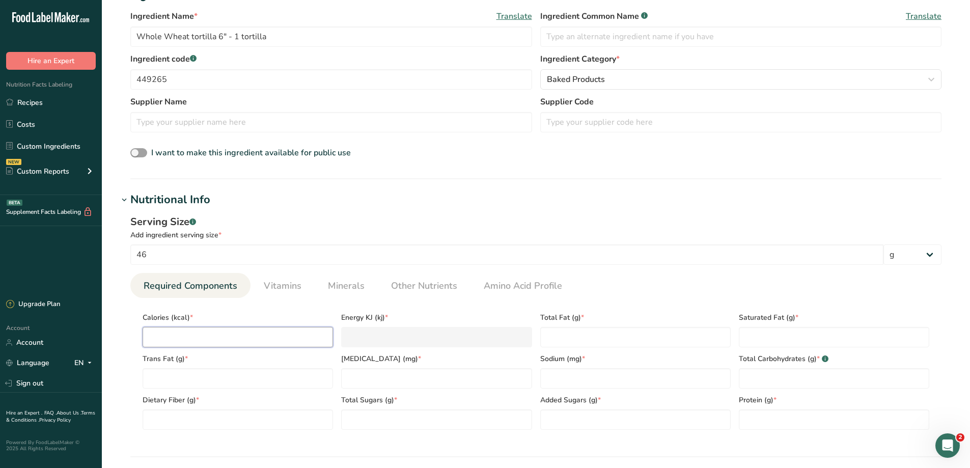
click at [202, 333] on input "number" at bounding box center [238, 337] width 190 height 20
type input "9"
type KJ "37.7"
type input "90"
type KJ "376.6"
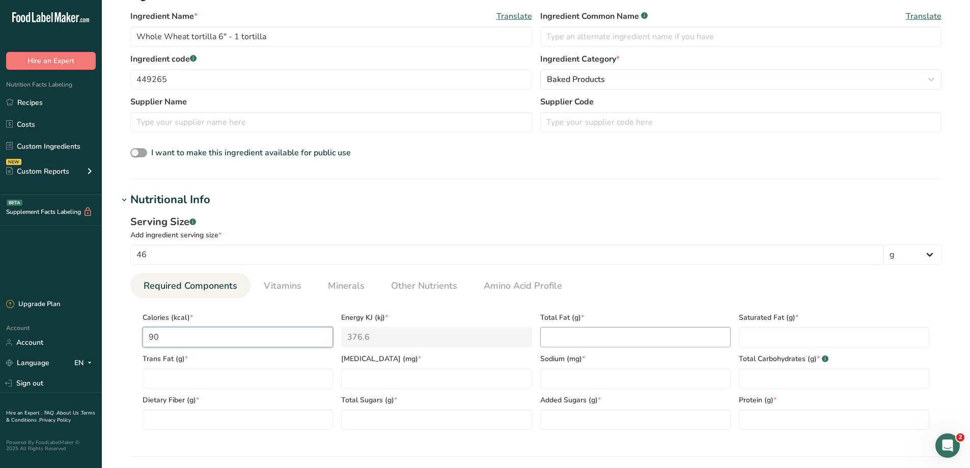
type input "90"
click at [592, 340] on Fat "number" at bounding box center [635, 337] width 190 height 20
type Fat "2.5"
click at [767, 341] on Fat "number" at bounding box center [834, 337] width 190 height 20
type Fat "1"
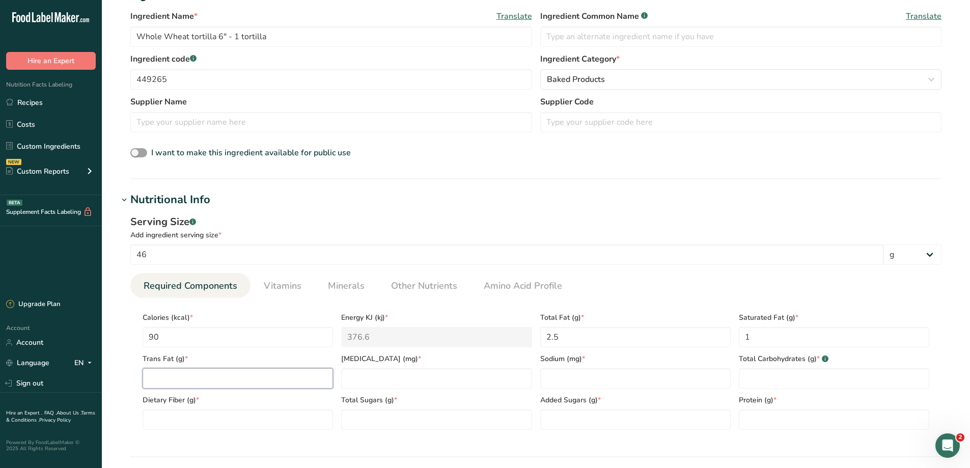
click at [229, 382] on Fat "number" at bounding box center [238, 378] width 190 height 20
type Fat "0"
click at [440, 373] on input "number" at bounding box center [436, 378] width 190 height 20
type input "0"
click at [557, 385] on input "number" at bounding box center [635, 378] width 190 height 20
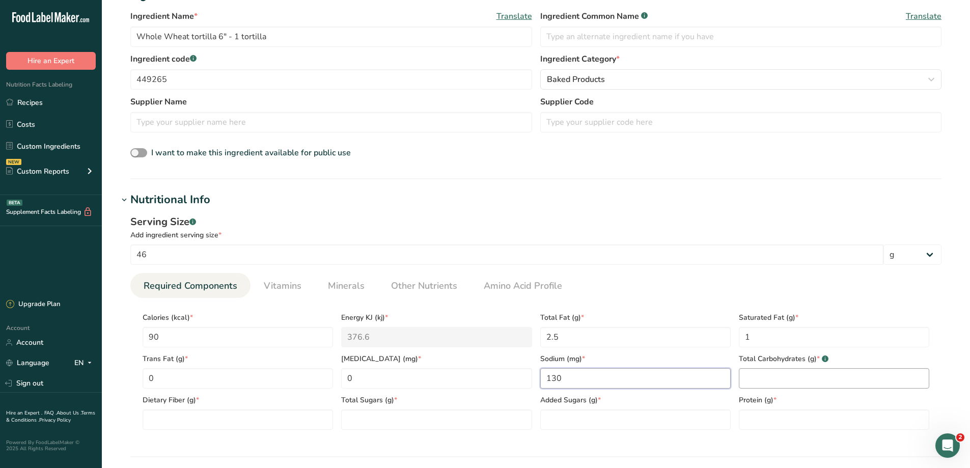
type input "130"
click at [785, 383] on Carbohydrates "number" at bounding box center [834, 378] width 190 height 20
click at [780, 335] on Fat "1" at bounding box center [834, 337] width 190 height 20
click at [758, 369] on Carbohydrates "number" at bounding box center [834, 378] width 190 height 20
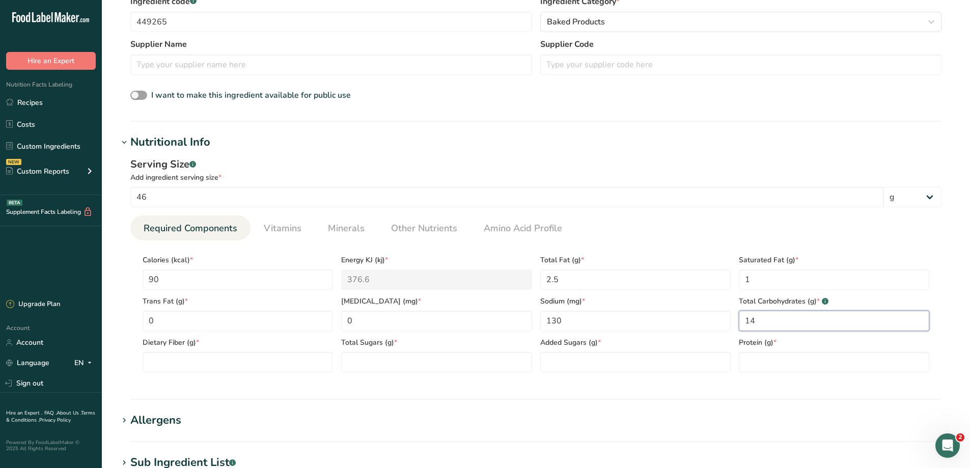
scroll to position [305, 0]
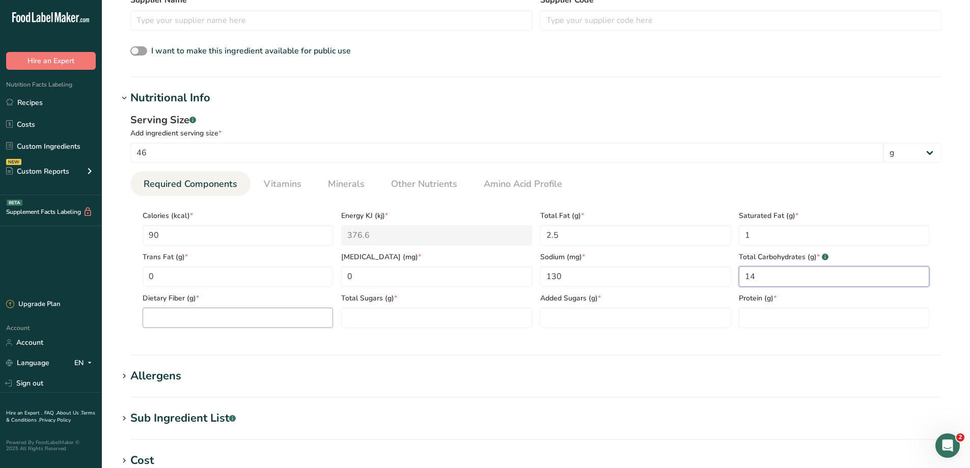
type Carbohydrates "14"
click at [243, 309] on Fiber "number" at bounding box center [238, 317] width 190 height 20
type Fiber "2"
click at [402, 316] on Sugars "number" at bounding box center [436, 317] width 190 height 20
type Sugars "1"
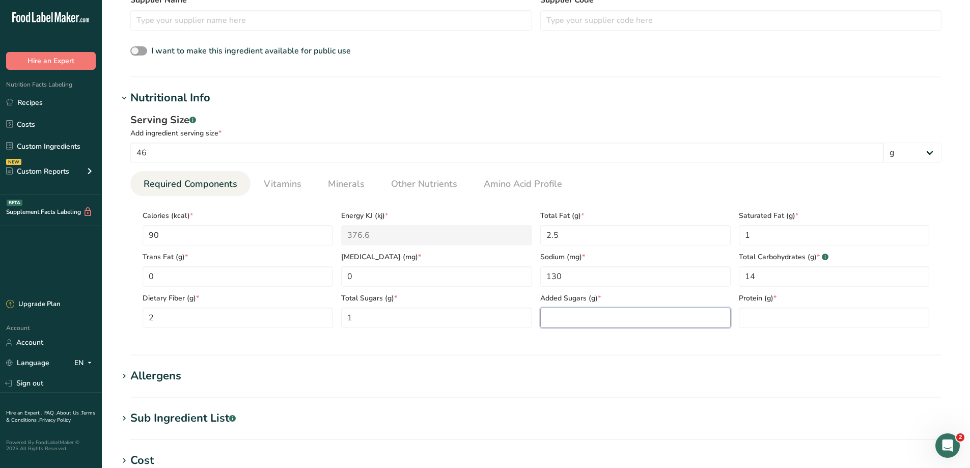
click at [600, 311] on Sugars "number" at bounding box center [635, 317] width 190 height 20
type Sugars "0"
click at [775, 314] on input "number" at bounding box center [834, 317] width 190 height 20
type input "2"
click at [142, 373] on div "Allergens" at bounding box center [155, 376] width 51 height 17
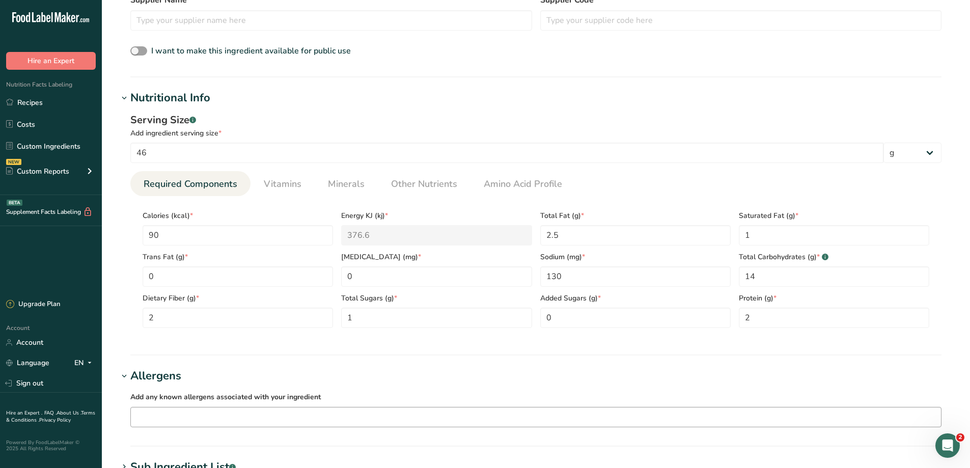
click at [226, 414] on input "text" at bounding box center [536, 417] width 810 height 16
click at [183, 349] on div "Wheat" at bounding box center [527, 347] width 777 height 11
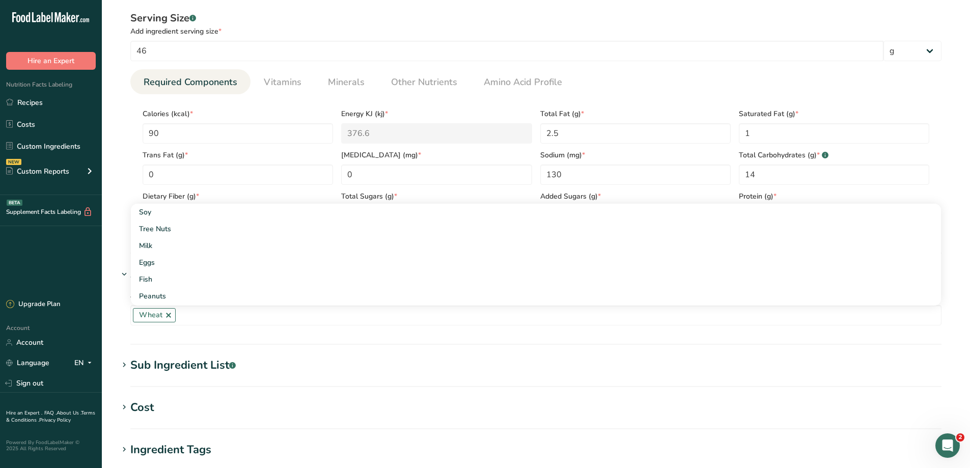
click at [120, 296] on div "Add any known allergens associated with your ingredient Wheat Soy Tree Nuts Mil…" at bounding box center [535, 307] width 835 height 49
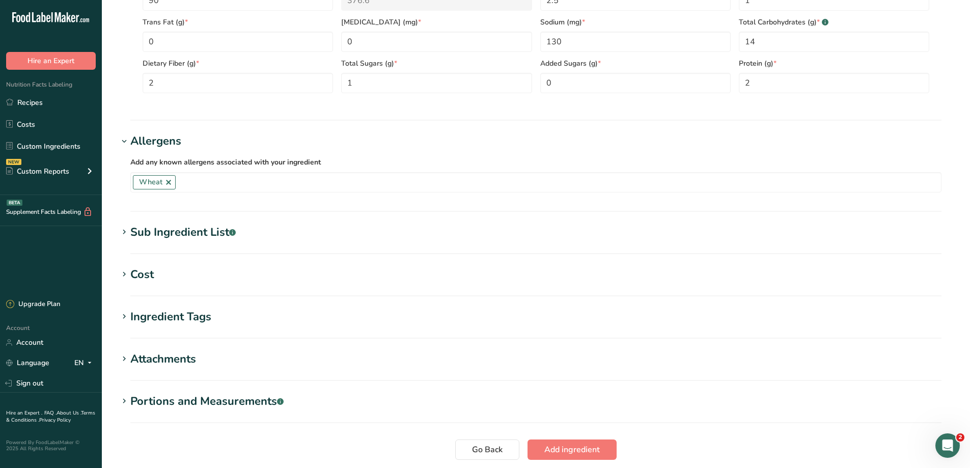
scroll to position [619, 0]
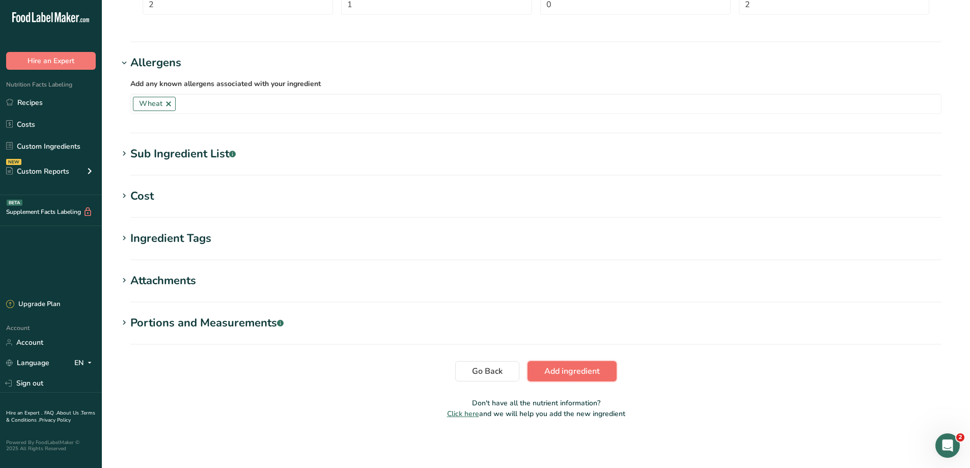
click at [596, 372] on span "Add ingredient" at bounding box center [571, 371] width 55 height 12
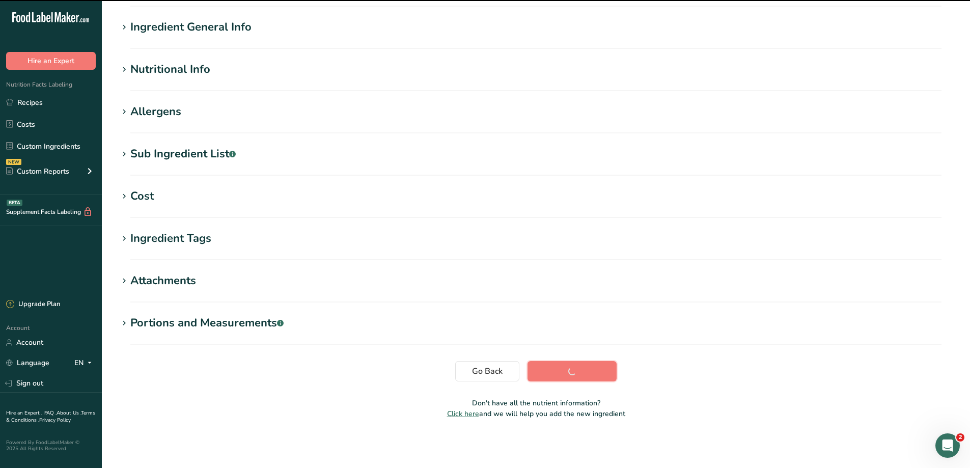
scroll to position [71, 0]
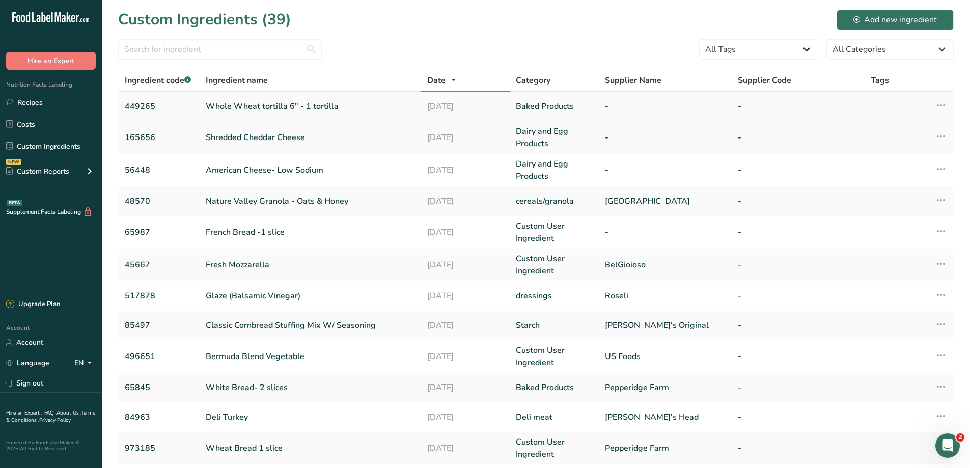
drag, startPoint x: 120, startPoint y: 104, endPoint x: 157, endPoint y: 110, distance: 37.2
click at [157, 110] on td "449265" at bounding box center [159, 107] width 81 height 30
copy link "449265"
click at [37, 103] on link "Recipes" at bounding box center [51, 102] width 102 height 19
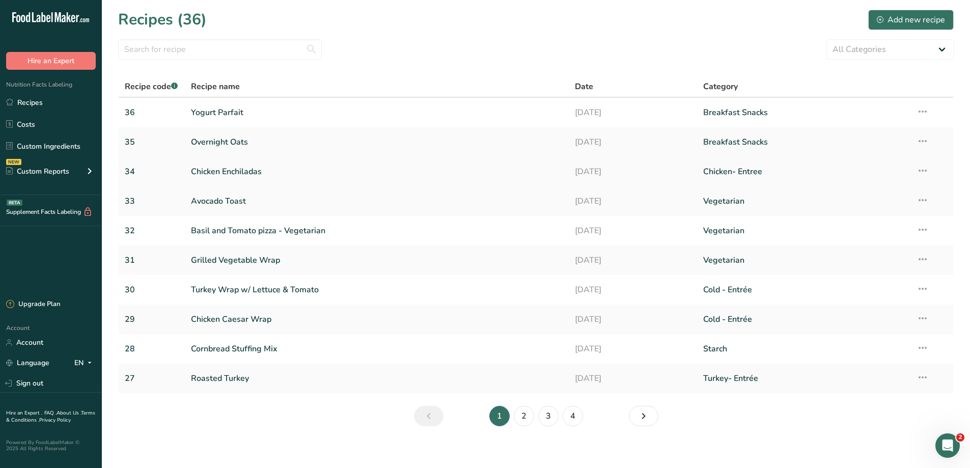
click at [231, 169] on link "Chicken Enchiladas" at bounding box center [377, 171] width 372 height 21
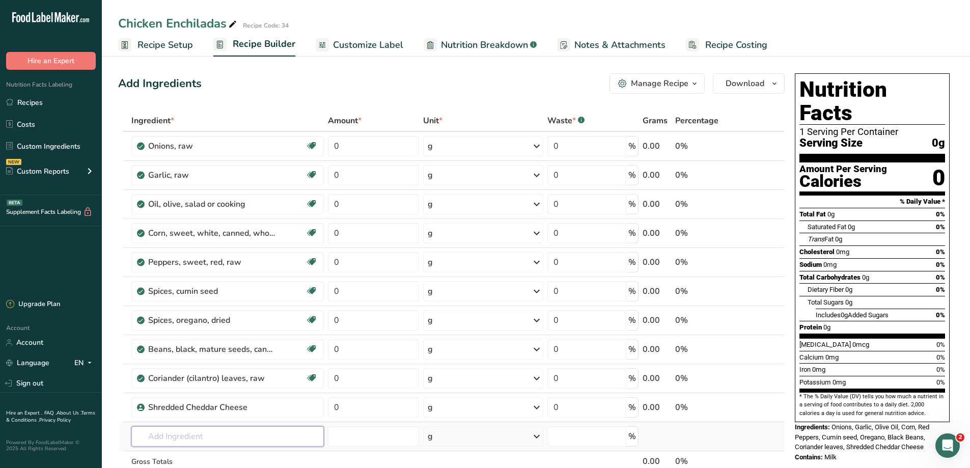
click at [169, 442] on input "text" at bounding box center [227, 436] width 193 height 20
paste input "449265"
type input "449265"
click at [188, 398] on p "449265 Whole Wheat tortilla 6" - 1 tortilla" at bounding box center [214, 401] width 150 height 11
type input "Whole Wheat tortilla 6" - 1 tortilla"
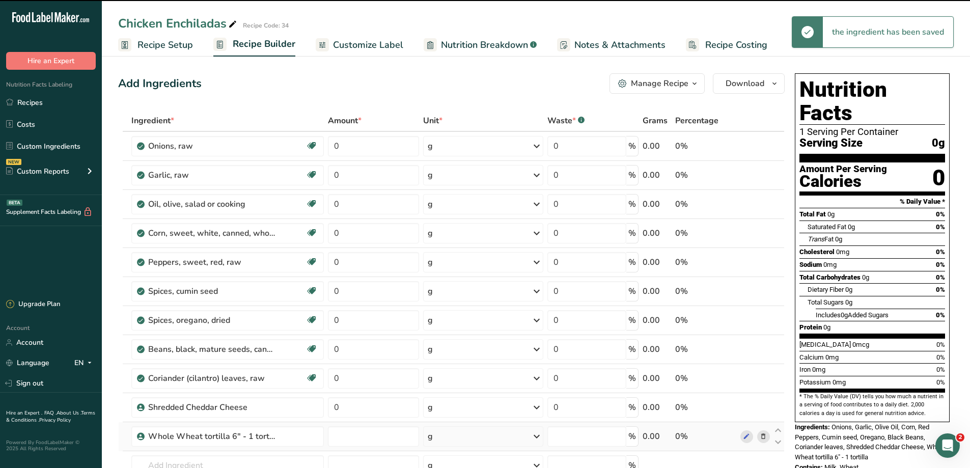
type input "0"
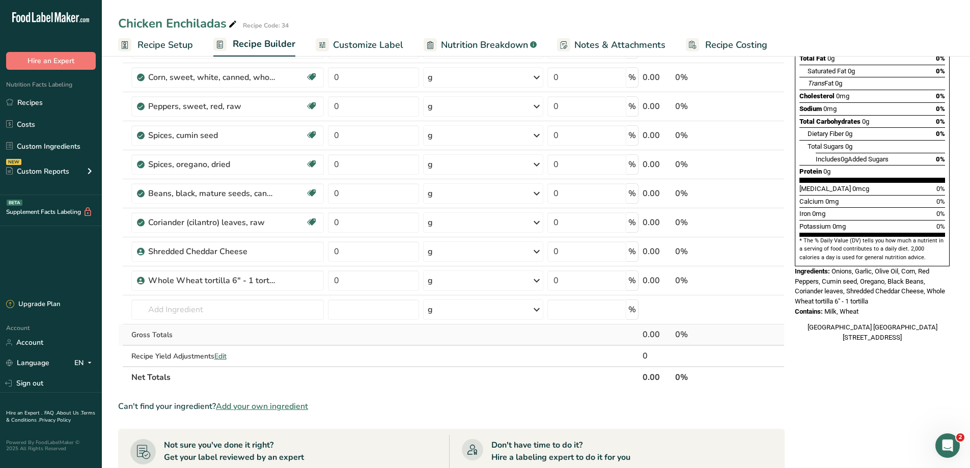
scroll to position [255, 0]
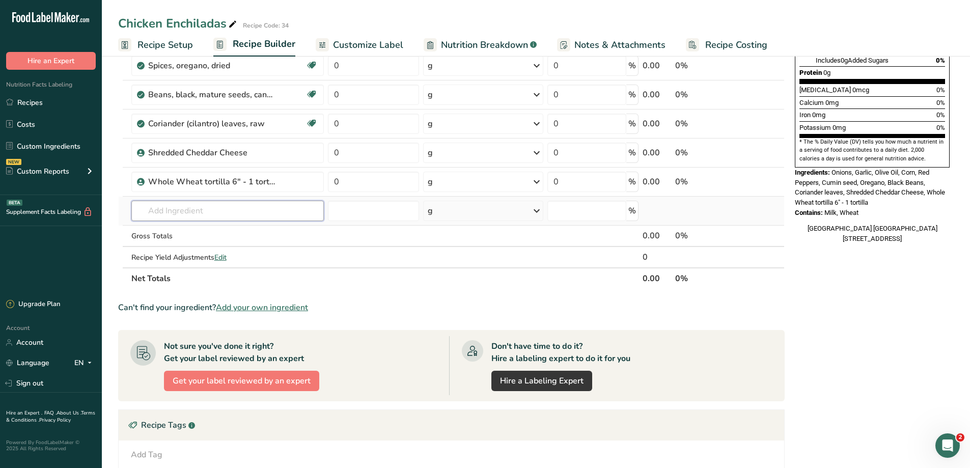
click at [216, 211] on input "text" at bounding box center [227, 211] width 193 height 20
type input "enchilada s"
click at [243, 227] on p "27063 Sauce, enchilada, red, mild, ready to serve" at bounding box center [223, 231] width 168 height 11
type input "Sauce, enchilada, red, mild, ready to serve"
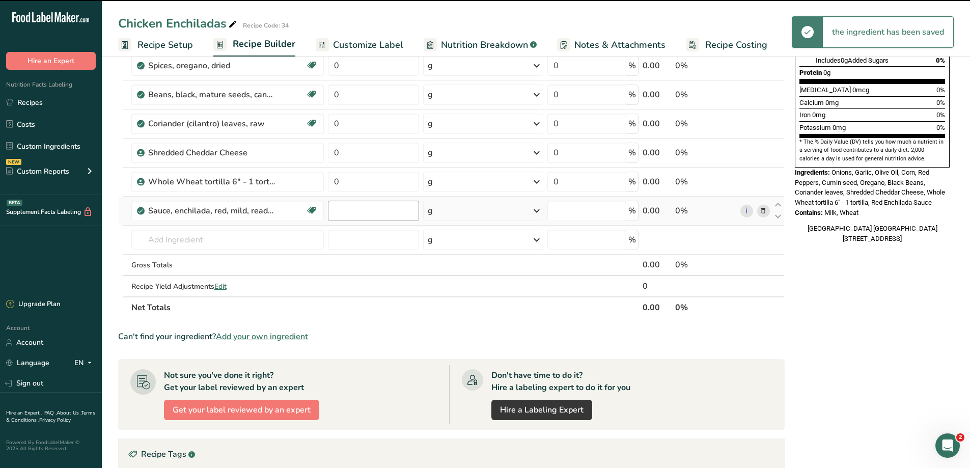
type input "0"
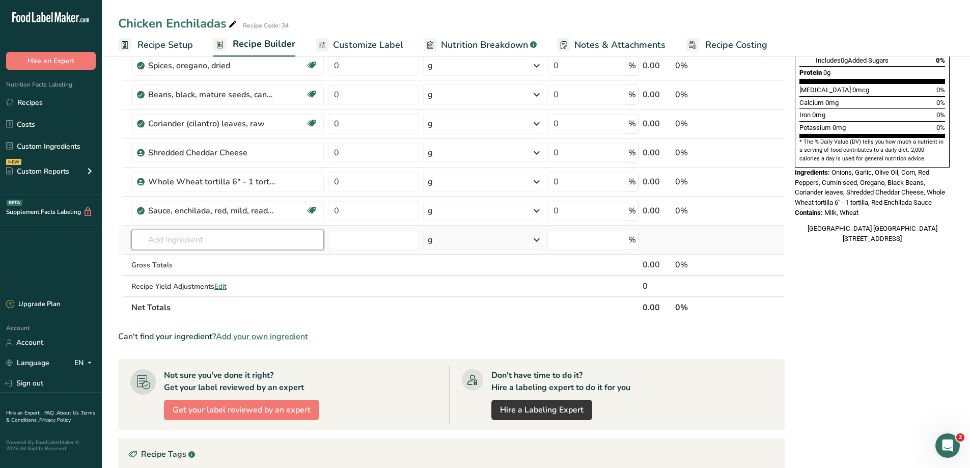
click at [232, 241] on input "text" at bounding box center [227, 240] width 193 height 20
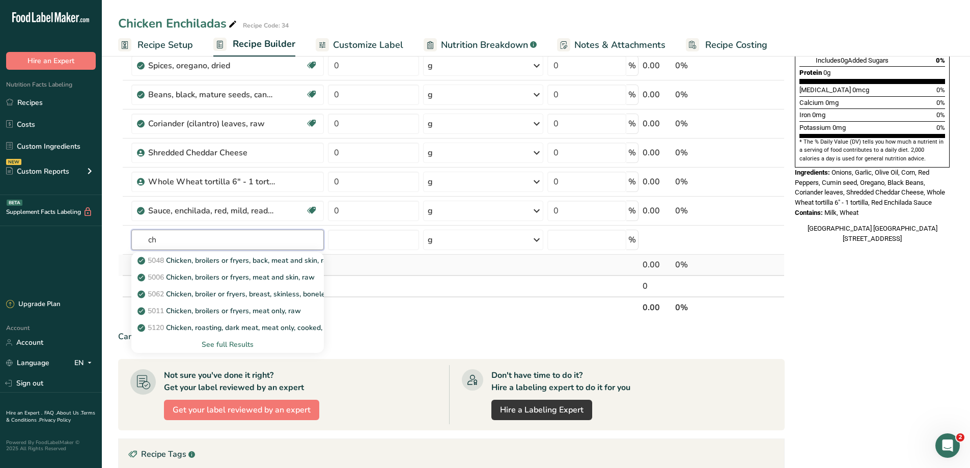
type input "c"
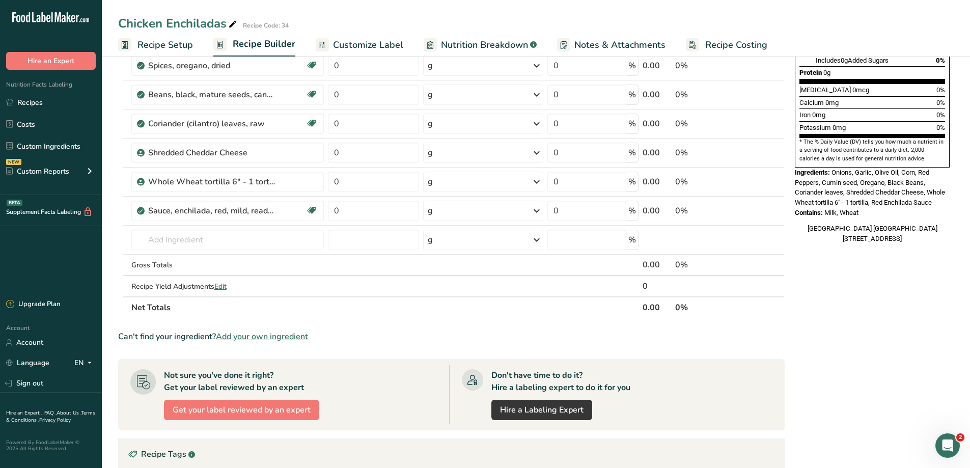
drag, startPoint x: 862, startPoint y: 315, endPoint x: 820, endPoint y: 310, distance: 42.6
click at [862, 315] on div "Nutrition Facts 1 Serving Per Container Serving Size 0g Amount Per Serving Calo…" at bounding box center [872, 233] width 163 height 836
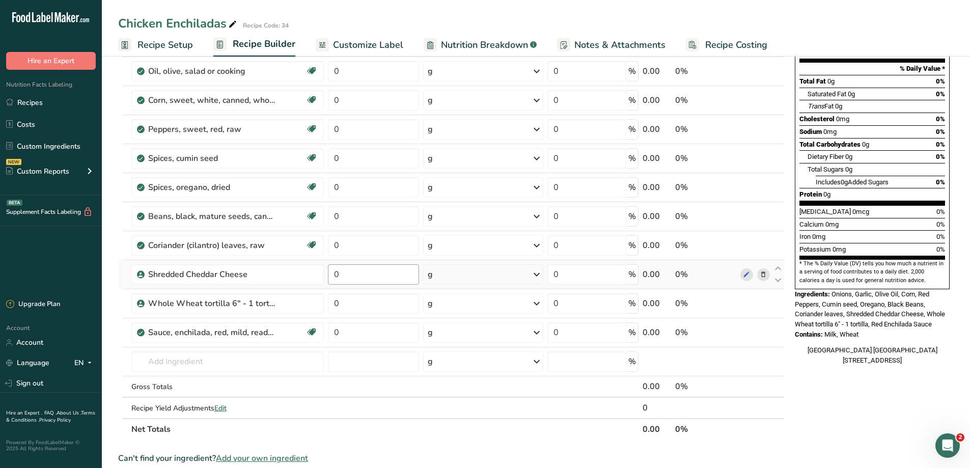
scroll to position [102, 0]
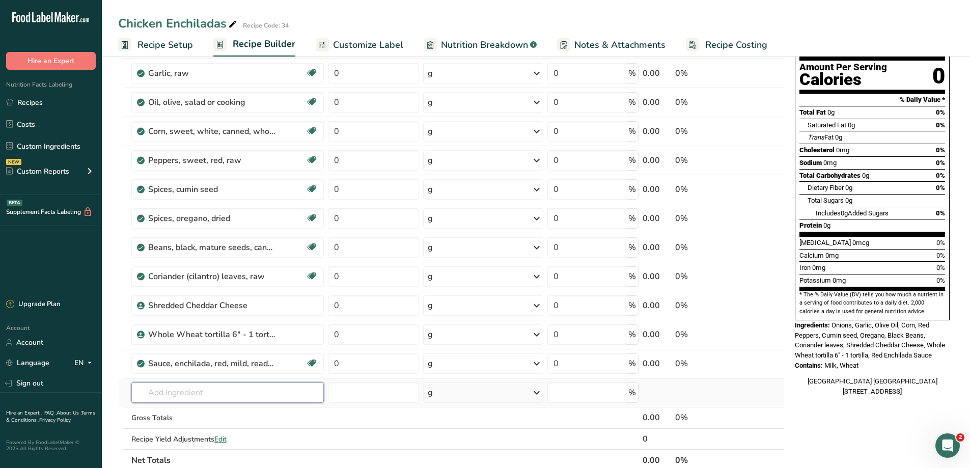
click at [218, 388] on input "text" at bounding box center [227, 392] width 193 height 20
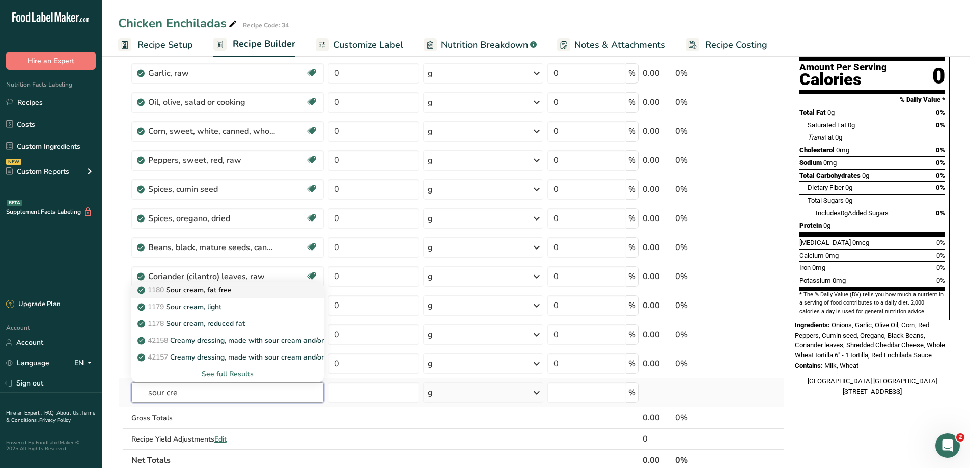
type input "sour cre"
click at [228, 289] on p "1180 Sour cream, fat free" at bounding box center [185, 290] width 92 height 11
type input "Sour cream, fat free"
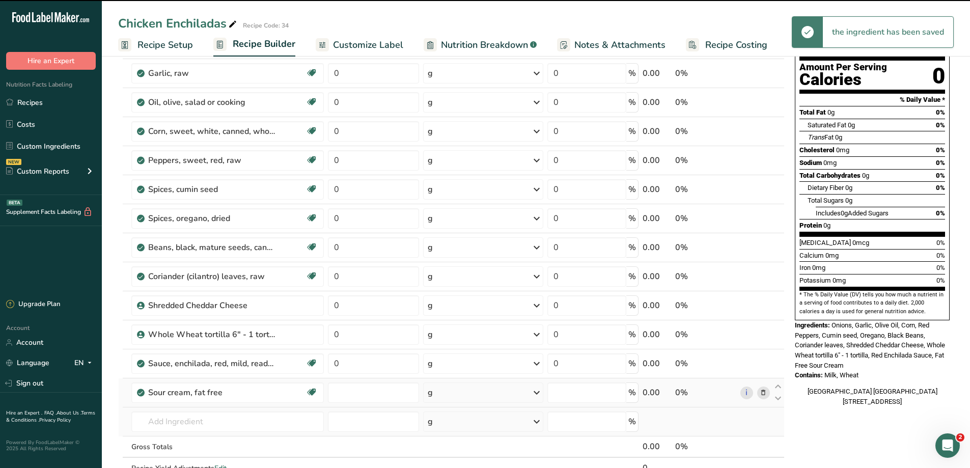
type input "0"
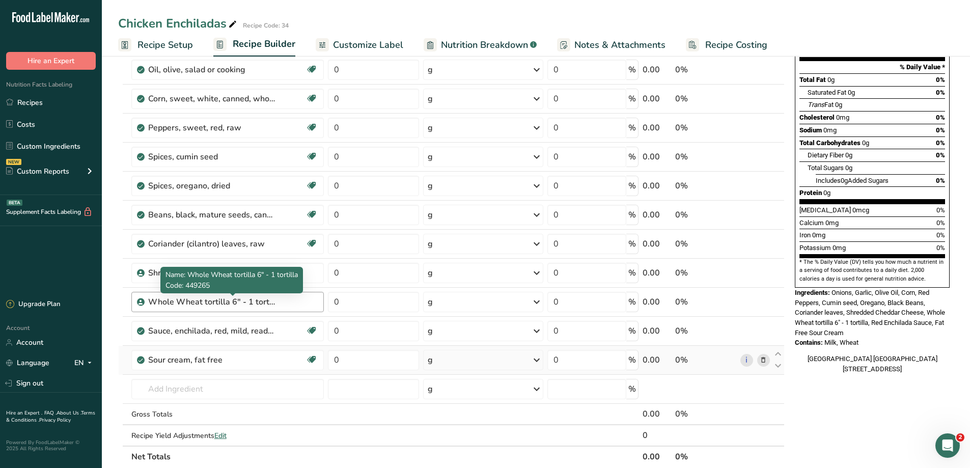
scroll to position [153, 0]
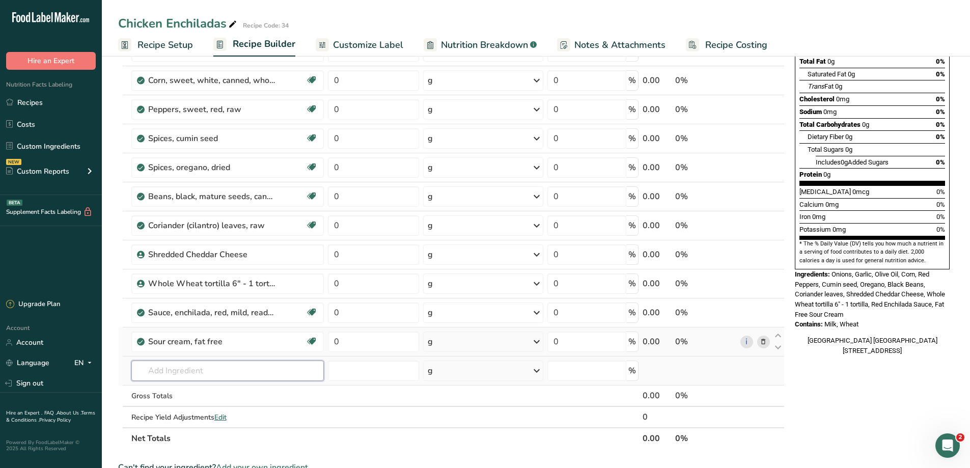
click at [157, 363] on input "text" at bounding box center [227, 370] width 193 height 20
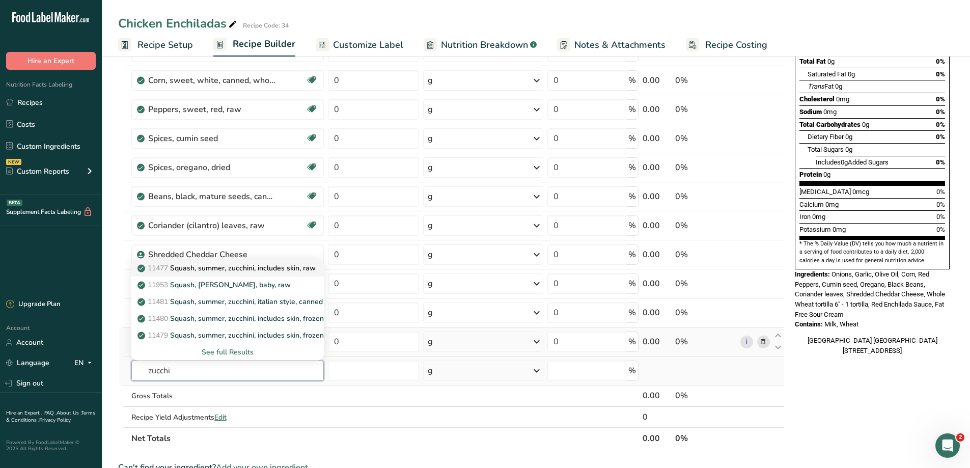
type input "zucchi"
click at [306, 266] on p "11477 Squash, summer, zucchini, includes skin, raw" at bounding box center [227, 268] width 176 height 11
type input "Squash, summer, zucchini, includes skin, raw"
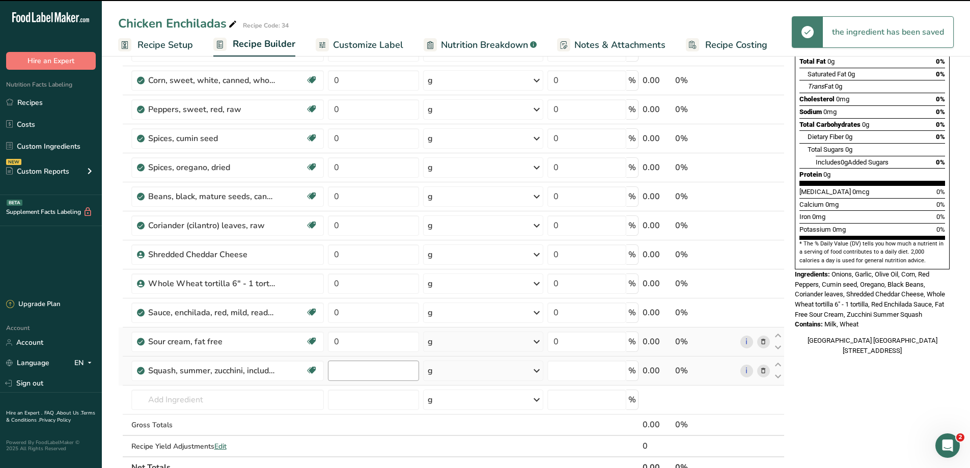
type input "0"
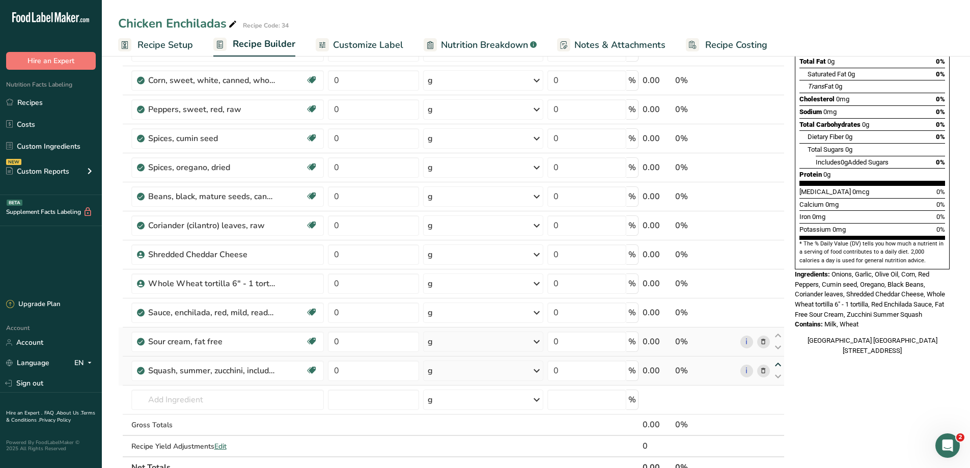
click at [777, 362] on icon at bounding box center [778, 365] width 12 height 8
click at [776, 333] on icon at bounding box center [778, 336] width 12 height 8
click at [777, 303] on icon at bounding box center [778, 307] width 12 height 8
click at [777, 274] on icon at bounding box center [778, 278] width 12 height 8
click at [776, 245] on icon at bounding box center [778, 249] width 12 height 8
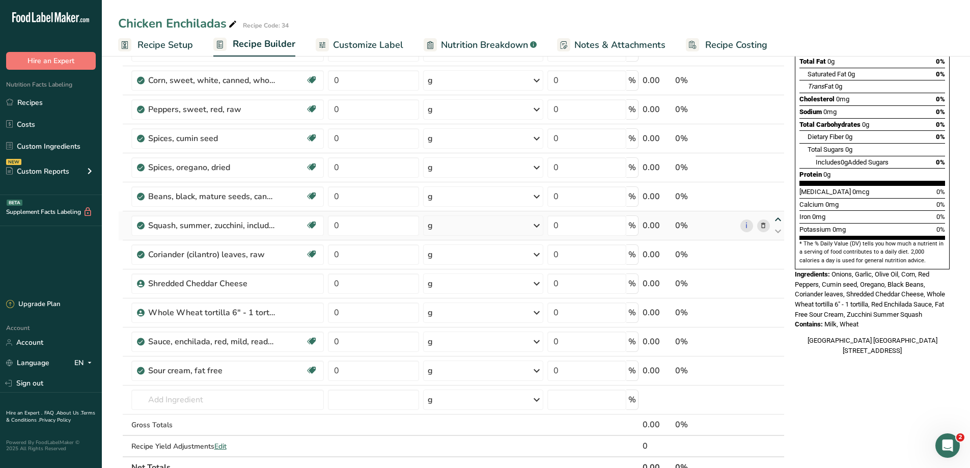
click at [779, 217] on icon at bounding box center [778, 220] width 12 height 8
click at [779, 187] on icon at bounding box center [778, 191] width 12 height 8
click at [781, 160] on icon at bounding box center [778, 162] width 12 height 8
click at [778, 128] on div "Ingredient * Amount * Unit * Waste * .a-a{fill:#347362;}.b-a{fill:#fff;} Grams …" at bounding box center [451, 217] width 666 height 521
click at [54, 144] on link "Custom Ingredients" at bounding box center [51, 145] width 102 height 19
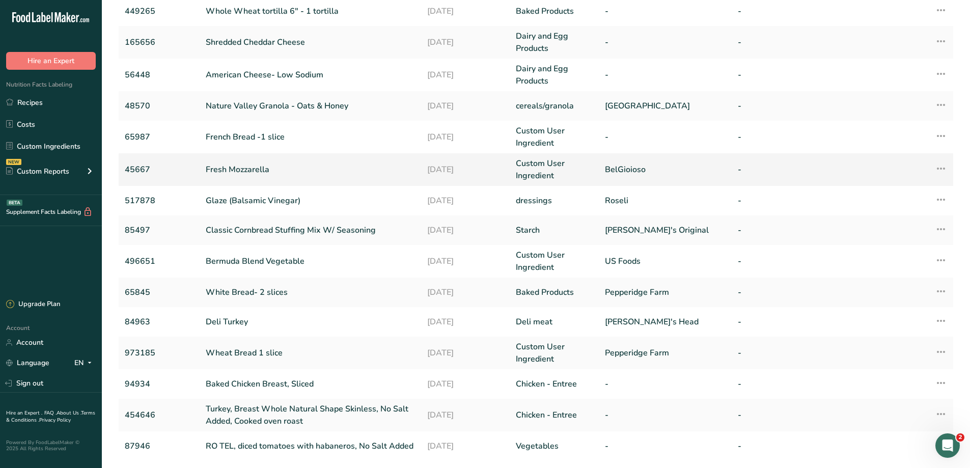
scroll to position [170, 0]
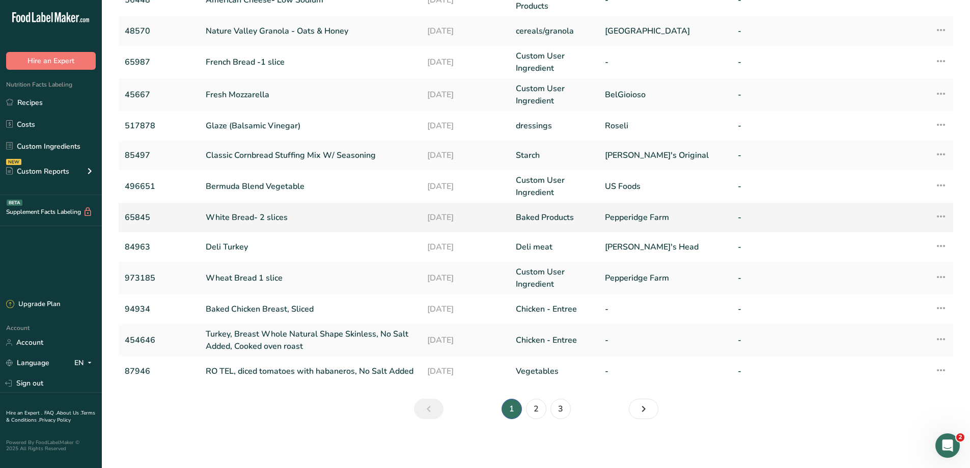
click at [226, 220] on link "White Bread- 2 slices" at bounding box center [310, 217] width 209 height 12
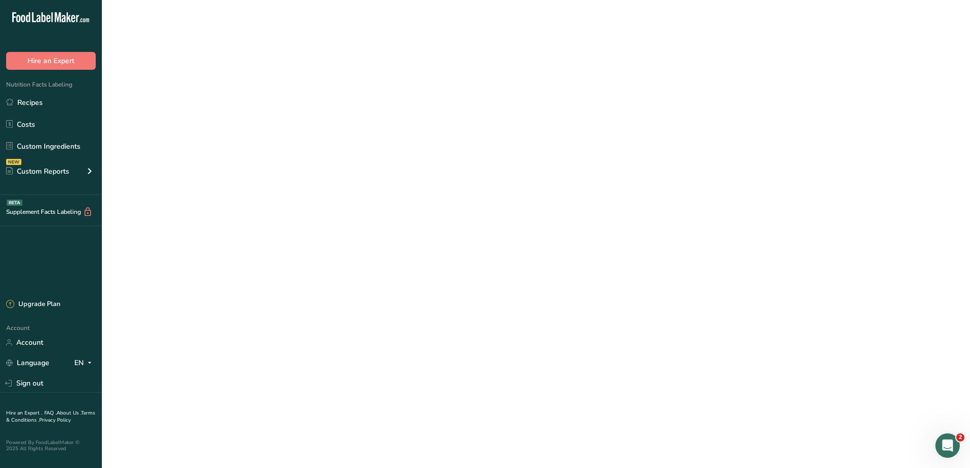
click at [226, 220] on link "White Bread- 2 slices" at bounding box center [310, 217] width 209 height 12
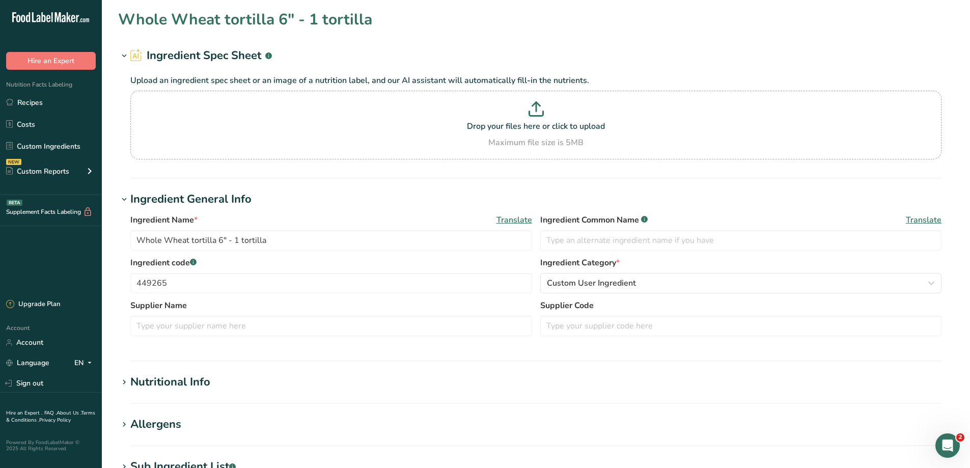
type input "White Bread- 2 slices"
type input "65845"
type input "Pepperidge Farm"
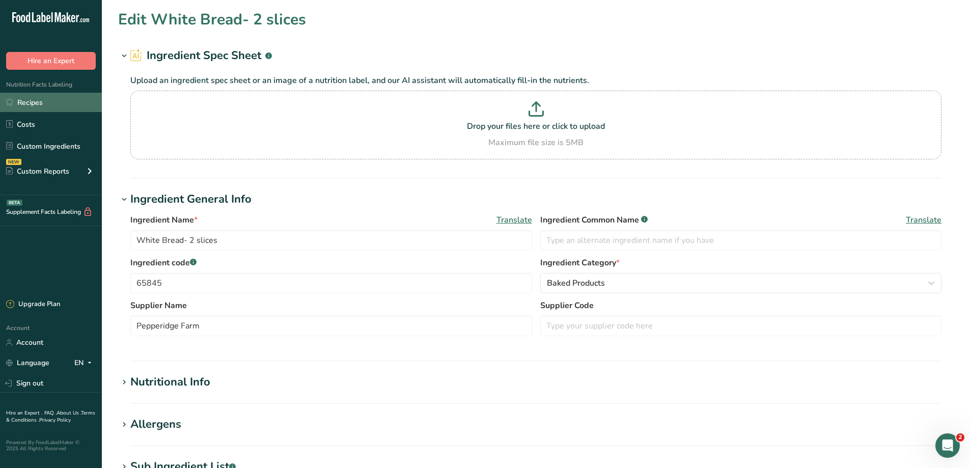
click at [32, 99] on link "Recipes" at bounding box center [51, 102] width 102 height 19
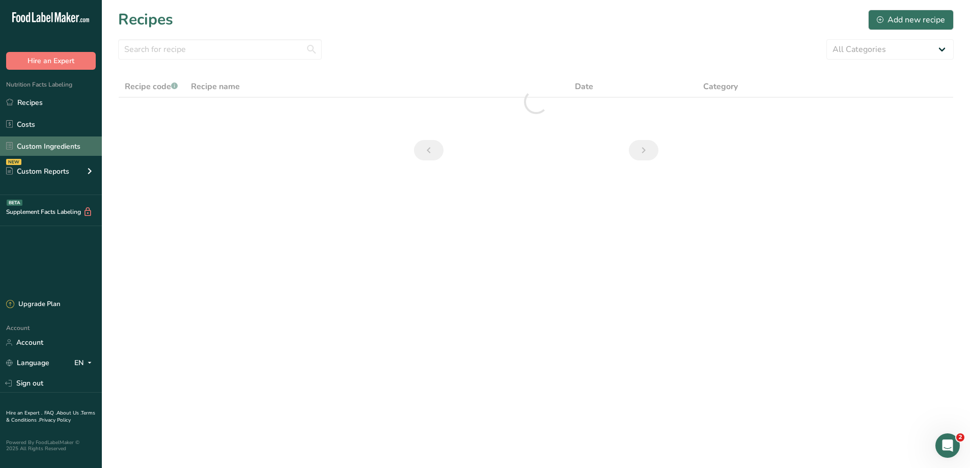
click at [49, 147] on link "Custom Ingredients" at bounding box center [51, 145] width 102 height 19
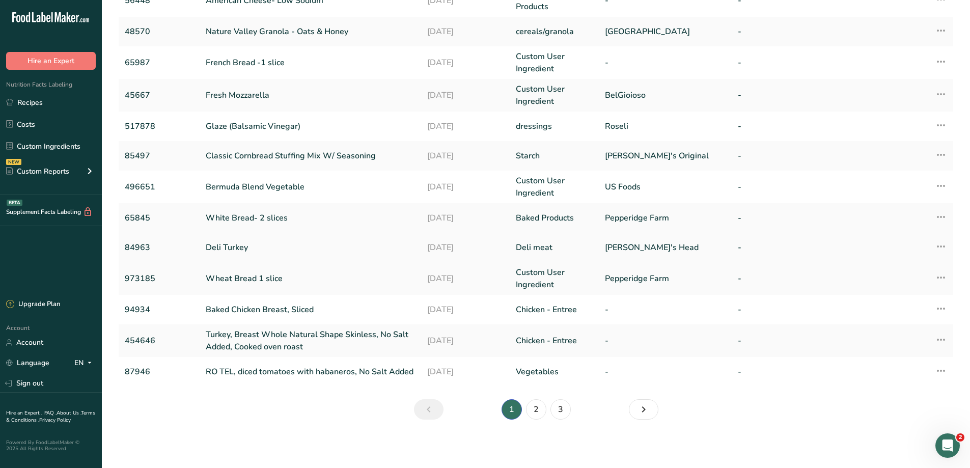
scroll to position [170, 0]
click at [144, 188] on link "496651" at bounding box center [159, 186] width 69 height 12
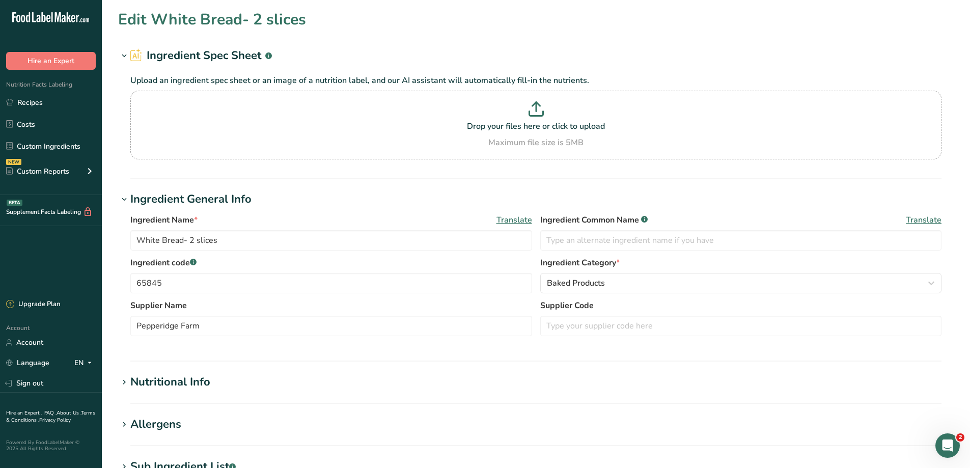
type input "Bermuda Blend Vegetable"
type input "496651"
type input "US Foods"
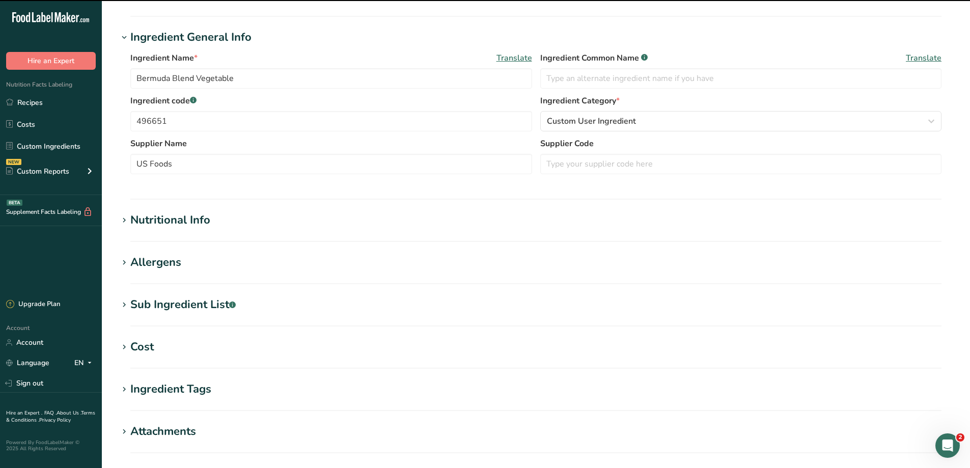
scroll to position [204, 0]
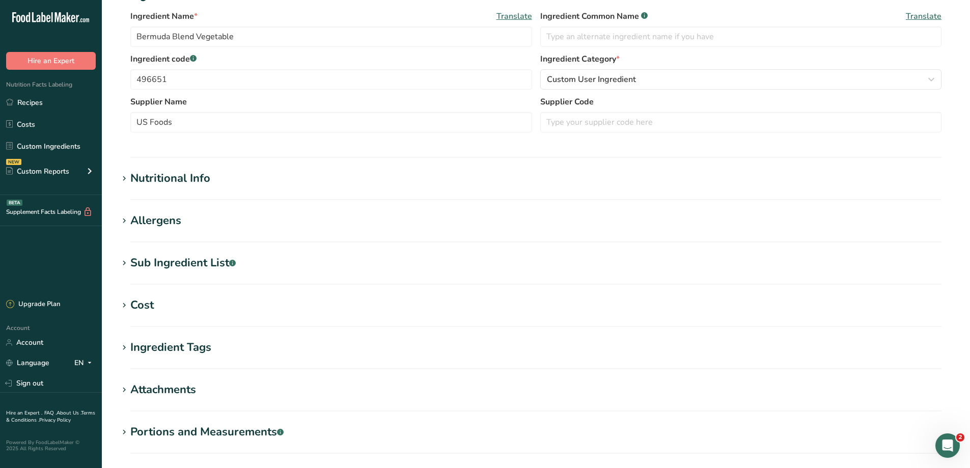
click at [189, 164] on section "Edit Bermuda Blend Vegetable Ingredient Spec Sheet .a-a{fill:#347362;}.b-a{fill…" at bounding box center [536, 170] width 868 height 748
click at [190, 171] on div "Nutritional Info" at bounding box center [170, 178] width 80 height 17
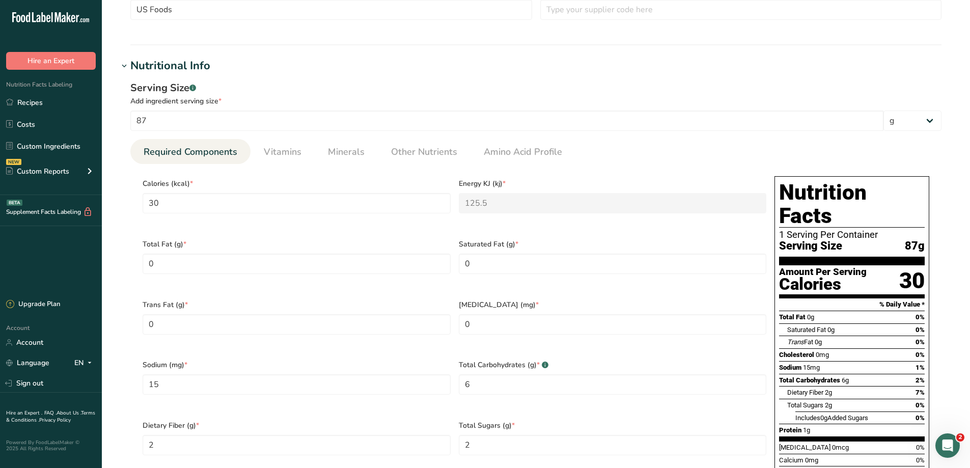
scroll to position [407, 0]
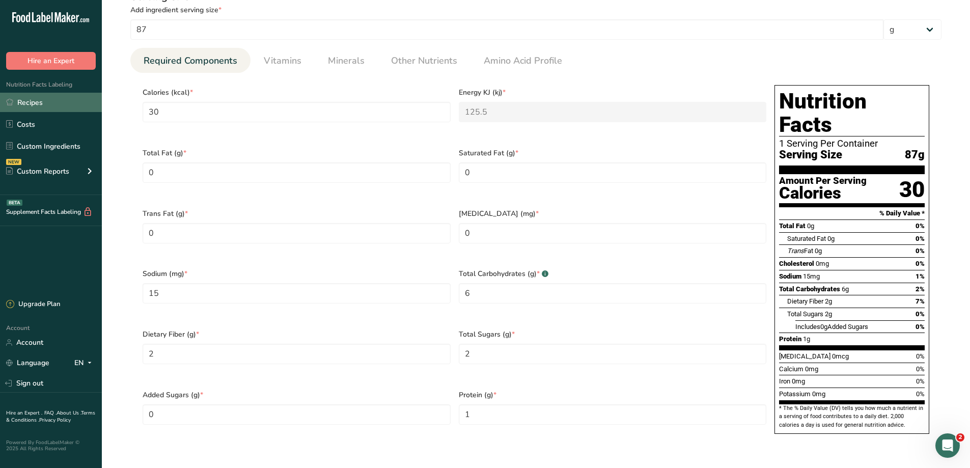
click at [27, 96] on link "Recipes" at bounding box center [51, 102] width 102 height 19
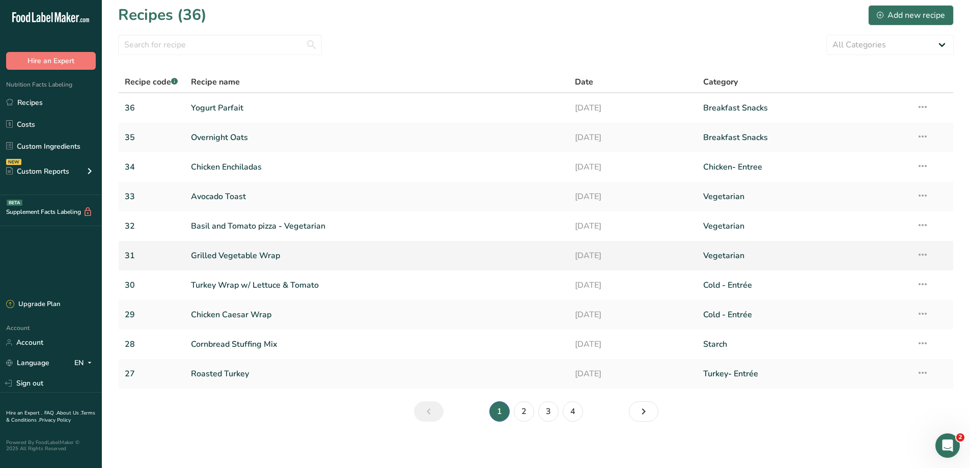
scroll to position [7, 0]
